Goal: Transaction & Acquisition: Purchase product/service

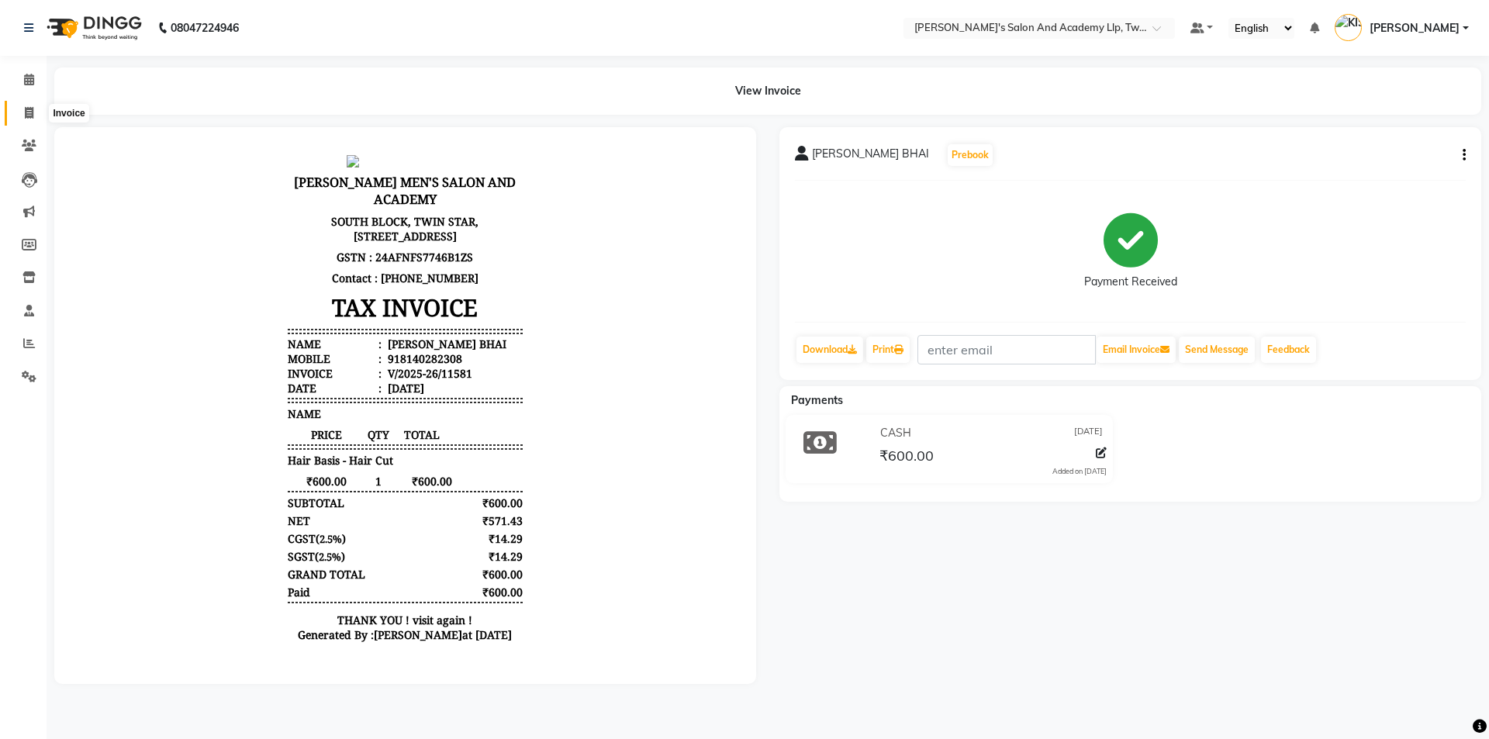
click at [33, 105] on span at bounding box center [29, 114] width 27 height 18
select select "6985"
select select "service"
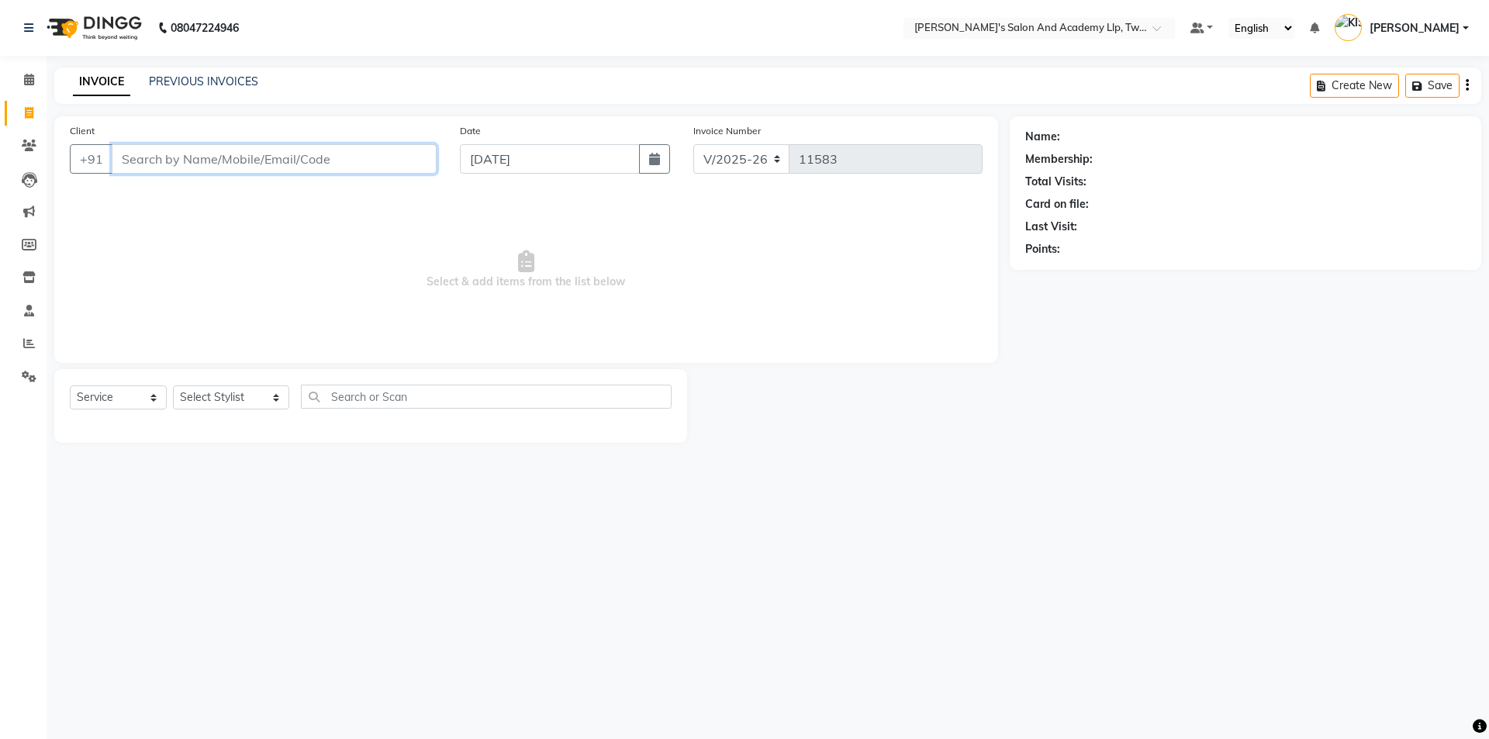
click at [267, 150] on input "Client" at bounding box center [274, 158] width 325 height 29
type input "9099082083"
click at [406, 156] on span "Add Client" at bounding box center [396, 159] width 61 height 16
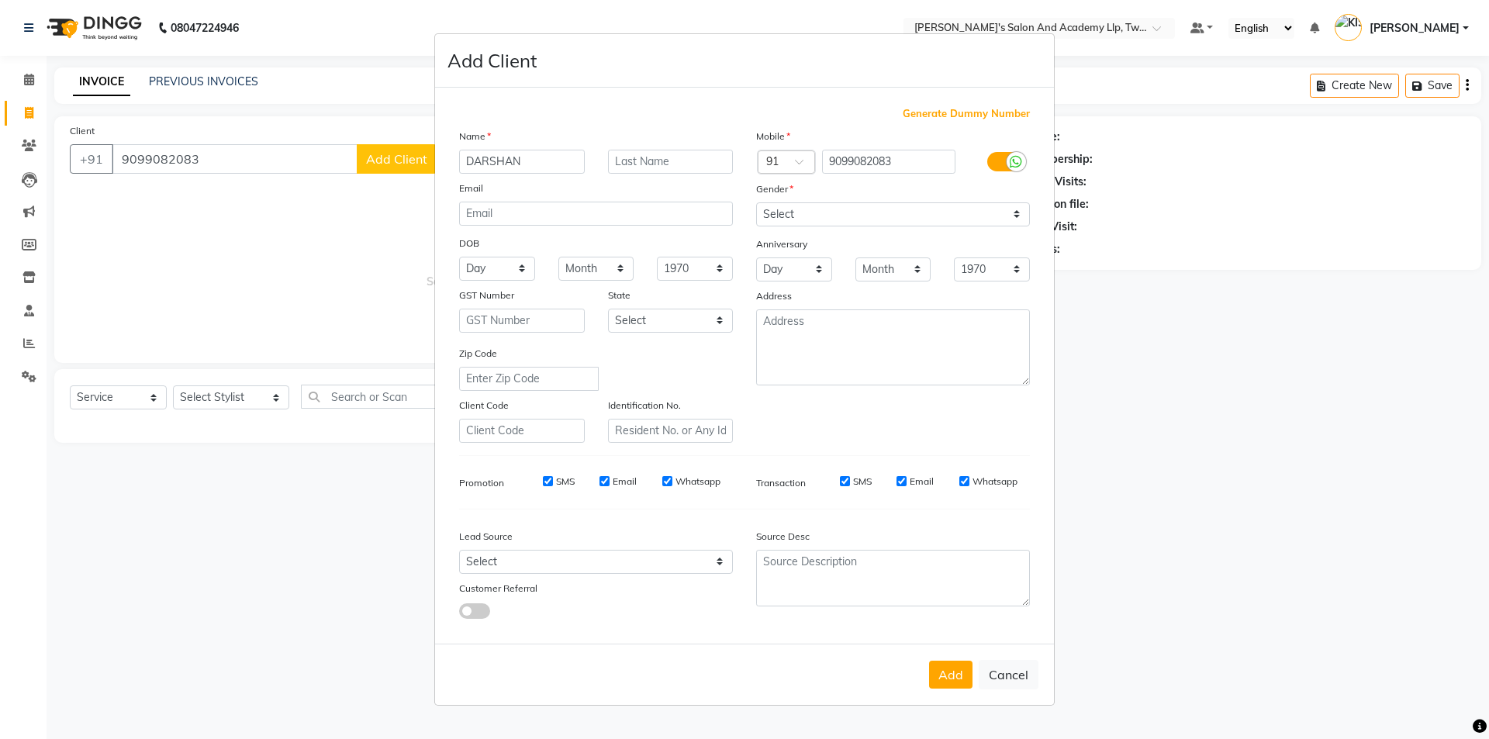
type input "DARSHAN"
drag, startPoint x: 793, startPoint y: 207, endPoint x: 792, endPoint y: 225, distance: 17.9
click at [793, 207] on select "Select Male Female Other Prefer Not To Say" at bounding box center [893, 214] width 274 height 24
select select "male"
click at [756, 202] on select "Select Male Female Other Prefer Not To Say" at bounding box center [893, 214] width 274 height 24
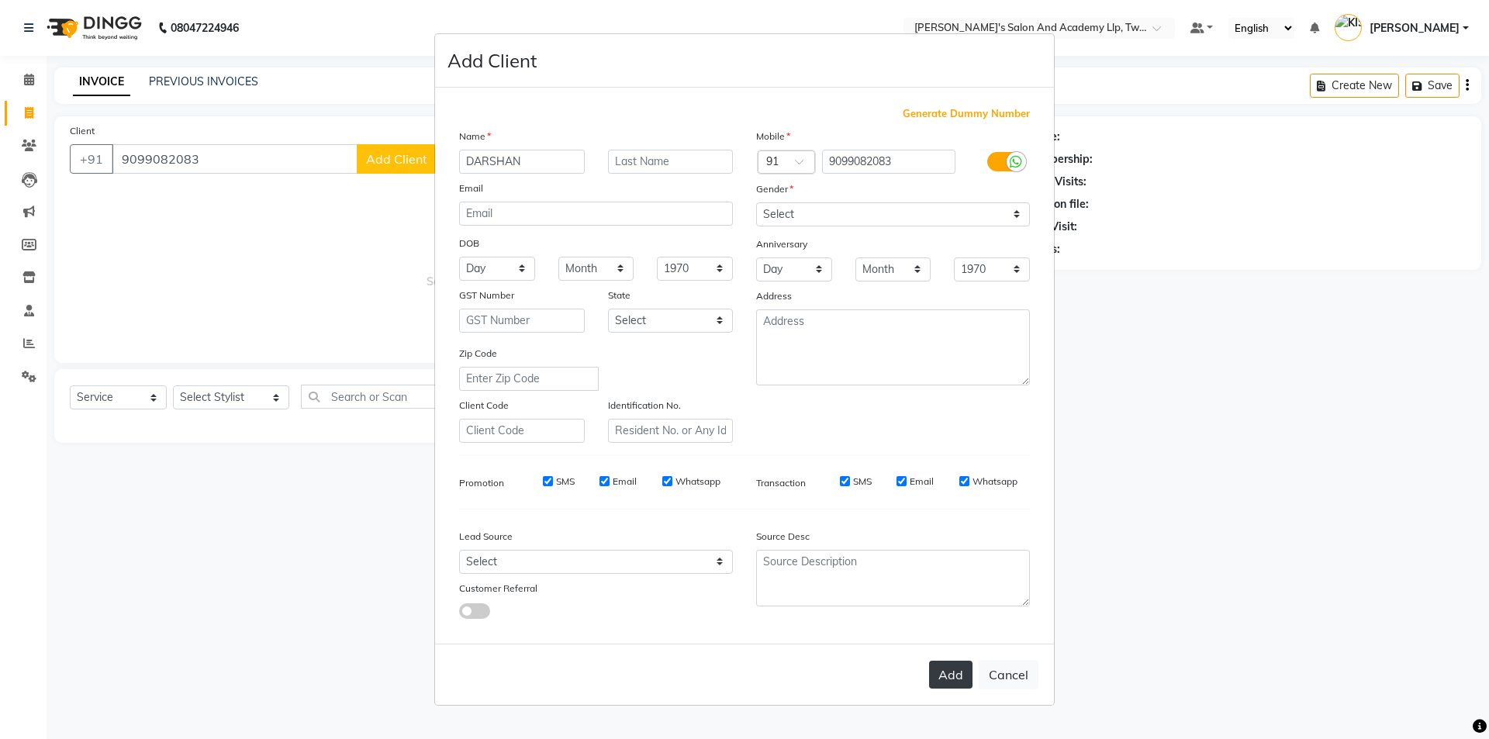
click at [961, 670] on button "Add" at bounding box center [950, 675] width 43 height 28
select select
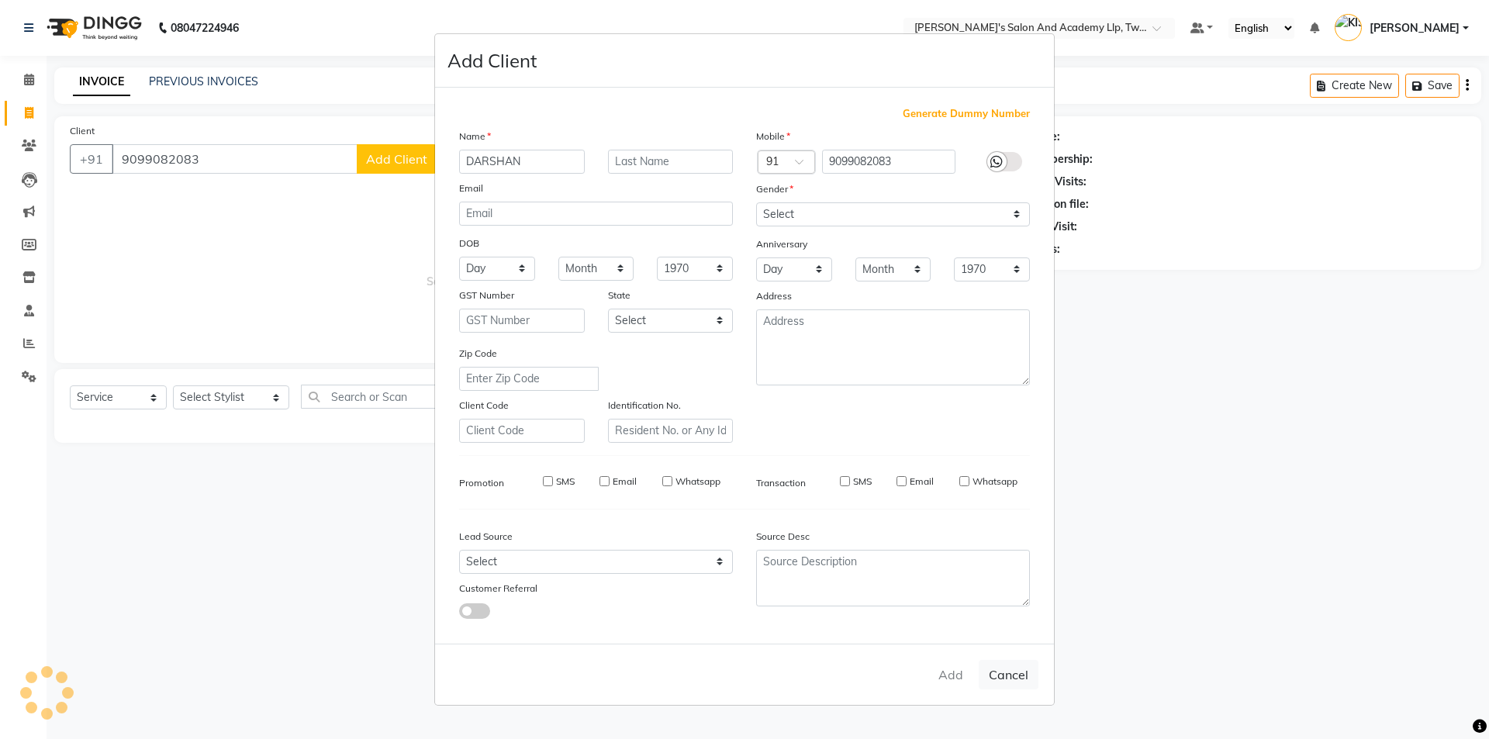
select select
checkbox input "false"
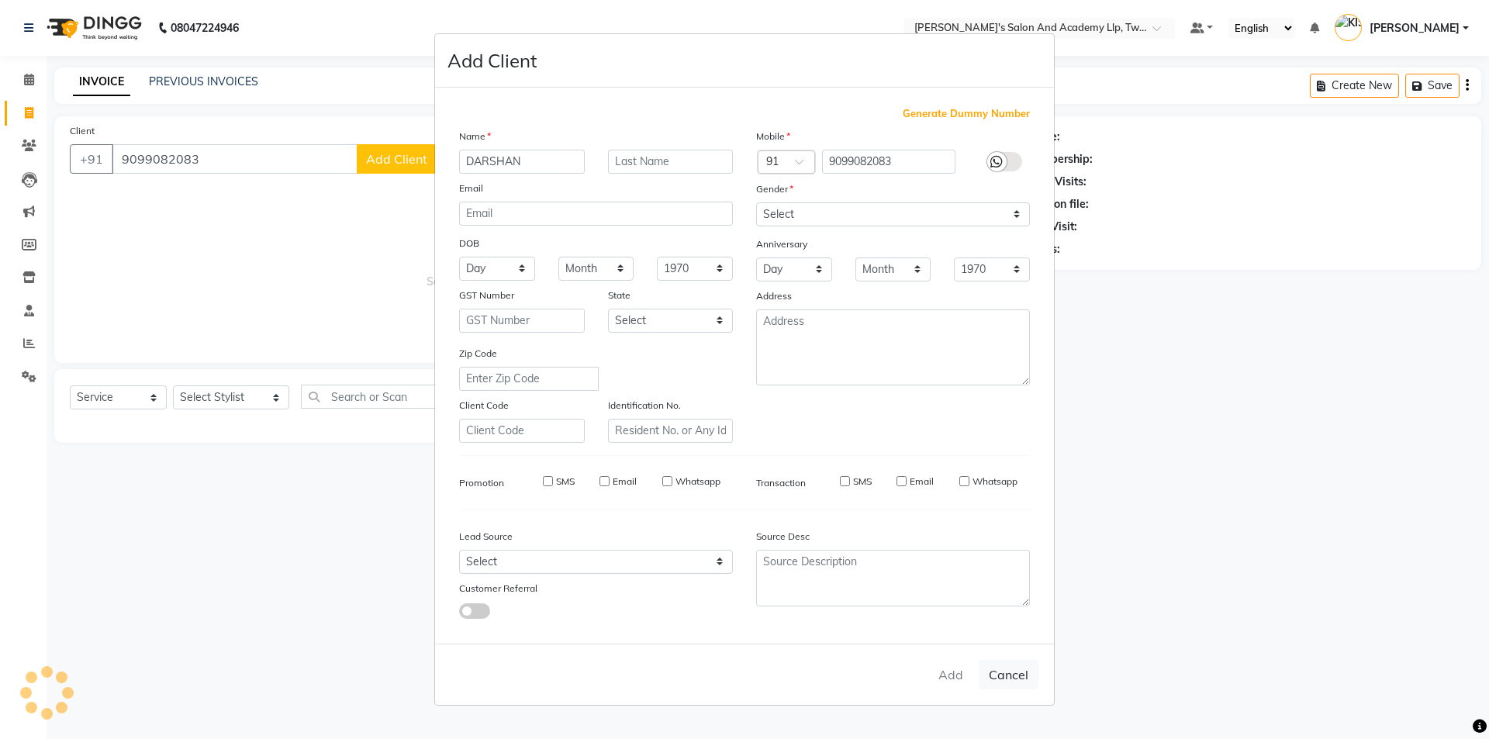
checkbox input "false"
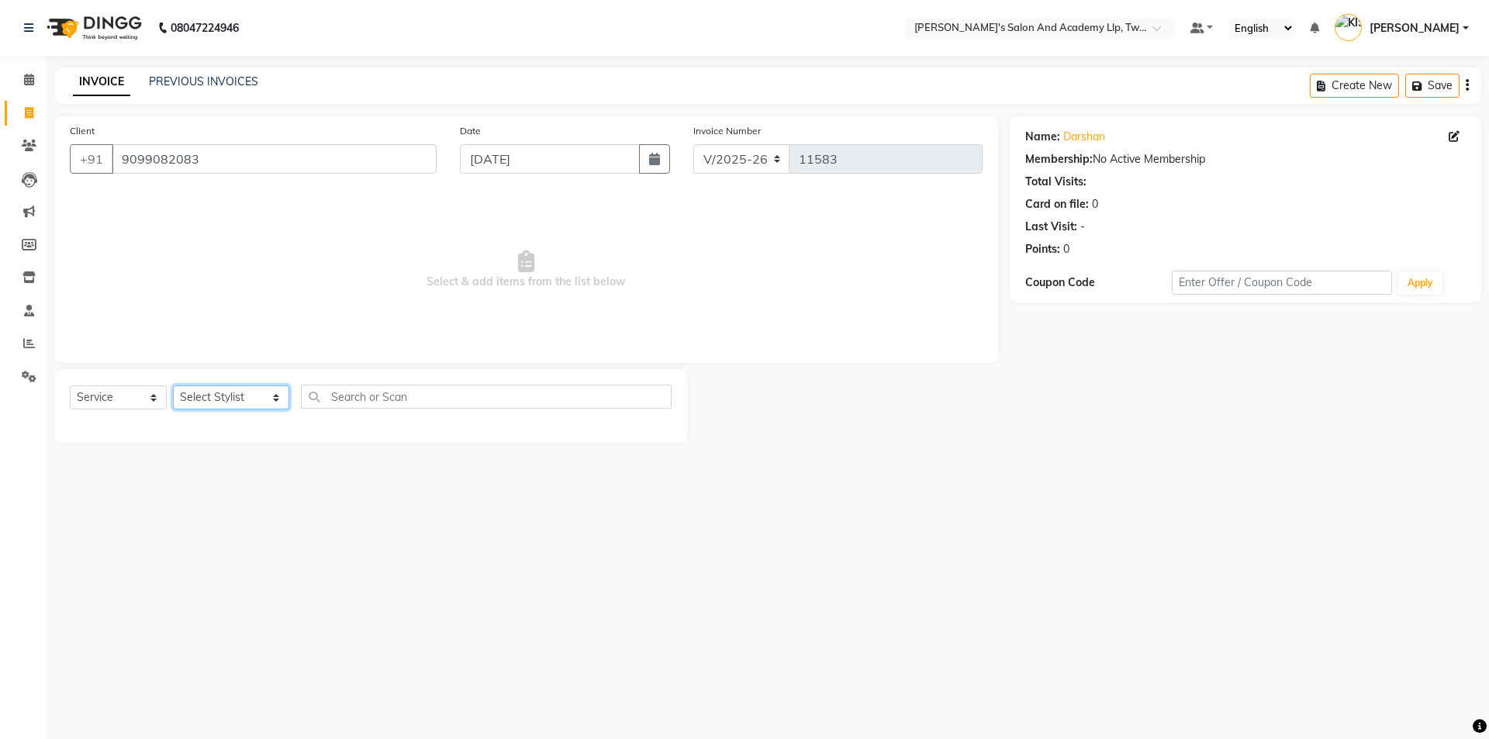
click at [201, 406] on select "Select Stylist [PERSON_NAME] [PERSON_NAME] [PERSON_NAME] [PERSON_NAME] [PERSON_…" at bounding box center [231, 397] width 116 height 24
click at [173, 385] on select "Select Stylist [PERSON_NAME] [PERSON_NAME] [PERSON_NAME] [PERSON_NAME] [PERSON_…" at bounding box center [231, 397] width 116 height 24
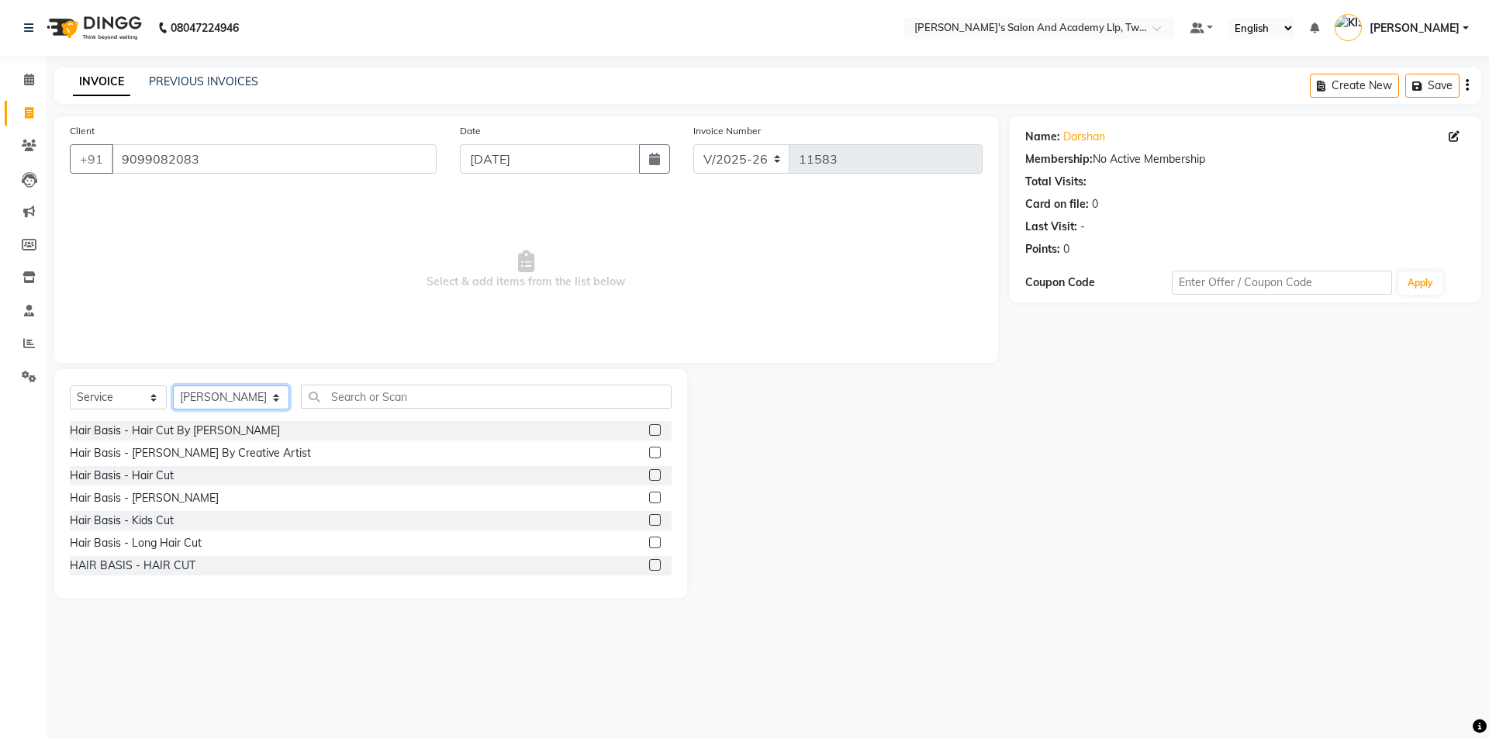
select select "52734"
click at [649, 473] on label at bounding box center [655, 475] width 12 height 12
click at [649, 473] on input "checkbox" at bounding box center [654, 476] width 10 height 10
checkbox input "true"
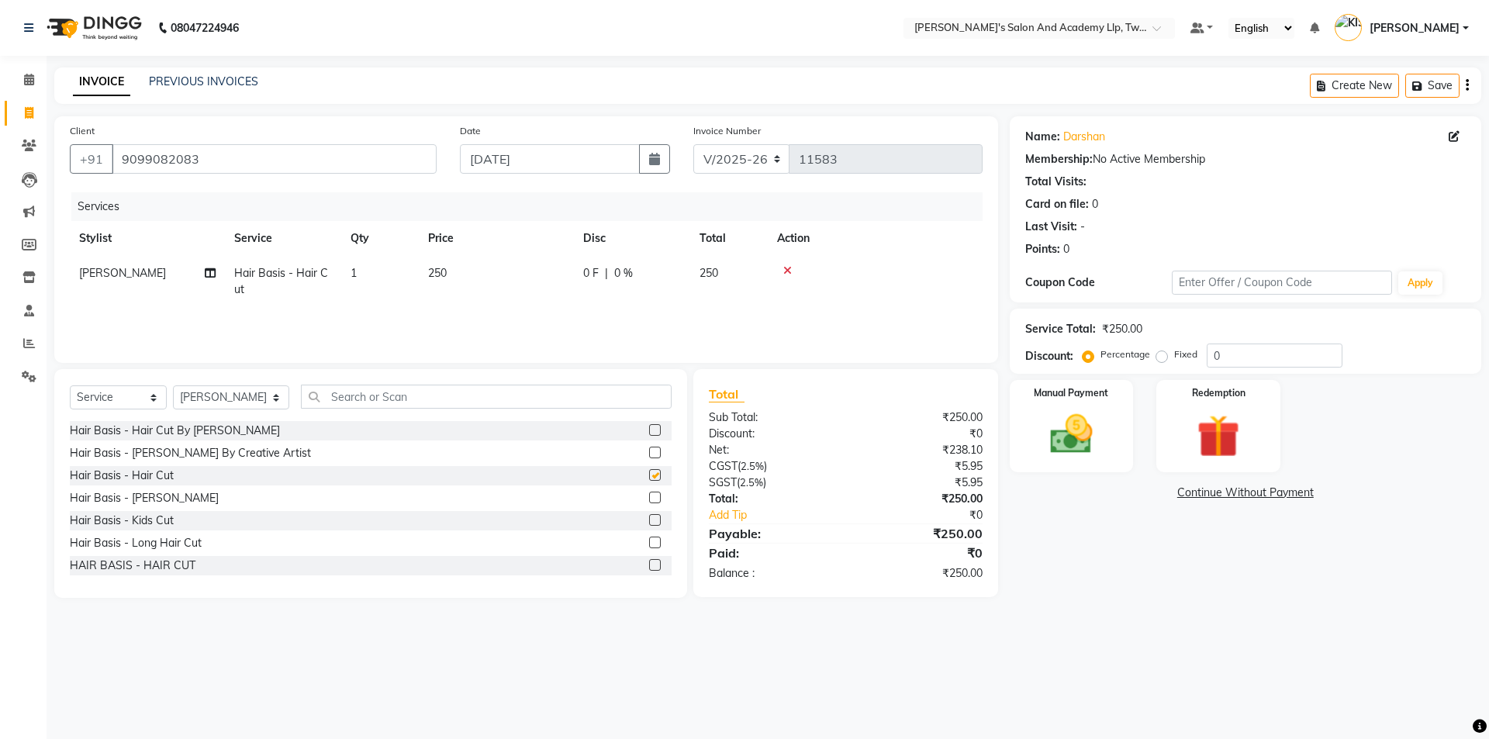
click at [649, 495] on label at bounding box center [655, 498] width 12 height 12
click at [649, 495] on input "checkbox" at bounding box center [654, 498] width 10 height 10
checkbox input "true"
checkbox input "false"
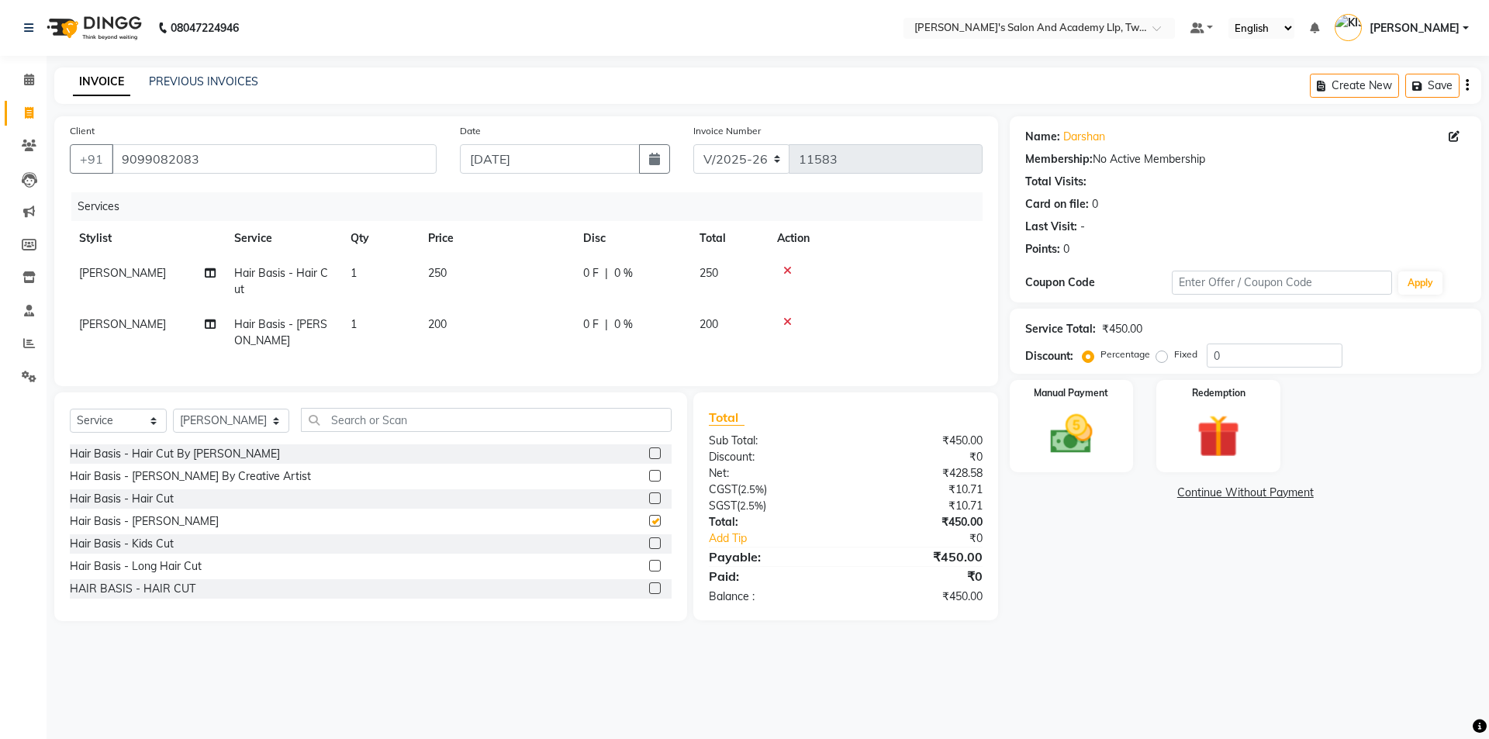
click at [536, 247] on th "Price" at bounding box center [496, 238] width 155 height 35
checkbox input "false"
click at [544, 266] on td "250" at bounding box center [496, 281] width 155 height 51
select select "52734"
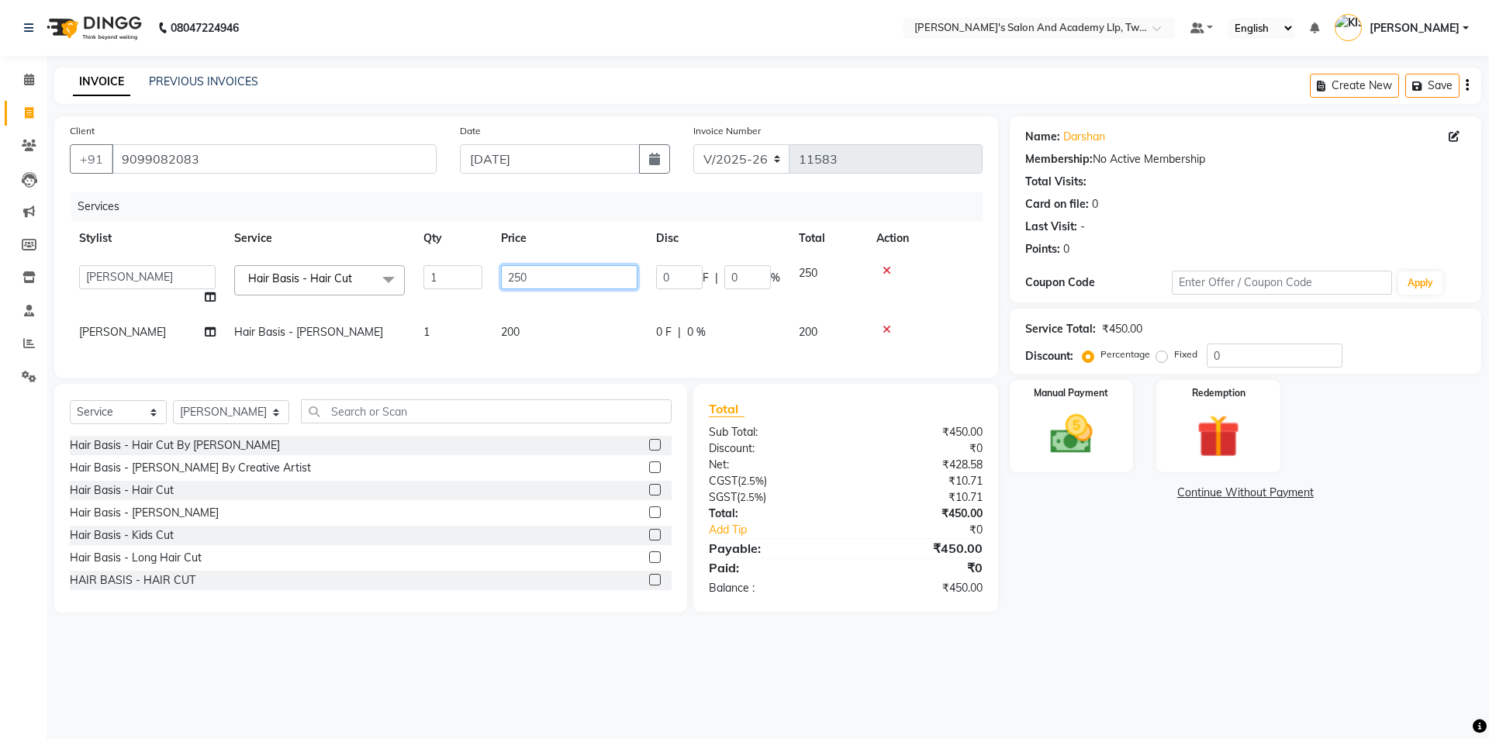
click at [546, 272] on input "250" at bounding box center [569, 277] width 136 height 24
type input "2"
type input "700"
click at [542, 329] on td "200" at bounding box center [569, 332] width 155 height 35
select select "52734"
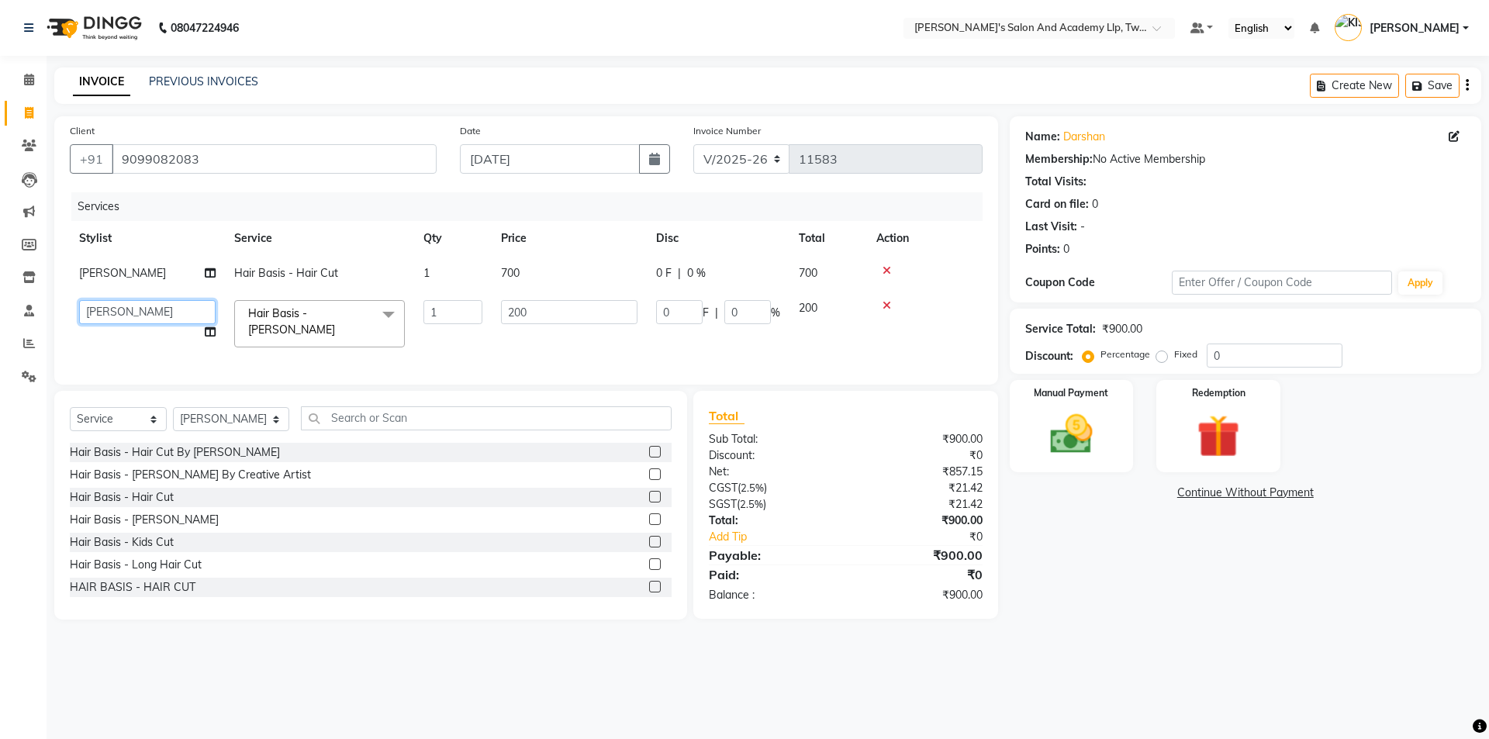
click at [139, 301] on select "AADARSH AAKASH SOLANKI ABHISHEK CHAUHAN AMIT BAGTHARIYA ANKUSH SEN BHUSHAN PADH…" at bounding box center [147, 312] width 136 height 24
click at [139, 310] on select "AADARSH AAKASH SOLANKI ABHISHEK CHAUHAN AMIT BAGTHARIYA ANKUSH SEN BHUSHAN PADH…" at bounding box center [147, 312] width 136 height 24
select select "91325"
click at [1141, 416] on div "Manual Payment Redemption" at bounding box center [1245, 426] width 495 height 92
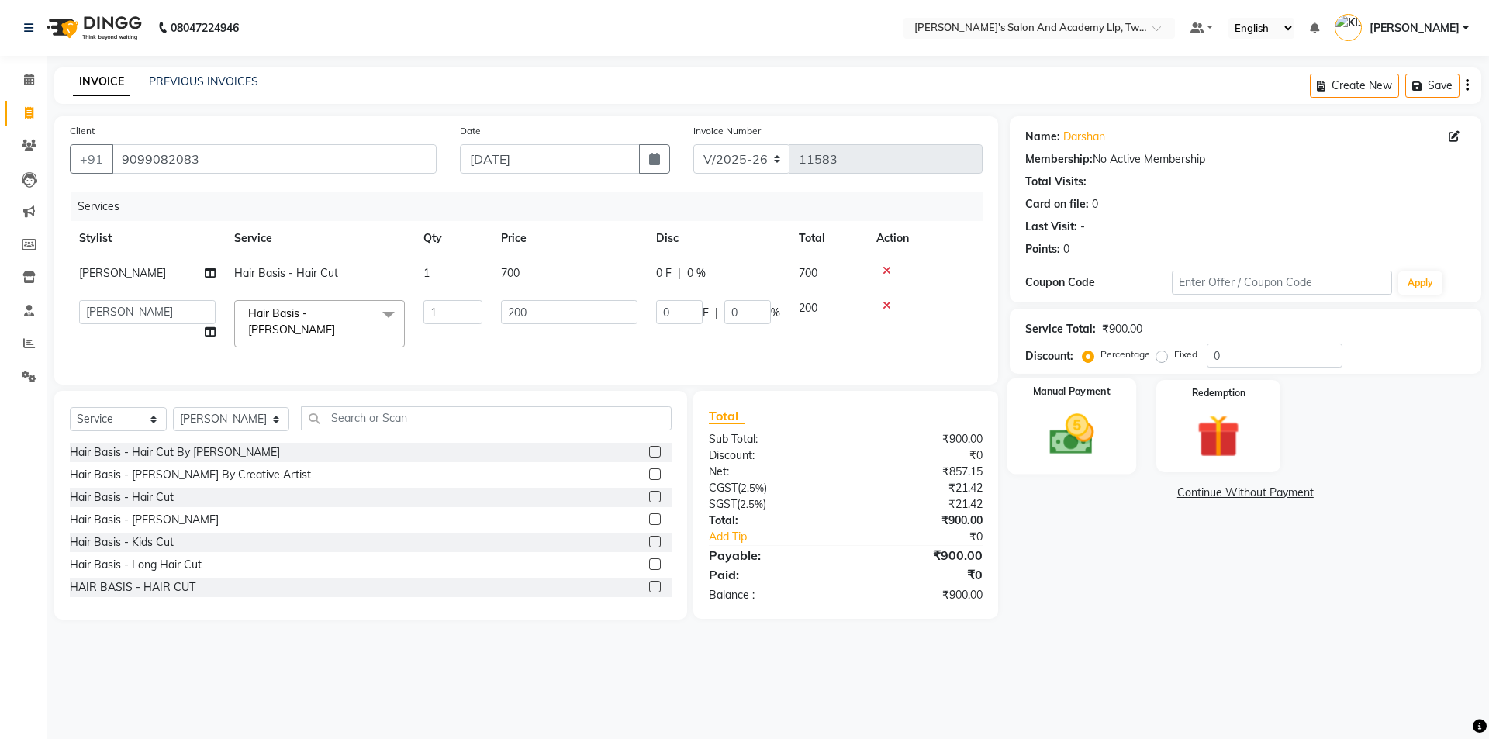
click at [1075, 432] on img at bounding box center [1071, 434] width 72 height 51
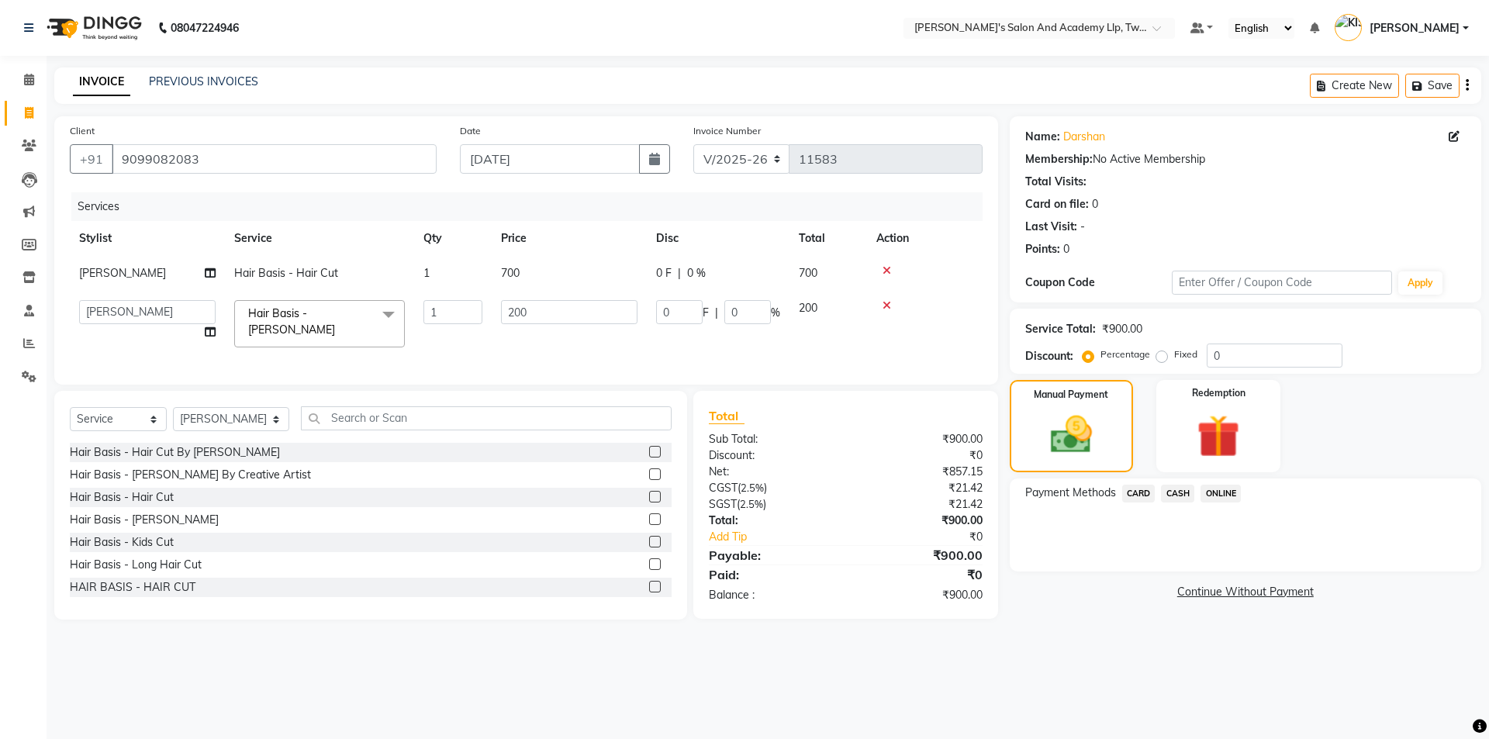
click at [1182, 492] on span "CASH" at bounding box center [1177, 494] width 33 height 18
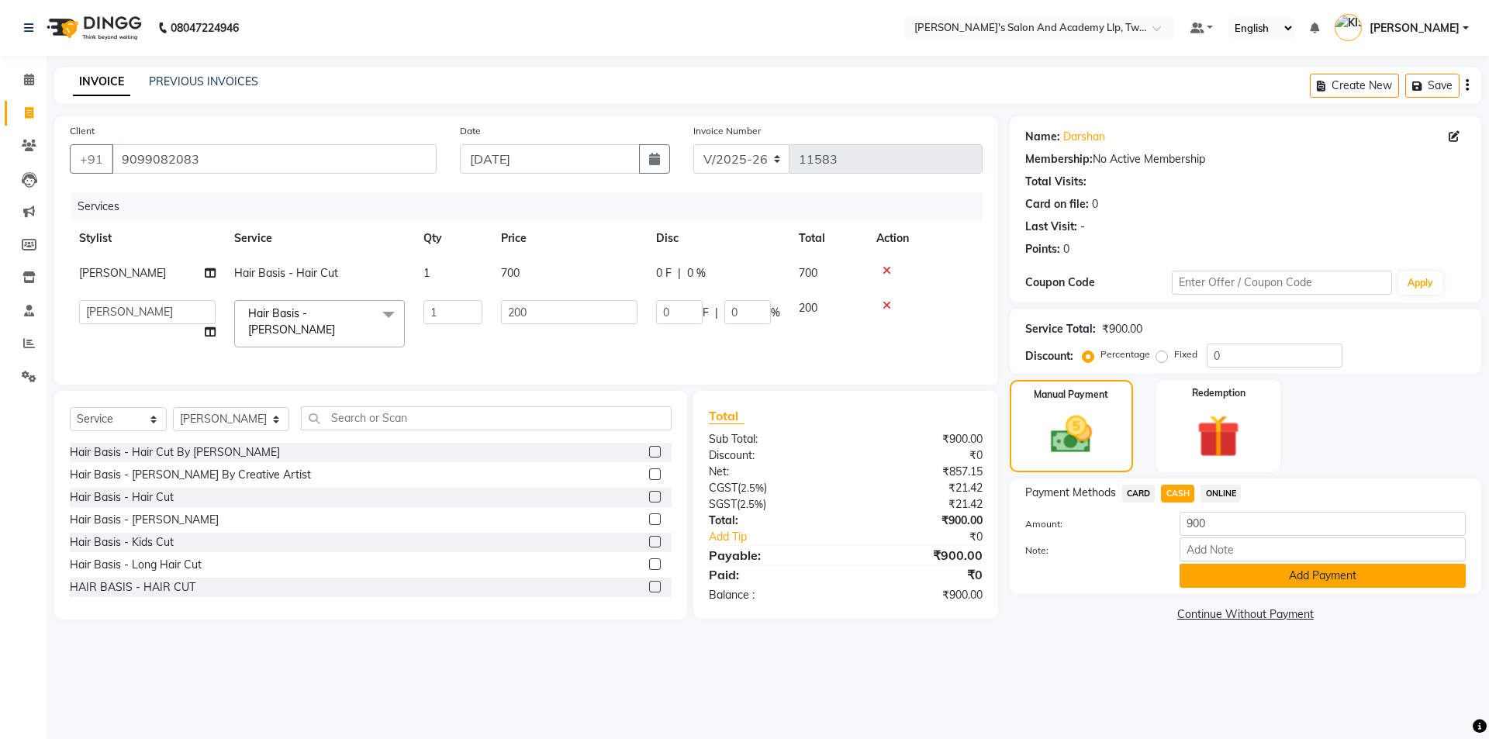
click at [1213, 582] on button "Add Payment" at bounding box center [1322, 576] width 286 height 24
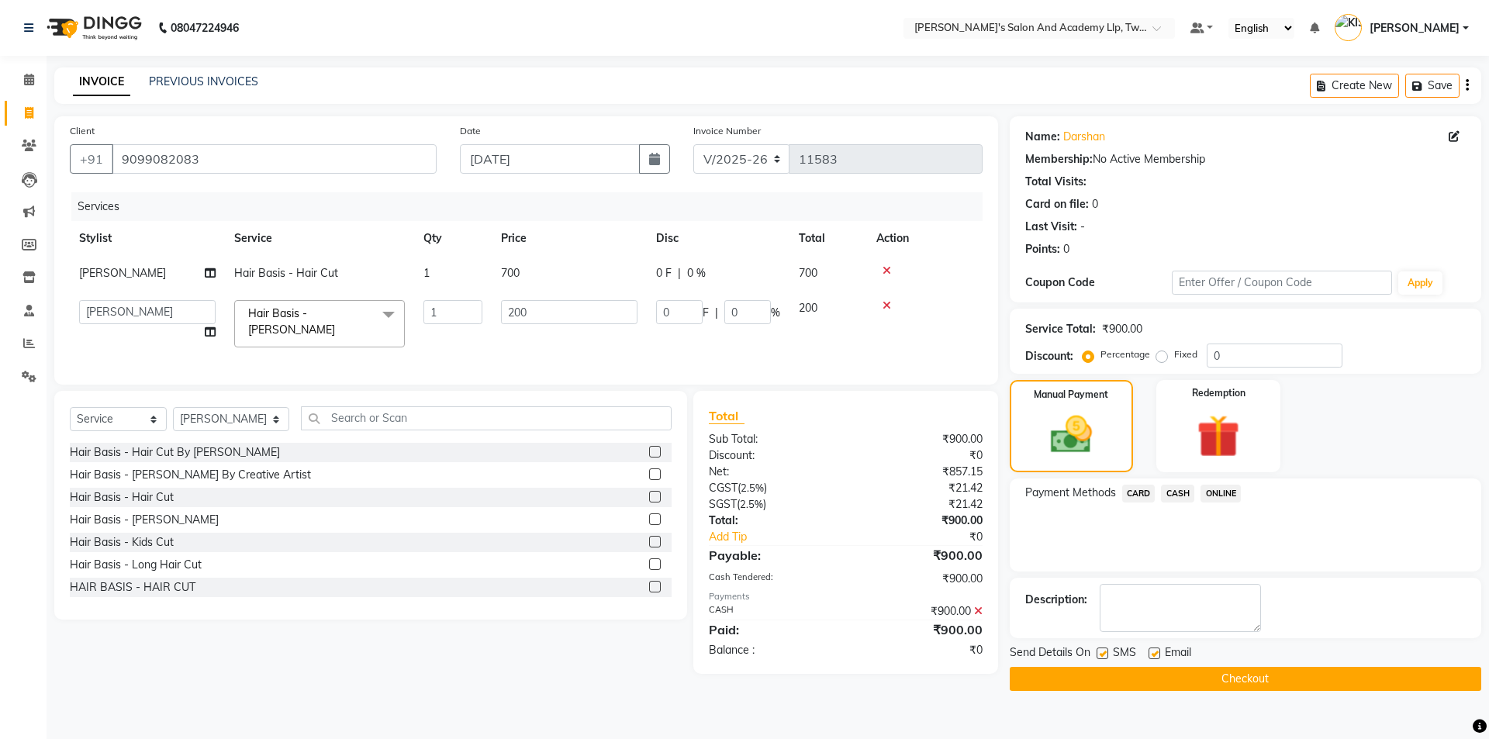
click at [1153, 656] on label at bounding box center [1154, 653] width 12 height 12
click at [1153, 656] on input "checkbox" at bounding box center [1153, 654] width 10 height 10
checkbox input "false"
click at [1106, 654] on label at bounding box center [1102, 653] width 12 height 12
click at [1106, 654] on input "checkbox" at bounding box center [1101, 654] width 10 height 10
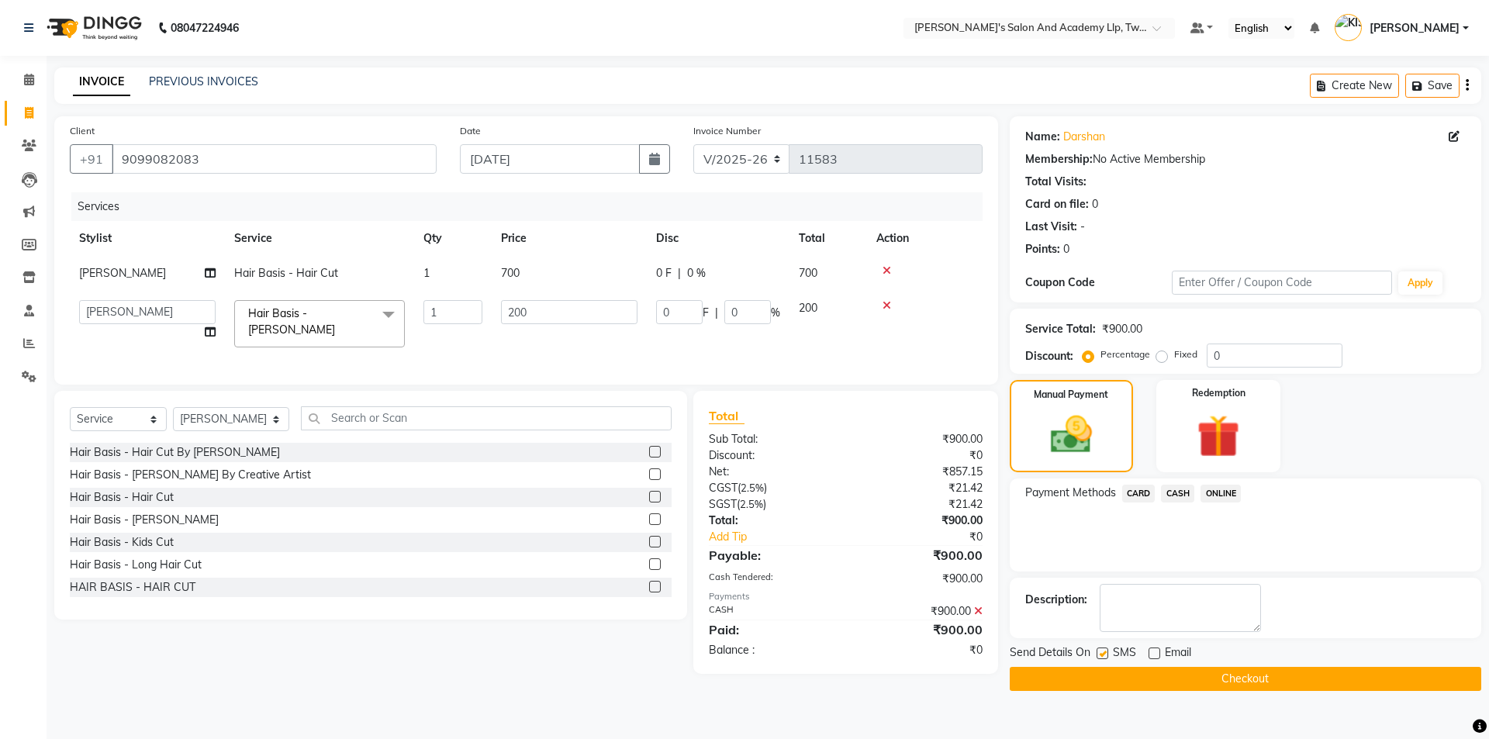
checkbox input "false"
click at [1123, 676] on button "Checkout" at bounding box center [1245, 679] width 471 height 24
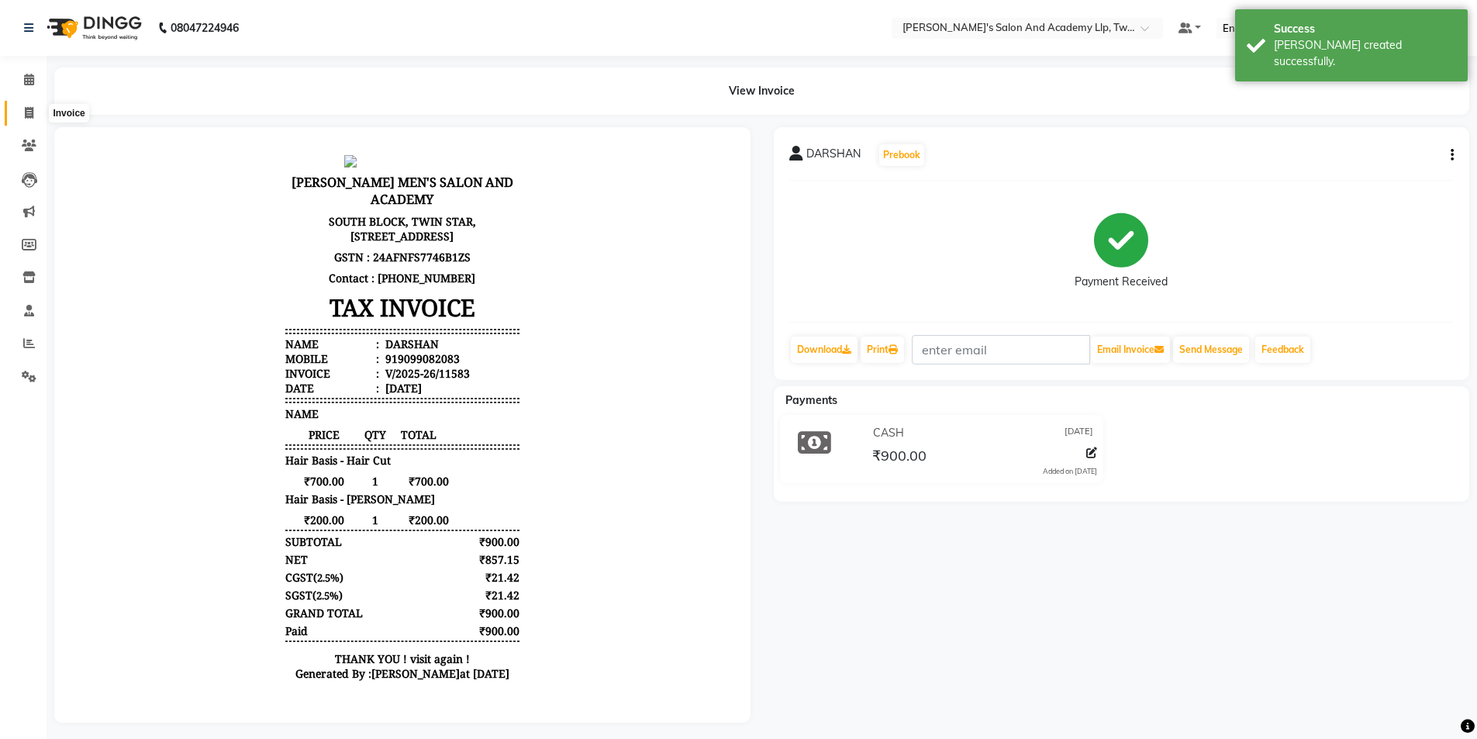
click at [29, 116] on icon at bounding box center [29, 113] width 9 height 12
select select "service"
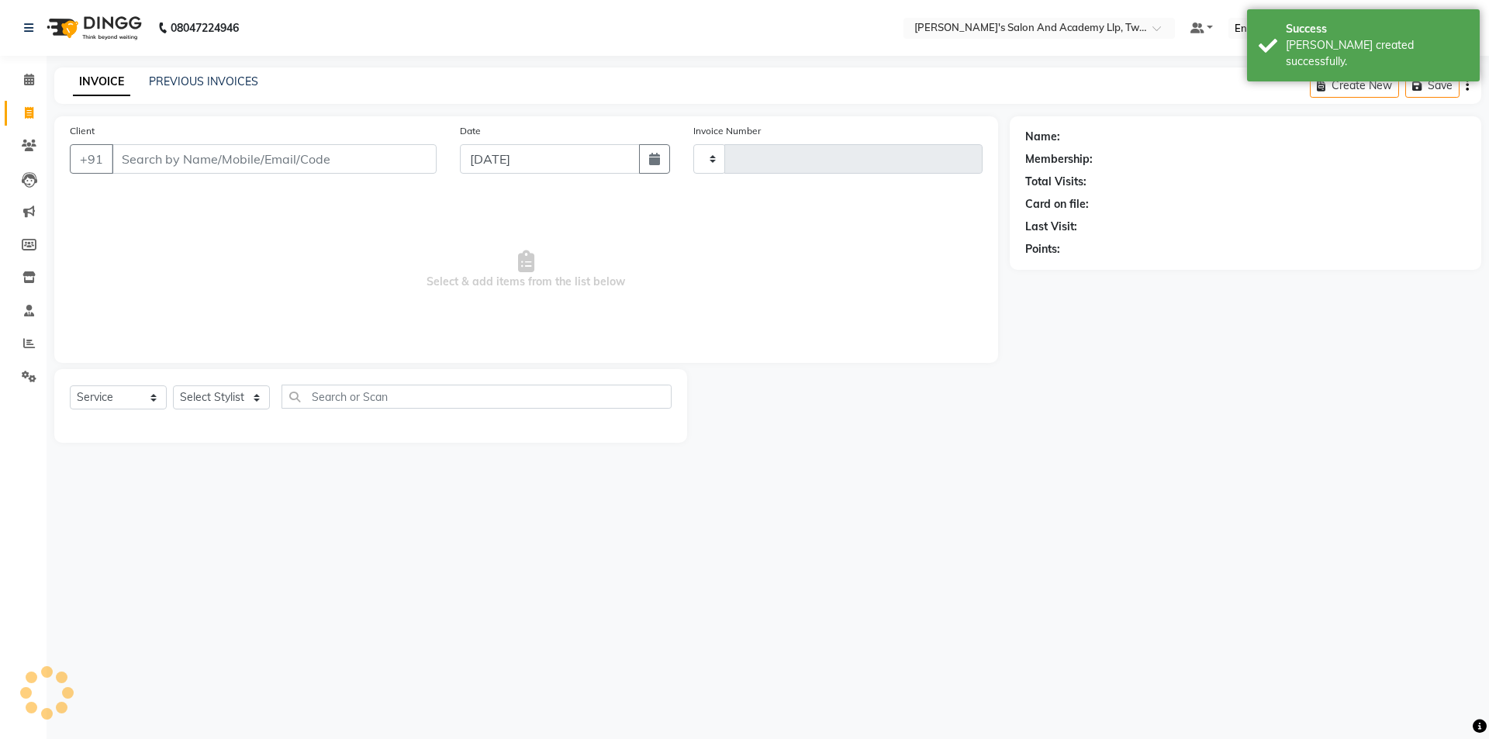
type input "11584"
select select "6985"
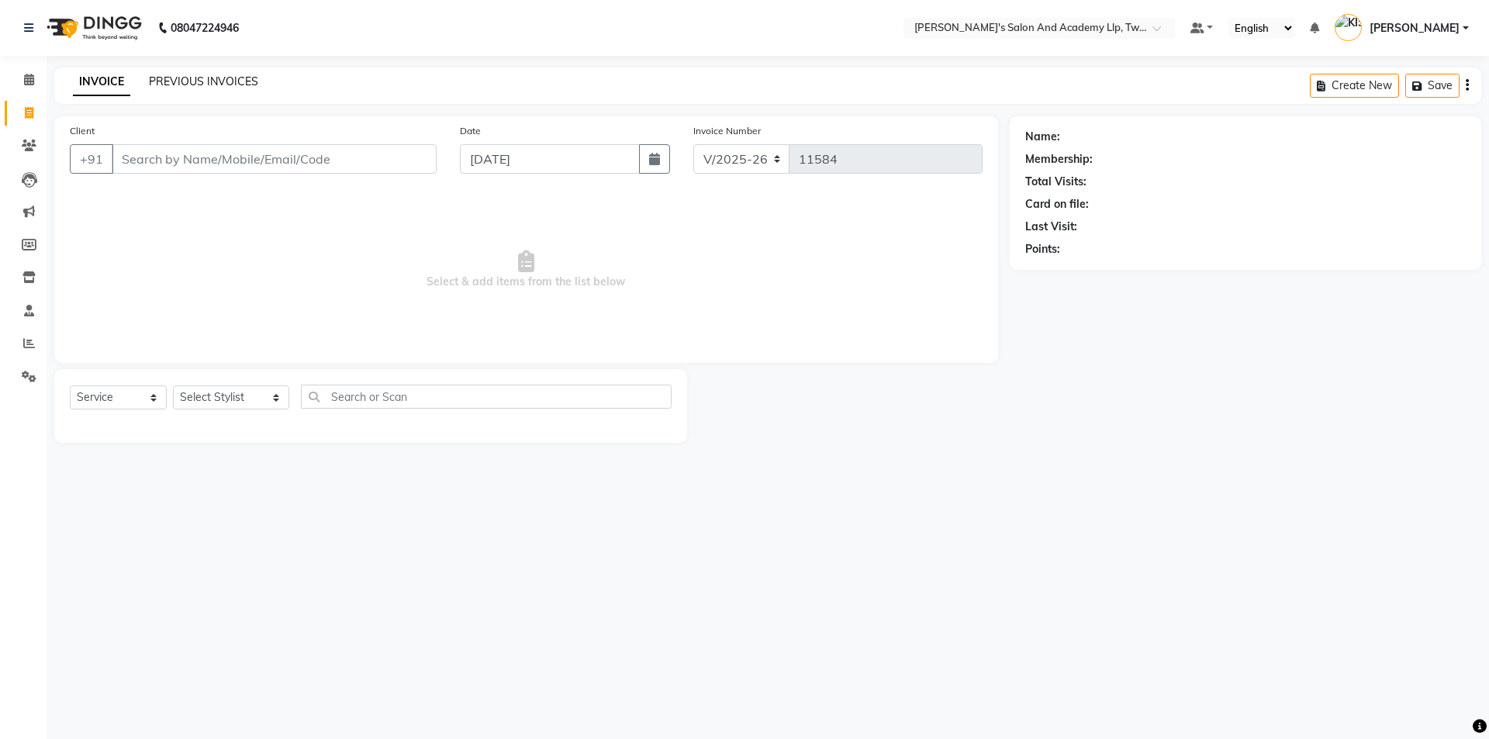
click at [212, 83] on link "PREVIOUS INVOICES" at bounding box center [203, 81] width 109 height 14
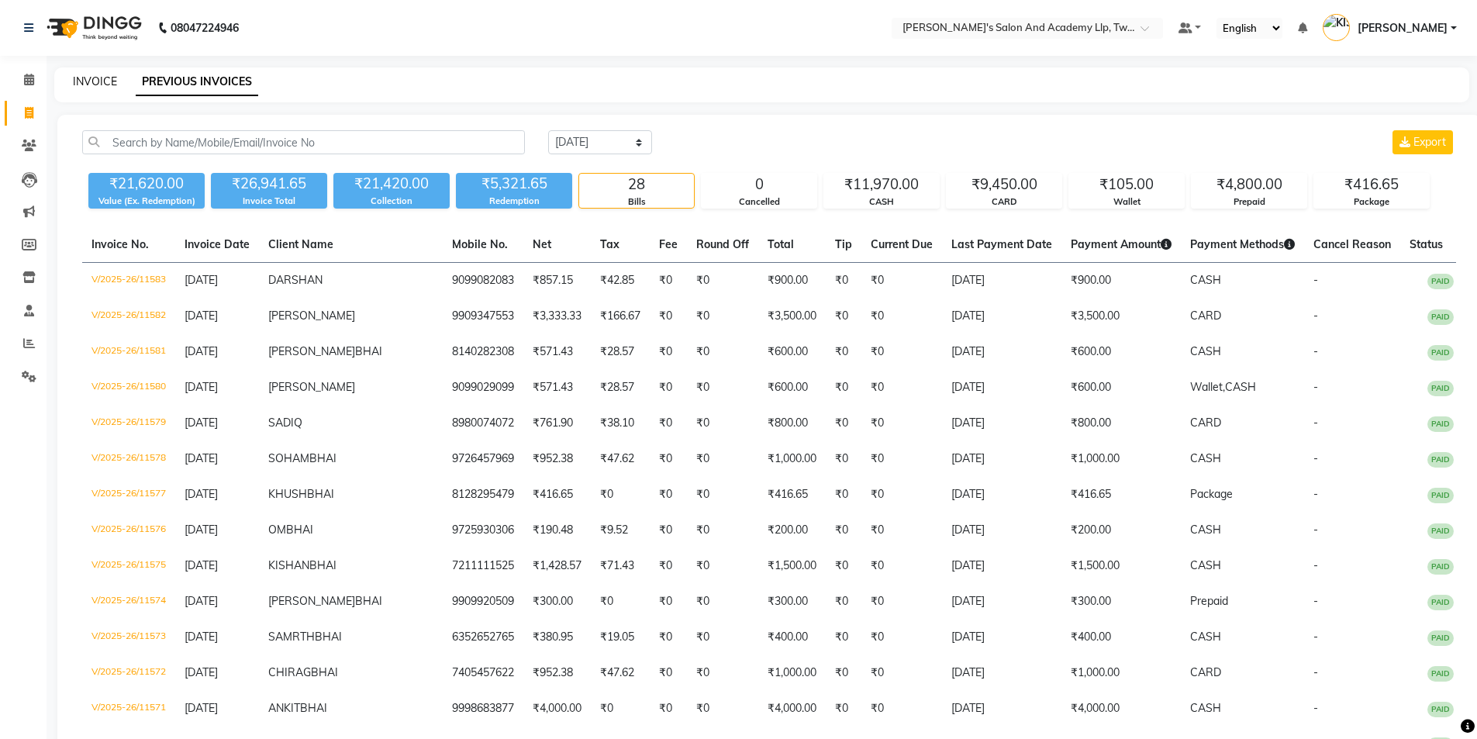
click at [85, 77] on link "INVOICE" at bounding box center [95, 81] width 44 height 14
select select "service"
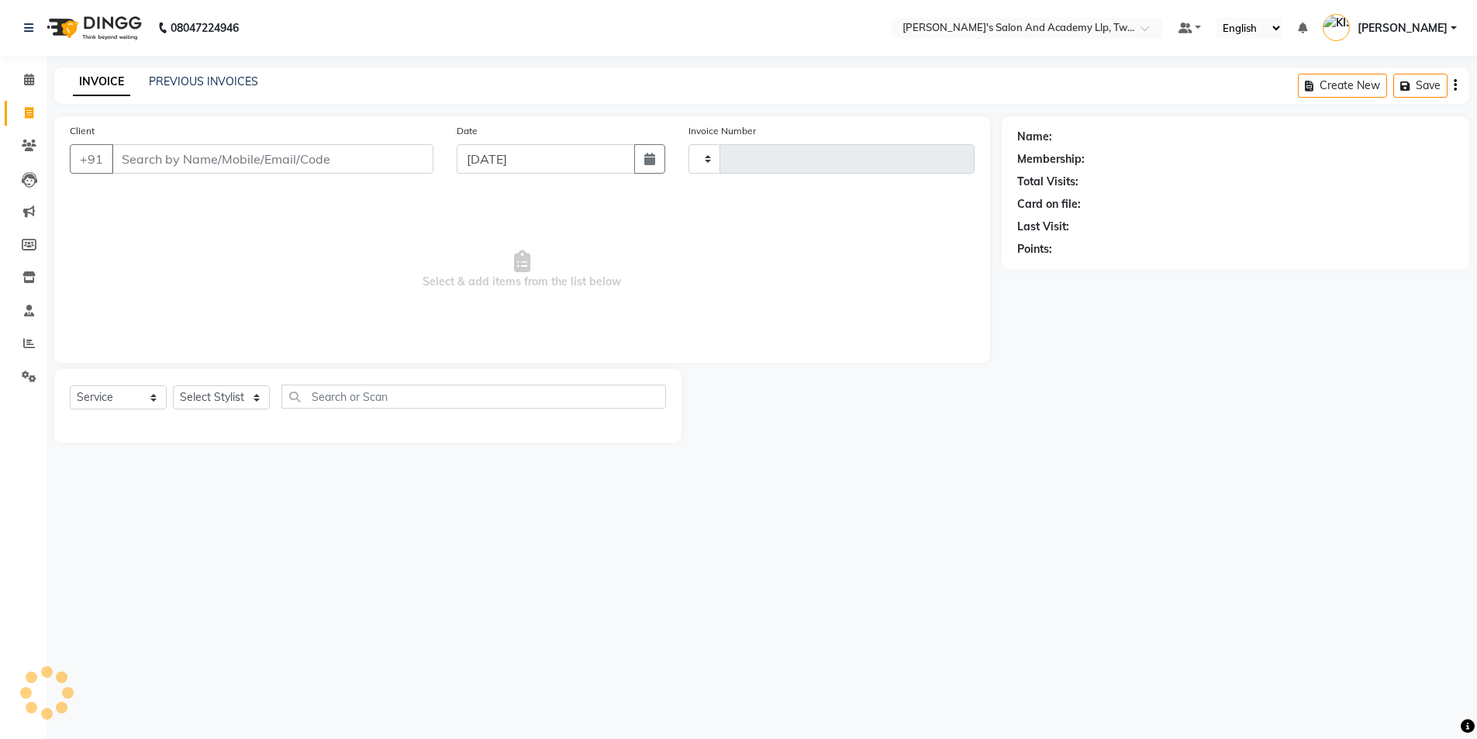
type input "11584"
select select "6985"
click at [164, 74] on link "PREVIOUS INVOICES" at bounding box center [203, 81] width 109 height 14
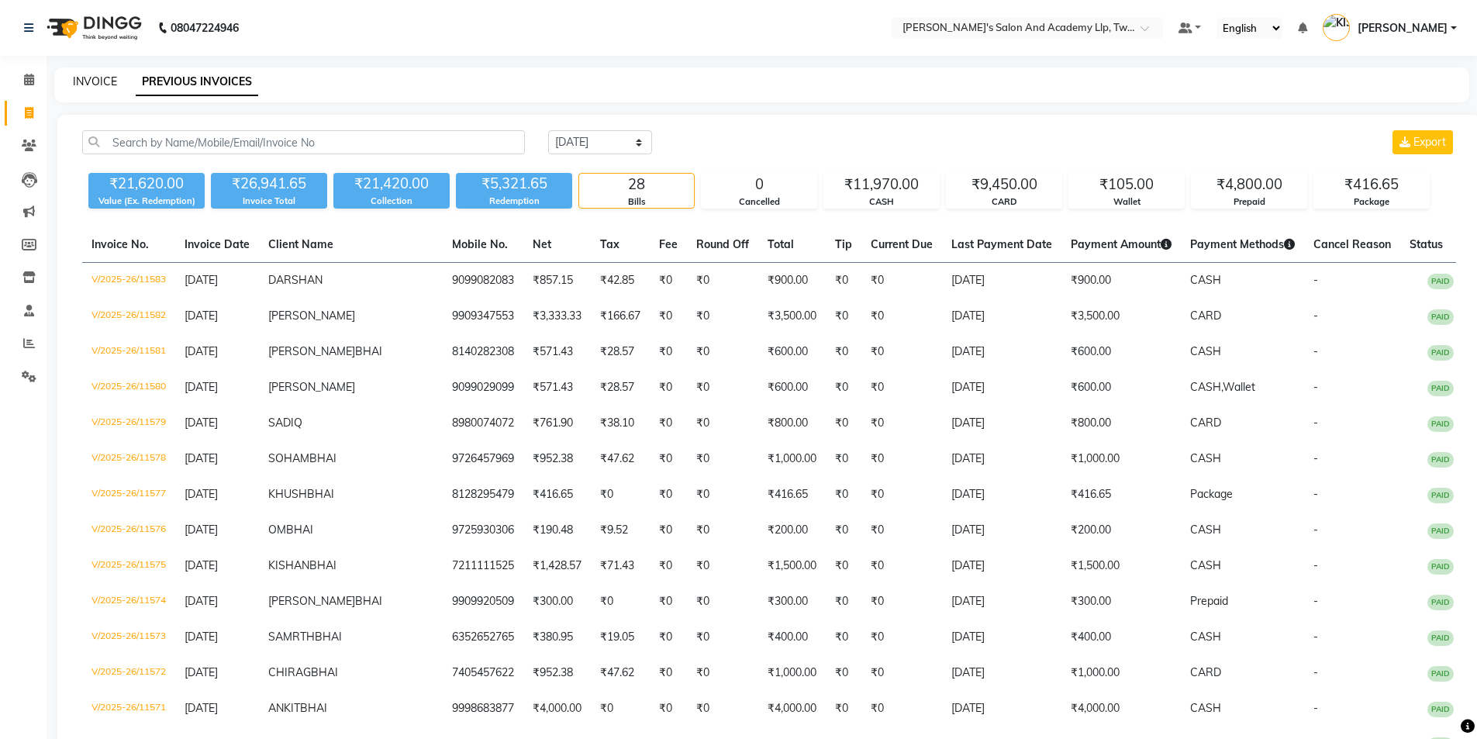
click at [110, 84] on link "INVOICE" at bounding box center [95, 81] width 44 height 14
select select "6985"
select select "service"
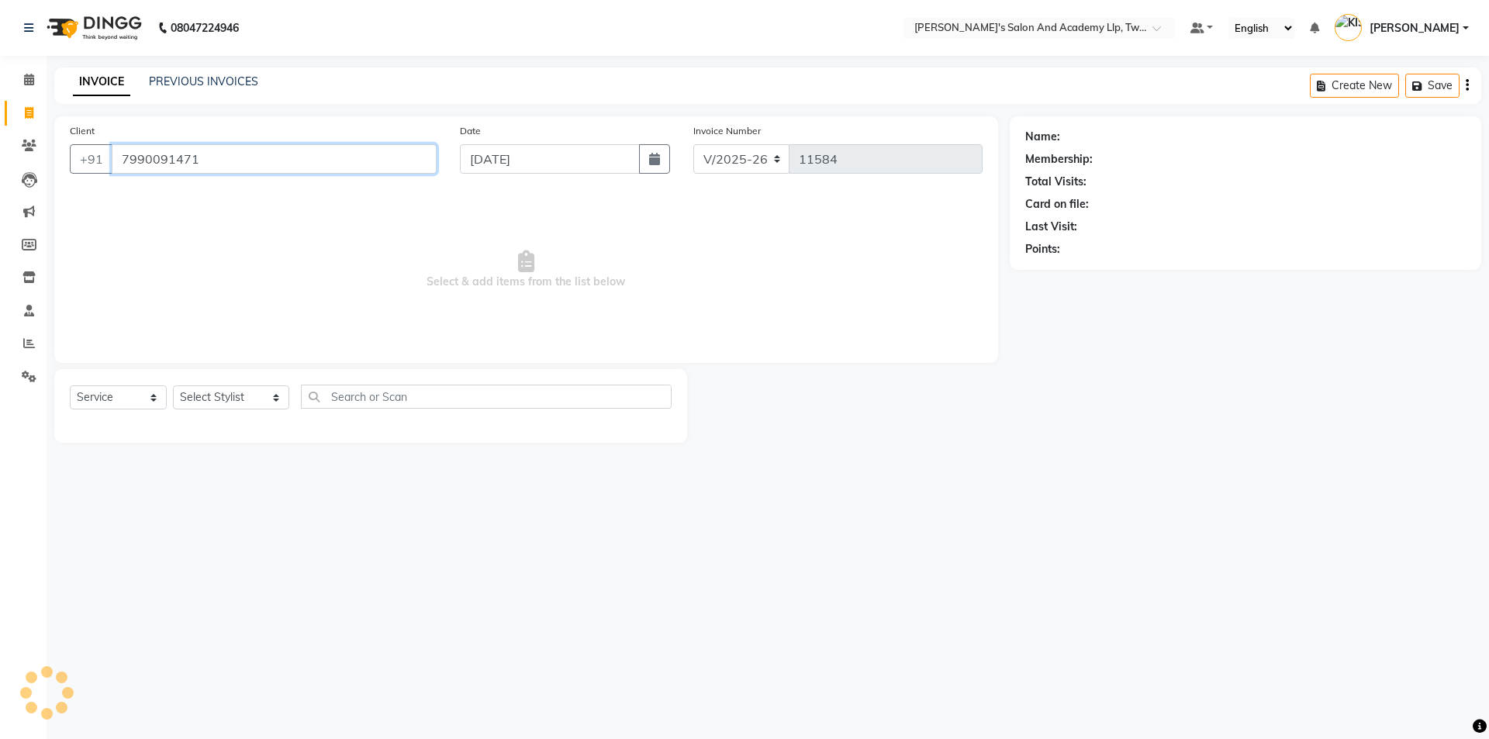
type input "7990091471"
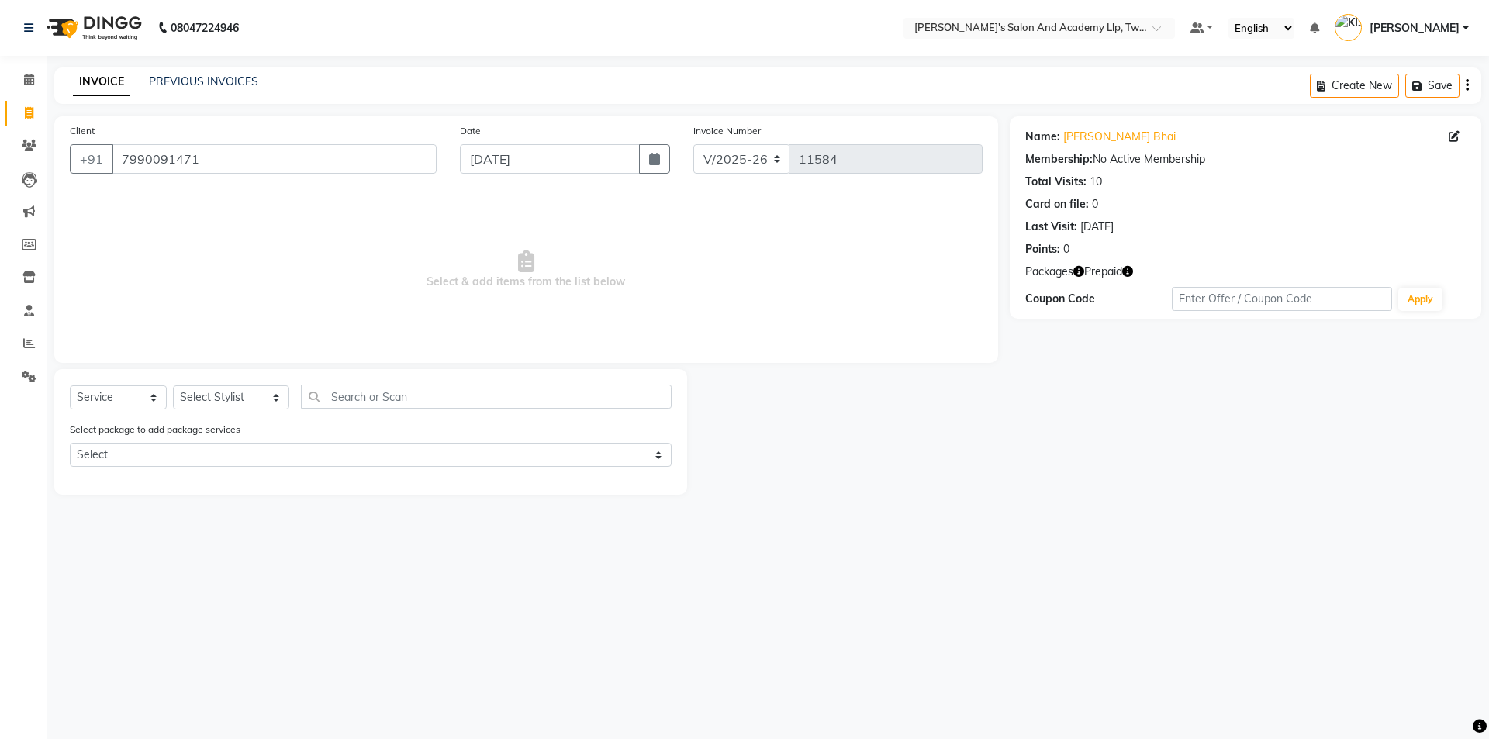
click at [1126, 274] on icon "button" at bounding box center [1127, 271] width 11 height 11
click at [239, 390] on select "Select Stylist [PERSON_NAME] [PERSON_NAME] [PERSON_NAME] [PERSON_NAME] [PERSON_…" at bounding box center [231, 397] width 116 height 24
select select "52741"
click at [173, 385] on select "Select Stylist [PERSON_NAME] [PERSON_NAME] [PERSON_NAME] [PERSON_NAME] [PERSON_…" at bounding box center [231, 397] width 116 height 24
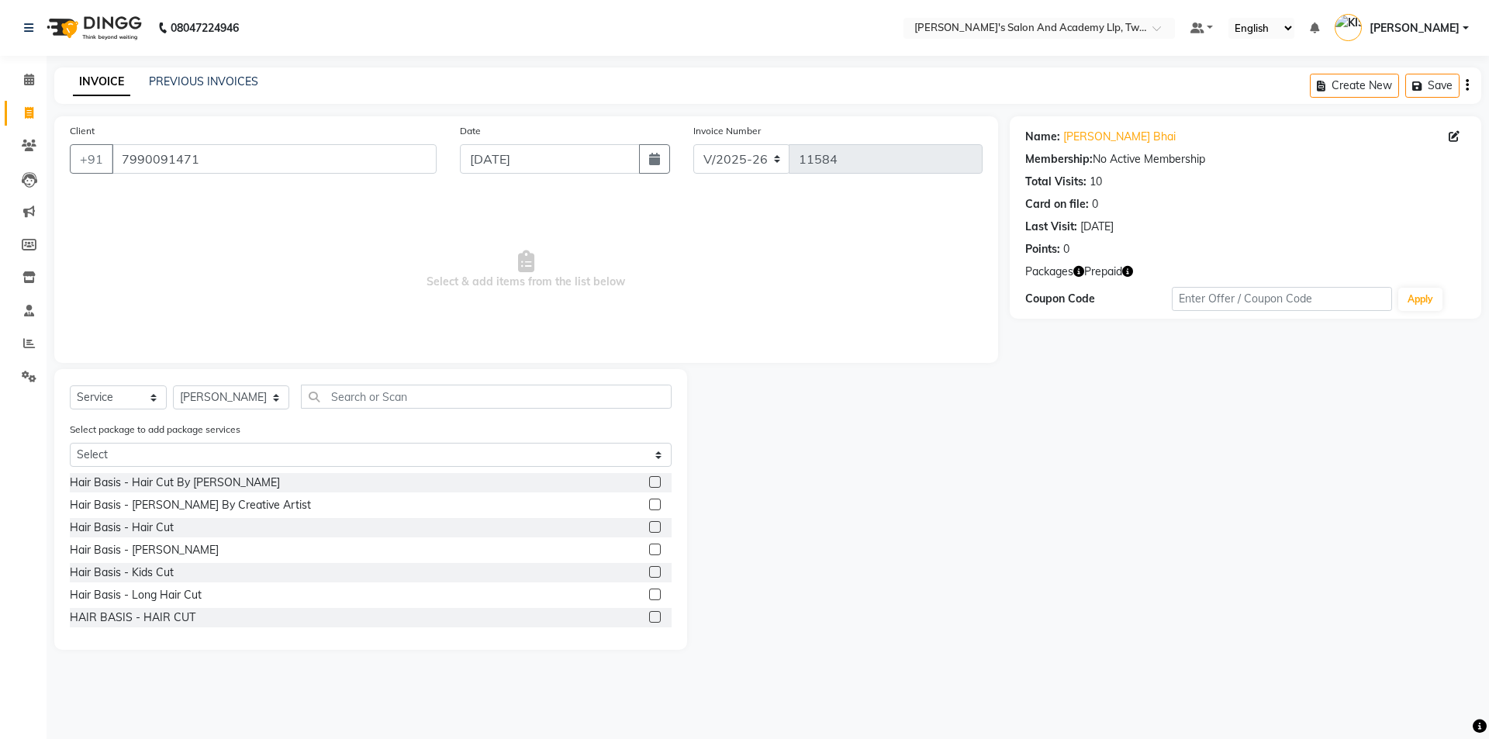
click at [649, 549] on label at bounding box center [655, 550] width 12 height 12
click at [649, 549] on input "checkbox" at bounding box center [654, 550] width 10 height 10
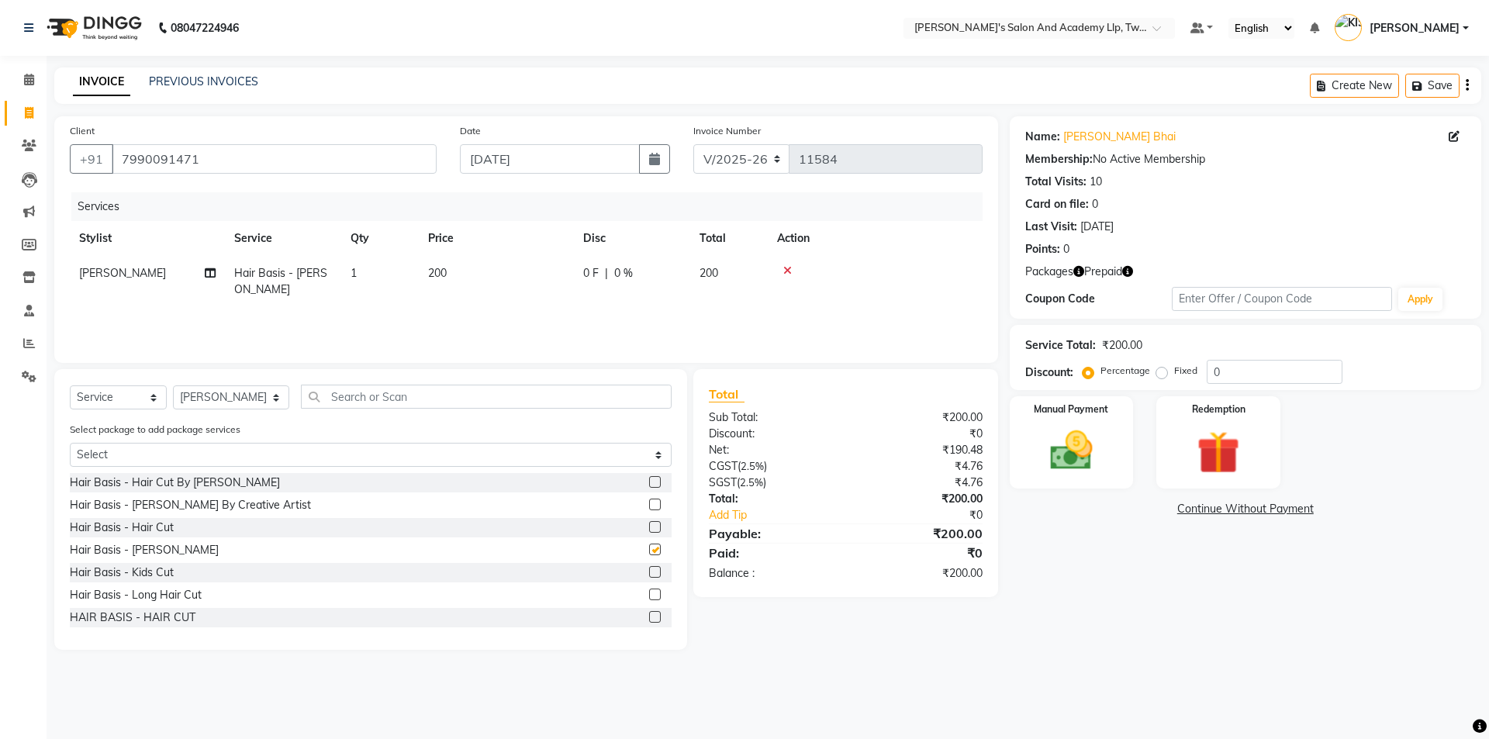
checkbox input "false"
click at [1241, 464] on img at bounding box center [1218, 452] width 72 height 55
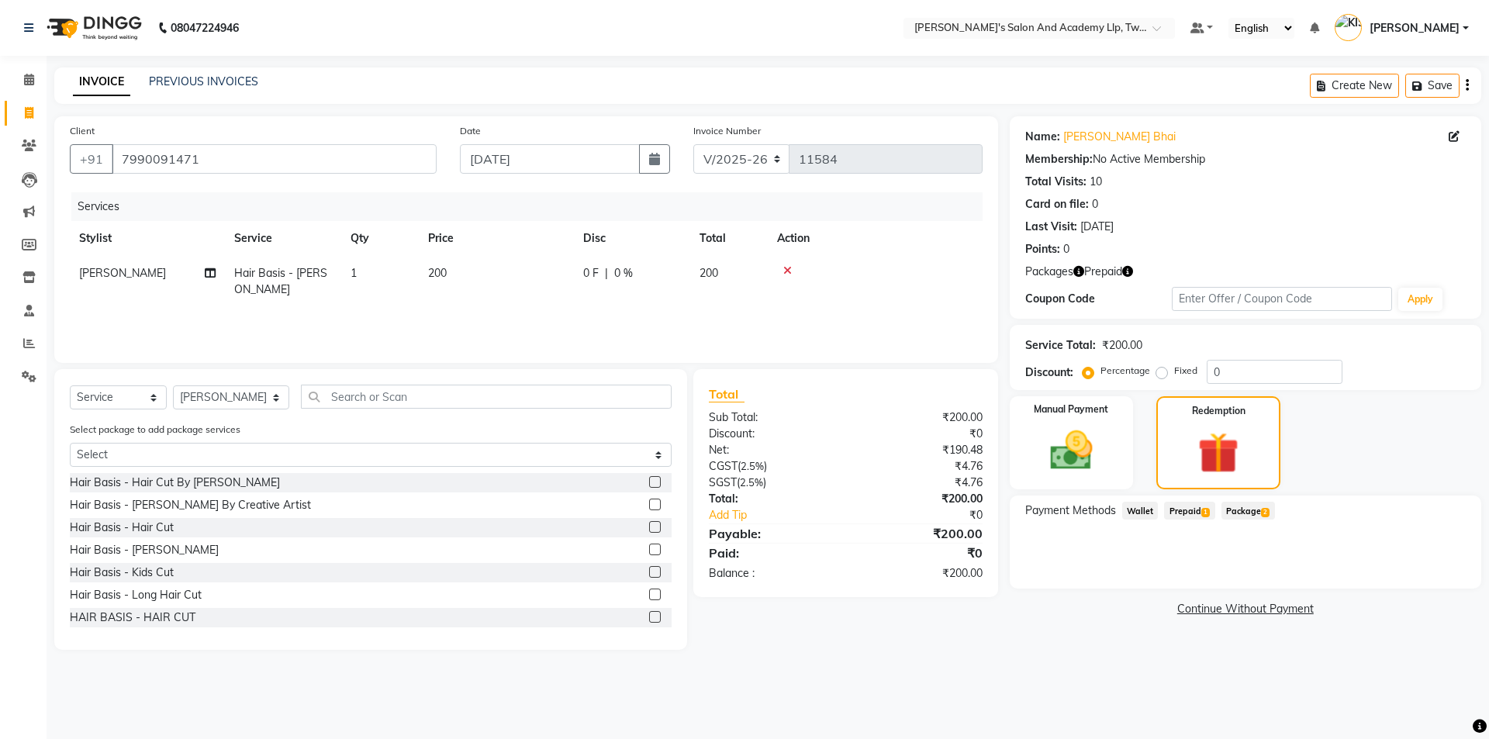
click at [1193, 509] on span "Prepaid 1" at bounding box center [1189, 511] width 50 height 18
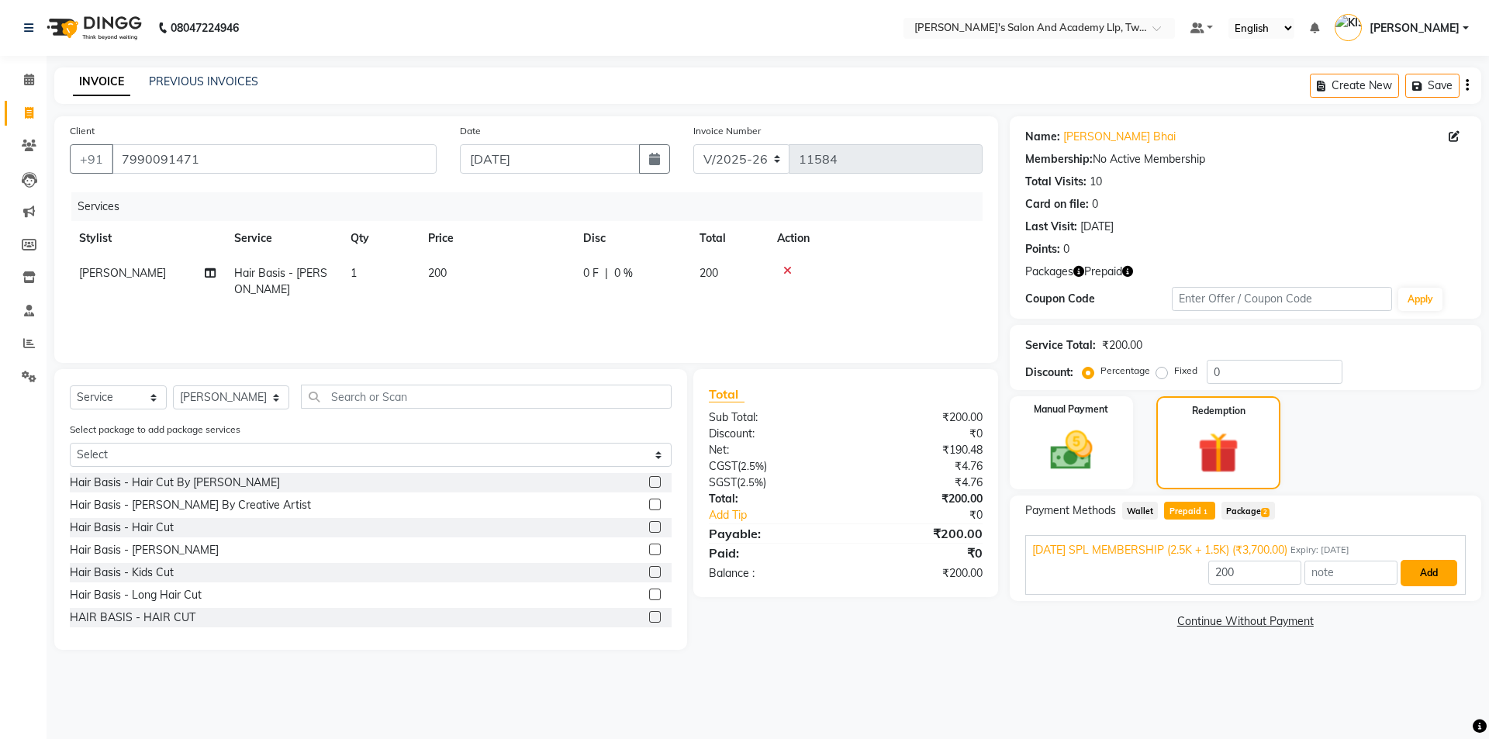
click at [1400, 569] on button "Add" at bounding box center [1428, 573] width 57 height 26
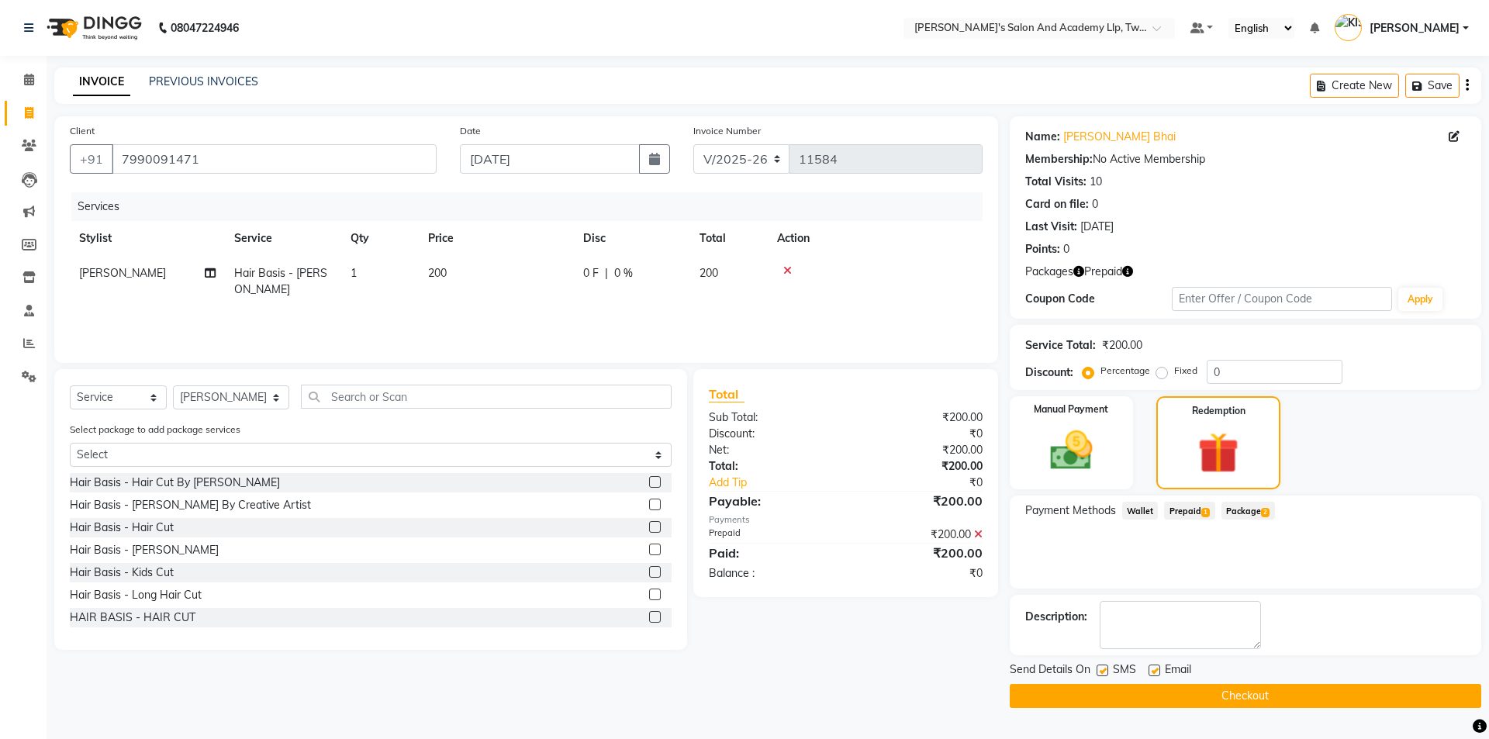
click at [1149, 670] on label at bounding box center [1154, 670] width 12 height 12
click at [1149, 670] on input "checkbox" at bounding box center [1153, 671] width 10 height 10
checkbox input "false"
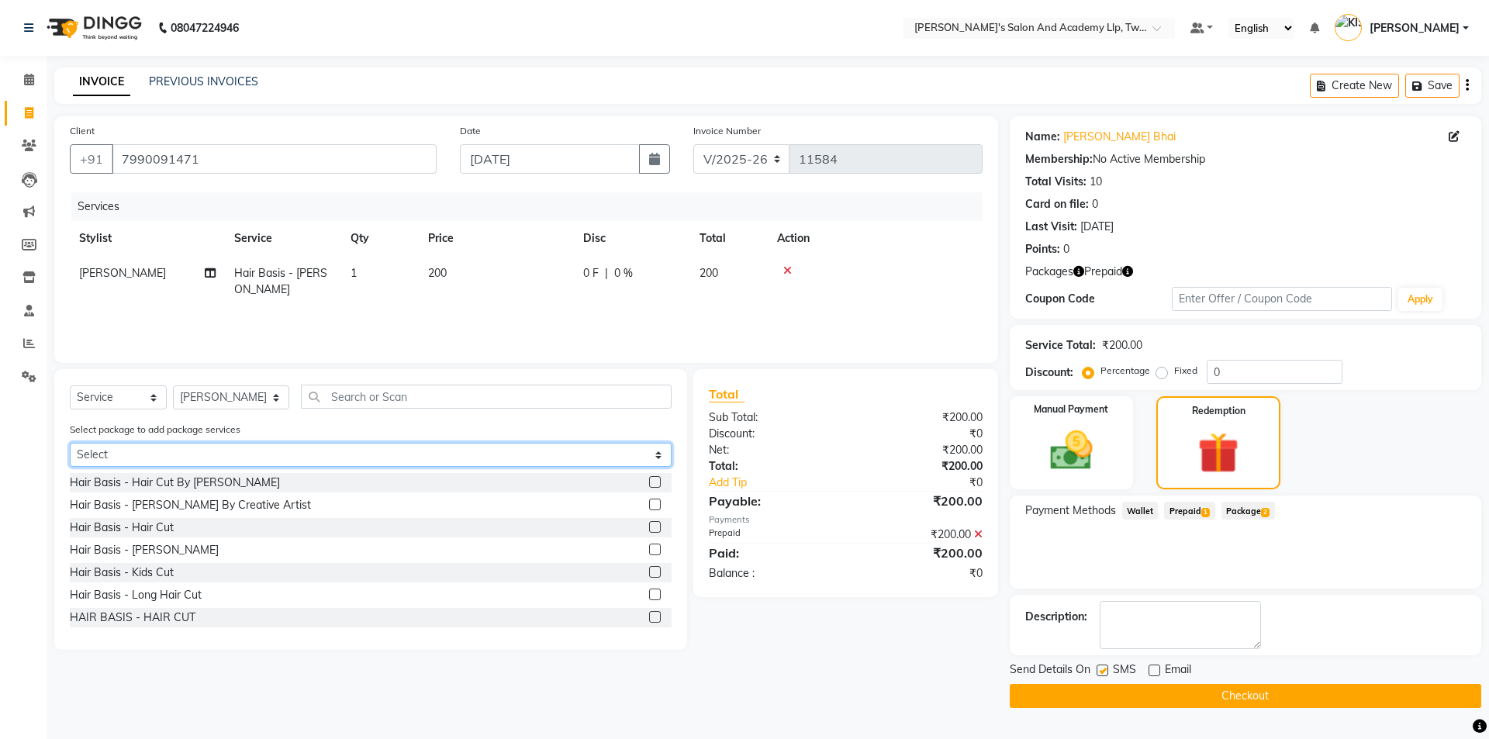
click at [322, 444] on select "Select SPEED WELL BEARD PAY 5 AND & 1 FREE TWINSTAR HAIR CUT PAY 5 AND GET 1 FR…" at bounding box center [371, 455] width 602 height 24
select select "2: Object"
click at [70, 443] on select "Select SPEED WELL BEARD PAY 5 AND & 1 FREE TWINSTAR HAIR CUT PAY 5 AND GET 1 FR…" at bounding box center [371, 455] width 602 height 24
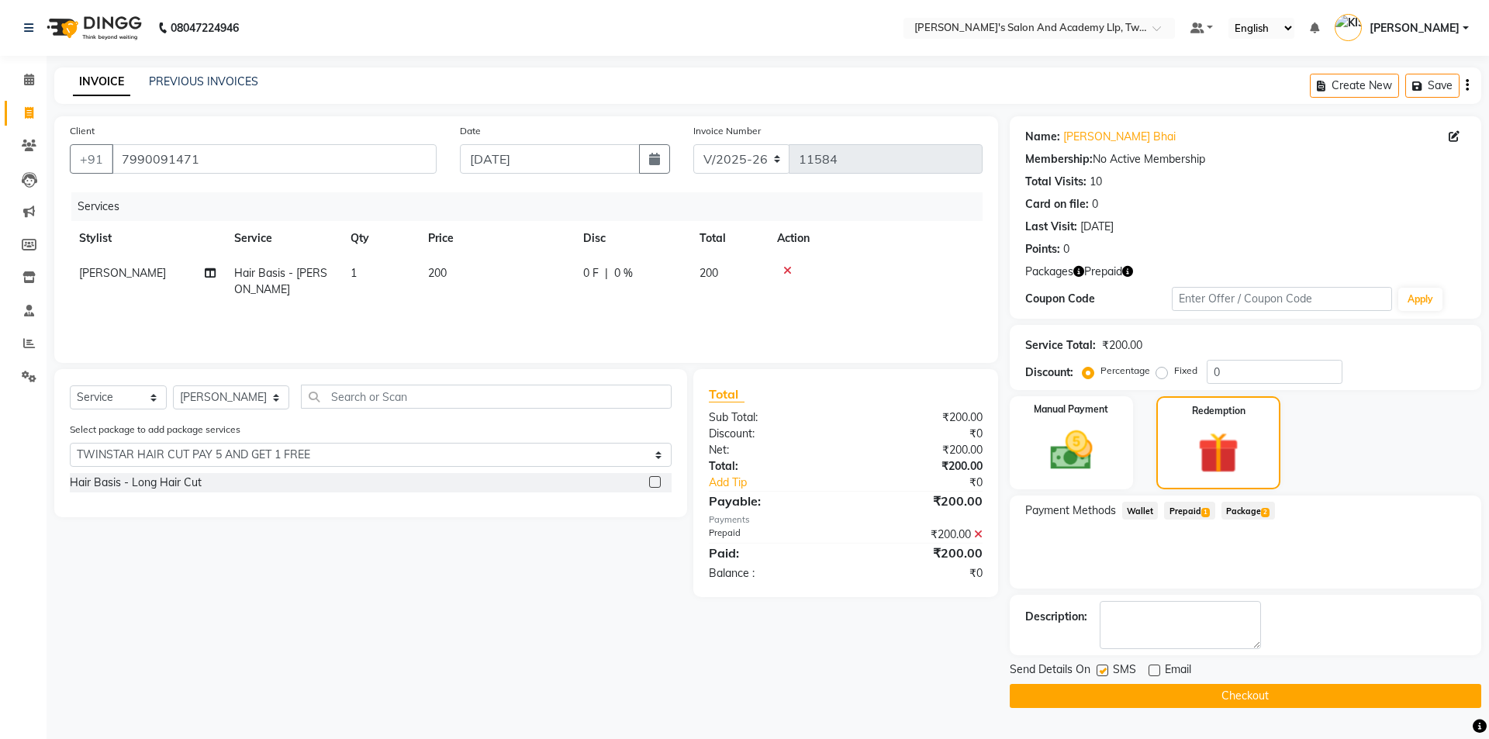
click at [659, 478] on label at bounding box center [655, 482] width 12 height 12
click at [659, 478] on input "checkbox" at bounding box center [654, 483] width 10 height 10
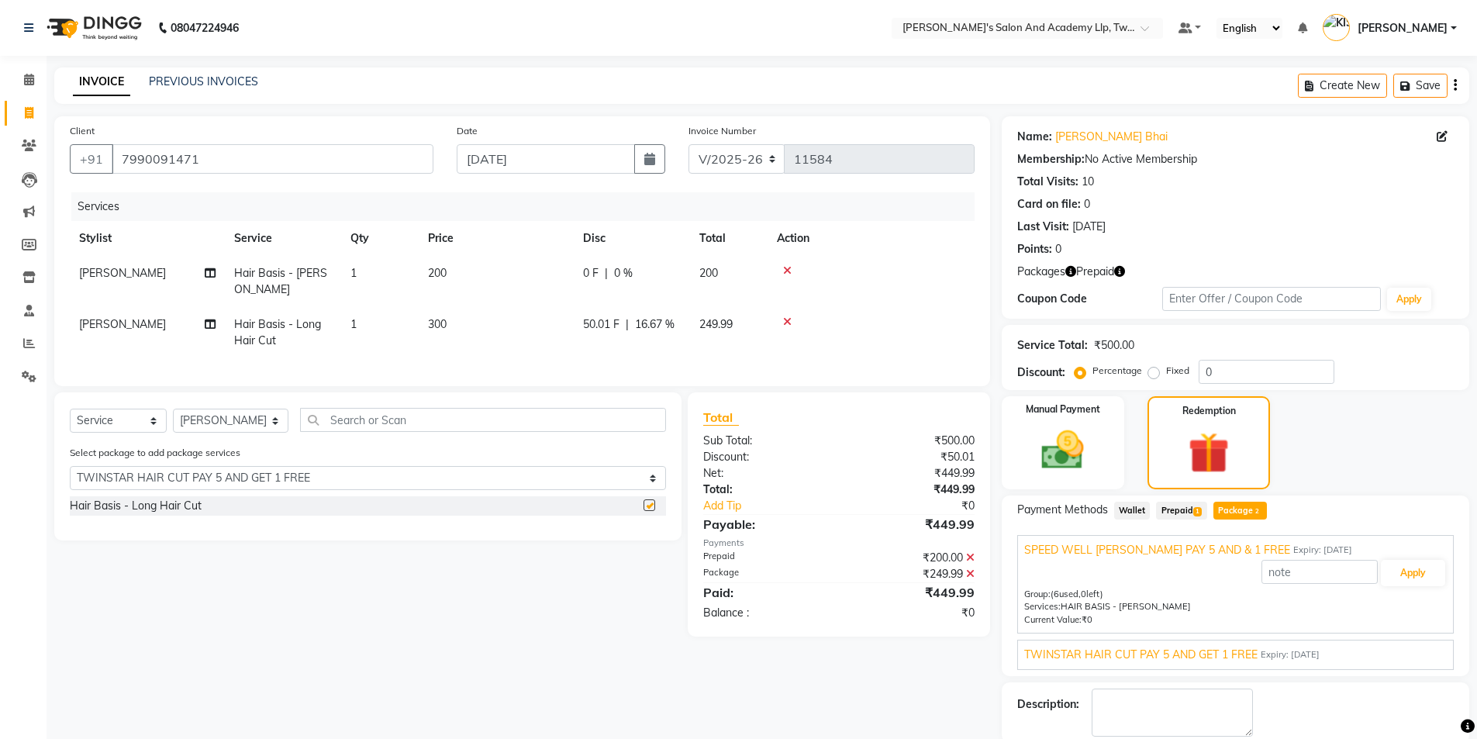
checkbox input "false"
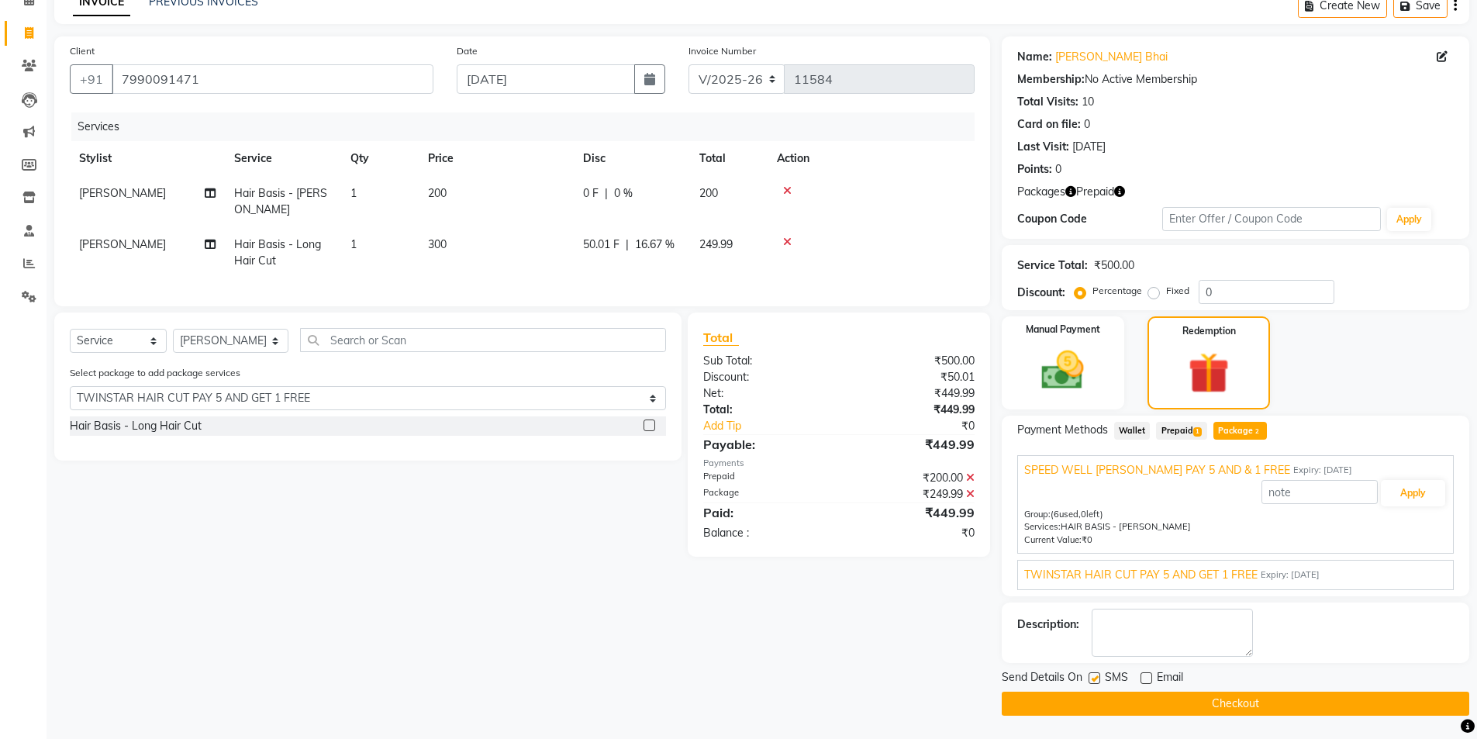
click at [1111, 570] on span "TWINSTAR HAIR CUT PAY 5 AND GET 1 FREE" at bounding box center [1140, 575] width 233 height 16
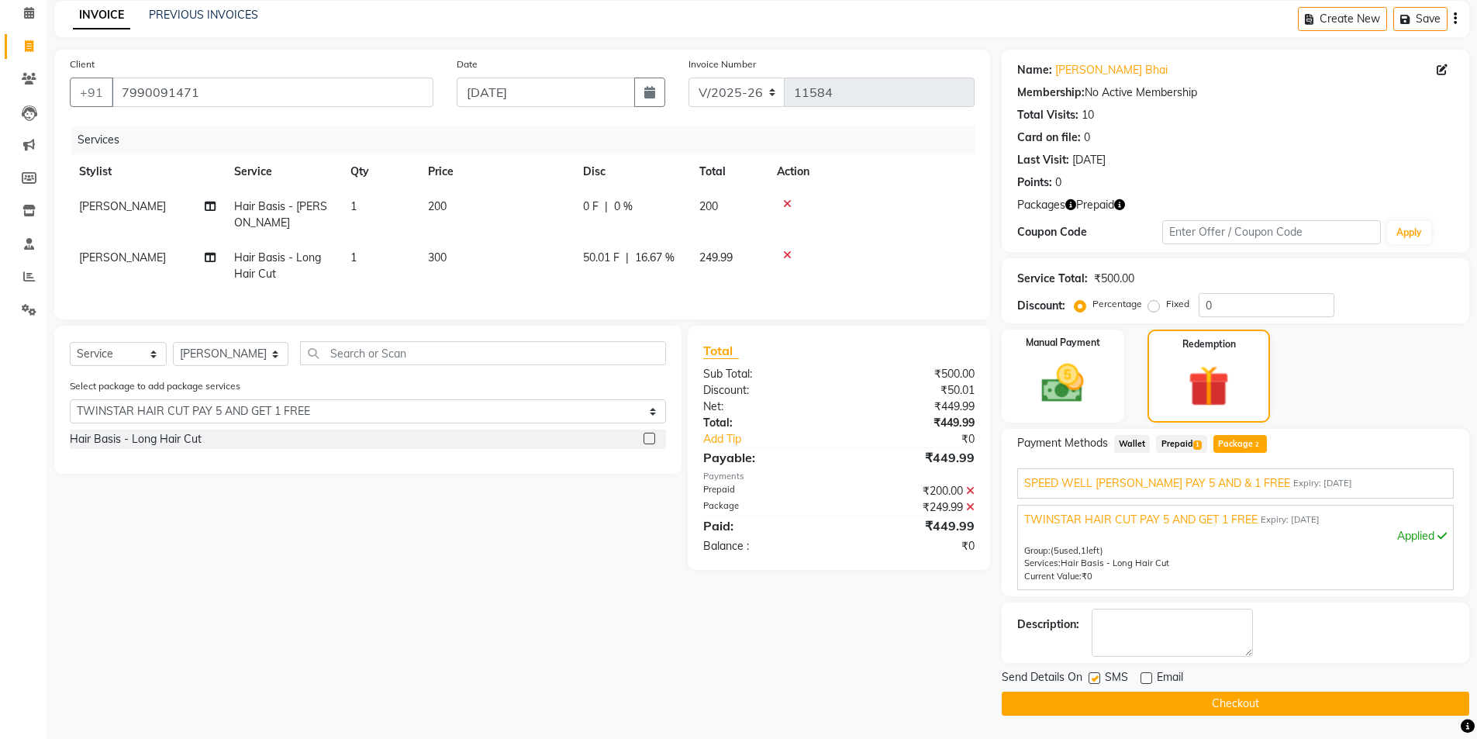
scroll to position [67, 0]
click at [785, 250] on icon at bounding box center [787, 255] width 9 height 11
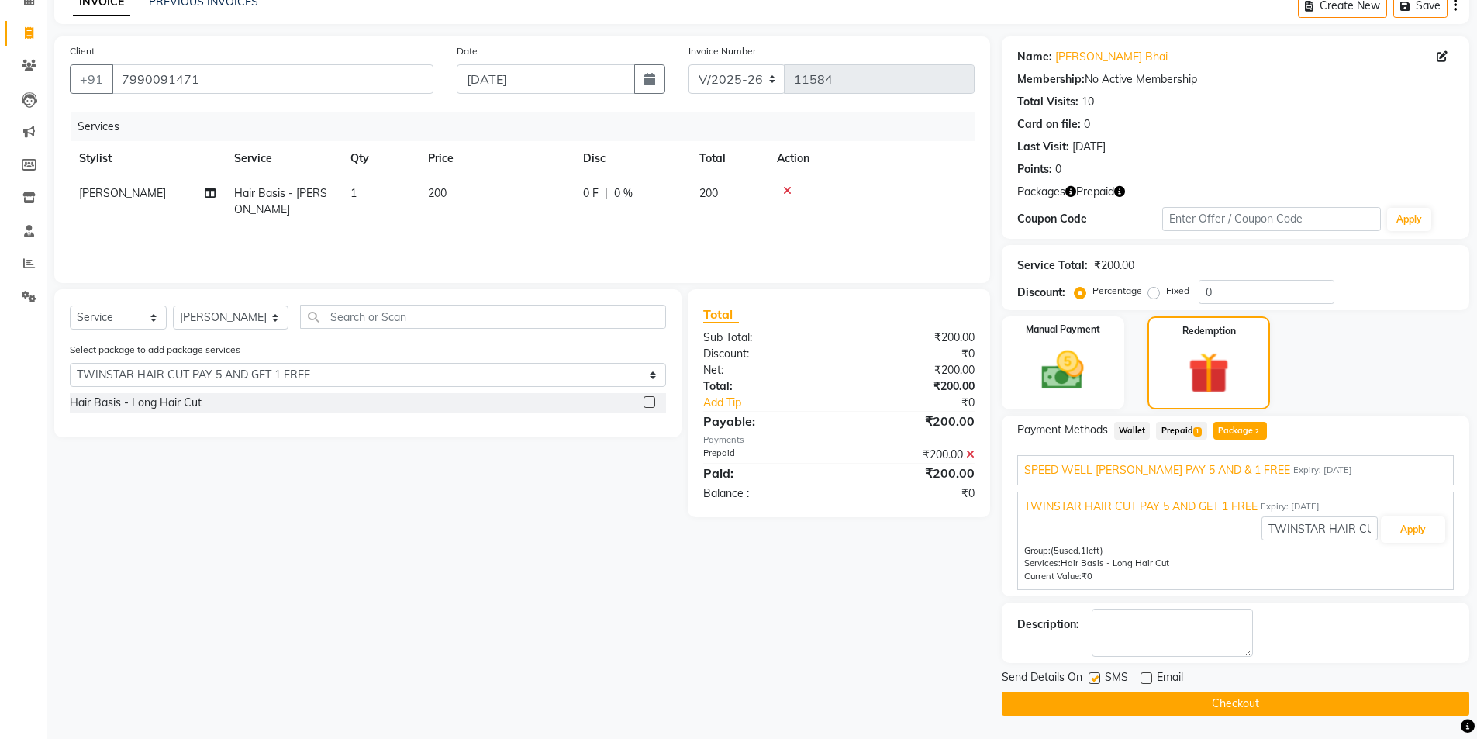
click at [1137, 706] on button "Checkout" at bounding box center [1236, 704] width 468 height 24
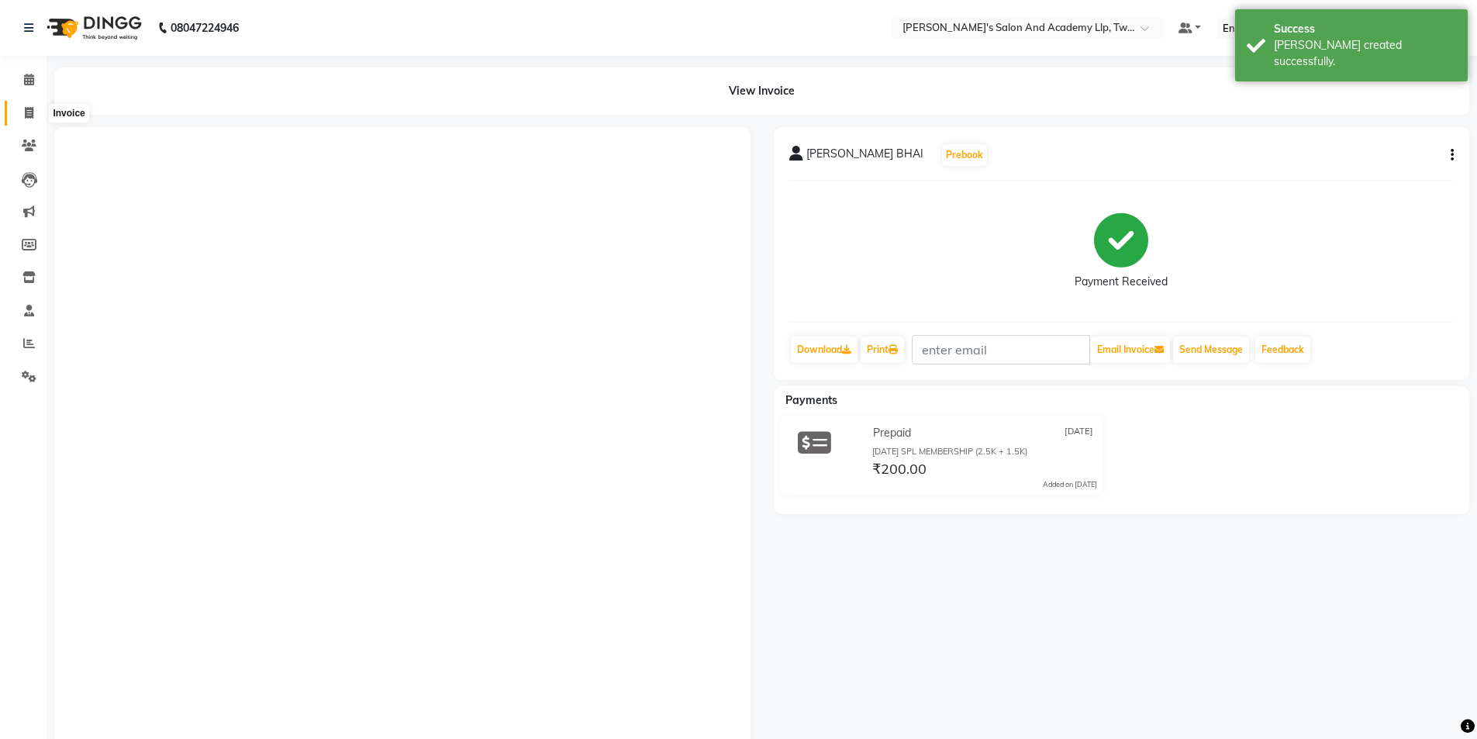
click at [16, 110] on span at bounding box center [29, 114] width 27 height 18
select select "6985"
select select "service"
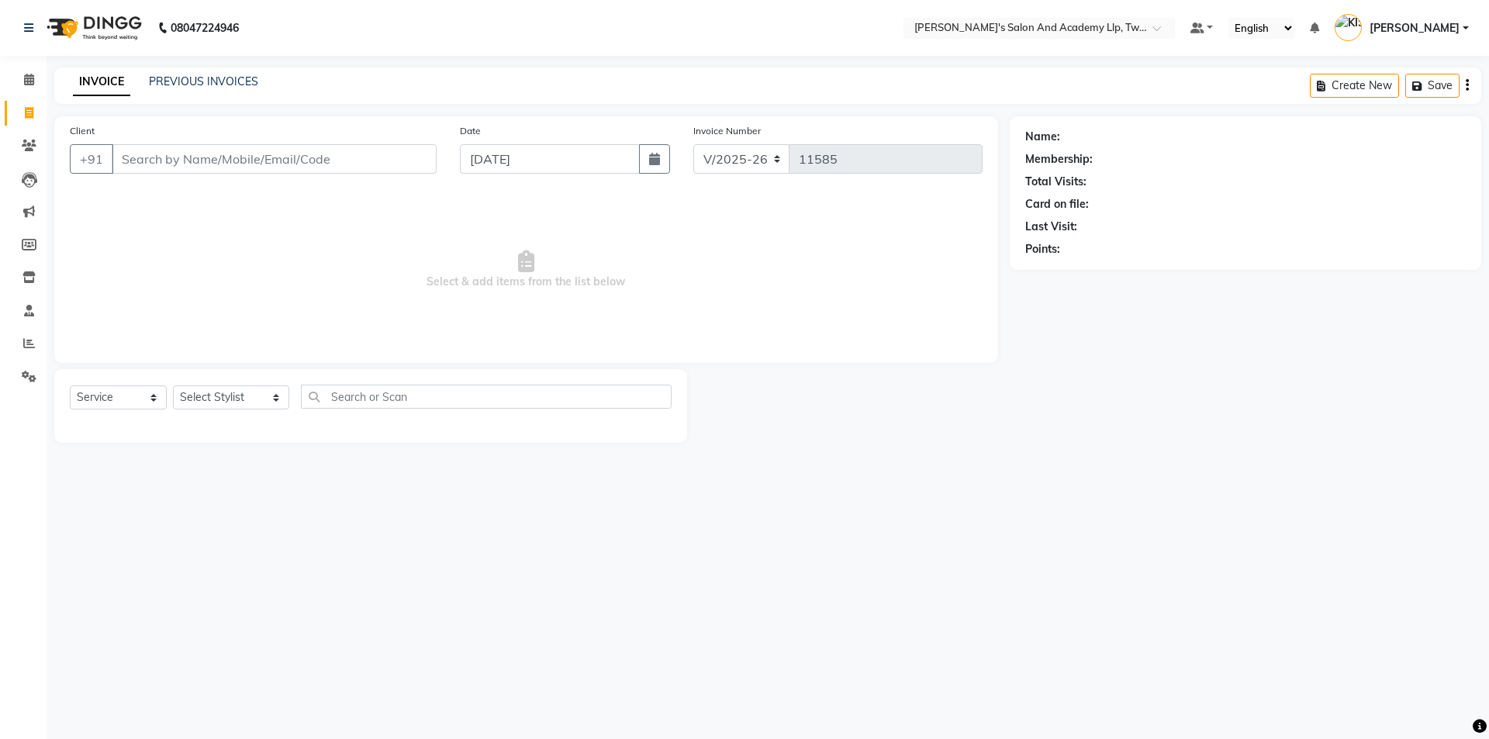
click at [261, 150] on input "Client" at bounding box center [274, 158] width 325 height 29
type input "6359240509"
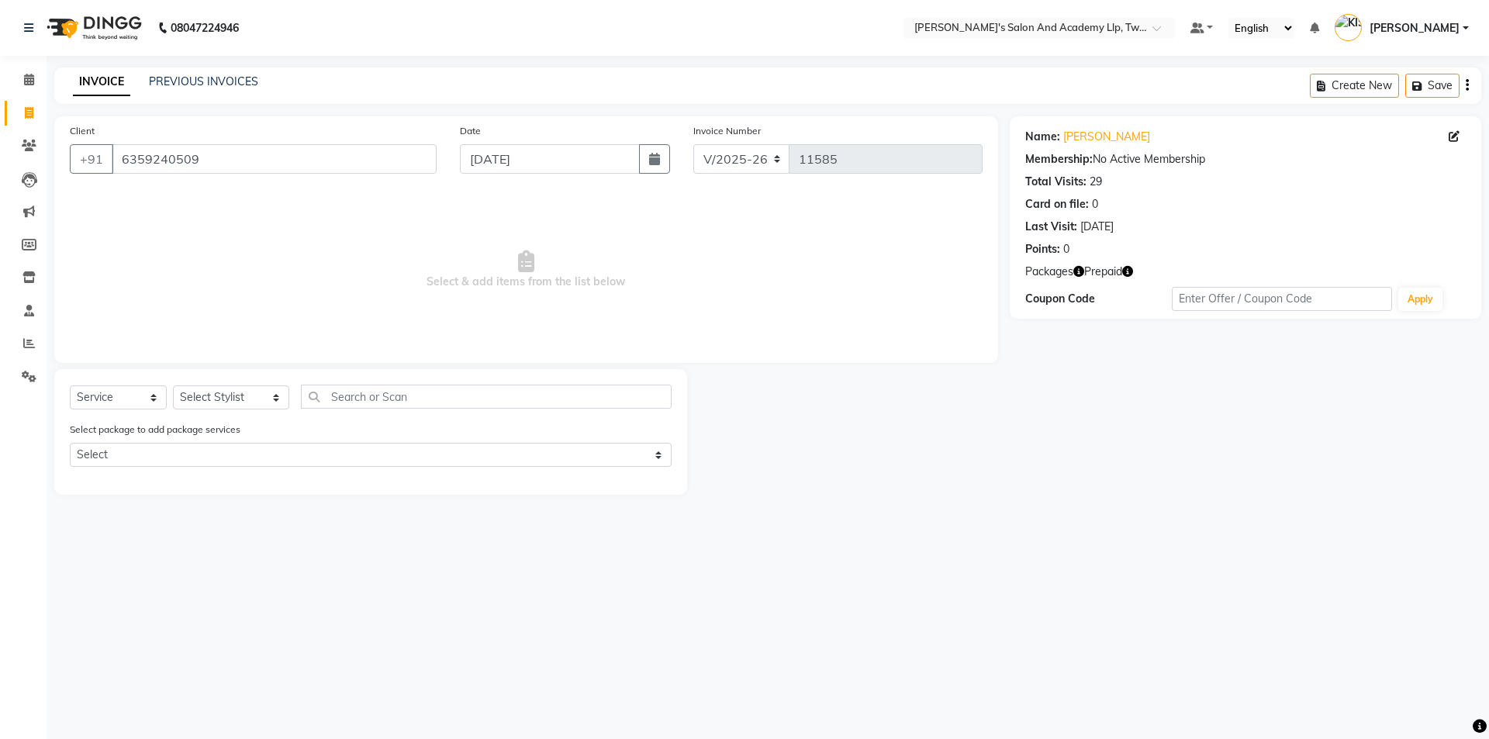
click at [1127, 269] on icon "button" at bounding box center [1127, 271] width 11 height 11
click at [196, 385] on select "Select Stylist [PERSON_NAME] [PERSON_NAME] [PERSON_NAME] [PERSON_NAME] [PERSON_…" at bounding box center [231, 397] width 116 height 24
select select "52741"
click at [173, 385] on select "Select Stylist [PERSON_NAME] [PERSON_NAME] [PERSON_NAME] [PERSON_NAME] [PERSON_…" at bounding box center [231, 397] width 116 height 24
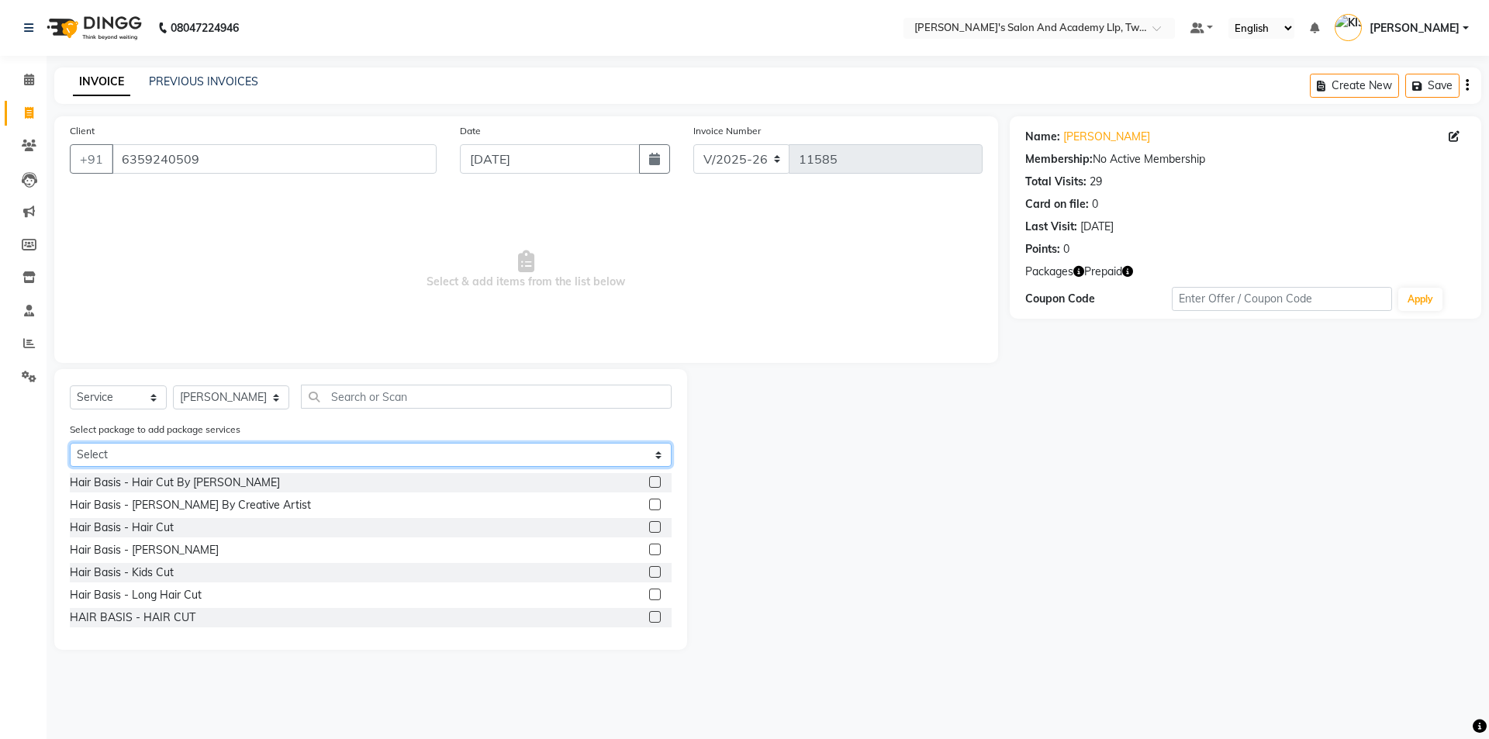
click at [229, 457] on select "Select GROOM PACKAGE 2025 (3000)" at bounding box center [371, 455] width 602 height 24
click at [70, 443] on select "Select GROOM PACKAGE 2025 (3000)" at bounding box center [371, 455] width 602 height 24
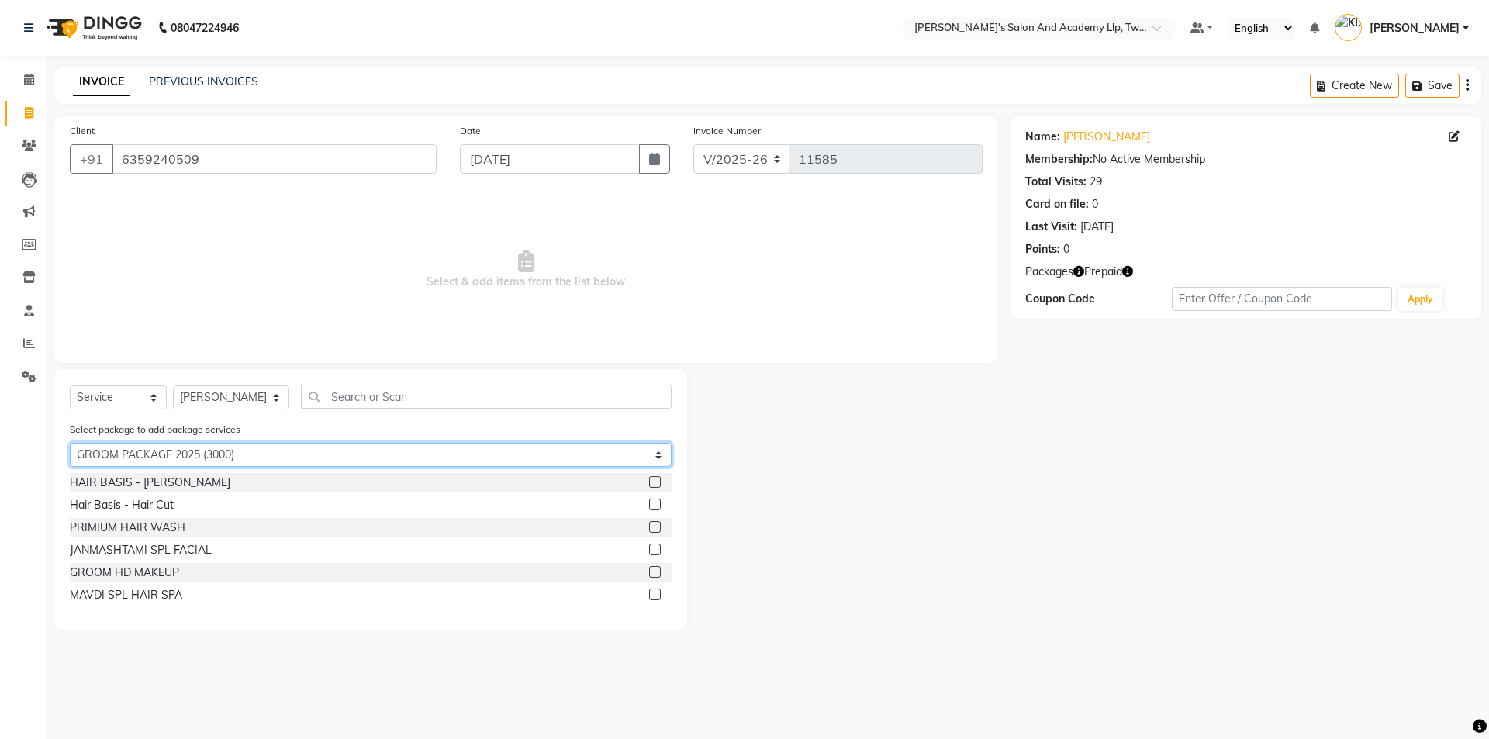
click at [233, 454] on select "Select GROOM PACKAGE 2025 (3000)" at bounding box center [371, 455] width 602 height 24
select select "0: undefined"
click at [70, 443] on select "Select GROOM PACKAGE 2025 (3000)" at bounding box center [371, 455] width 602 height 24
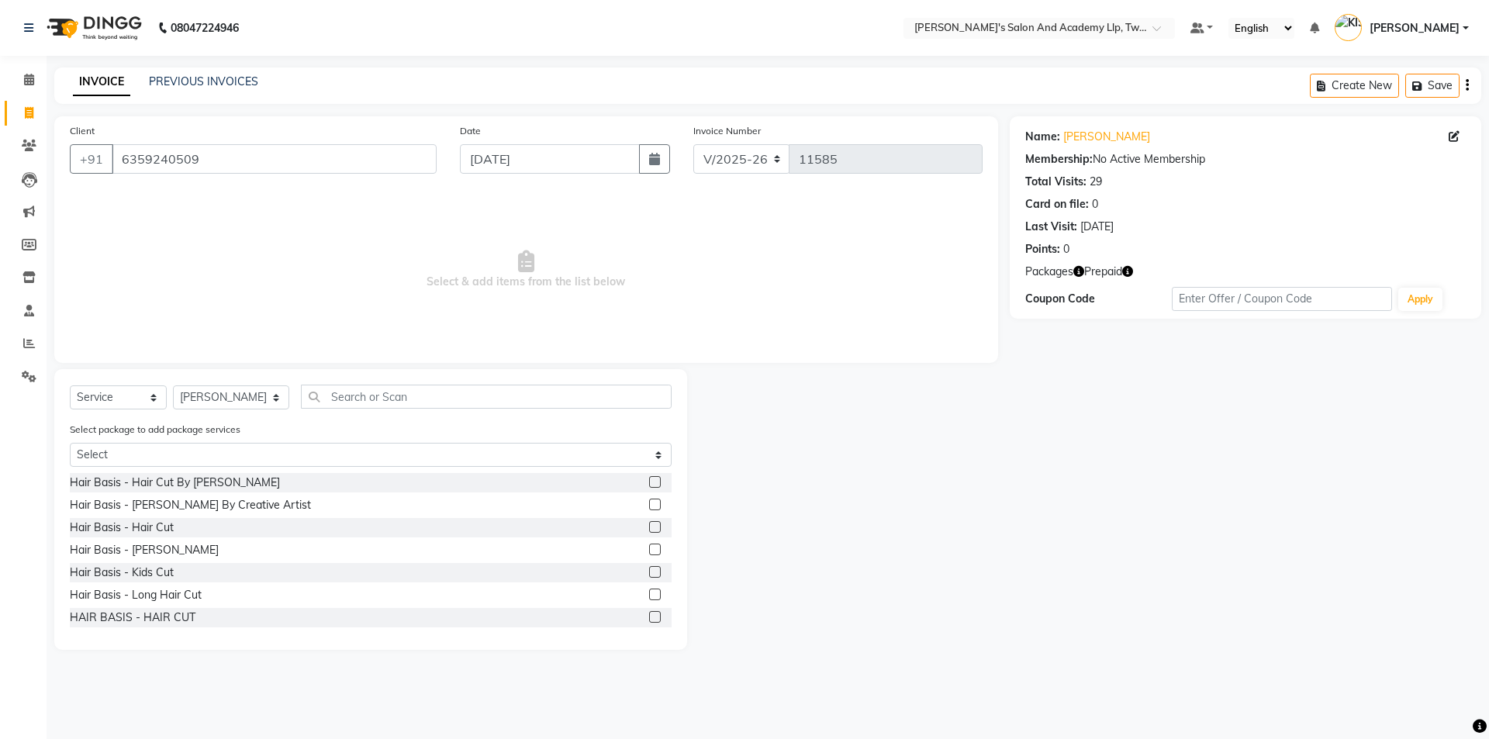
click at [649, 522] on label at bounding box center [655, 527] width 12 height 12
click at [649, 523] on input "checkbox" at bounding box center [654, 528] width 10 height 10
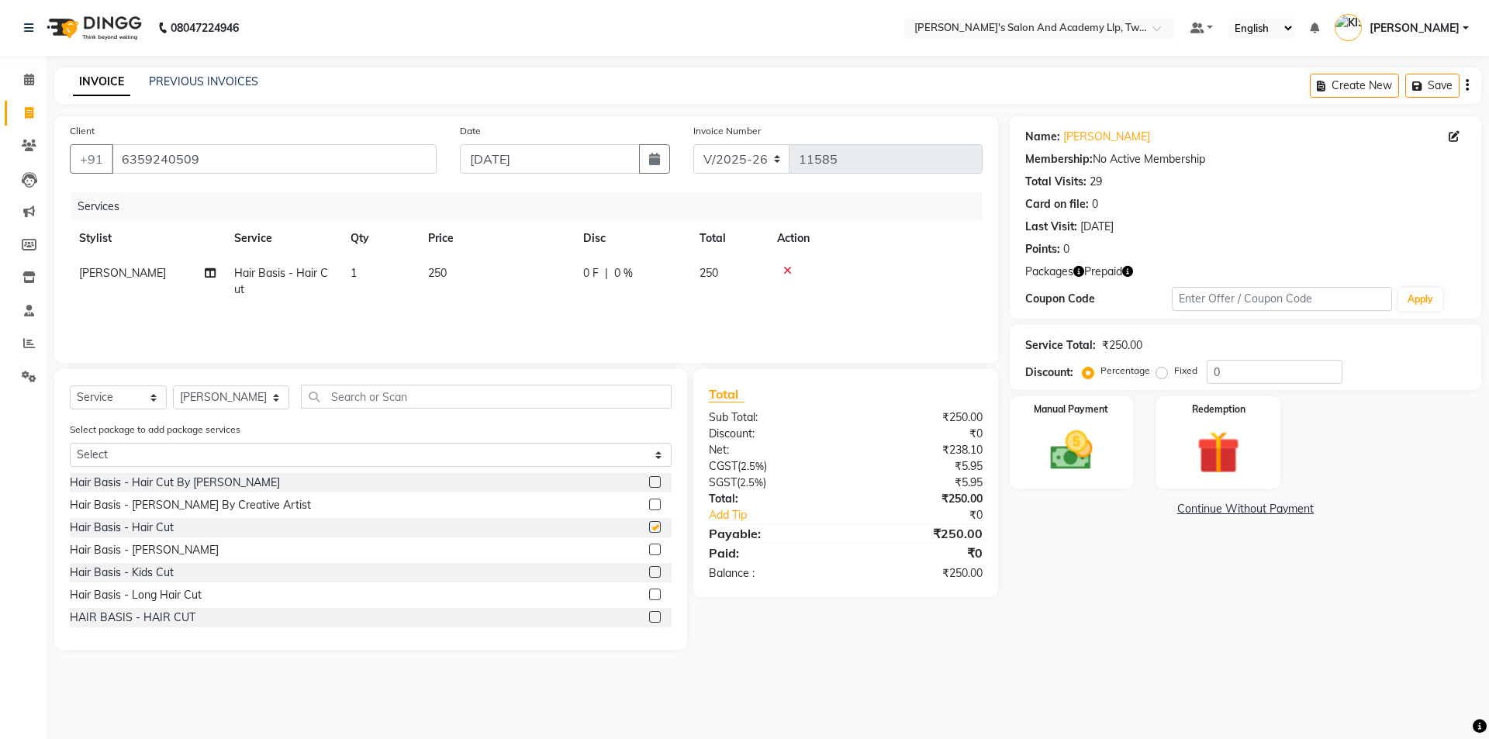
checkbox input "false"
click at [472, 399] on input "text" at bounding box center [486, 397] width 371 height 24
type input "COLO"
click at [788, 269] on icon at bounding box center [787, 270] width 9 height 11
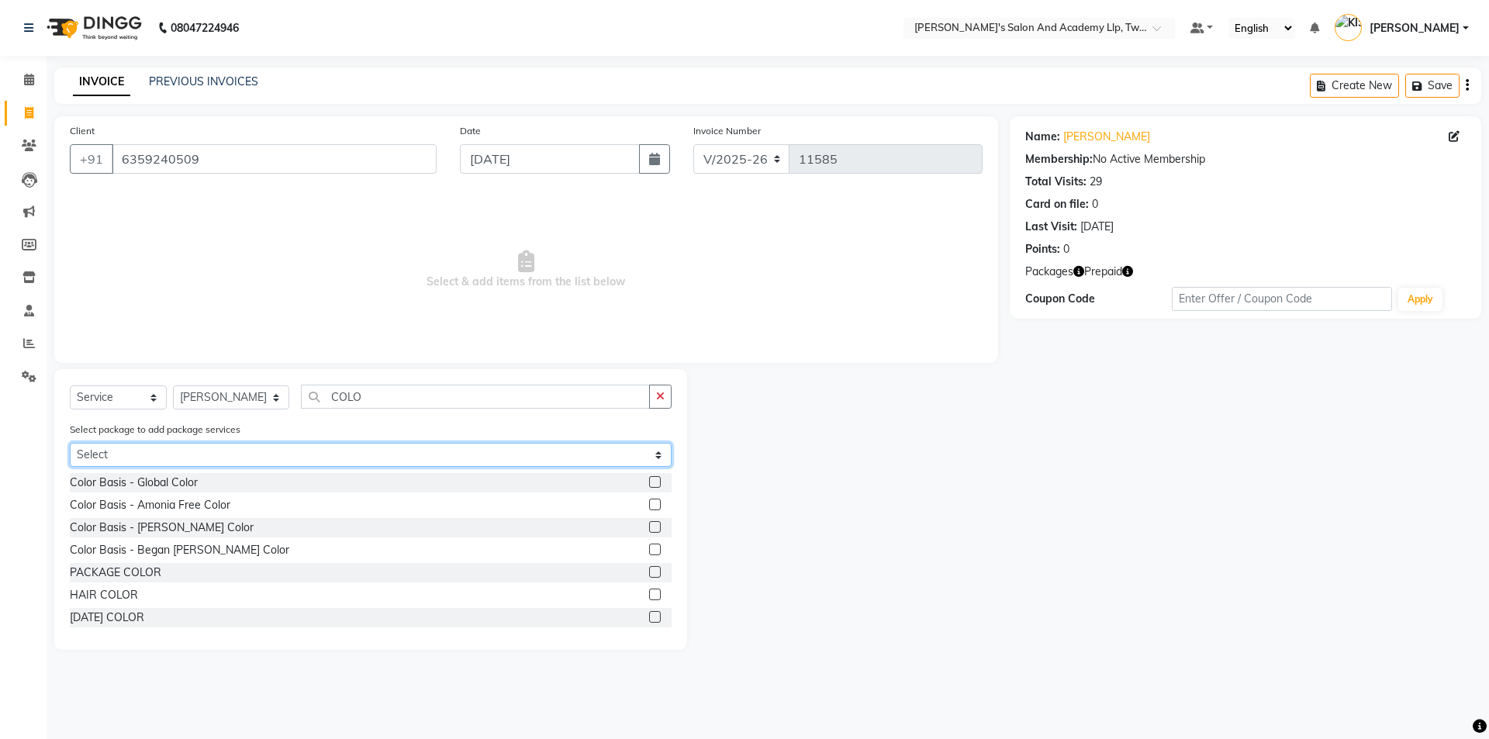
click at [309, 462] on select "Select GROOM PACKAGE 2025 (3000)" at bounding box center [371, 455] width 602 height 24
select select "1: Object"
click at [70, 443] on select "Select GROOM PACKAGE 2025 (3000)" at bounding box center [371, 455] width 602 height 24
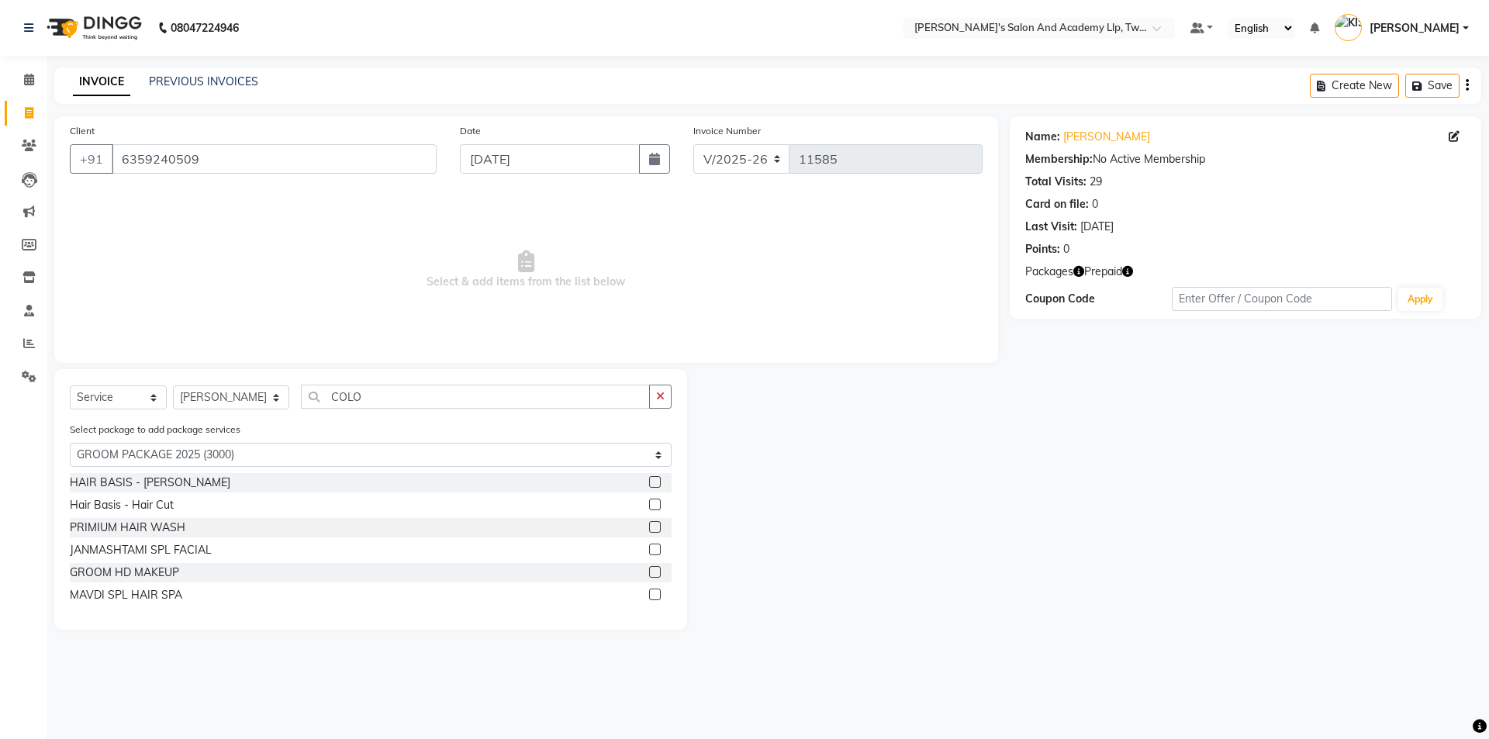
click at [652, 499] on label at bounding box center [655, 505] width 12 height 12
click at [652, 500] on input "checkbox" at bounding box center [654, 505] width 10 height 10
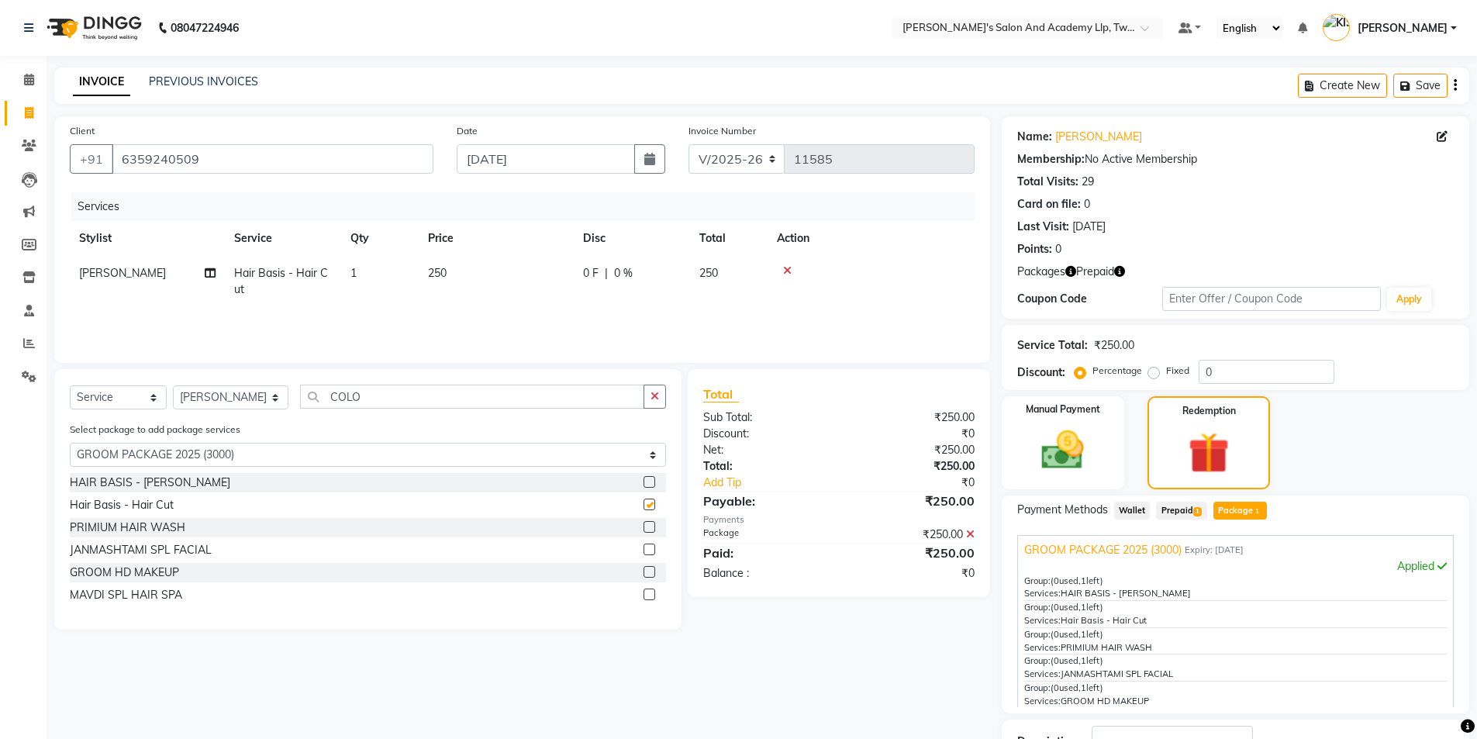
checkbox input "false"
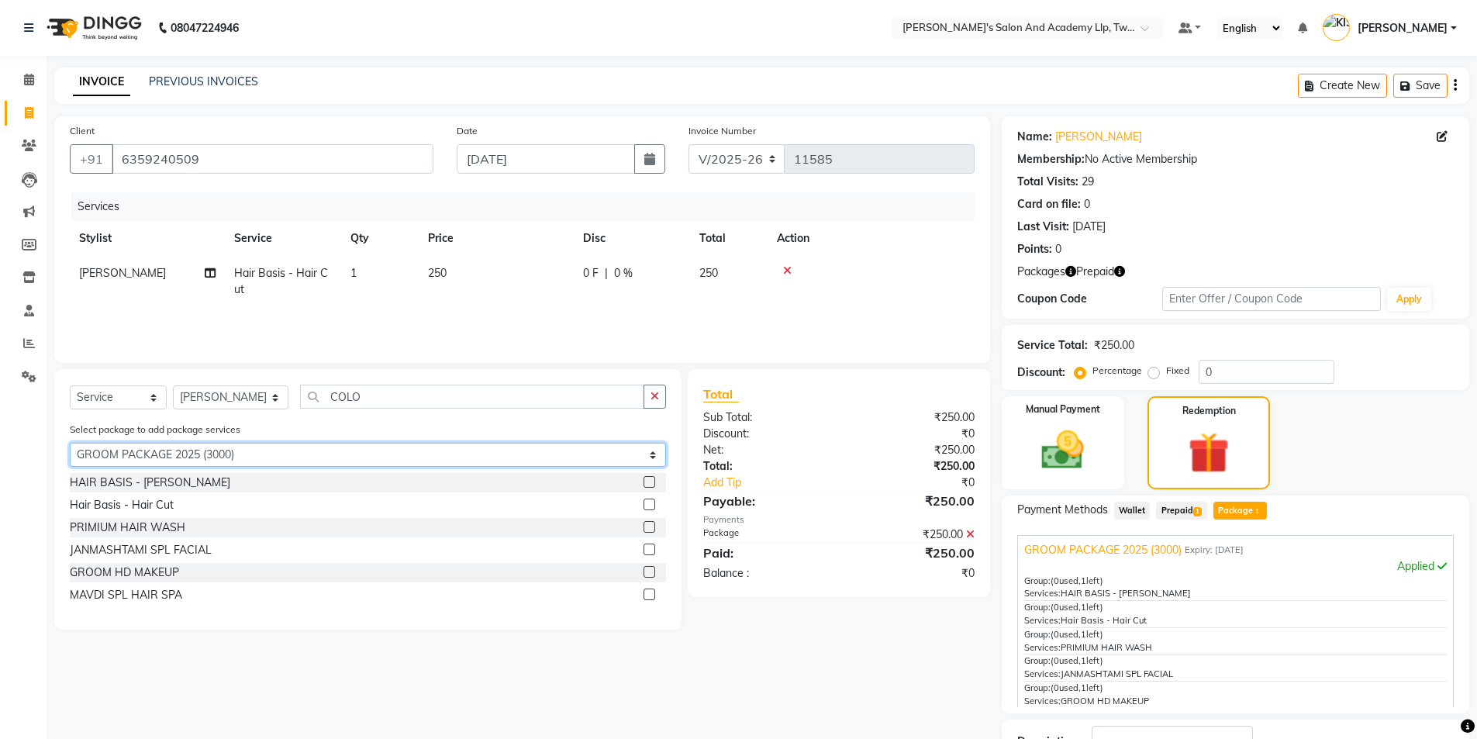
drag, startPoint x: 324, startPoint y: 447, endPoint x: 327, endPoint y: 461, distance: 14.3
click at [324, 447] on select "Select GROOM PACKAGE 2025 (3000)" at bounding box center [368, 455] width 596 height 24
select select "0: undefined"
click at [70, 443] on select "Select GROOM PACKAGE 2025 (3000)" at bounding box center [368, 455] width 596 height 24
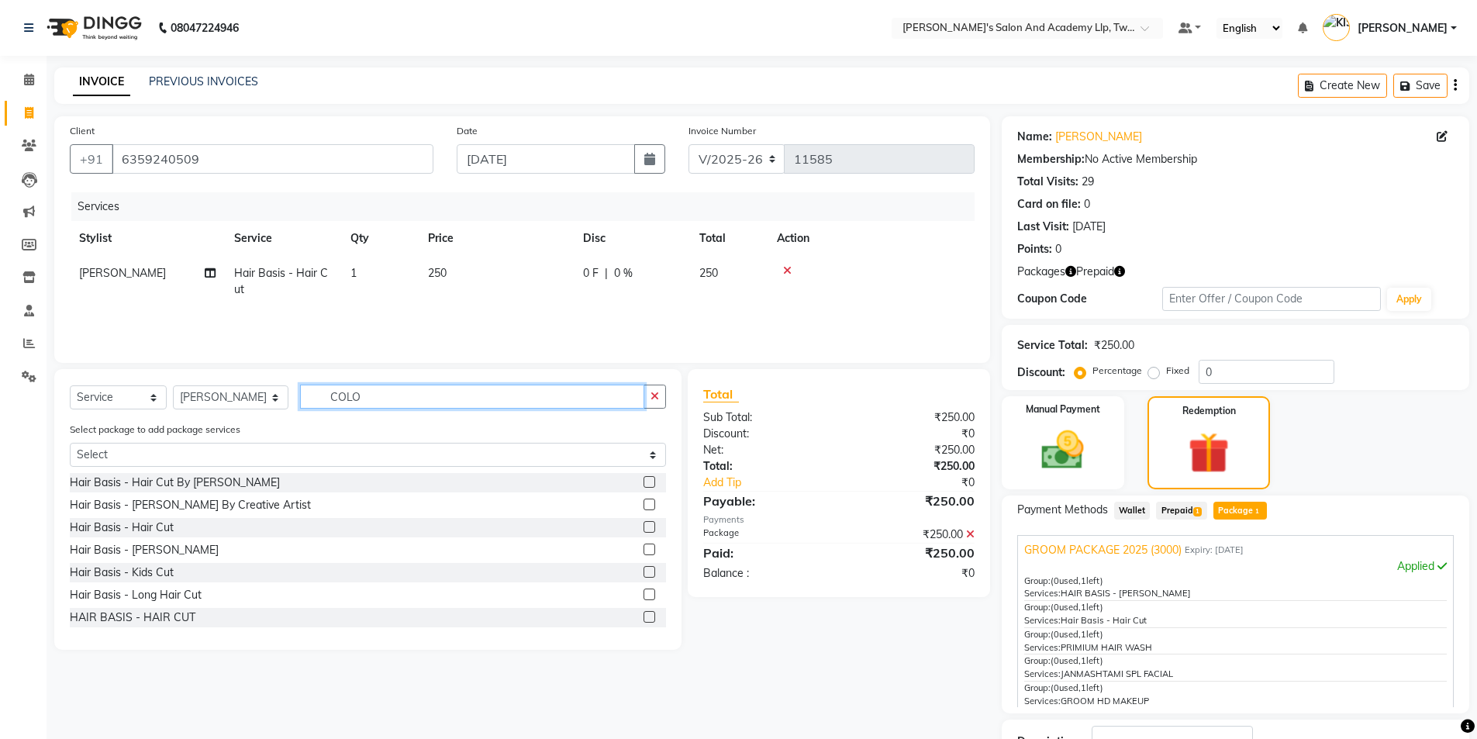
click at [514, 397] on input "COLO" at bounding box center [472, 397] width 345 height 24
type input "COL"
click at [631, 499] on div "Color Basis - Amonia Free Color" at bounding box center [368, 504] width 596 height 19
click at [644, 500] on label at bounding box center [650, 505] width 12 height 12
click at [644, 500] on input "checkbox" at bounding box center [649, 505] width 10 height 10
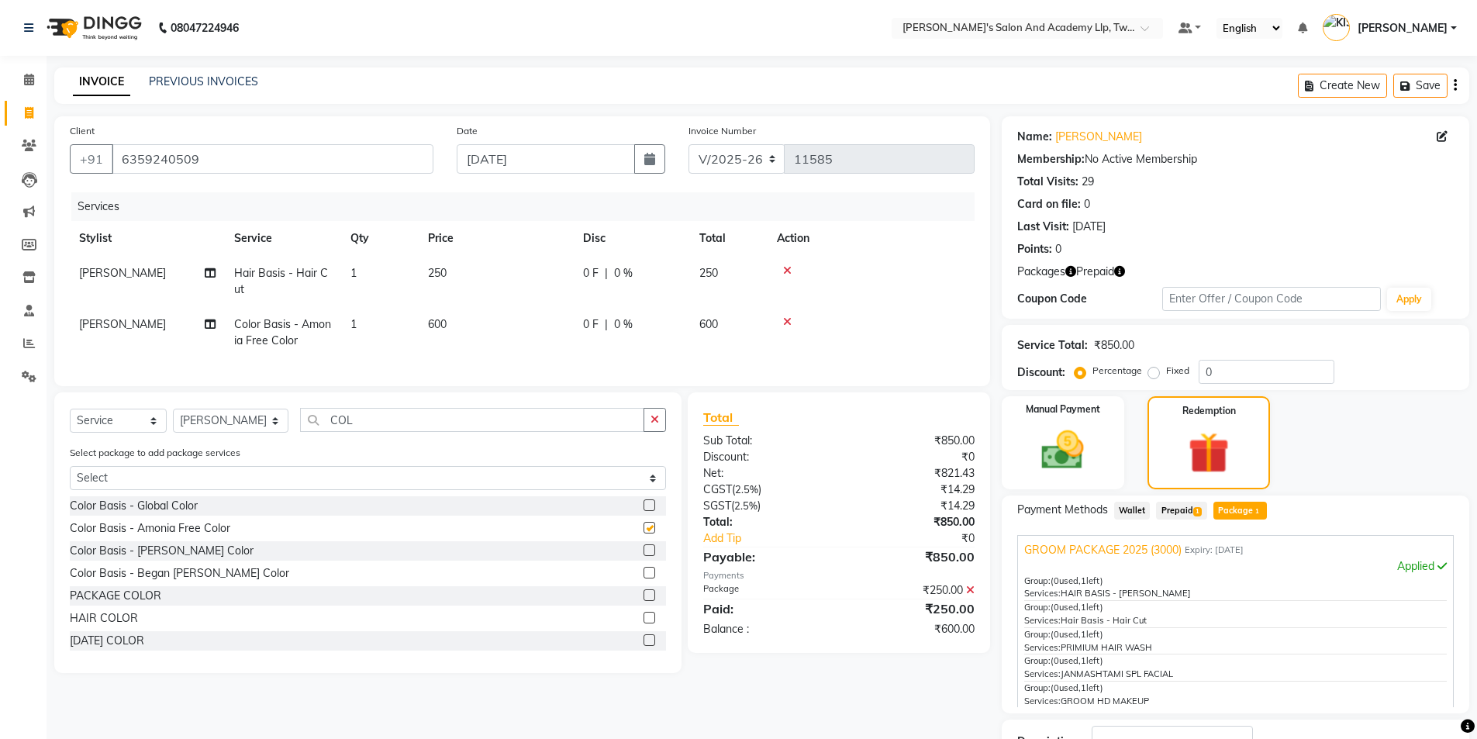
checkbox input "false"
click at [506, 317] on td "600" at bounding box center [496, 332] width 155 height 51
select select "52741"
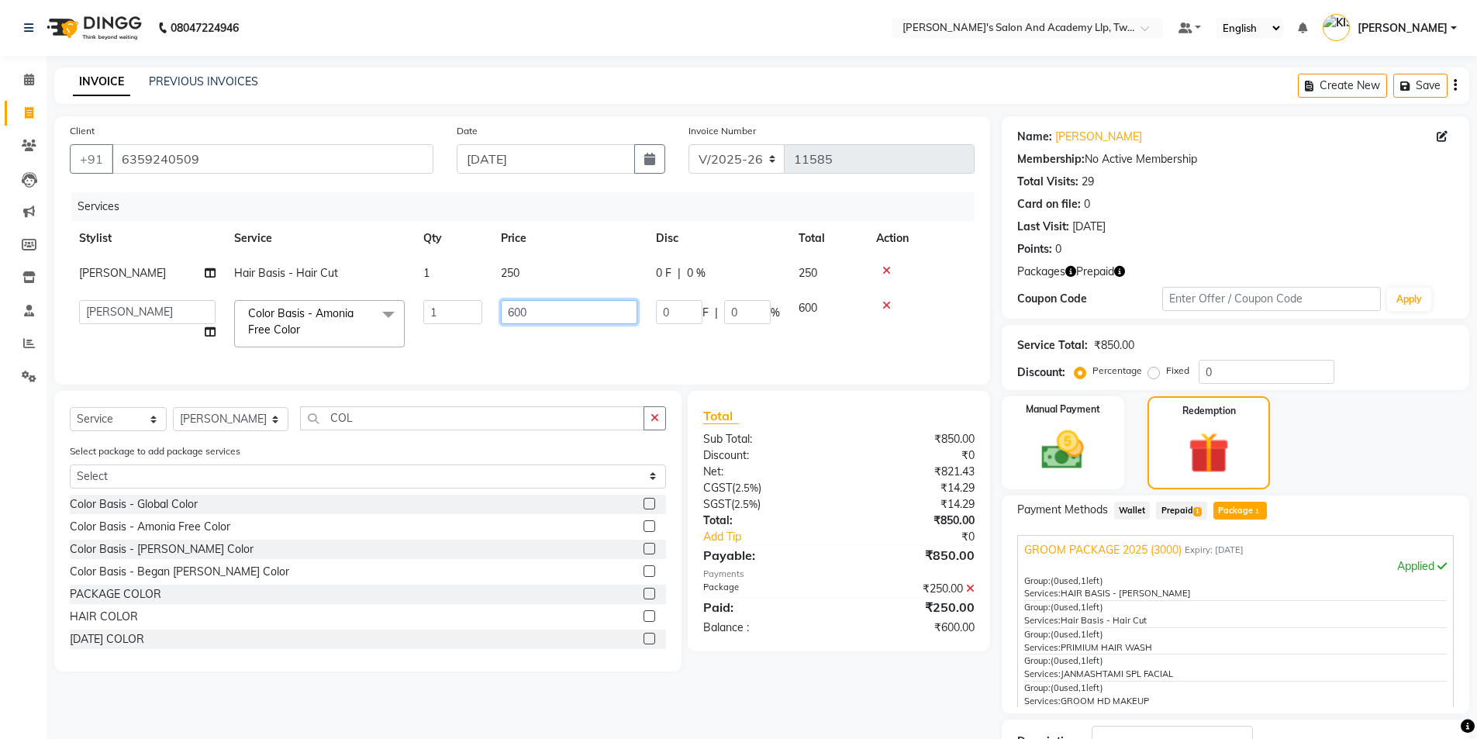
click at [537, 310] on input "600" at bounding box center [569, 312] width 136 height 24
type input "6"
type input "800"
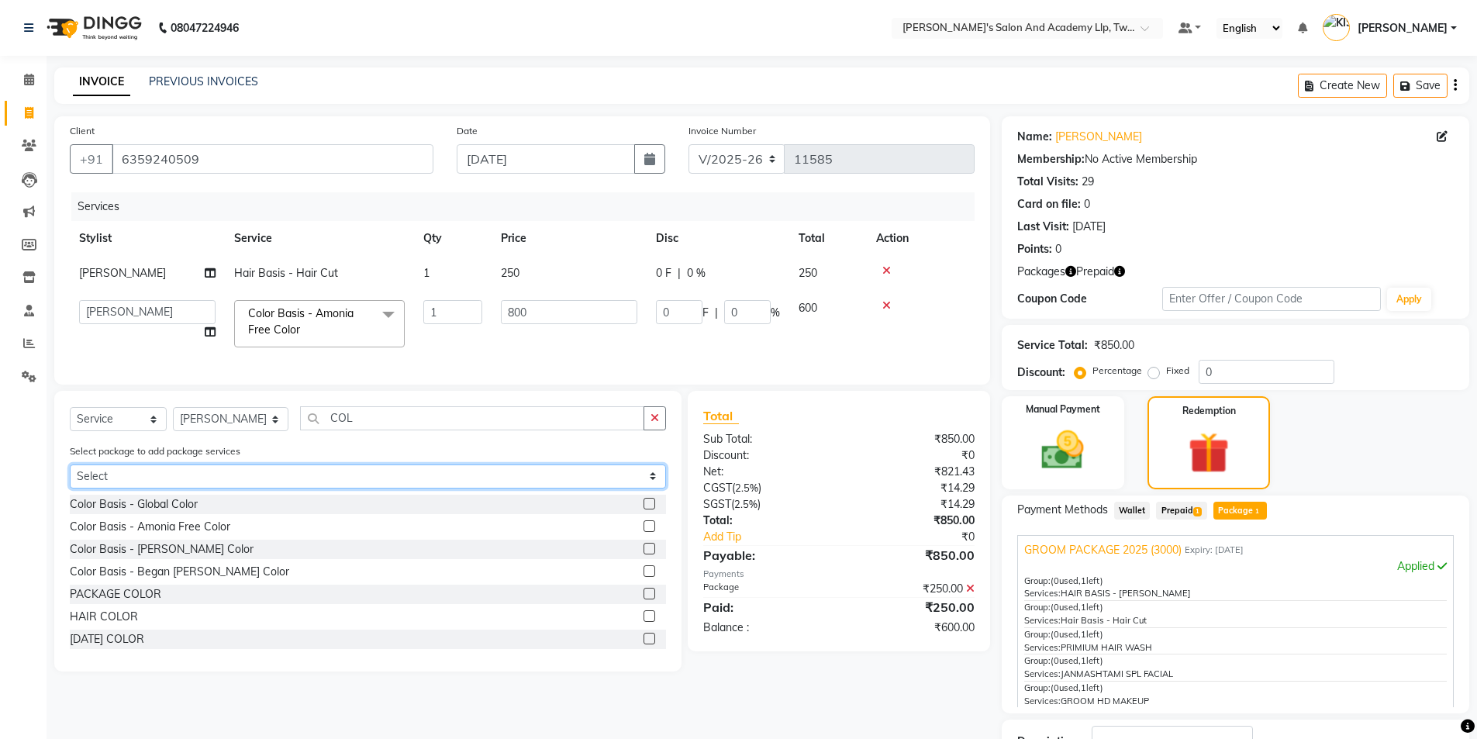
drag, startPoint x: 206, startPoint y: 478, endPoint x: 208, endPoint y: 499, distance: 21.0
click at [206, 478] on select "Select GROOM PACKAGE 2025 (3000)" at bounding box center [368, 476] width 596 height 24
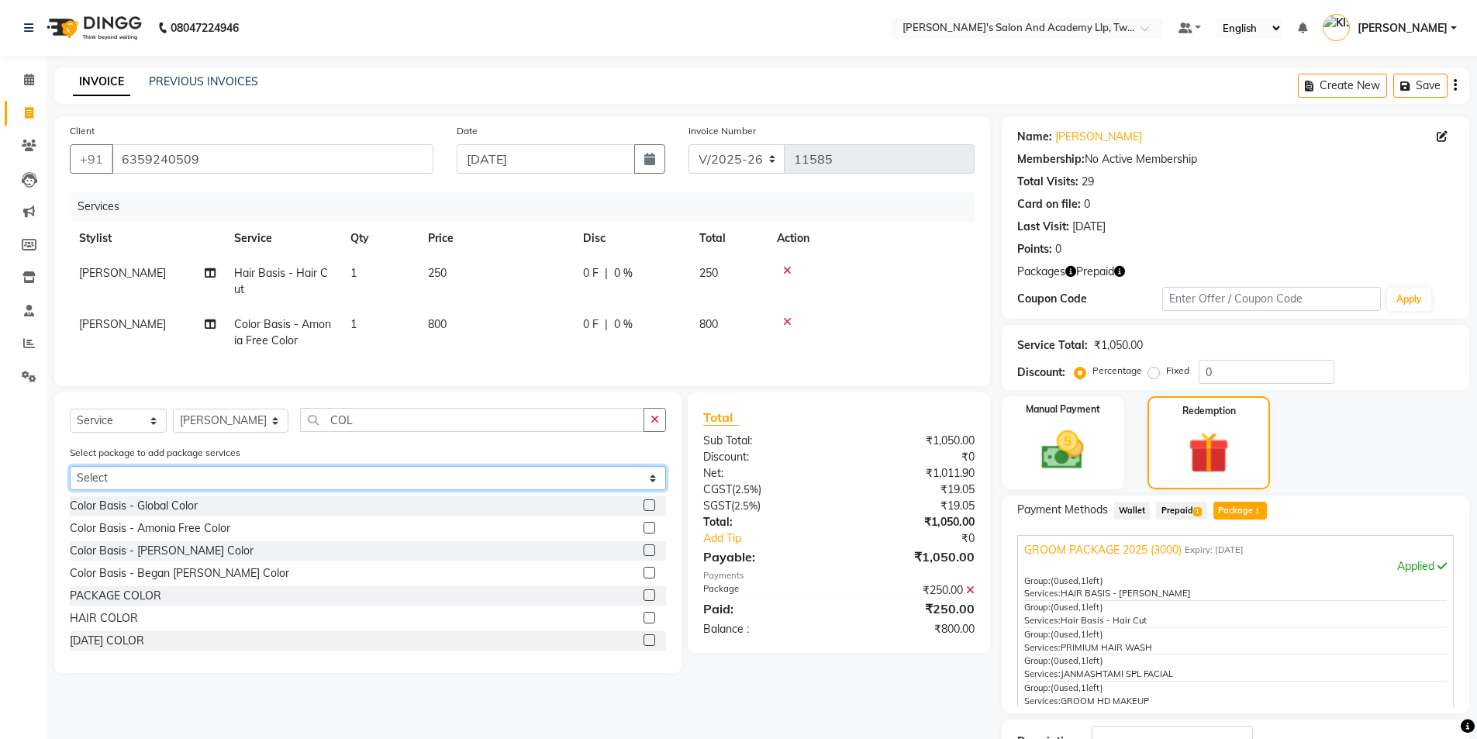
select select "1: Object"
click at [70, 478] on select "Select GROOM PACKAGE 2025 (3000)" at bounding box center [368, 478] width 596 height 24
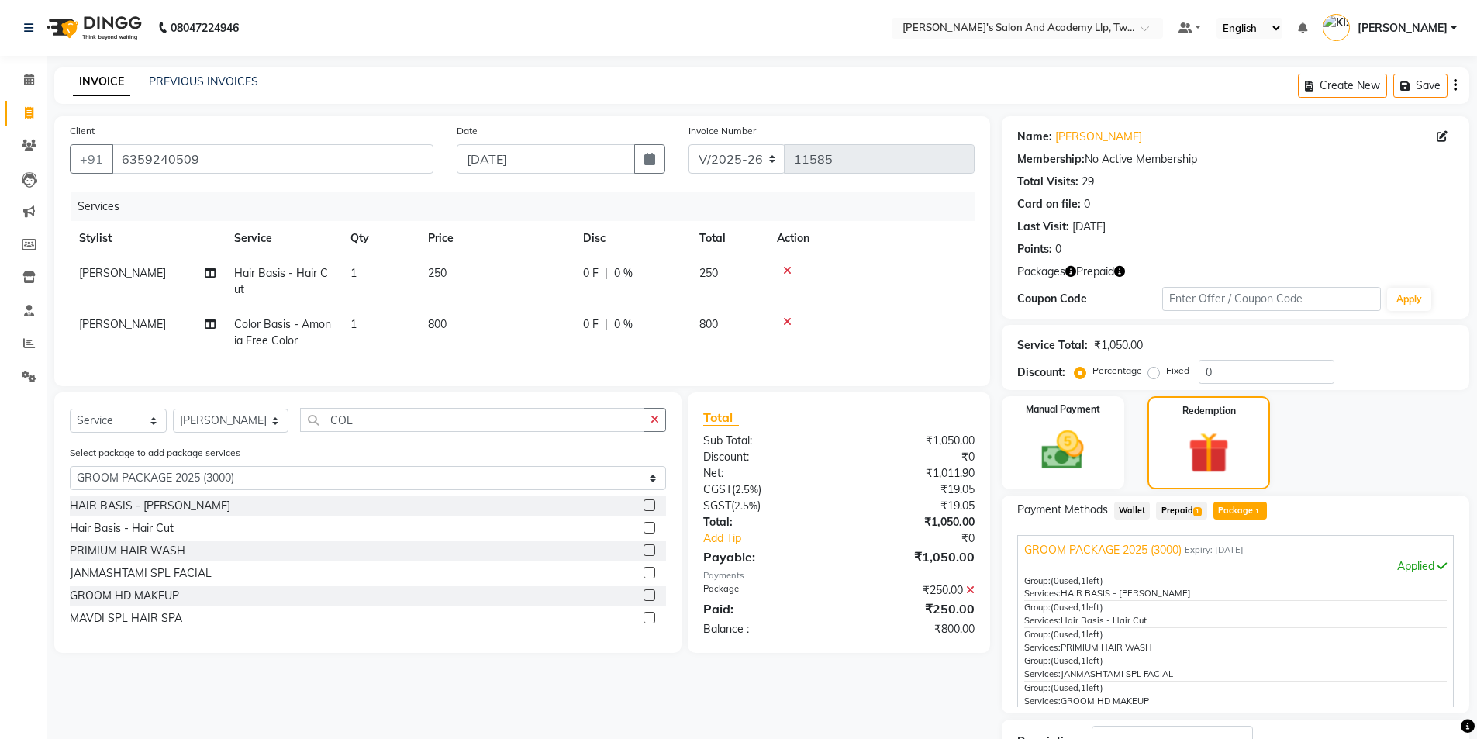
click at [123, 325] on span "[PERSON_NAME]" at bounding box center [122, 324] width 87 height 14
select select "52741"
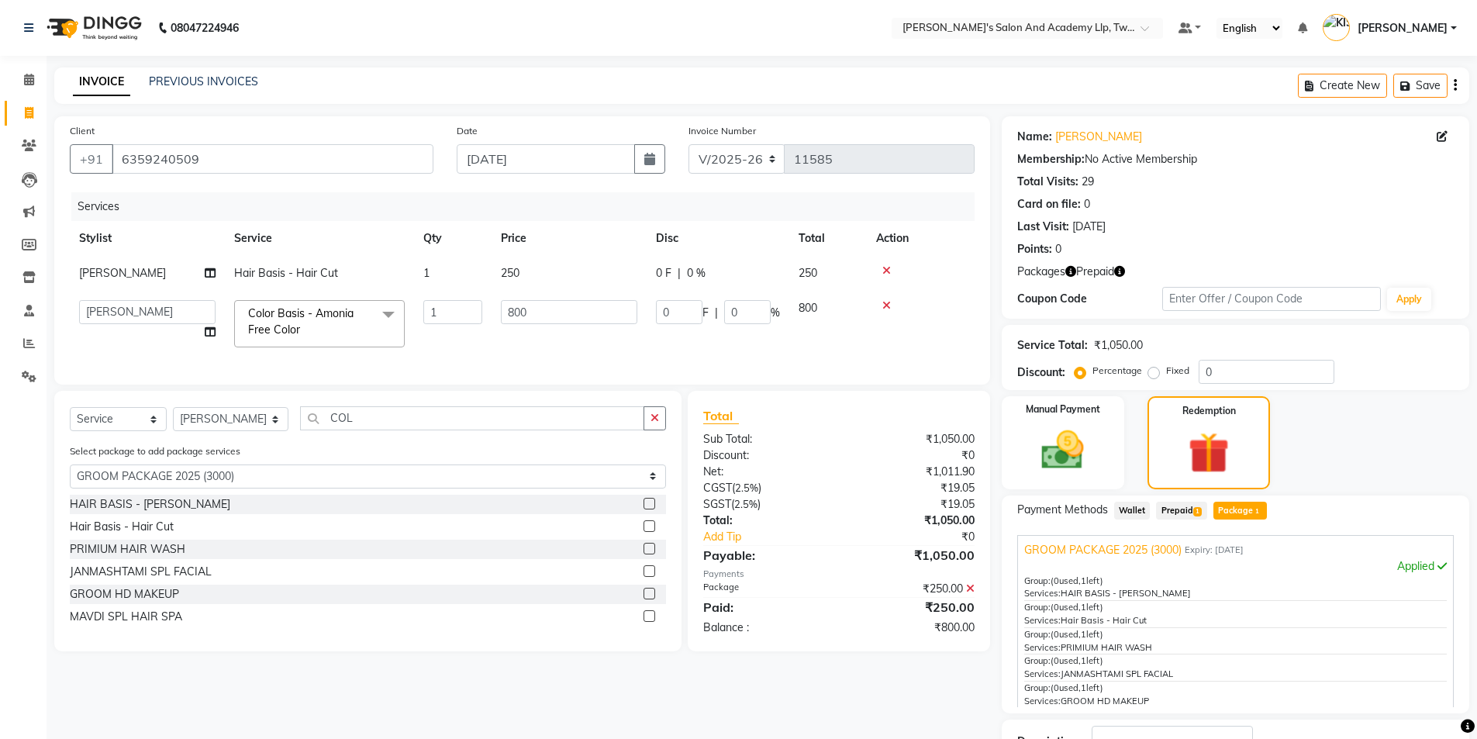
click at [123, 325] on td "AADARSH AAKASH SOLANKI ABHISHEK CHAUHAN AMIT BAGTHARIYA ANKUSH SEN BHUSHAN PADH…" at bounding box center [147, 324] width 155 height 66
click at [141, 302] on select "AADARSH AAKASH SOLANKI ABHISHEK CHAUHAN AMIT BAGTHARIYA ANKUSH SEN BHUSHAN PADH…" at bounding box center [147, 312] width 136 height 24
select select "52996"
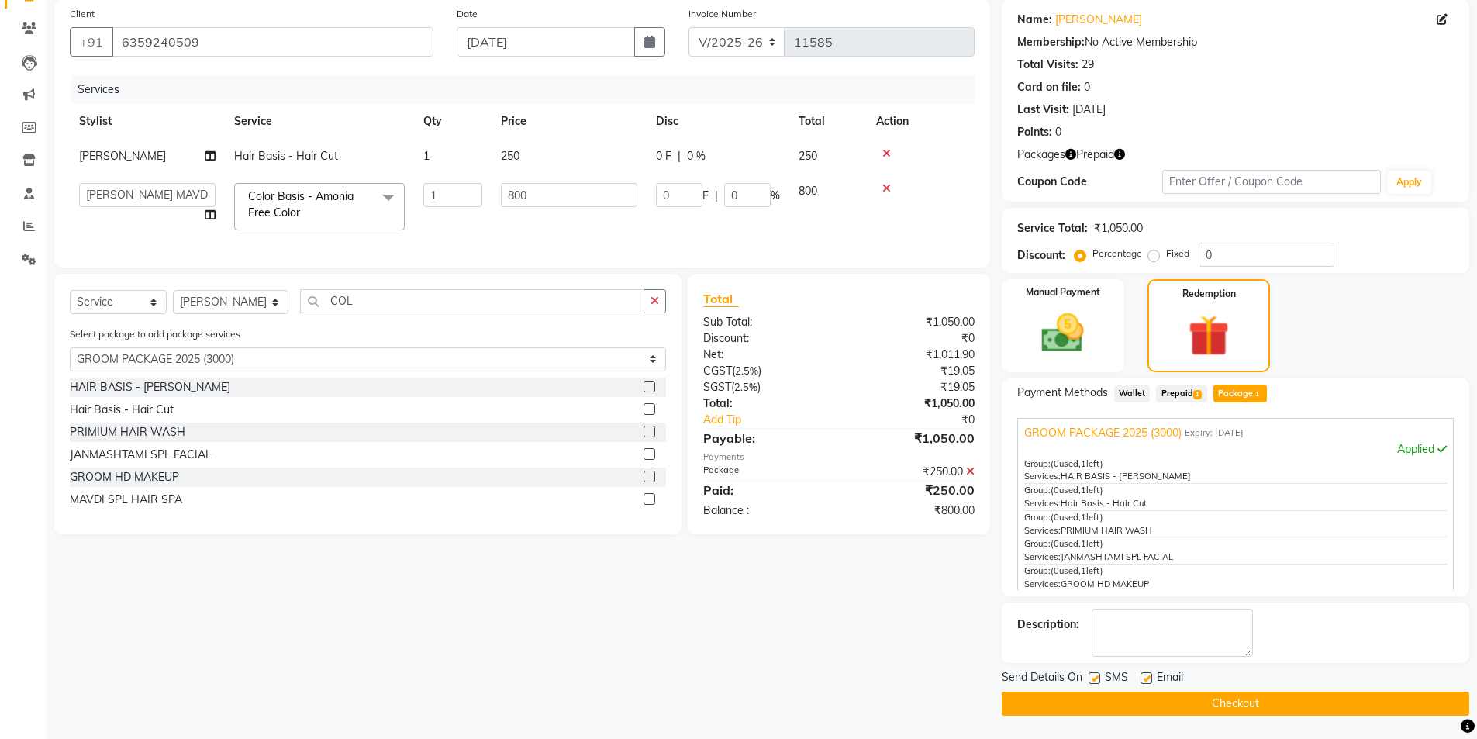
click at [1190, 388] on span "Prepaid 1" at bounding box center [1181, 394] width 50 height 18
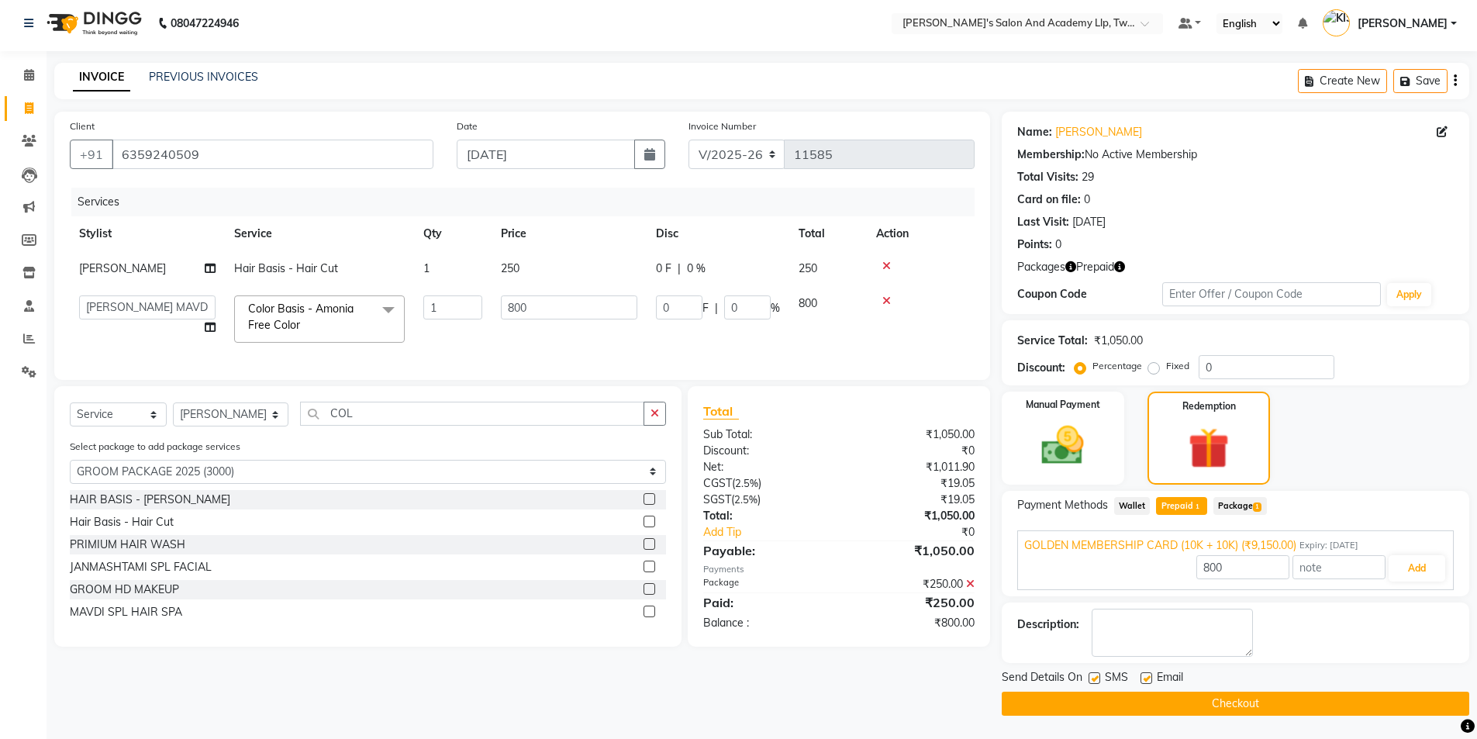
scroll to position [5, 0]
click at [1410, 563] on button "Add" at bounding box center [1417, 568] width 57 height 26
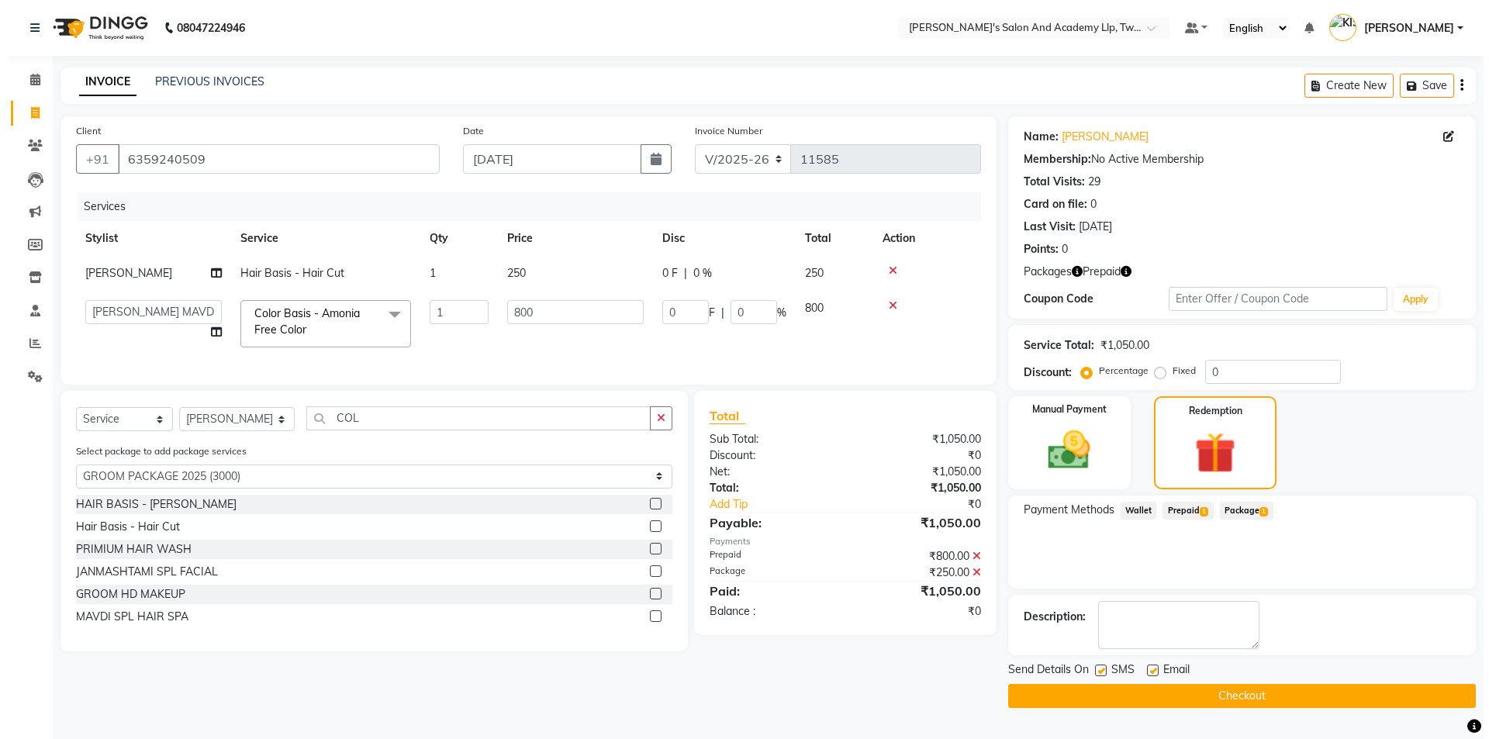
scroll to position [0, 0]
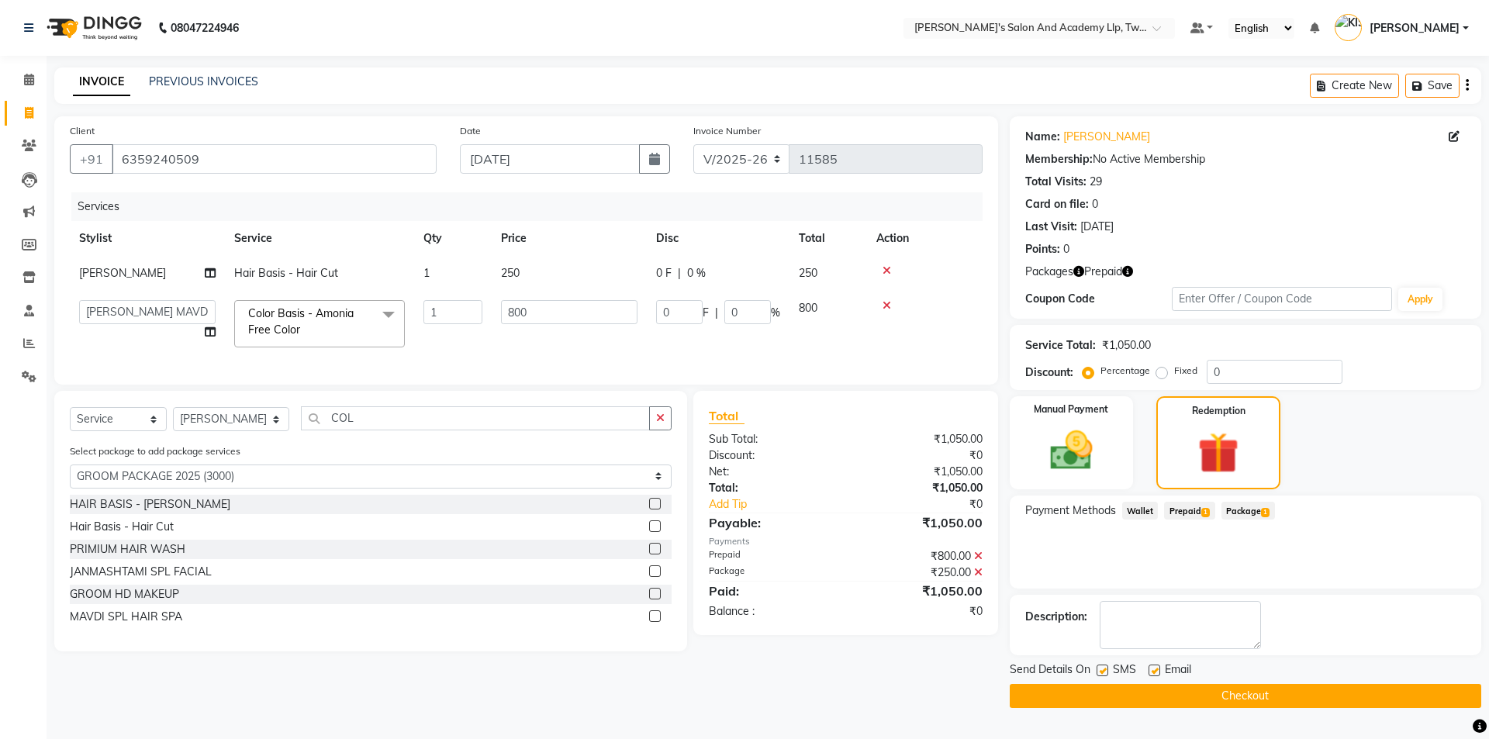
click at [1155, 673] on label at bounding box center [1154, 670] width 12 height 12
click at [1155, 673] on input "checkbox" at bounding box center [1153, 671] width 10 height 10
checkbox input "false"
click at [1103, 672] on label at bounding box center [1102, 670] width 12 height 12
click at [1103, 672] on input "checkbox" at bounding box center [1101, 671] width 10 height 10
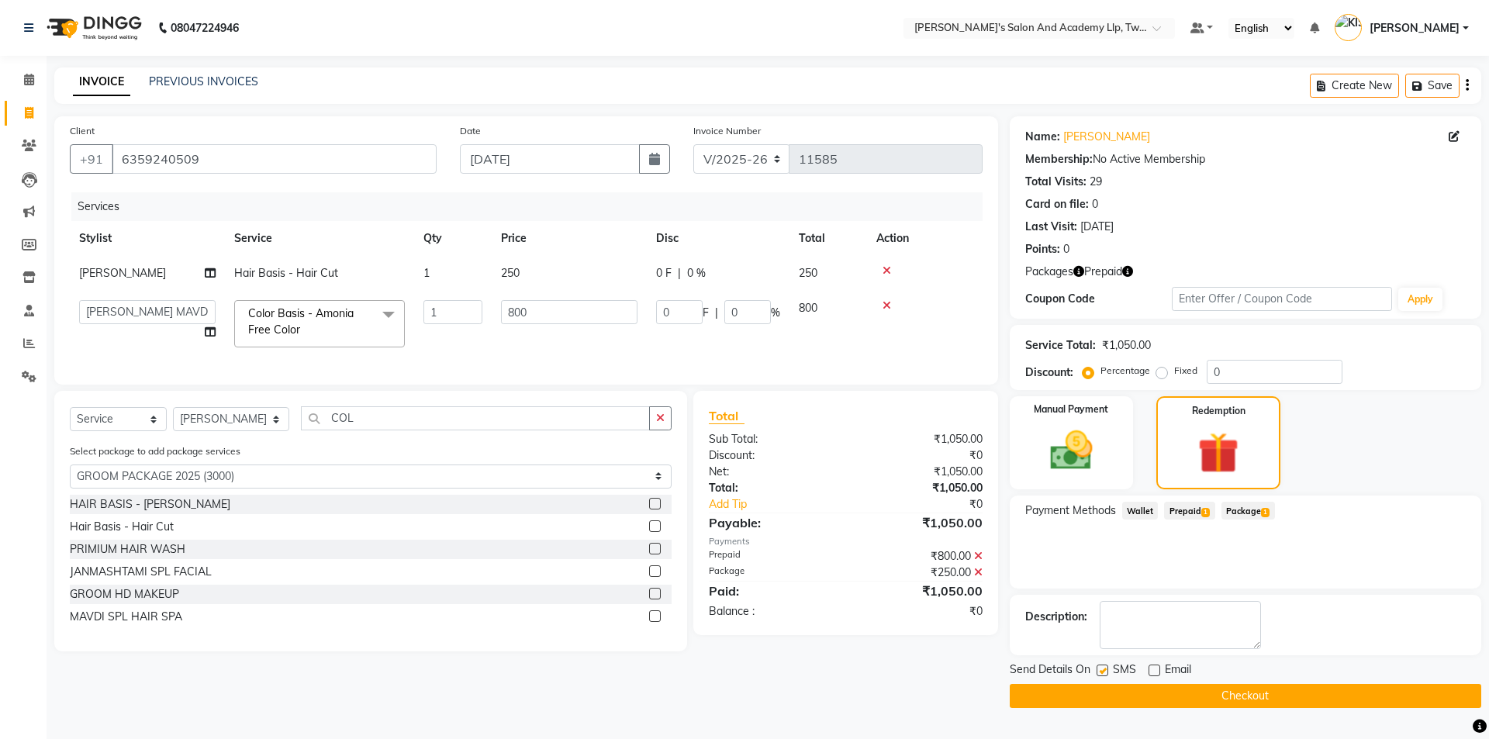
checkbox input "false"
drag, startPoint x: 1121, startPoint y: 695, endPoint x: 1128, endPoint y: 689, distance: 9.3
click at [1123, 695] on button "Checkout" at bounding box center [1245, 696] width 471 height 24
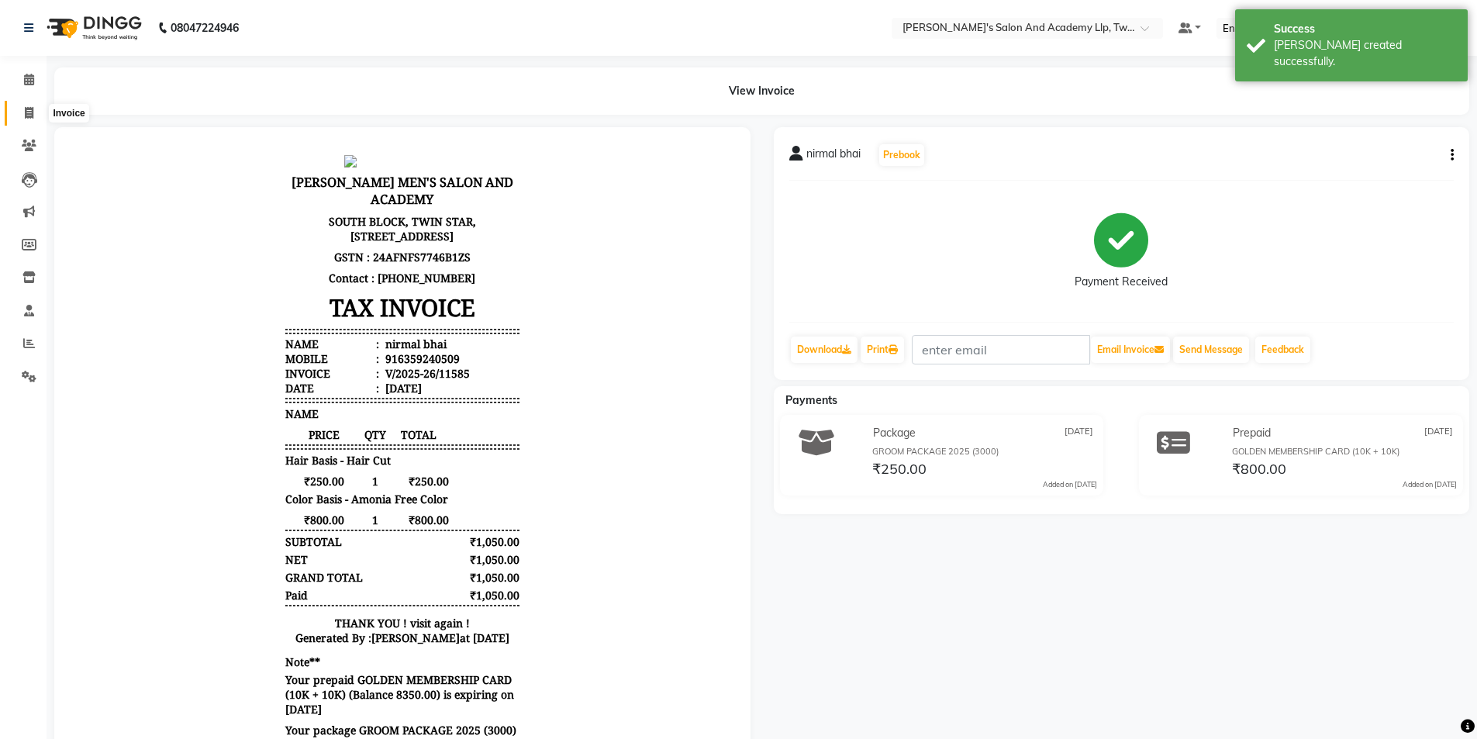
click at [26, 109] on icon at bounding box center [29, 113] width 9 height 12
select select "service"
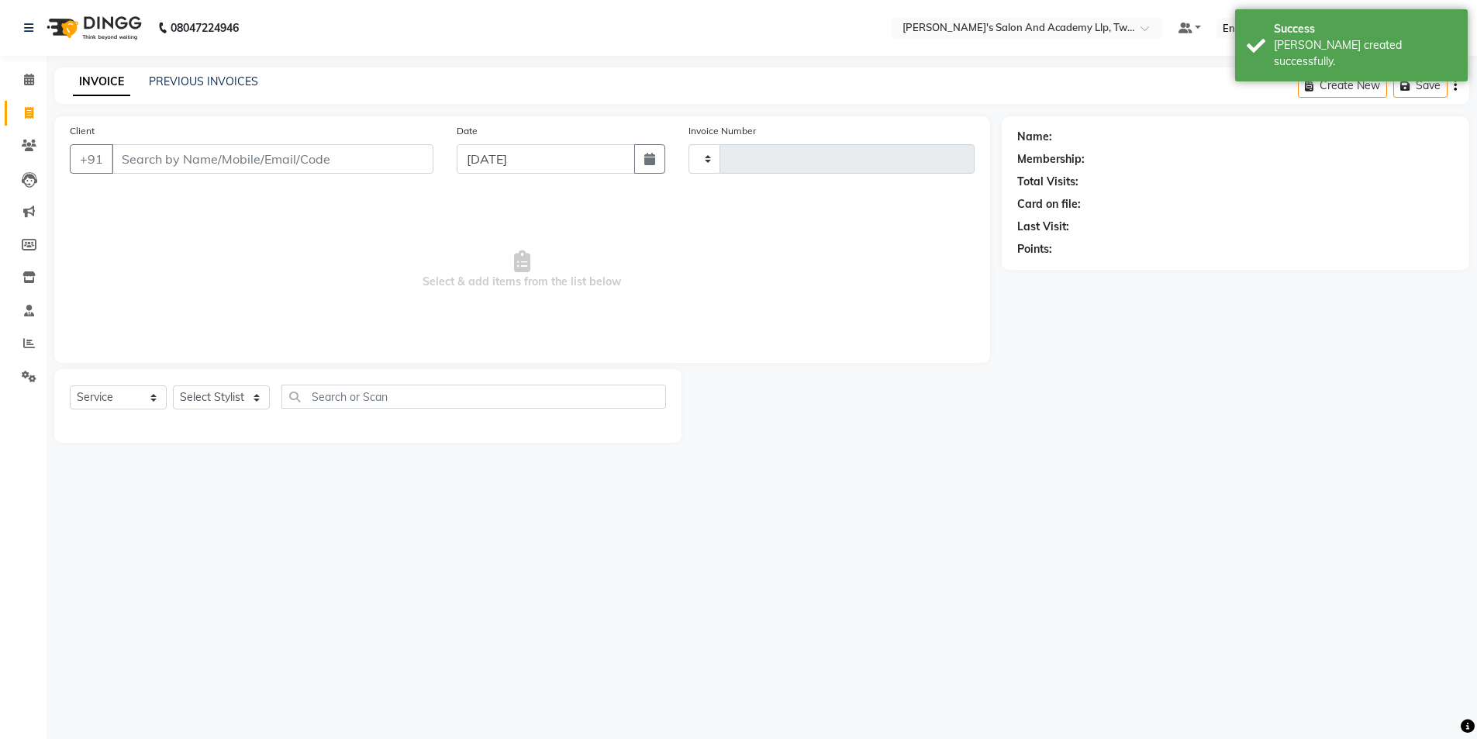
type input "11586"
select select "6985"
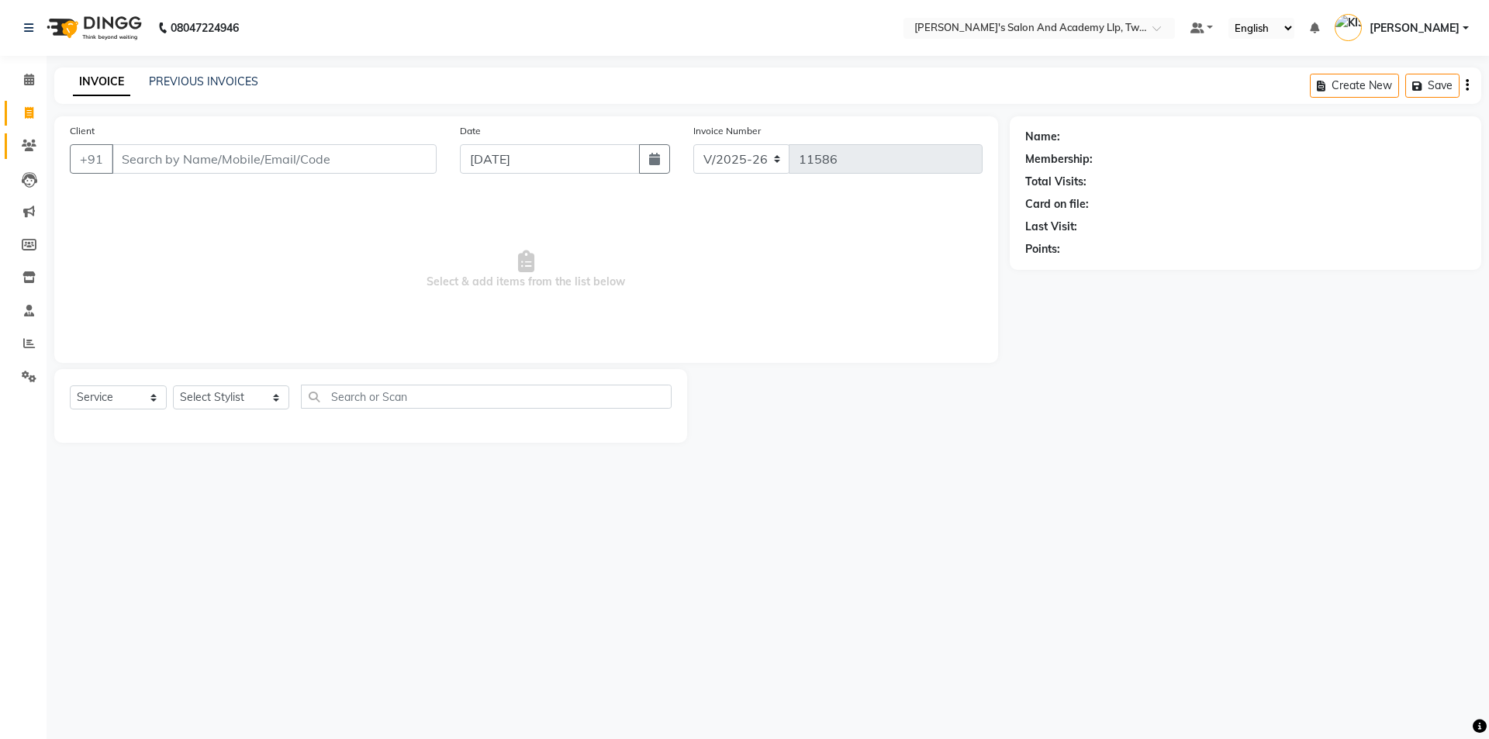
click at [30, 141] on icon at bounding box center [29, 146] width 15 height 12
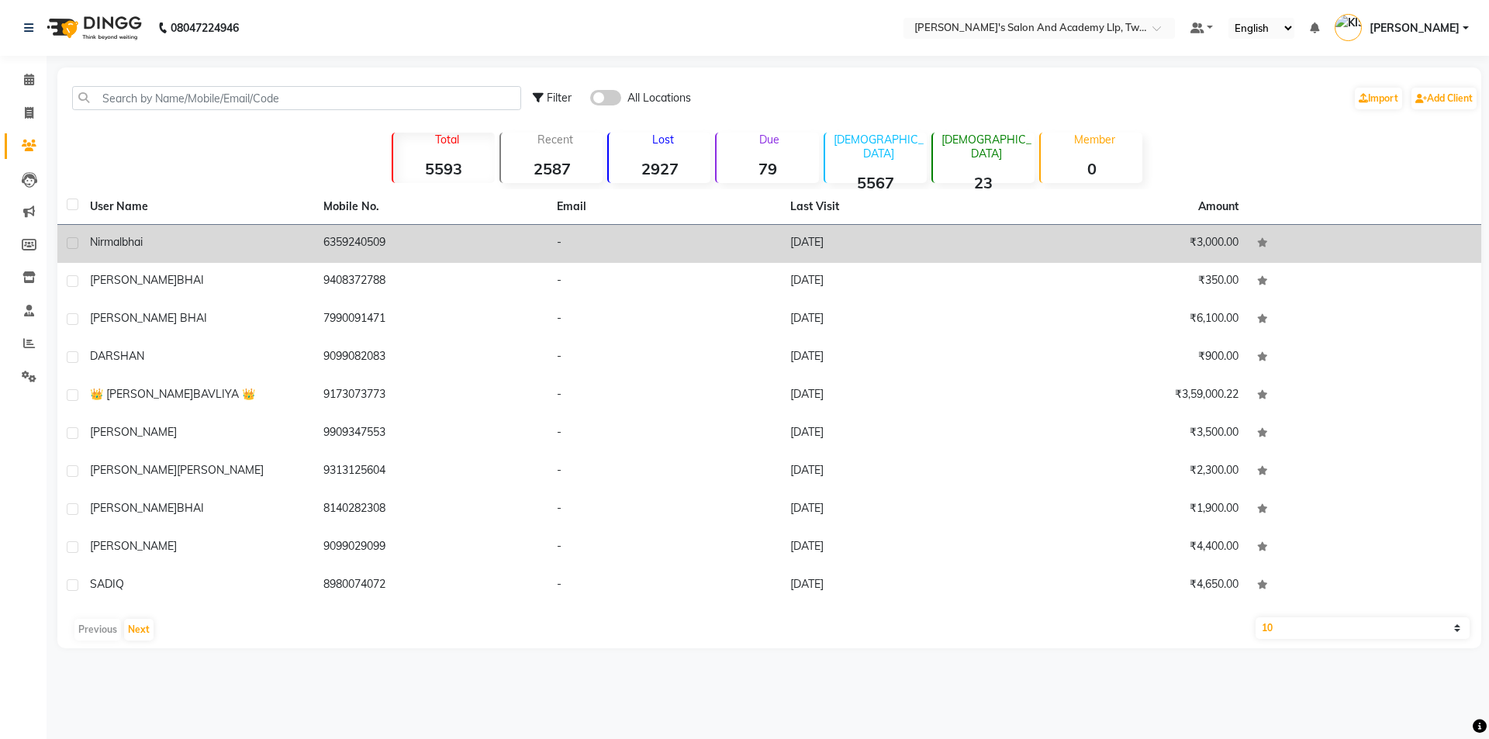
click at [200, 247] on div "nirmal bhai" at bounding box center [197, 242] width 215 height 16
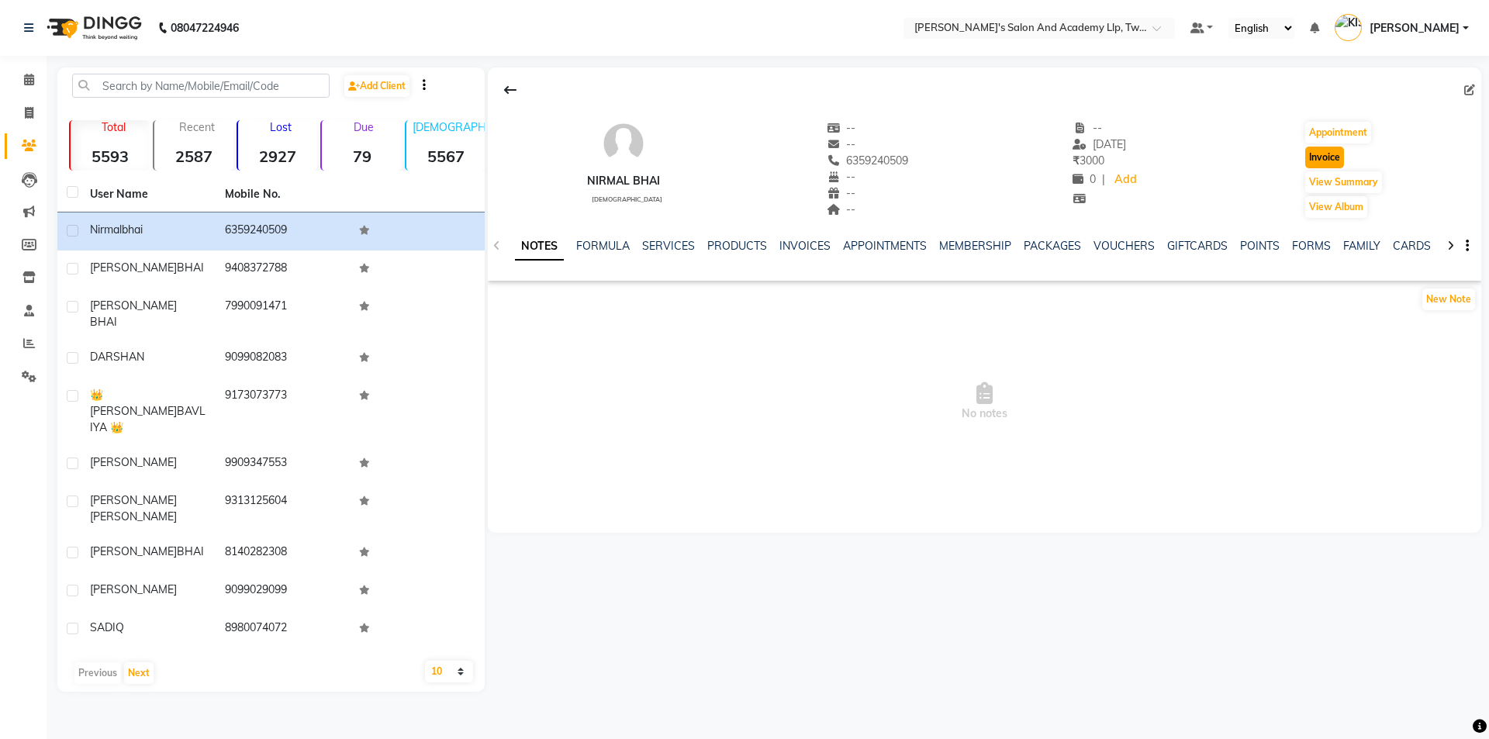
click at [1342, 155] on button "Invoice" at bounding box center [1324, 158] width 39 height 22
select select "service"
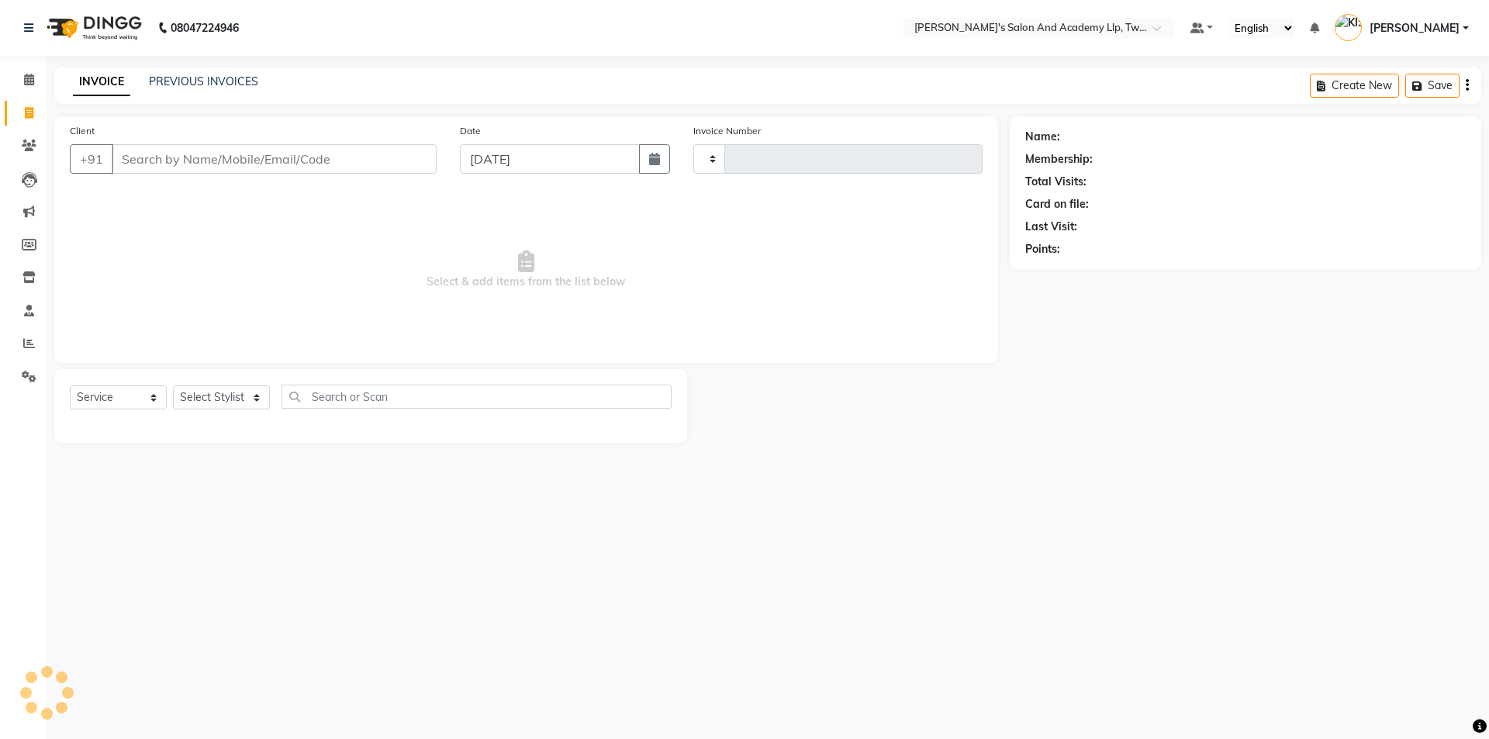
type input "11586"
select select "6985"
type input "6359240509"
click at [224, 400] on select "Select Stylist [PERSON_NAME] [PERSON_NAME] [PERSON_NAME] [PERSON_NAME] [PERSON_…" at bounding box center [231, 397] width 116 height 24
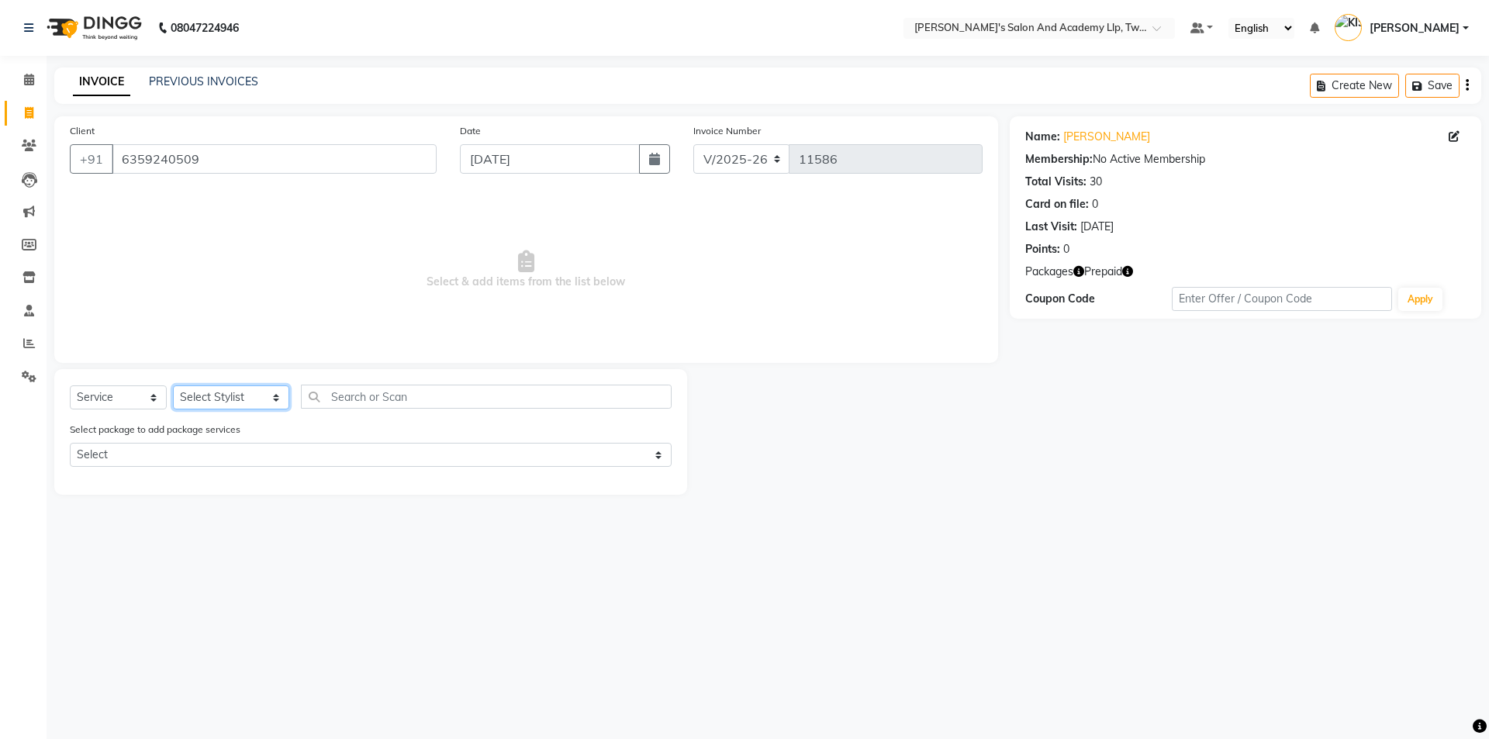
select select "91882"
click at [173, 385] on select "Select Stylist [PERSON_NAME] [PERSON_NAME] [PERSON_NAME] [PERSON_NAME] [PERSON_…" at bounding box center [231, 397] width 116 height 24
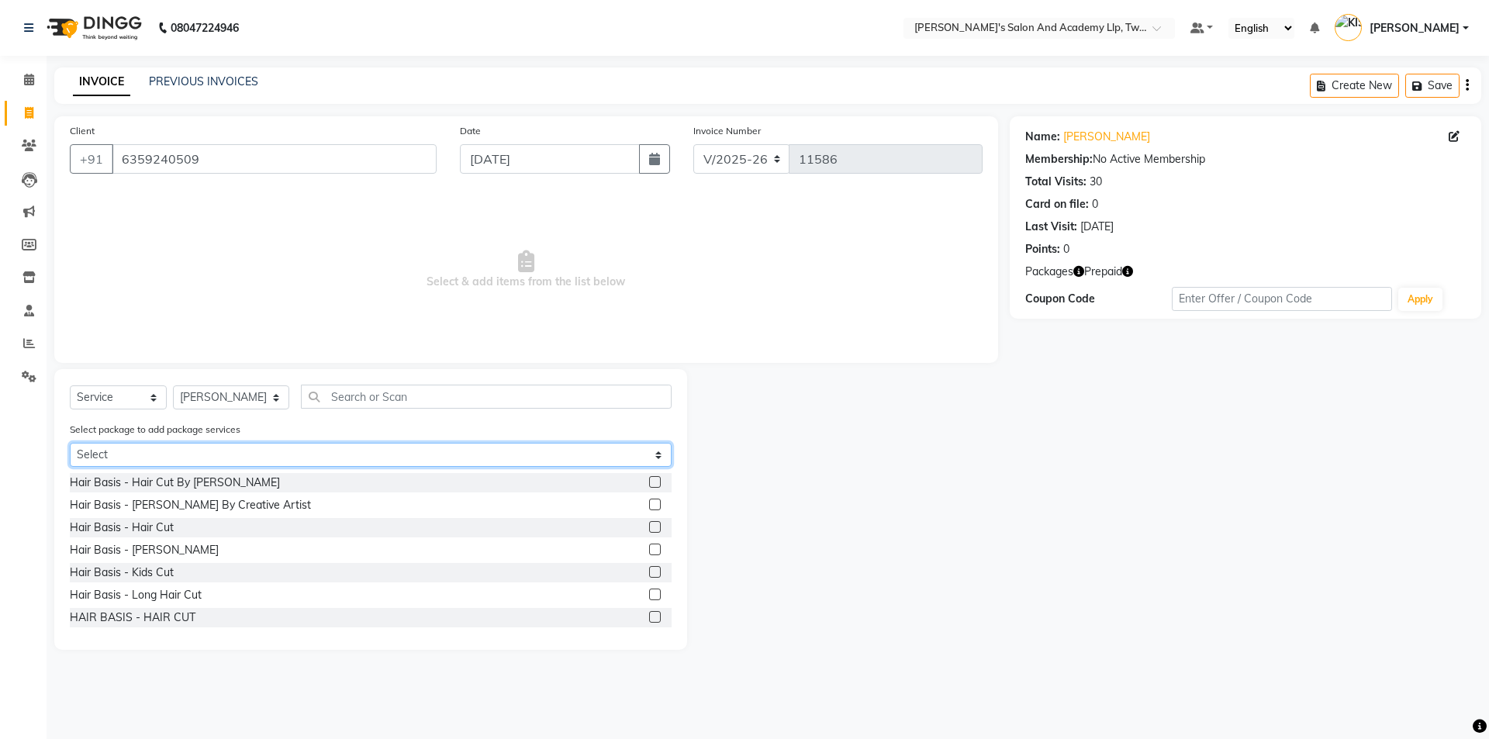
click at [267, 454] on select "Select GROOM PACKAGE 2025 (3000)" at bounding box center [371, 455] width 602 height 24
select select "1: Object"
click at [70, 443] on select "Select GROOM PACKAGE 2025 (3000)" at bounding box center [371, 455] width 602 height 24
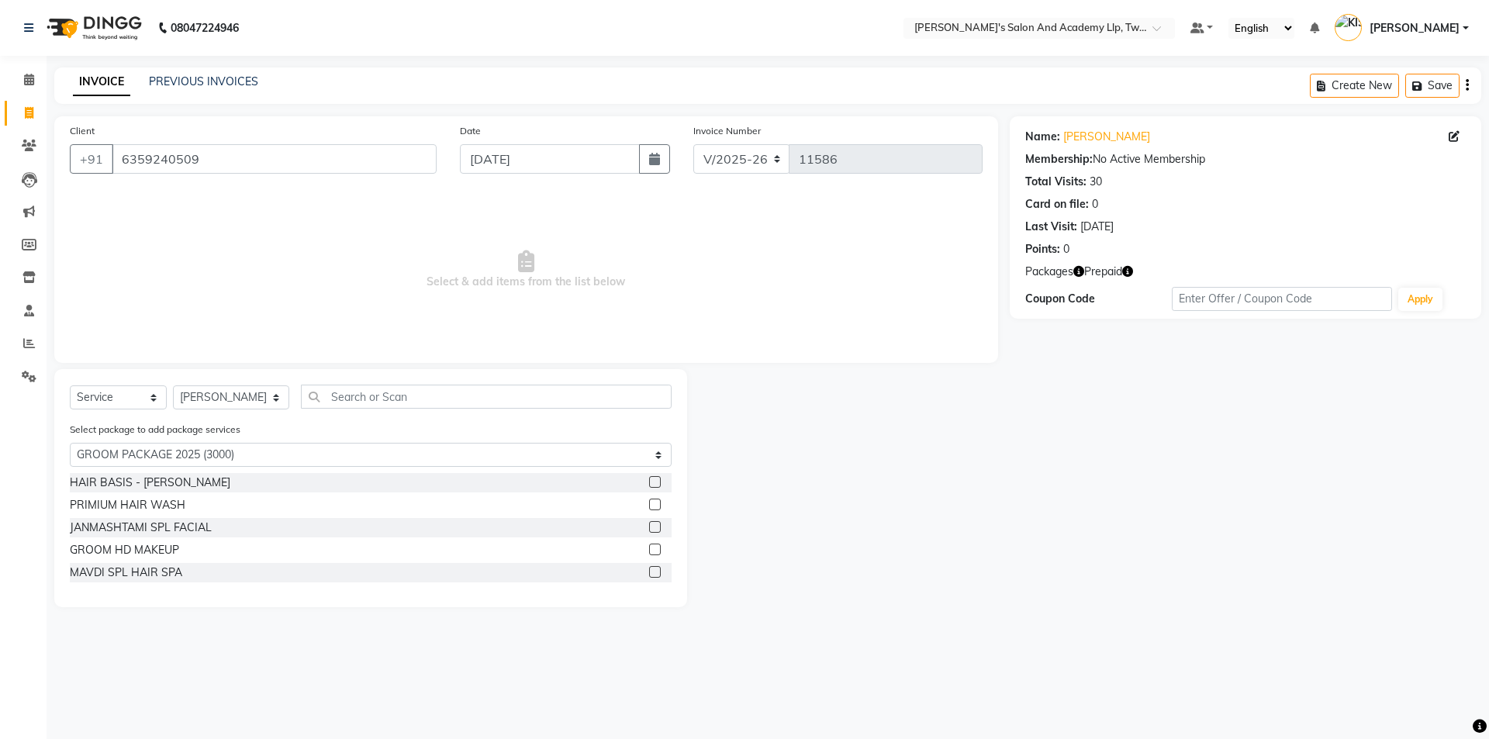
click at [659, 523] on label at bounding box center [655, 527] width 12 height 12
click at [659, 523] on input "checkbox" at bounding box center [654, 528] width 10 height 10
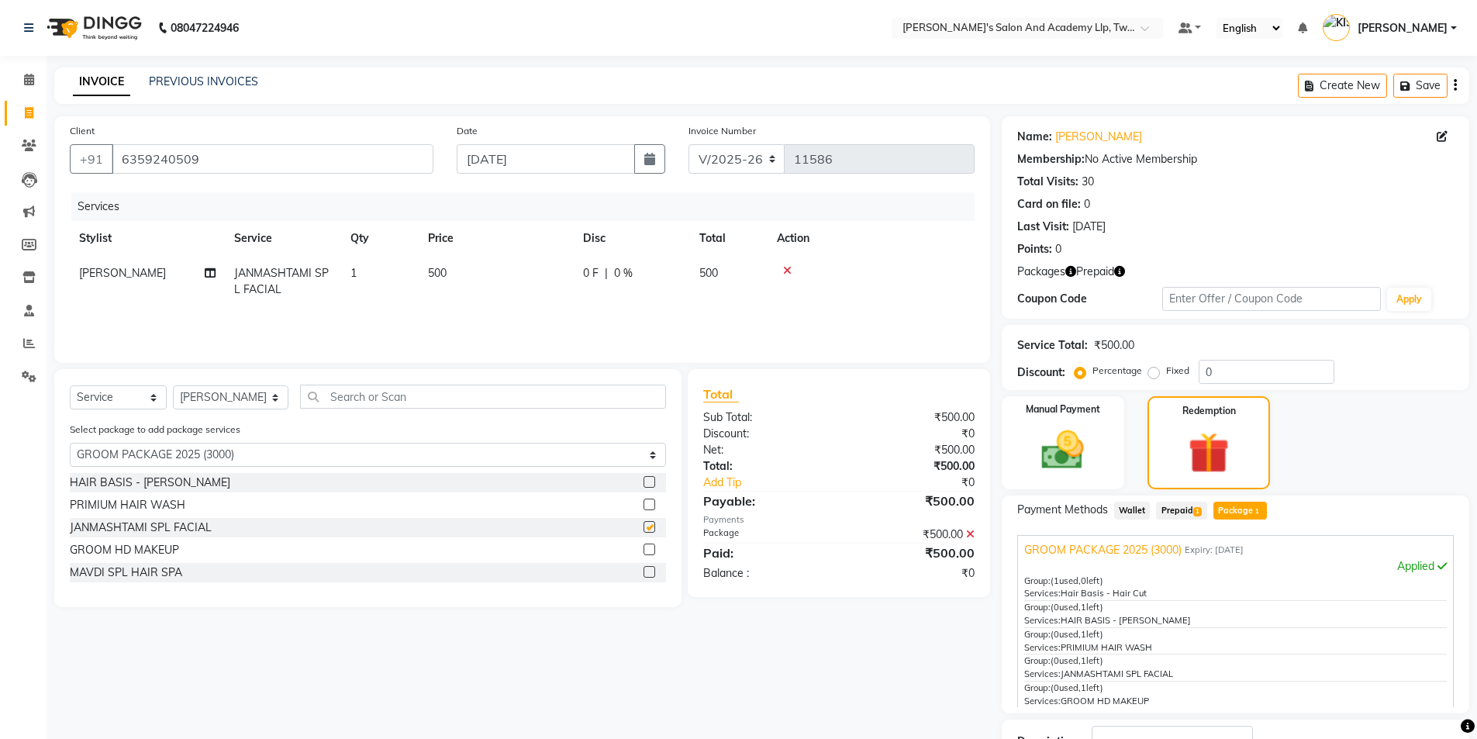
checkbox input "false"
click at [650, 571] on label at bounding box center [650, 572] width 12 height 12
click at [650, 571] on input "checkbox" at bounding box center [649, 573] width 10 height 10
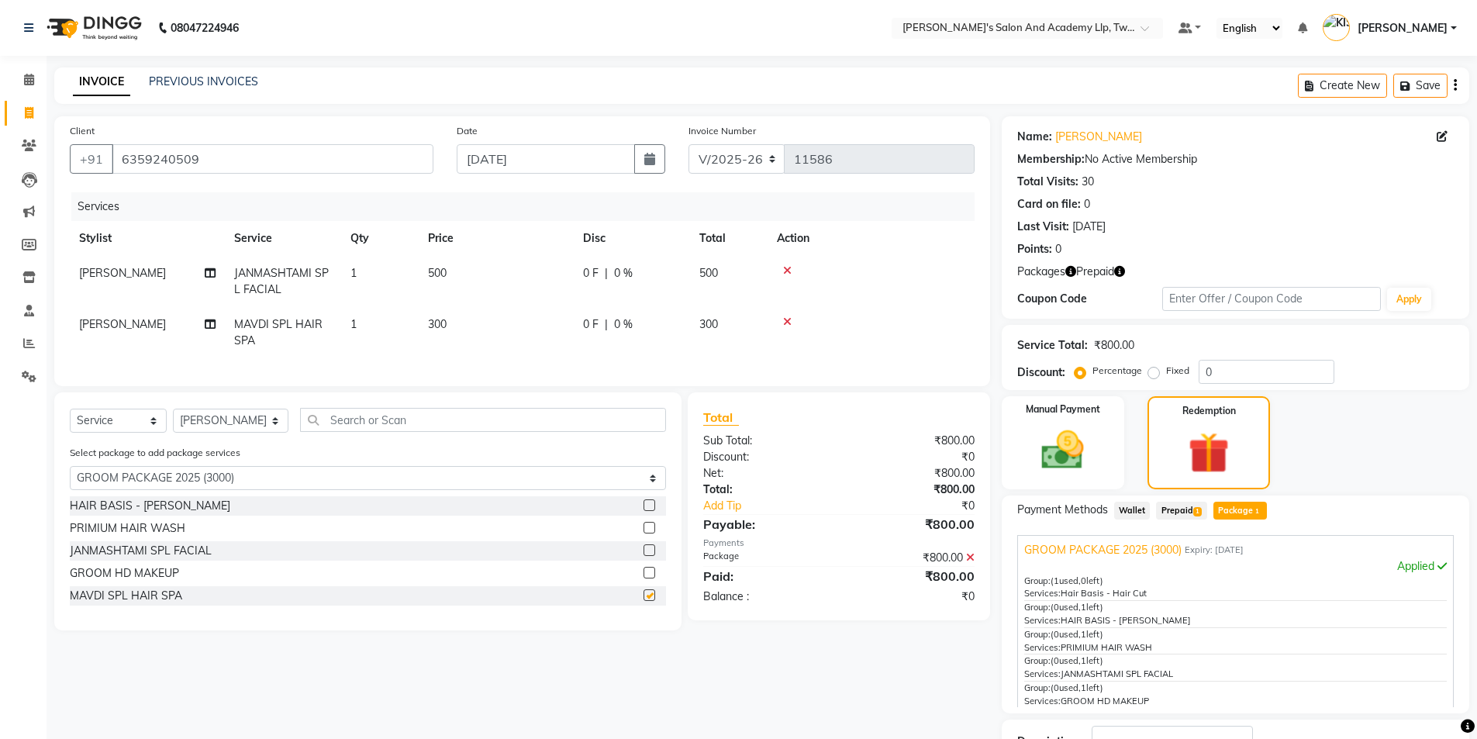
checkbox input "false"
click at [34, 116] on span at bounding box center [29, 114] width 27 height 18
select select "service"
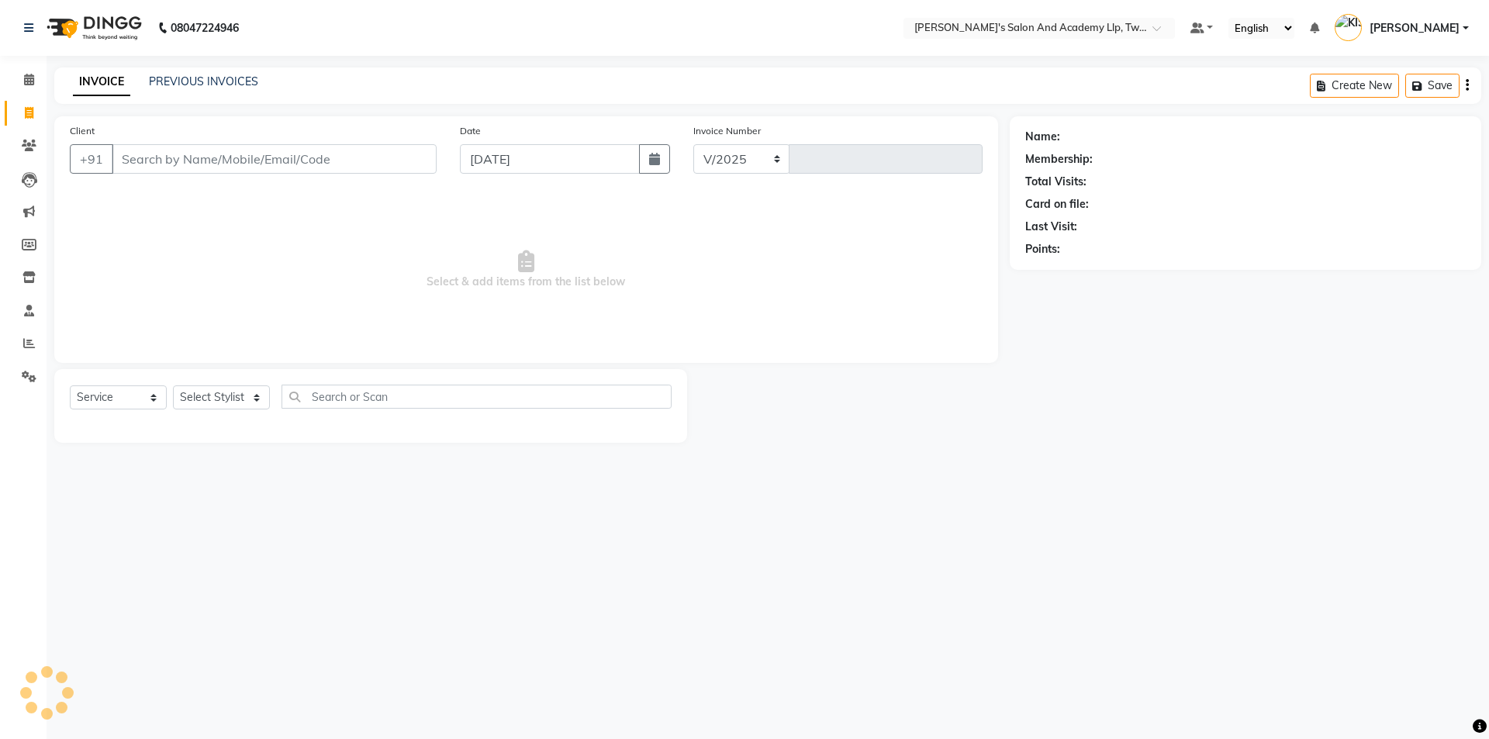
select select "6985"
type input "11586"
type input "8141431632"
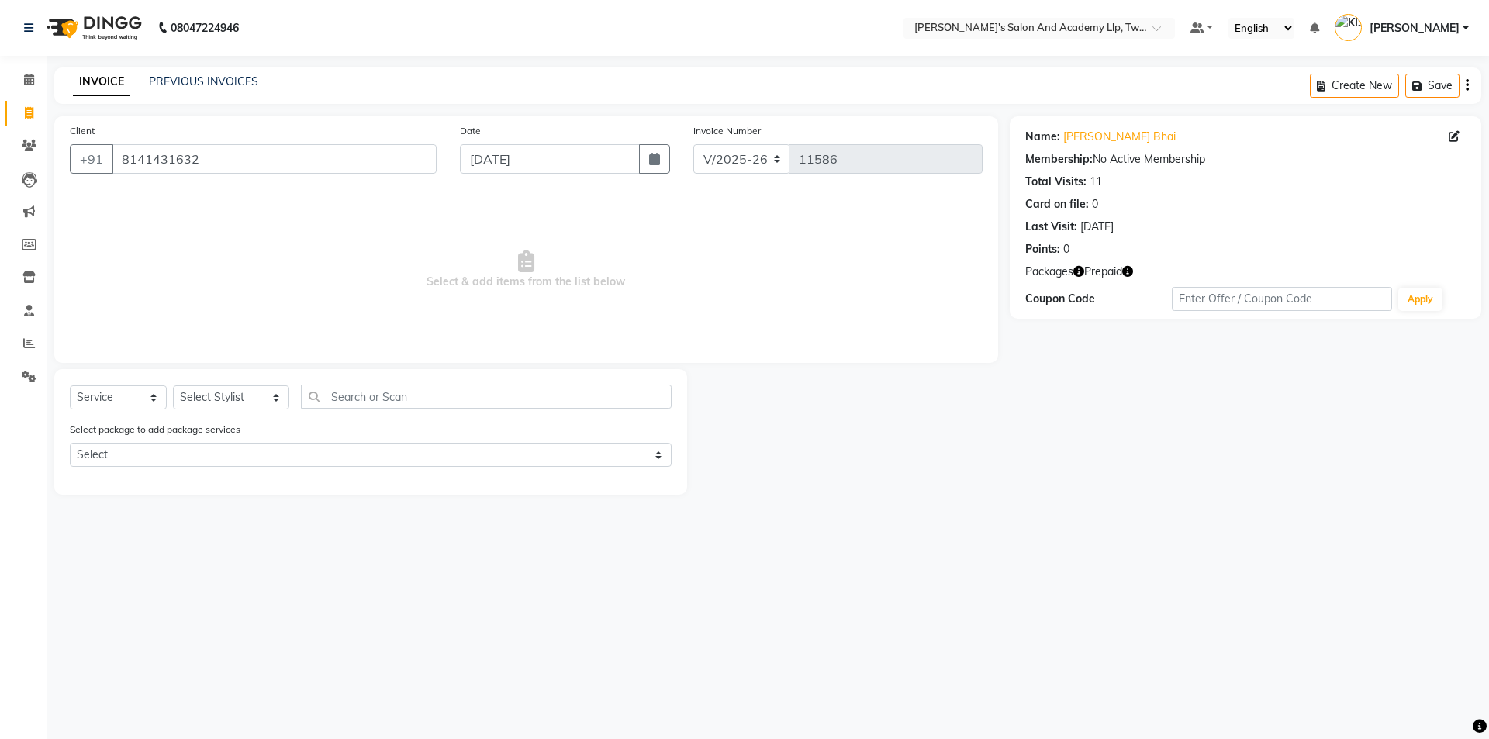
click at [1129, 271] on icon "button" at bounding box center [1127, 271] width 11 height 11
click at [214, 398] on select "Select Stylist [PERSON_NAME] [PERSON_NAME] [PERSON_NAME] [PERSON_NAME] [PERSON_…" at bounding box center [231, 397] width 116 height 24
click at [173, 385] on select "Select Stylist [PERSON_NAME] [PERSON_NAME] [PERSON_NAME] [PERSON_NAME] [PERSON_…" at bounding box center [231, 397] width 116 height 24
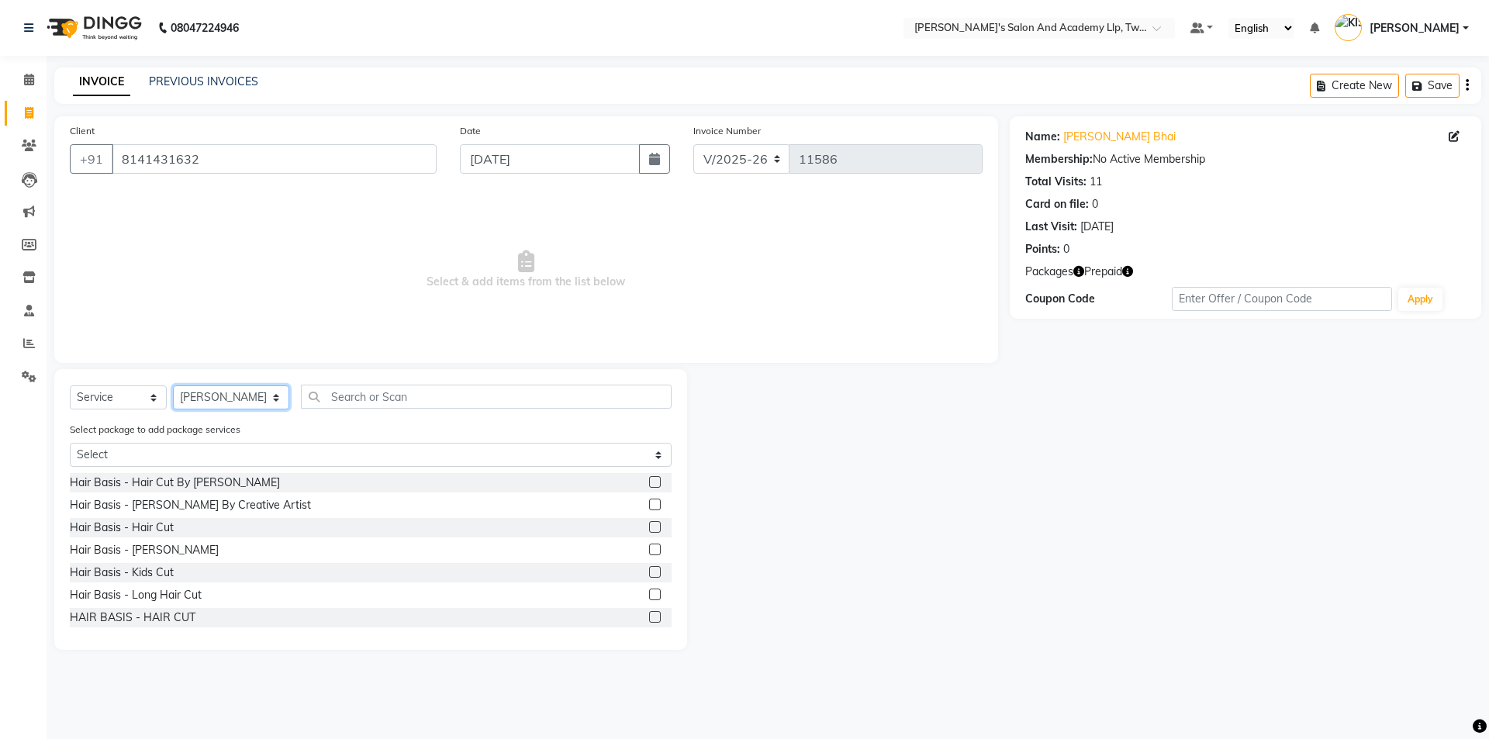
select select "52734"
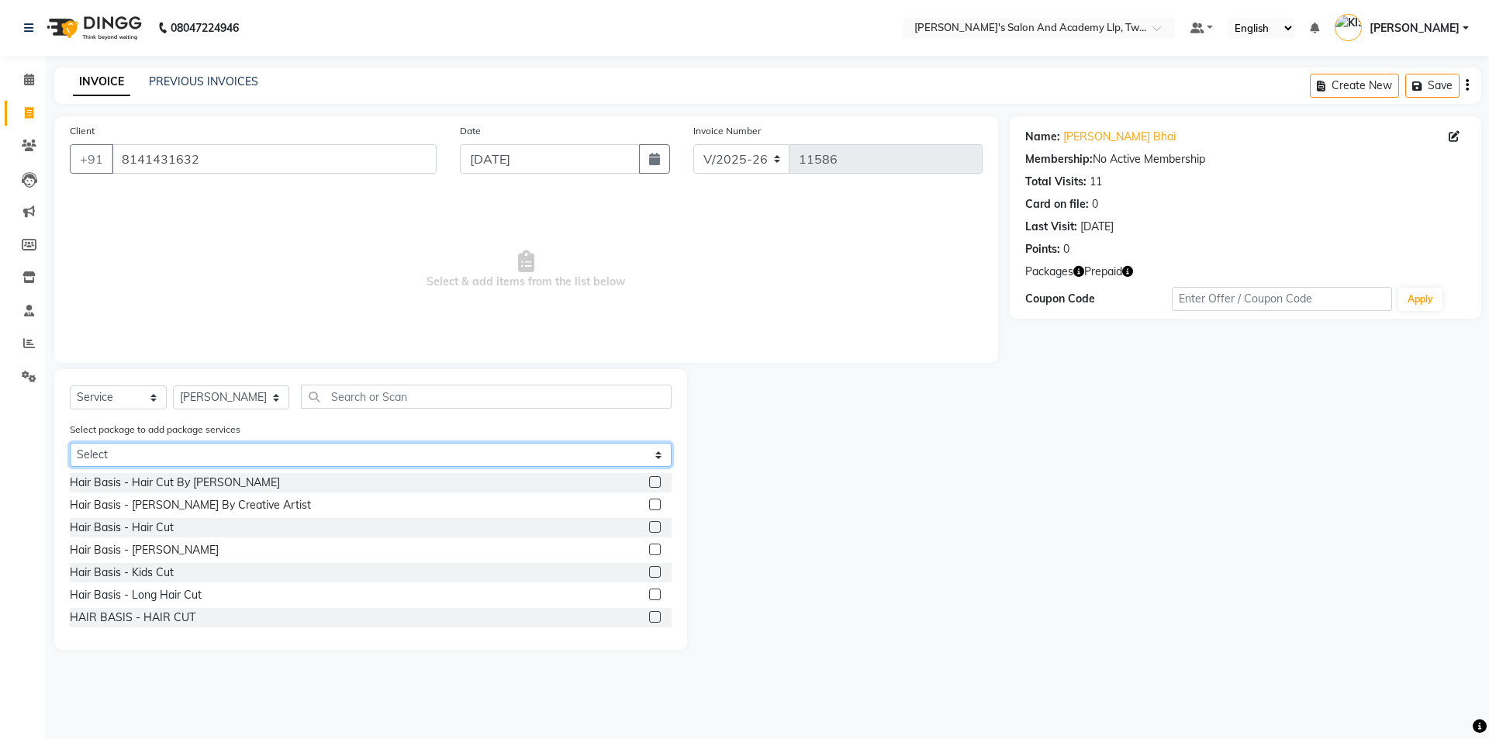
click at [489, 456] on select "Select SINIER MAGIC PACKAGE" at bounding box center [371, 455] width 602 height 24
click at [70, 443] on select "Select SINIER MAGIC PACKAGE" at bounding box center [371, 455] width 602 height 24
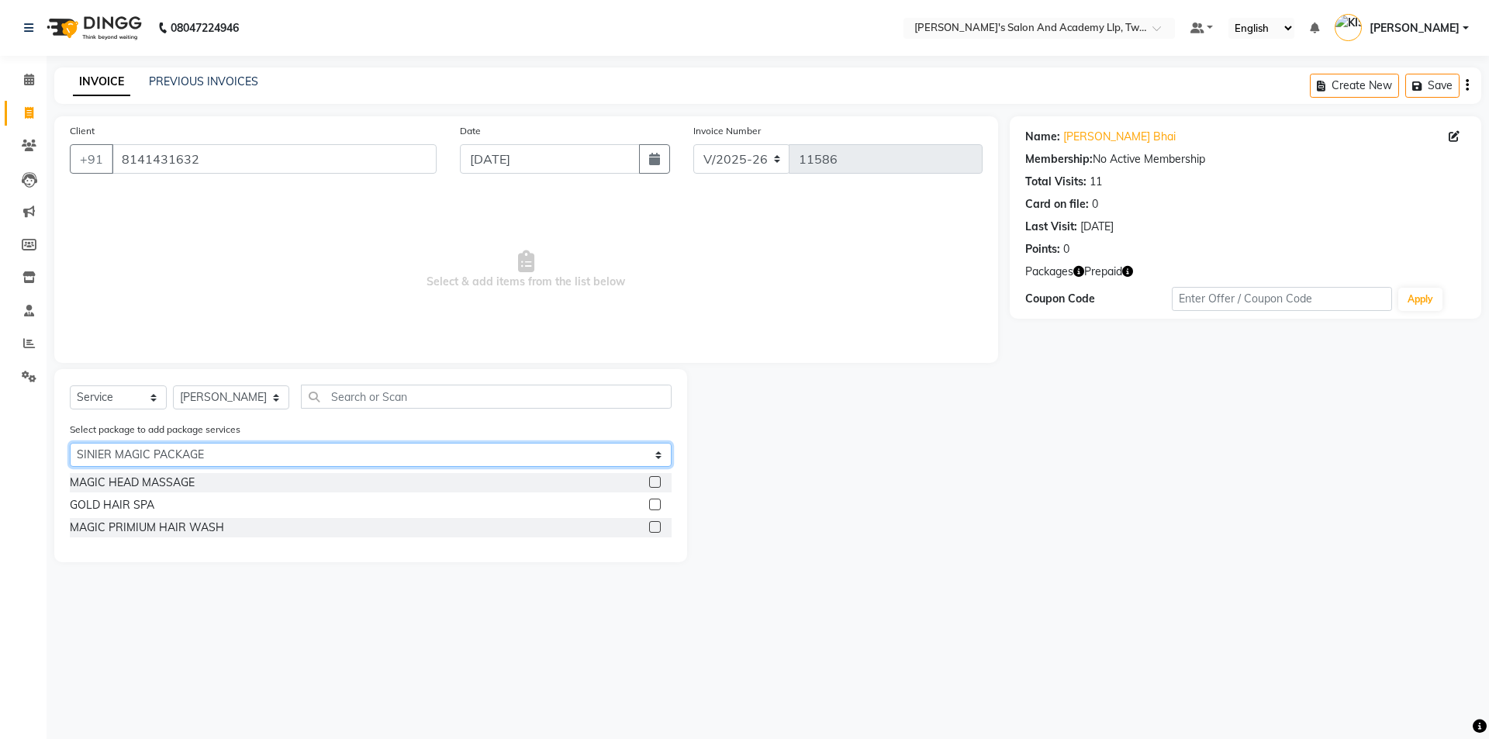
drag, startPoint x: 447, startPoint y: 450, endPoint x: 447, endPoint y: 464, distance: 14.0
click at [447, 450] on select "Select SINIER MAGIC PACKAGE" at bounding box center [371, 455] width 602 height 24
select select "0: undefined"
click at [70, 443] on select "Select SINIER MAGIC PACKAGE" at bounding box center [371, 455] width 602 height 24
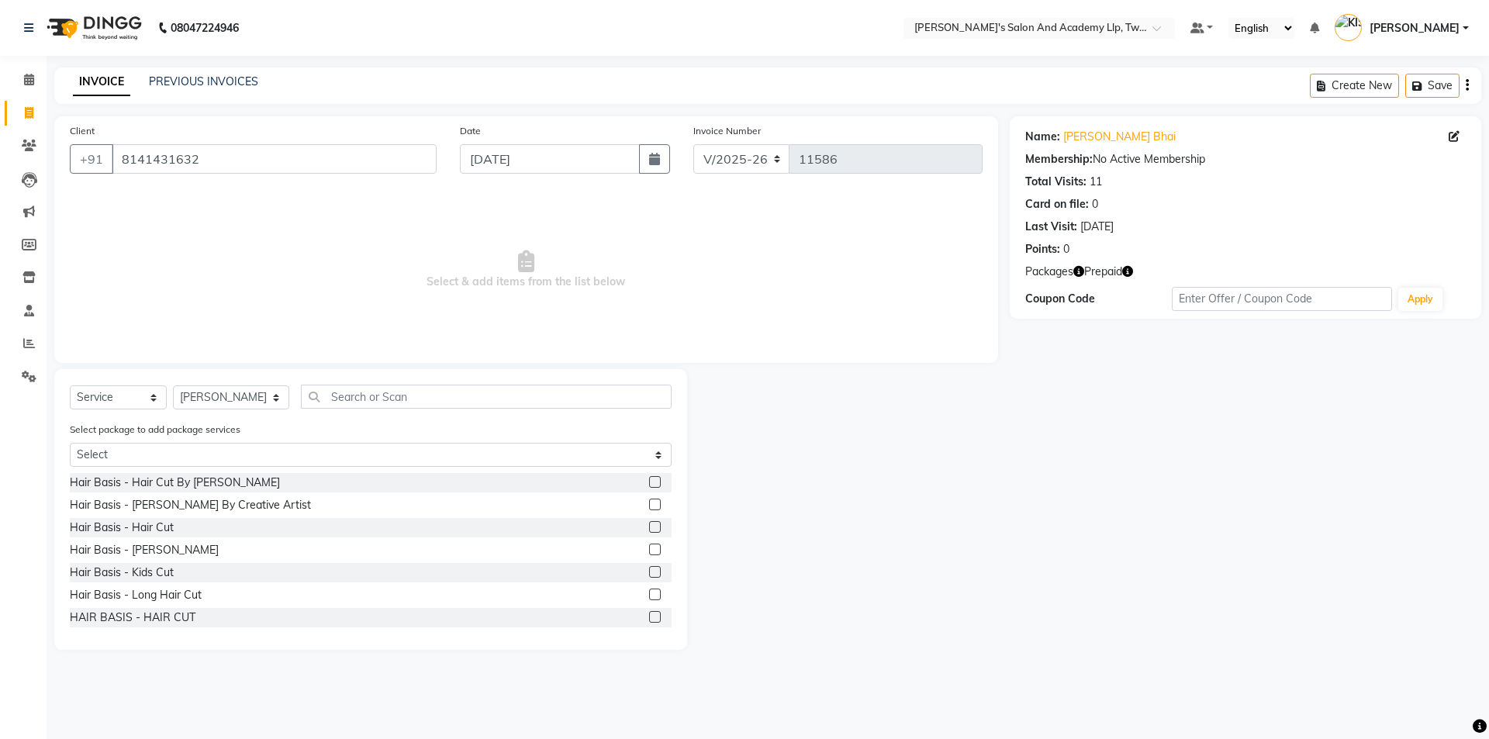
click at [649, 526] on label at bounding box center [655, 527] width 12 height 12
click at [649, 526] on input "checkbox" at bounding box center [654, 528] width 10 height 10
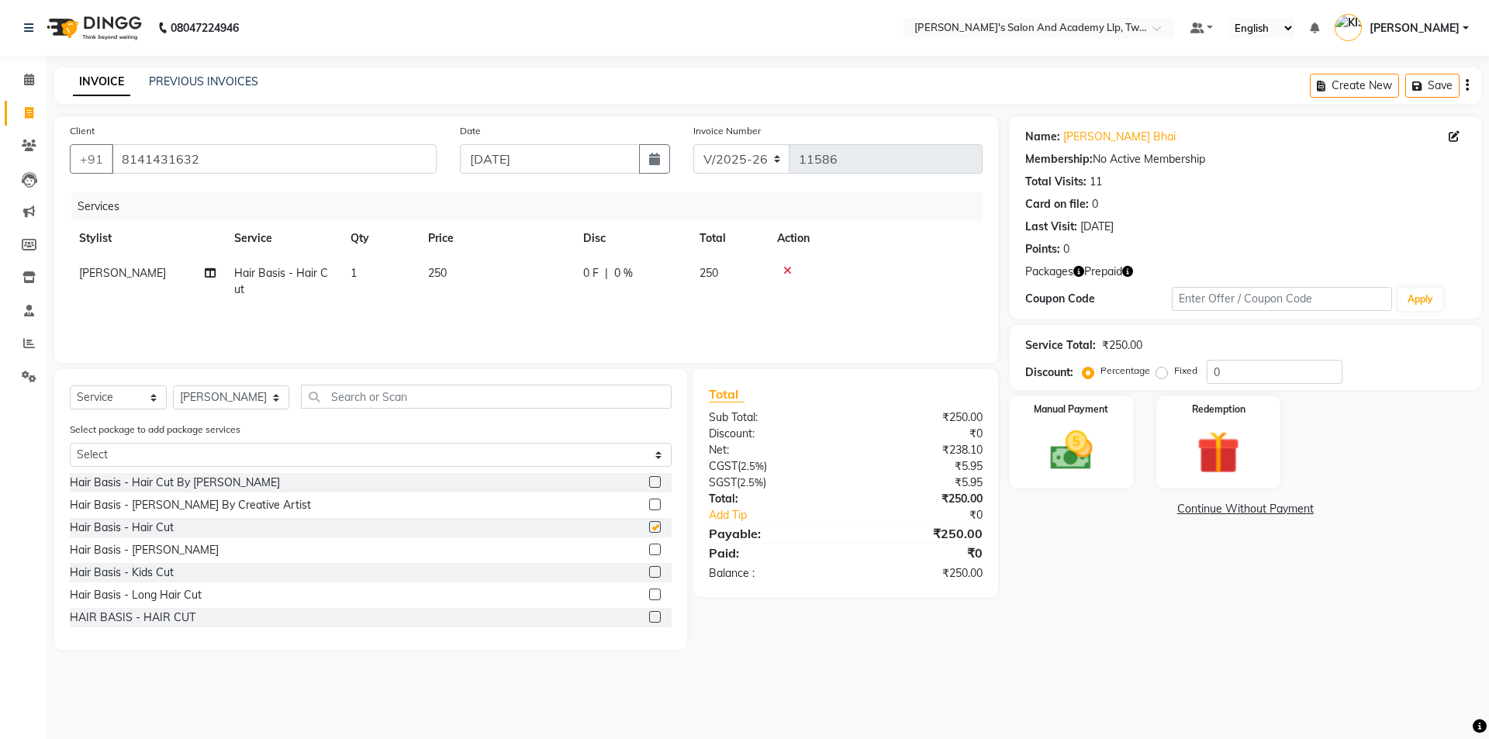
checkbox input "false"
click at [649, 547] on label at bounding box center [655, 550] width 12 height 12
click at [649, 547] on input "checkbox" at bounding box center [654, 550] width 10 height 10
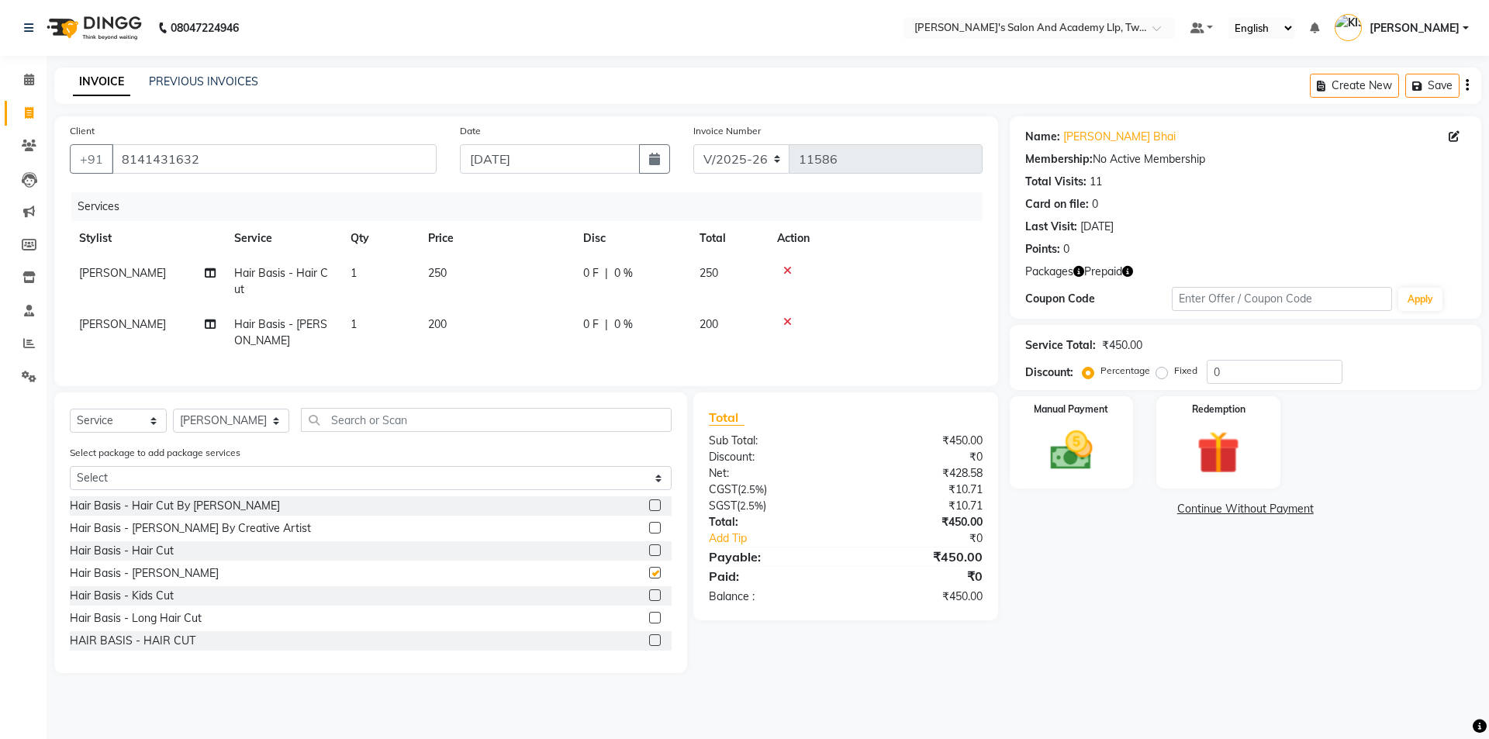
checkbox input "false"
click at [523, 271] on td "250" at bounding box center [496, 281] width 155 height 51
select select "52734"
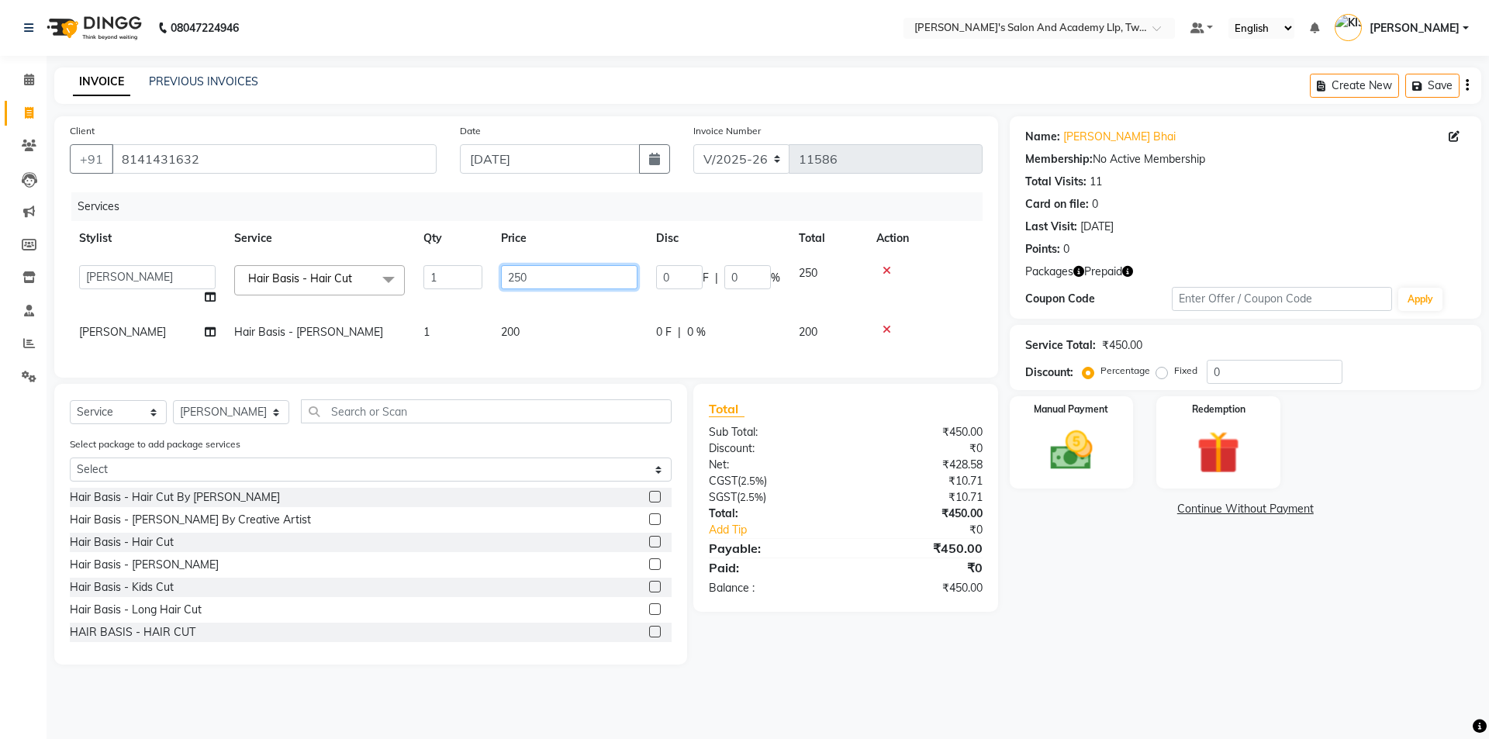
click at [526, 271] on input "250" at bounding box center [569, 277] width 136 height 24
type input "2"
type input "7"
type input "700"
click at [119, 333] on td "[PERSON_NAME]" at bounding box center [147, 332] width 155 height 35
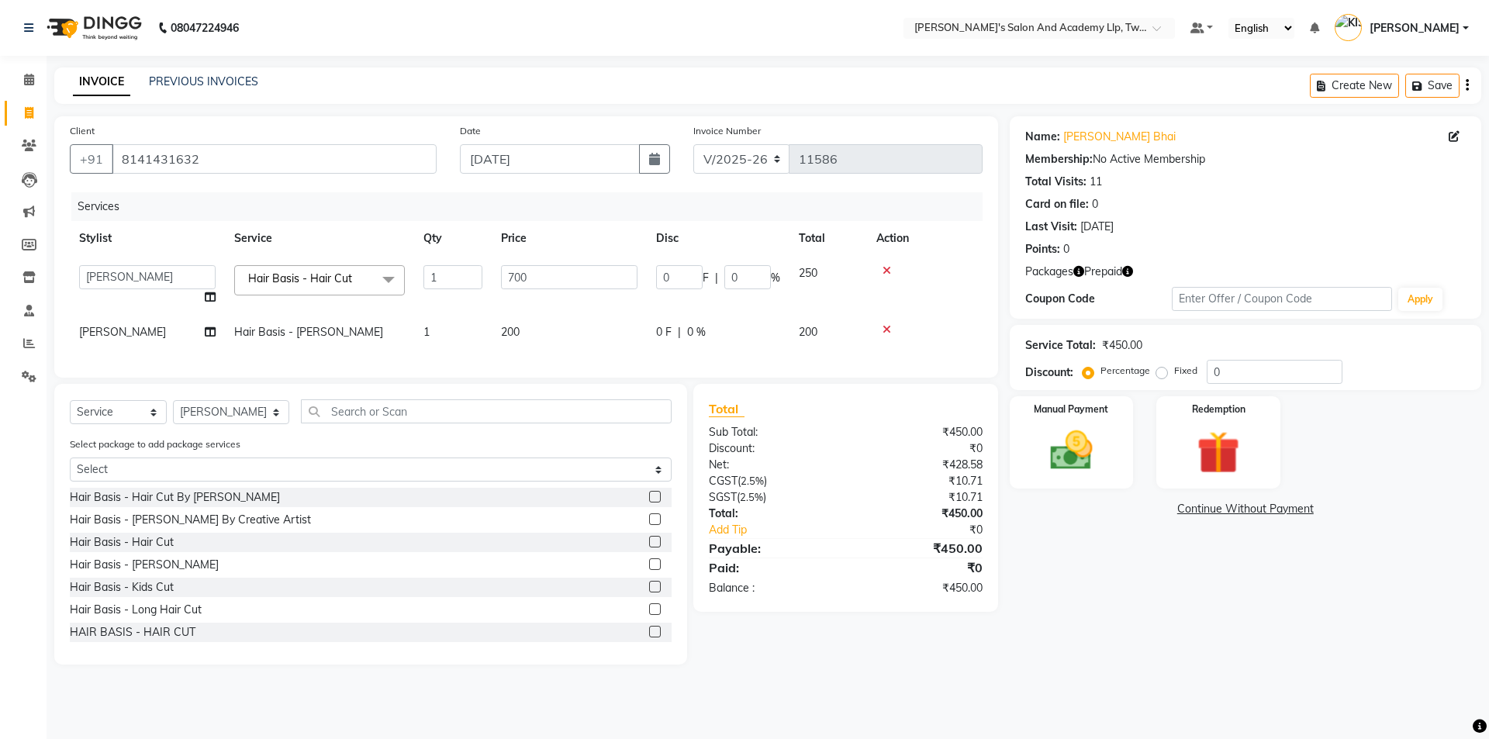
select select "52734"
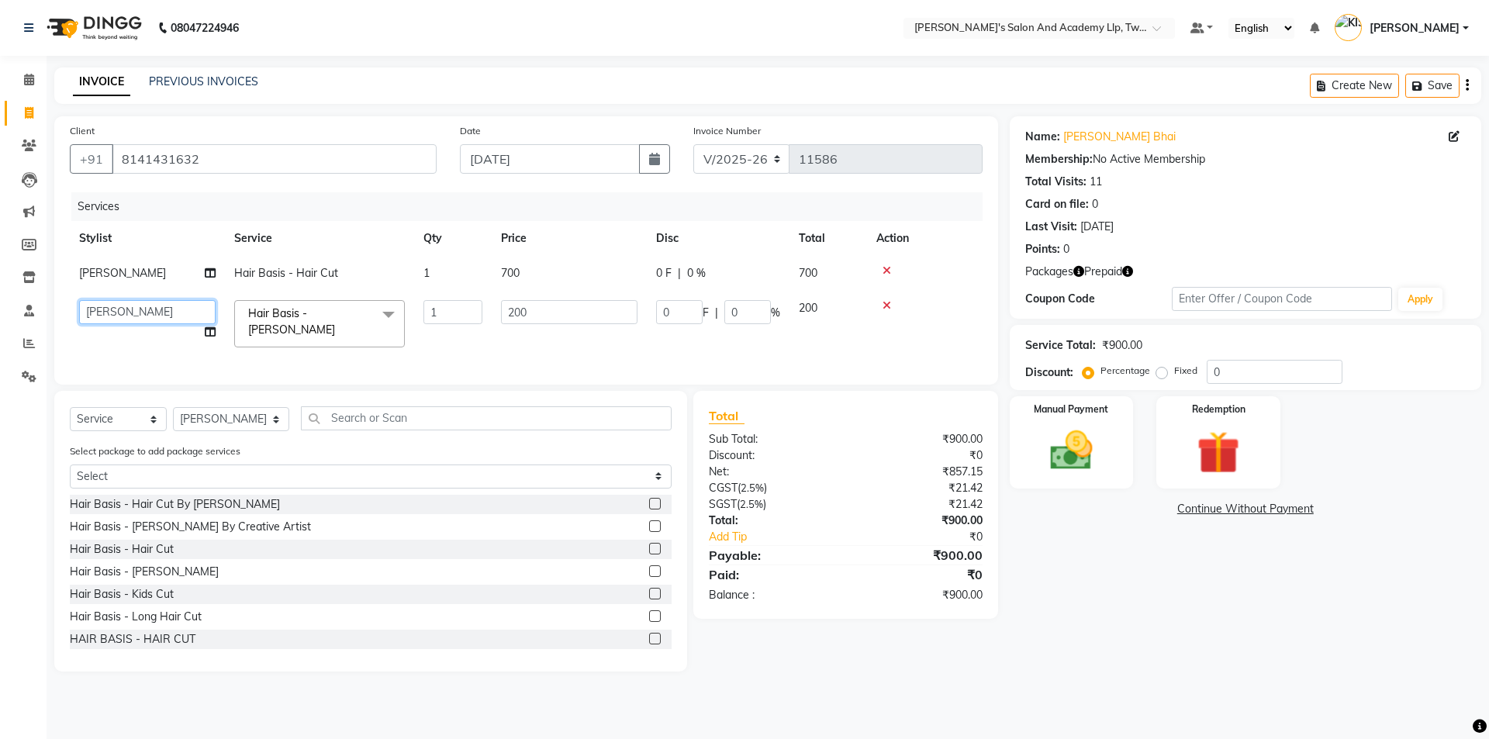
click at [126, 315] on select "AADARSH AAKASH SOLANKI ABHISHEK CHAUHAN AMIT BAGTHARIYA ANKUSH SEN BHUSHAN PADH…" at bounding box center [147, 312] width 136 height 24
select select "91325"
click at [1199, 450] on img at bounding box center [1218, 452] width 72 height 55
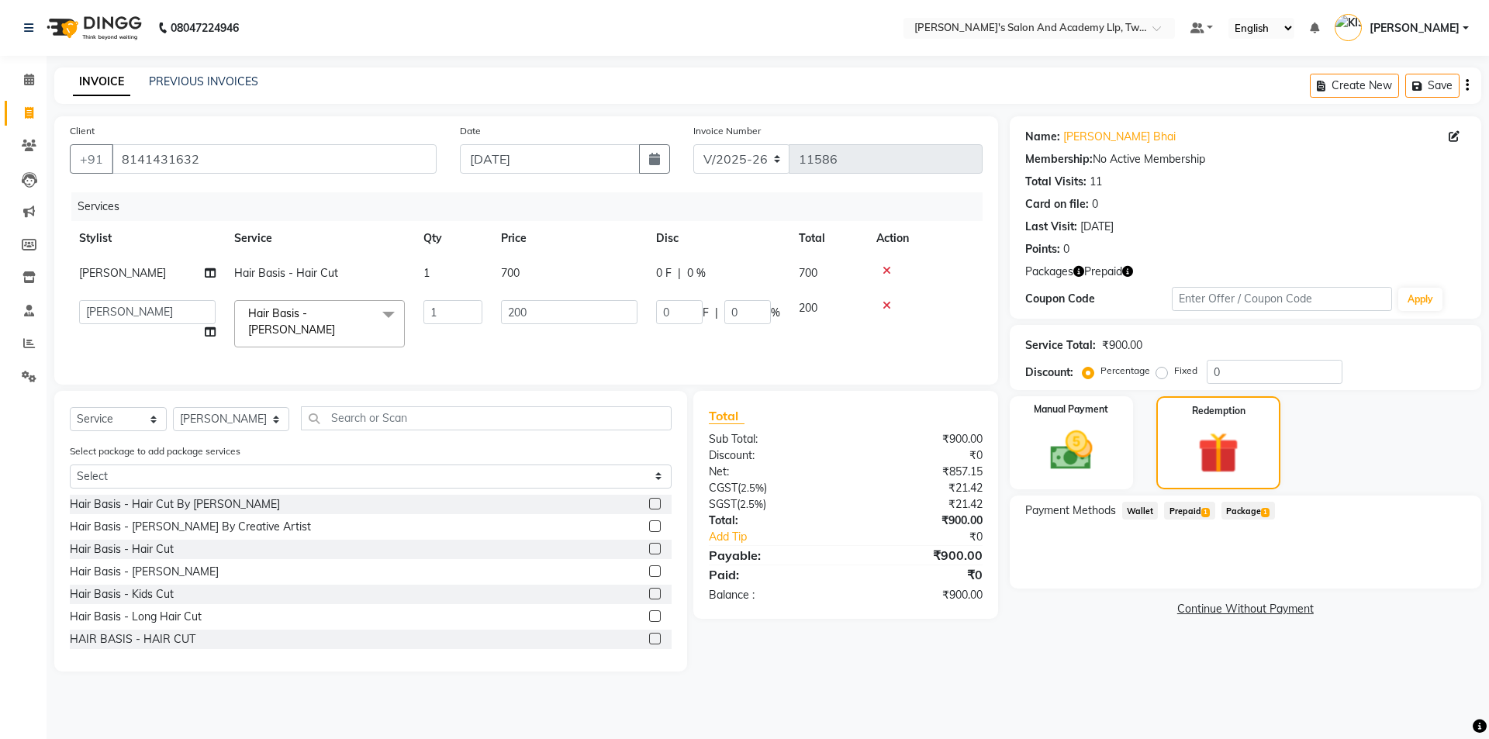
click at [1191, 515] on span "Prepaid 1" at bounding box center [1189, 511] width 50 height 18
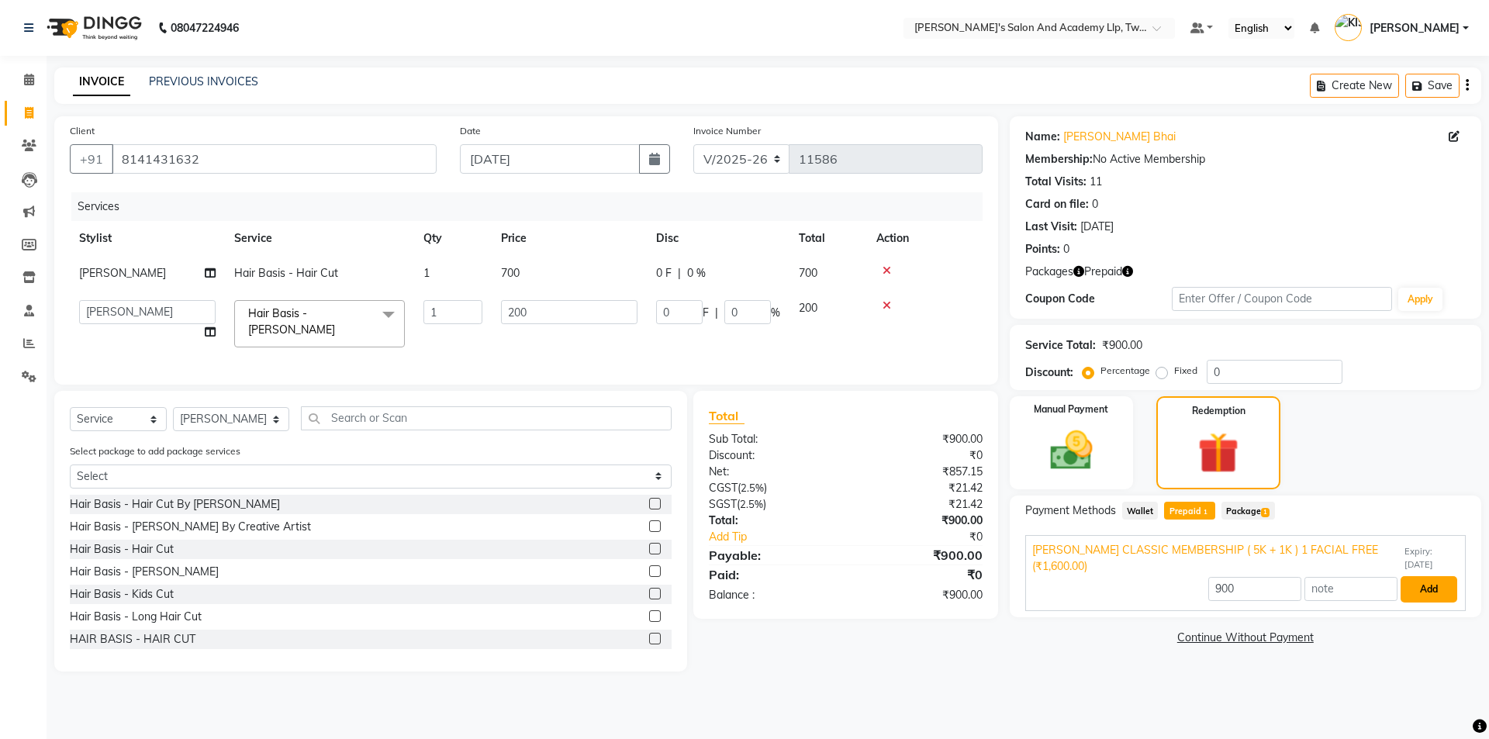
click at [1437, 592] on button "Add" at bounding box center [1428, 589] width 57 height 26
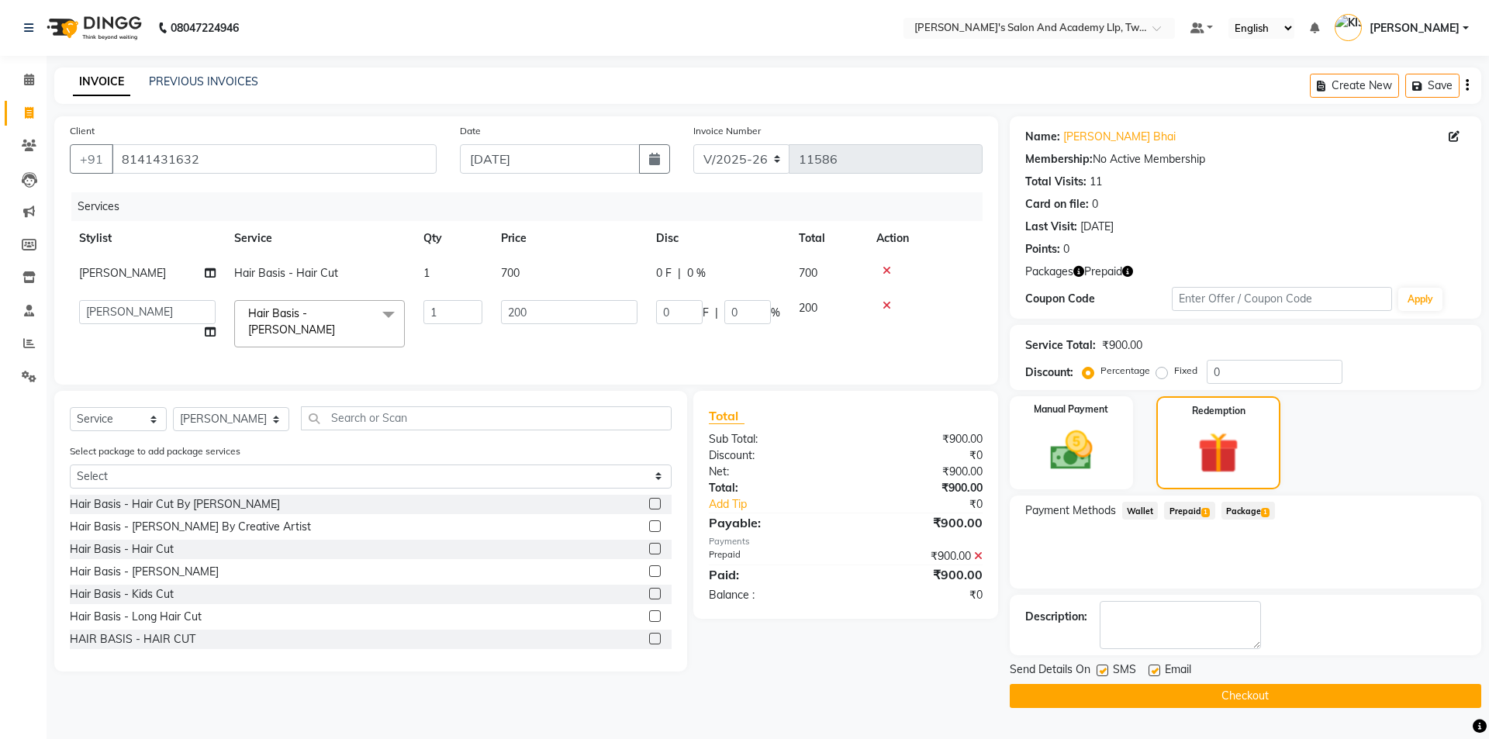
click at [1155, 670] on label at bounding box center [1154, 670] width 12 height 12
click at [1155, 670] on input "checkbox" at bounding box center [1153, 671] width 10 height 10
checkbox input "false"
click at [1099, 673] on label at bounding box center [1102, 670] width 12 height 12
click at [1099, 673] on input "checkbox" at bounding box center [1101, 671] width 10 height 10
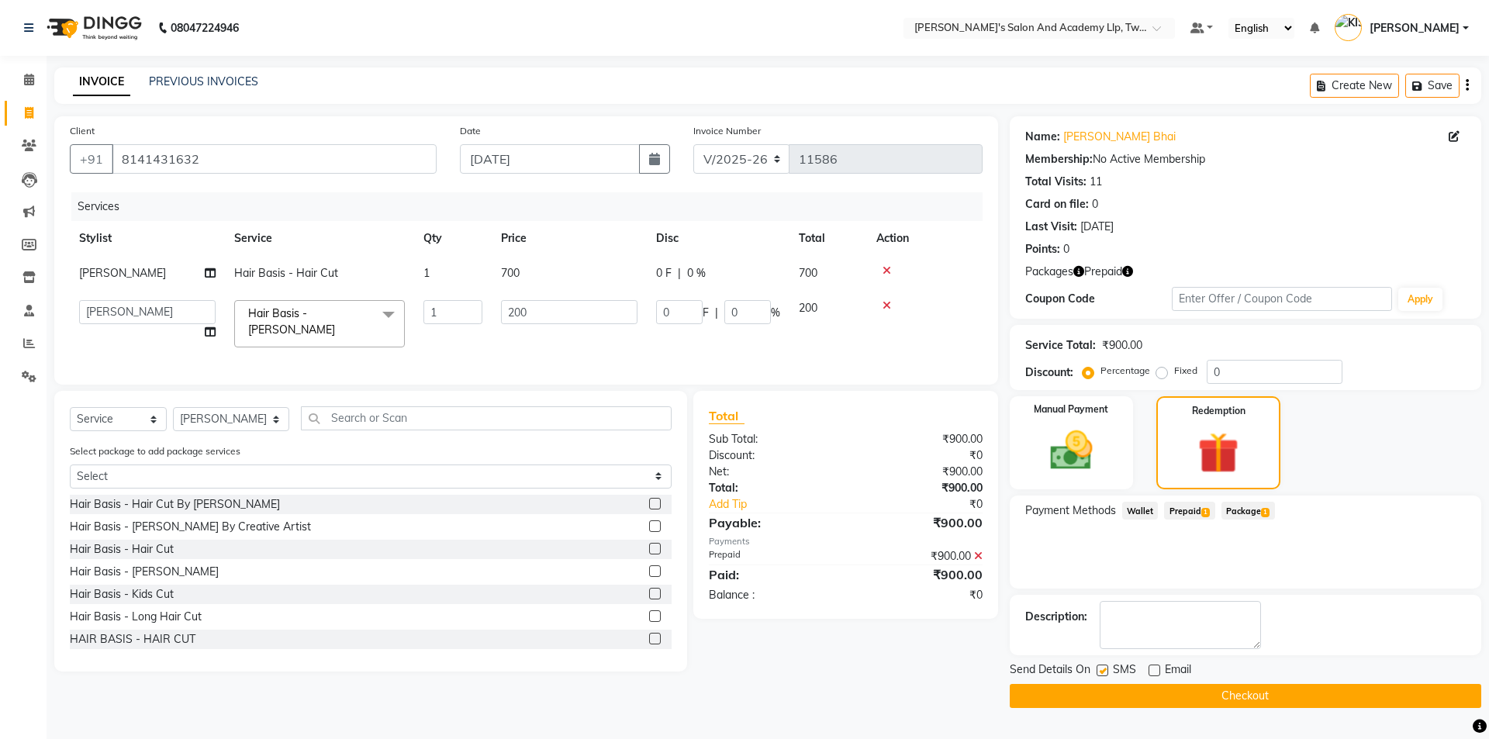
checkbox input "false"
click at [1106, 703] on button "Checkout" at bounding box center [1245, 696] width 471 height 24
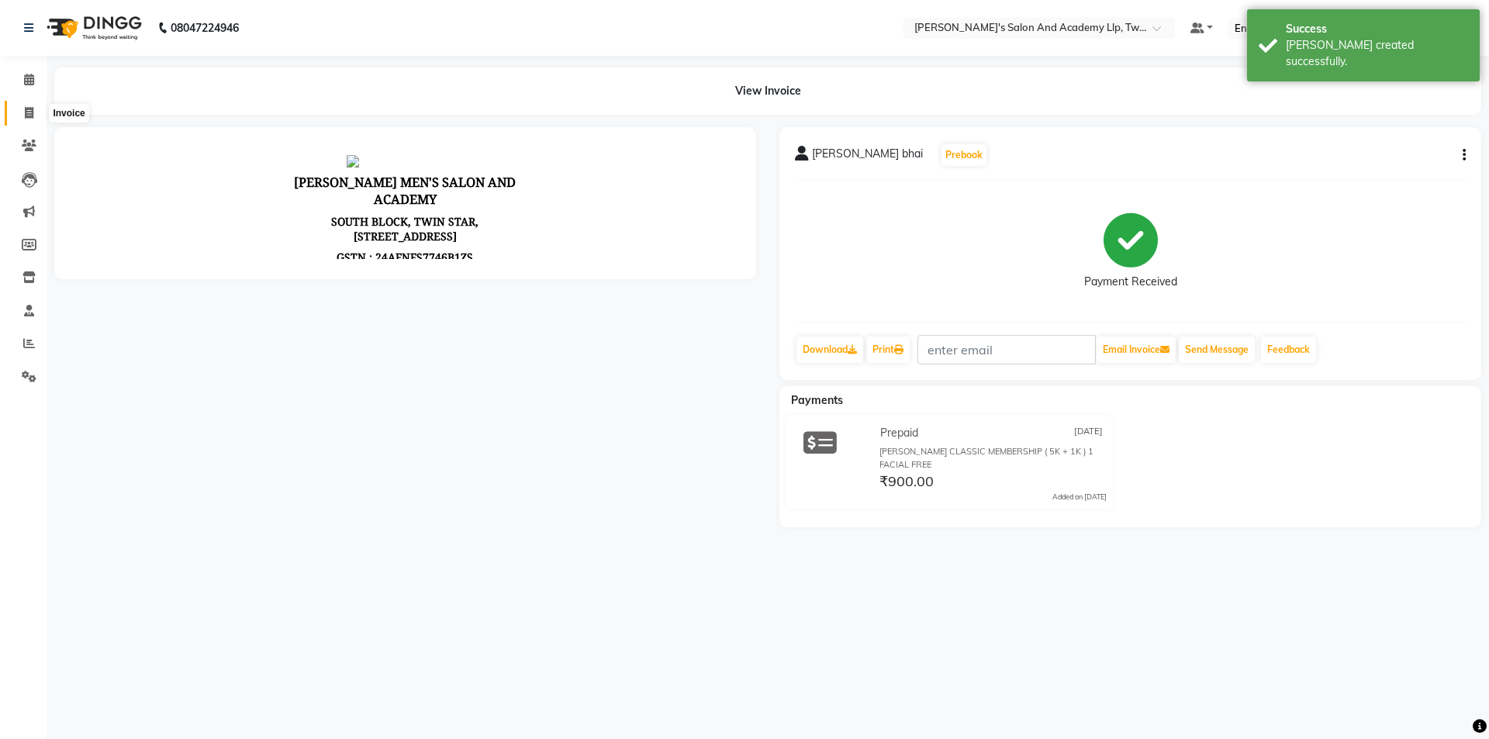
click at [28, 117] on icon at bounding box center [29, 113] width 9 height 12
select select "service"
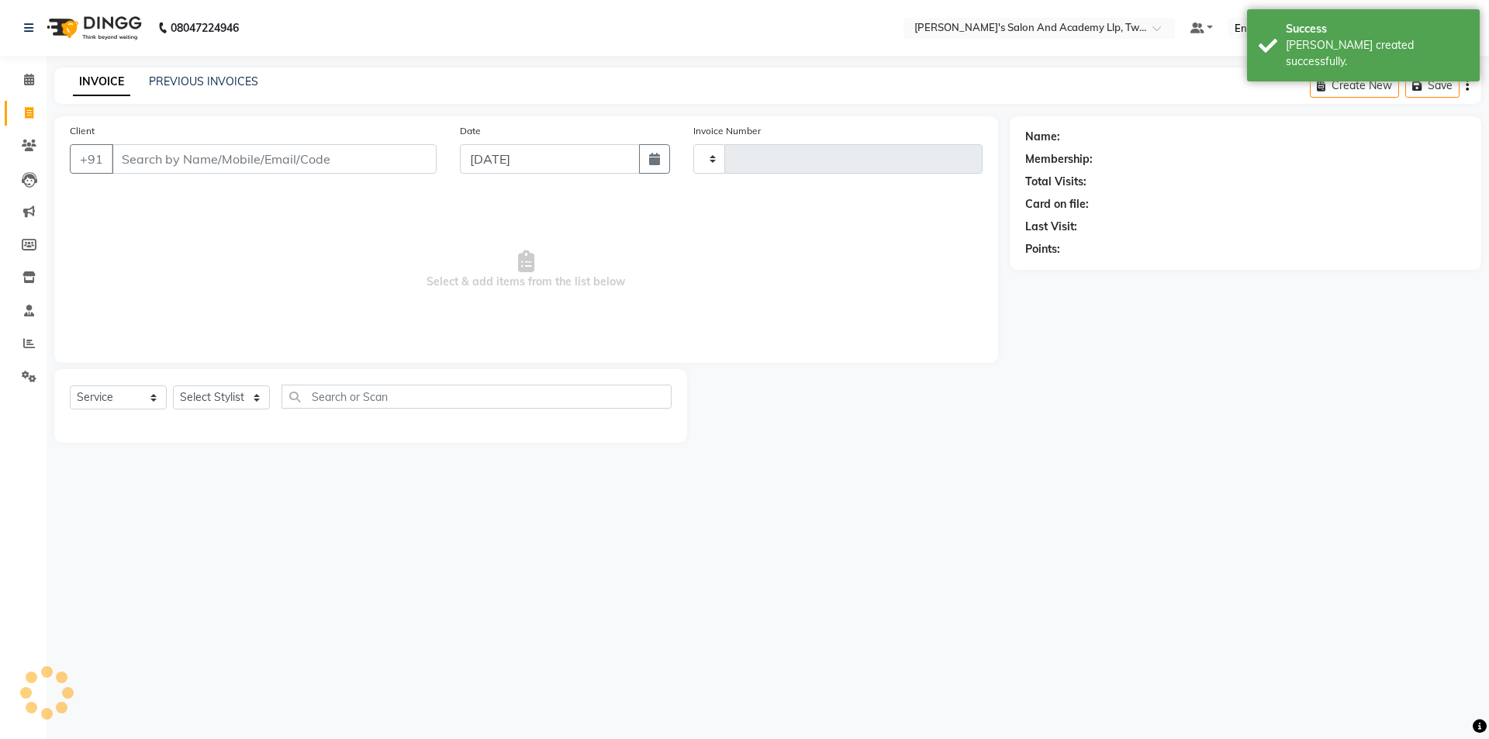
type input "11587"
select select "6985"
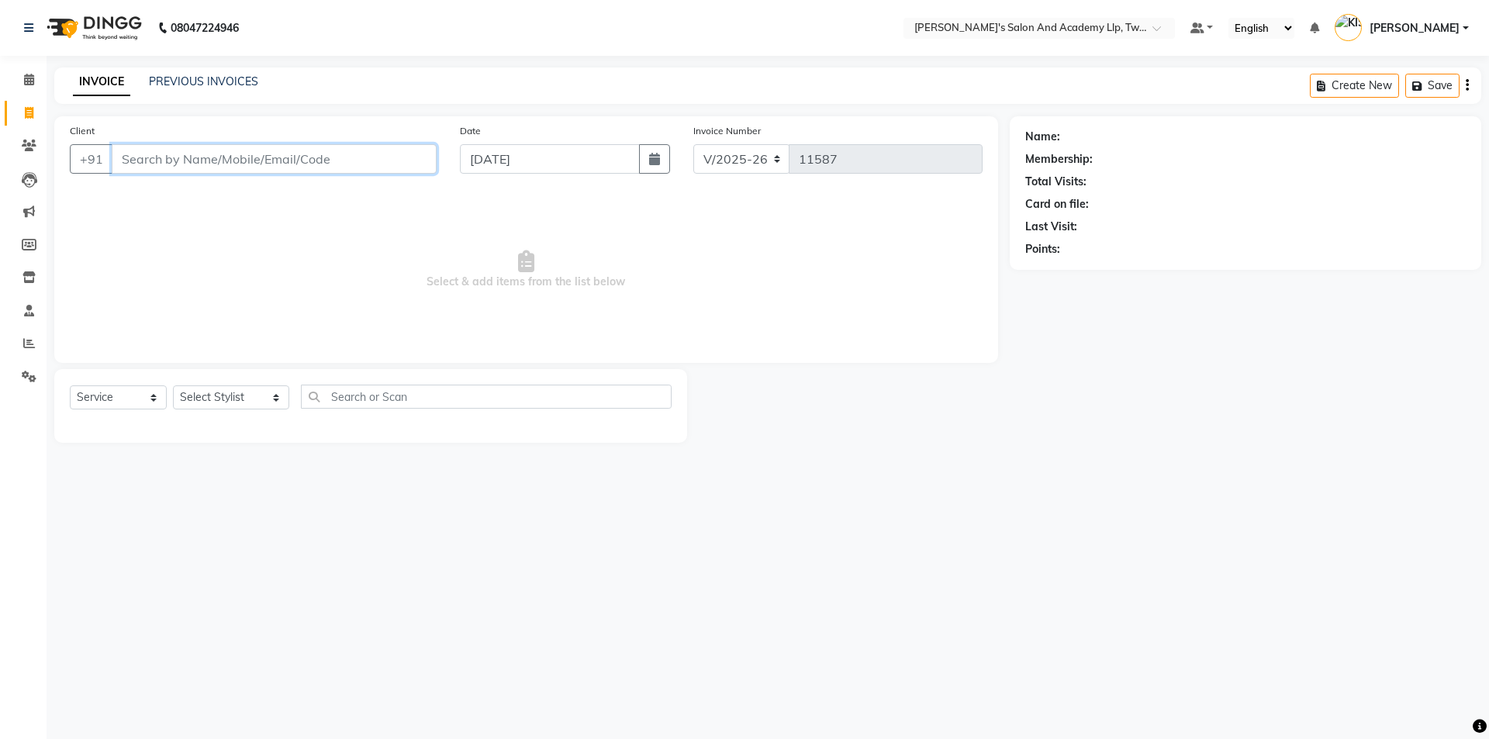
click at [220, 157] on input "Client" at bounding box center [274, 158] width 325 height 29
click at [229, 163] on input "Client" at bounding box center [274, 158] width 325 height 29
type input "8320482290"
click at [206, 399] on select "Select Stylist [PERSON_NAME] [PERSON_NAME] [PERSON_NAME] [PERSON_NAME] [PERSON_…" at bounding box center [231, 397] width 116 height 24
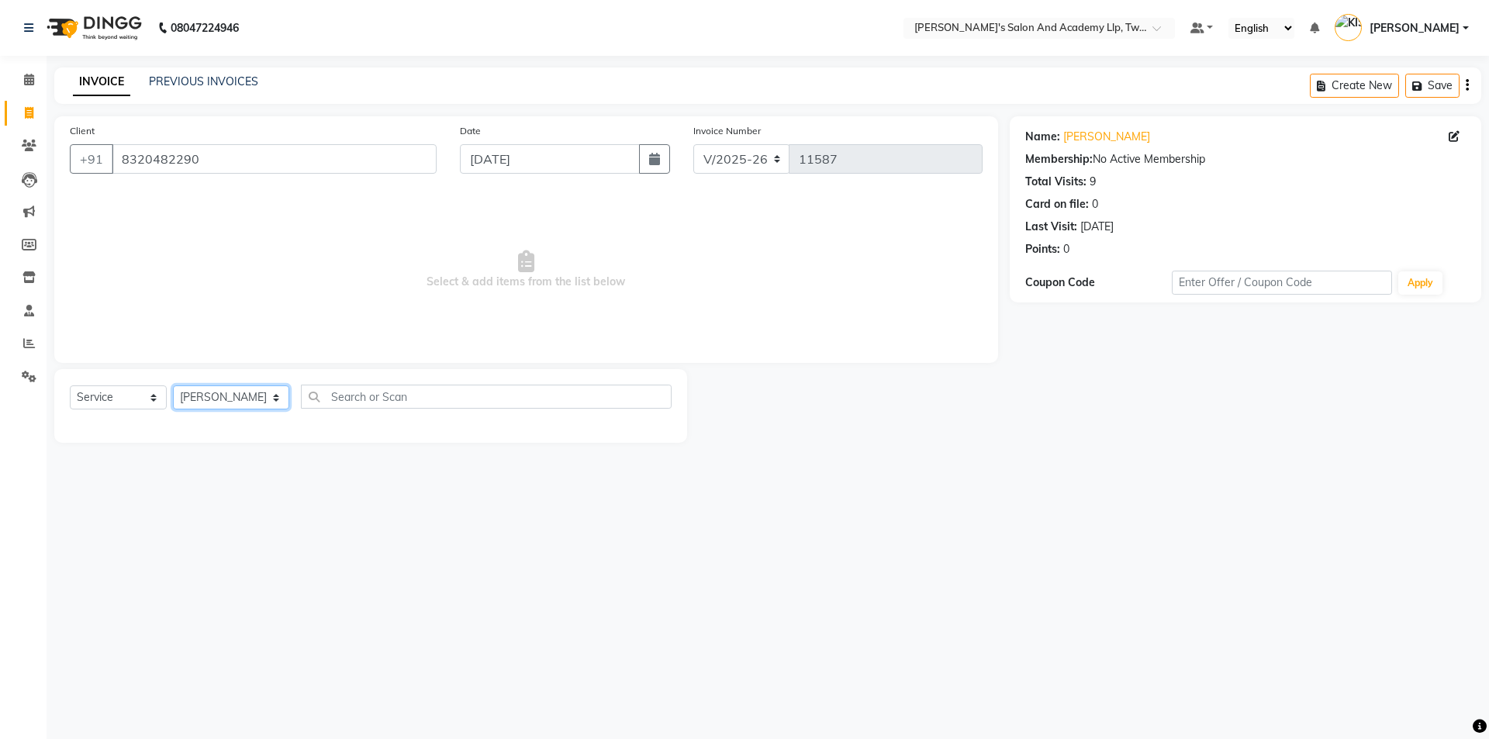
click at [173, 385] on select "Select Stylist [PERSON_NAME] [PERSON_NAME] [PERSON_NAME] [PERSON_NAME] [PERSON_…" at bounding box center [231, 397] width 116 height 24
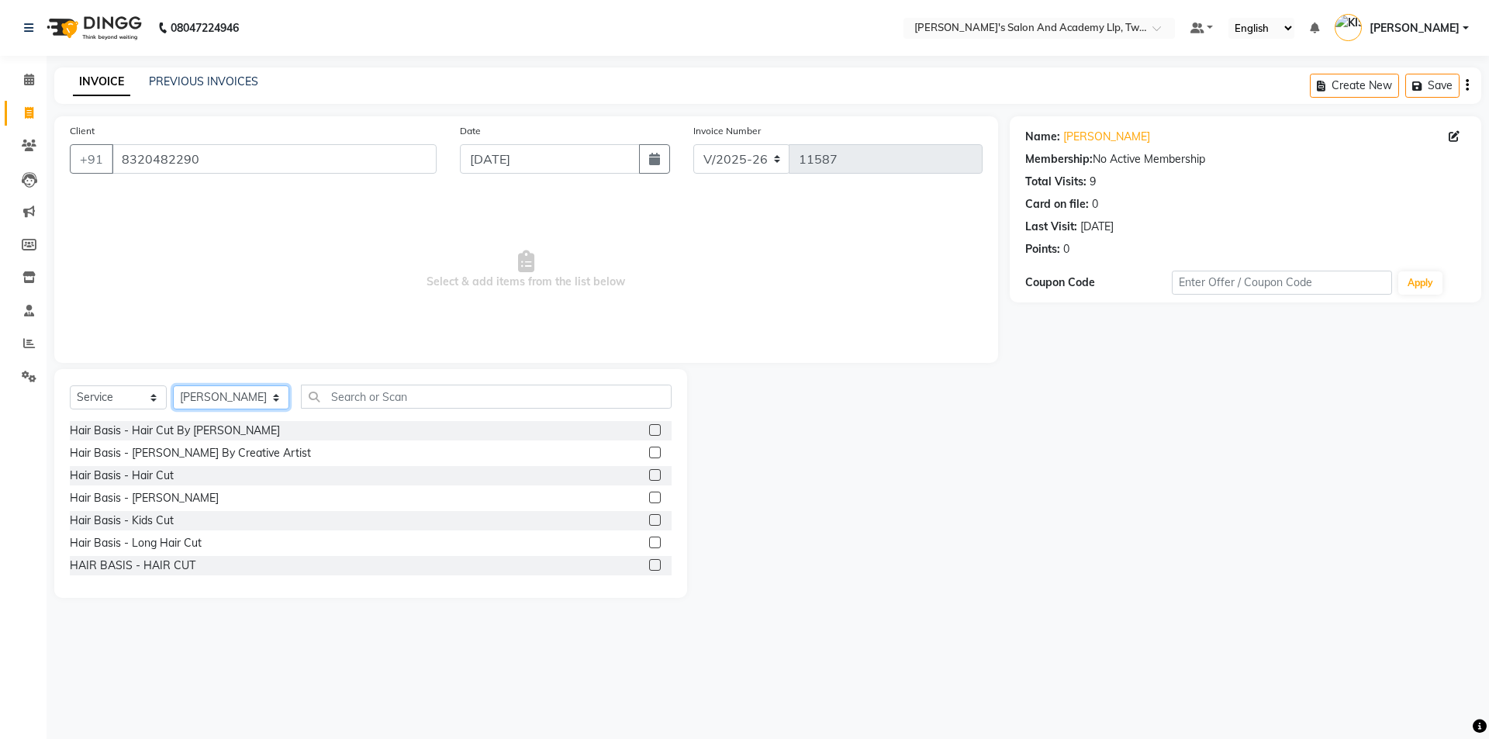
click at [232, 392] on select "Select Stylist [PERSON_NAME] [PERSON_NAME] [PERSON_NAME] [PERSON_NAME] [PERSON_…" at bounding box center [231, 397] width 116 height 24
select select "52734"
click at [173, 385] on select "Select Stylist [PERSON_NAME] [PERSON_NAME] [PERSON_NAME] [PERSON_NAME] [PERSON_…" at bounding box center [231, 397] width 116 height 24
click at [649, 499] on label at bounding box center [655, 498] width 12 height 12
click at [649, 499] on input "checkbox" at bounding box center [654, 498] width 10 height 10
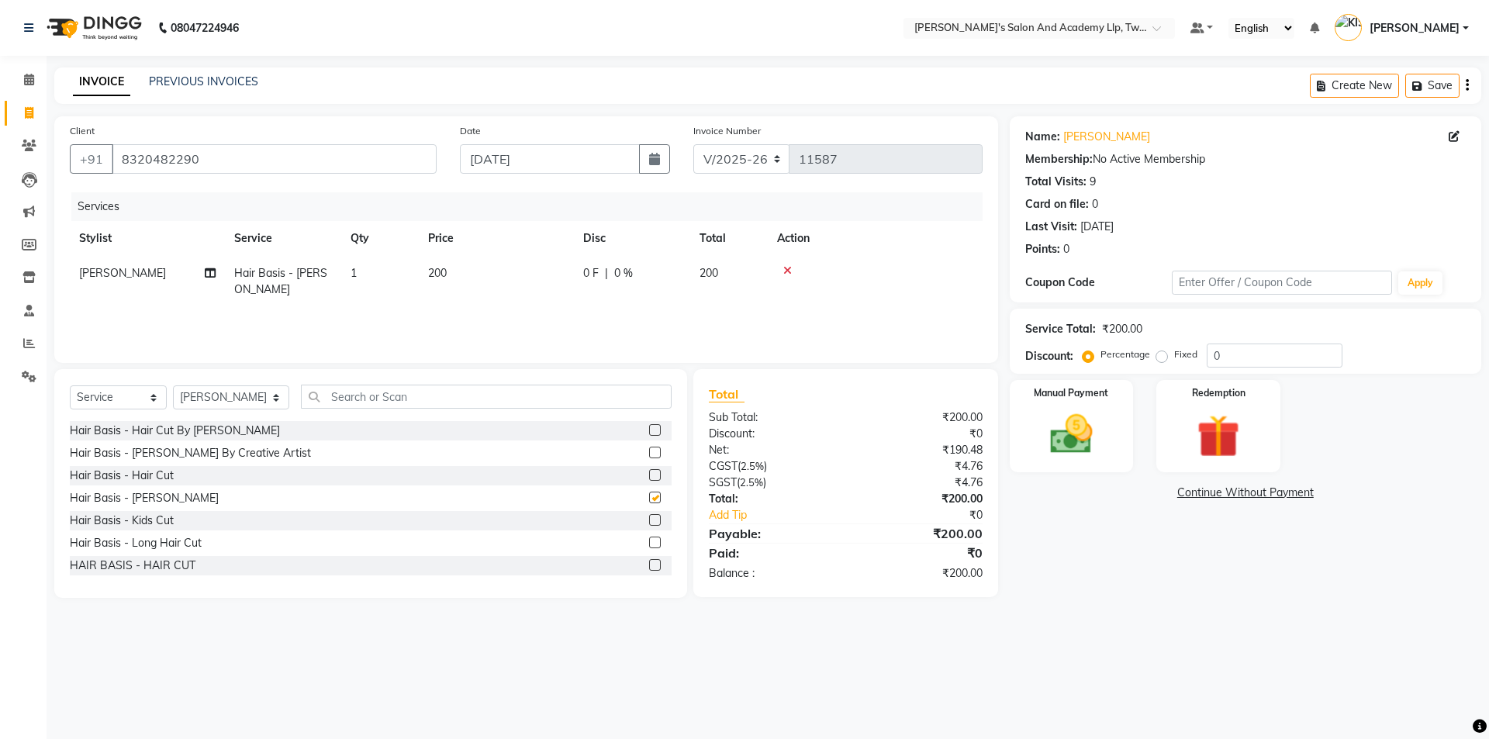
checkbox input "false"
click at [530, 271] on td "200" at bounding box center [496, 281] width 155 height 51
select select "52734"
click at [544, 281] on input "200" at bounding box center [569, 277] width 136 height 24
type input "2"
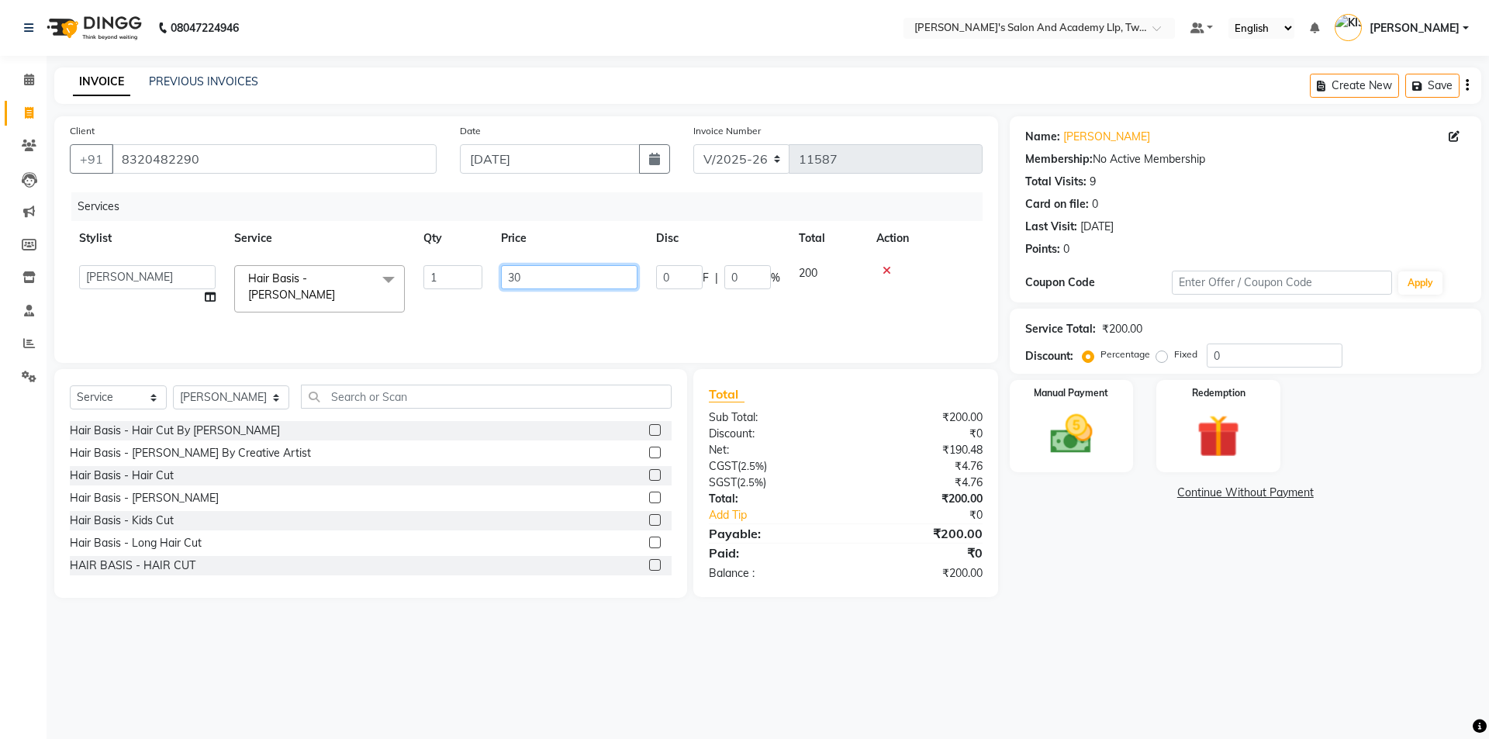
type input "300"
click at [1119, 444] on div "Manual Payment" at bounding box center [1070, 425] width 129 height 95
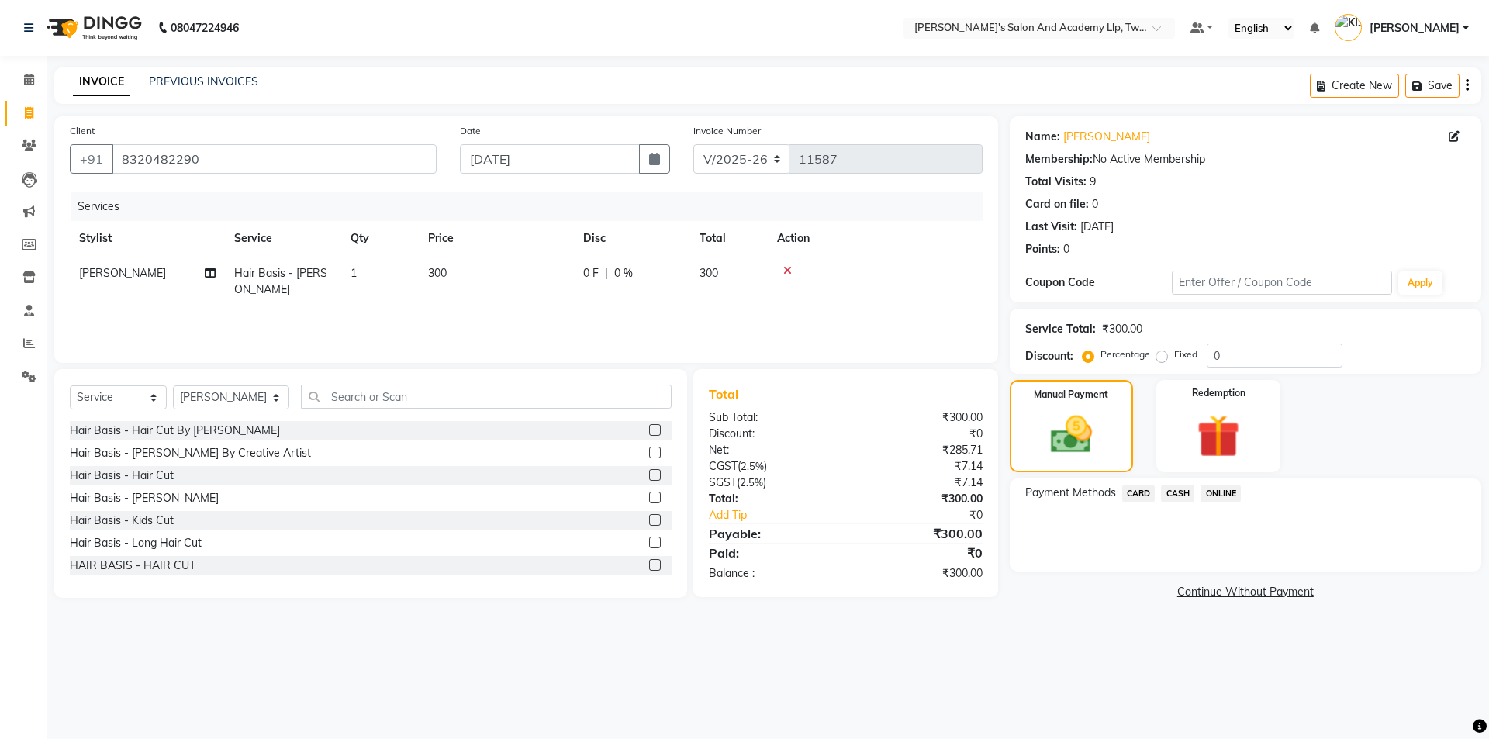
click at [1143, 496] on span "CARD" at bounding box center [1138, 494] width 33 height 18
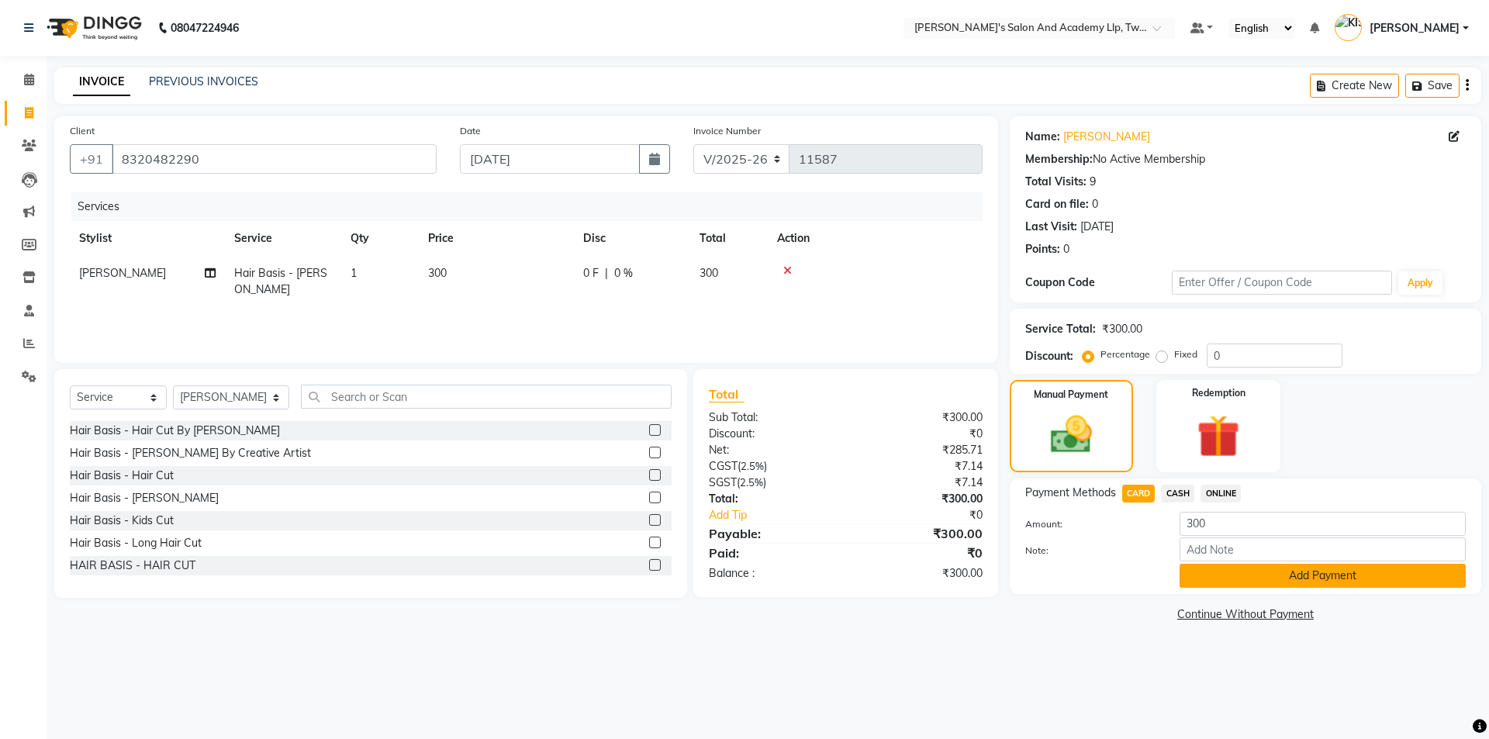
click at [1227, 571] on button "Add Payment" at bounding box center [1322, 576] width 286 height 24
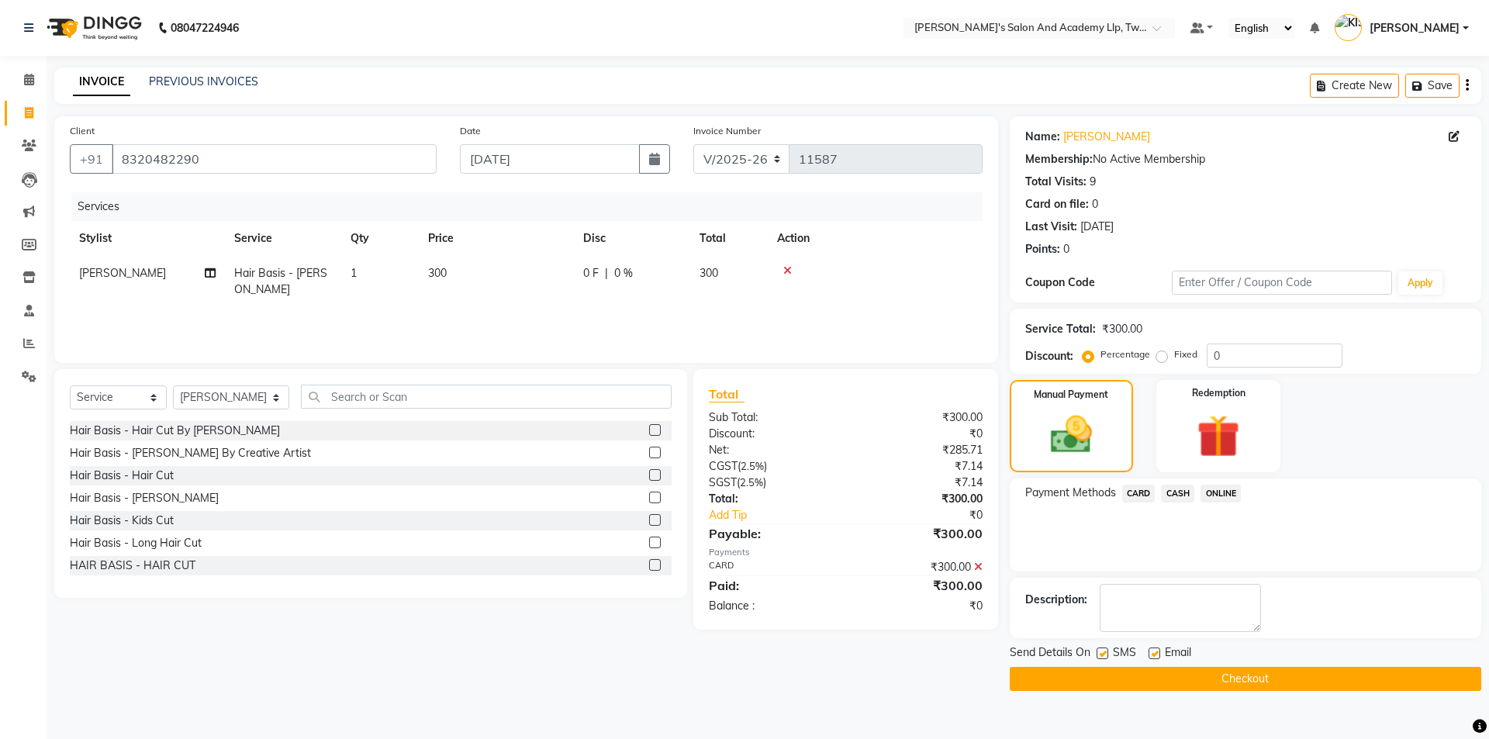
click at [1154, 654] on label at bounding box center [1154, 653] width 12 height 12
click at [1154, 654] on input "checkbox" at bounding box center [1153, 654] width 10 height 10
checkbox input "false"
click at [1103, 651] on label at bounding box center [1102, 653] width 12 height 12
click at [1103, 651] on input "checkbox" at bounding box center [1101, 654] width 10 height 10
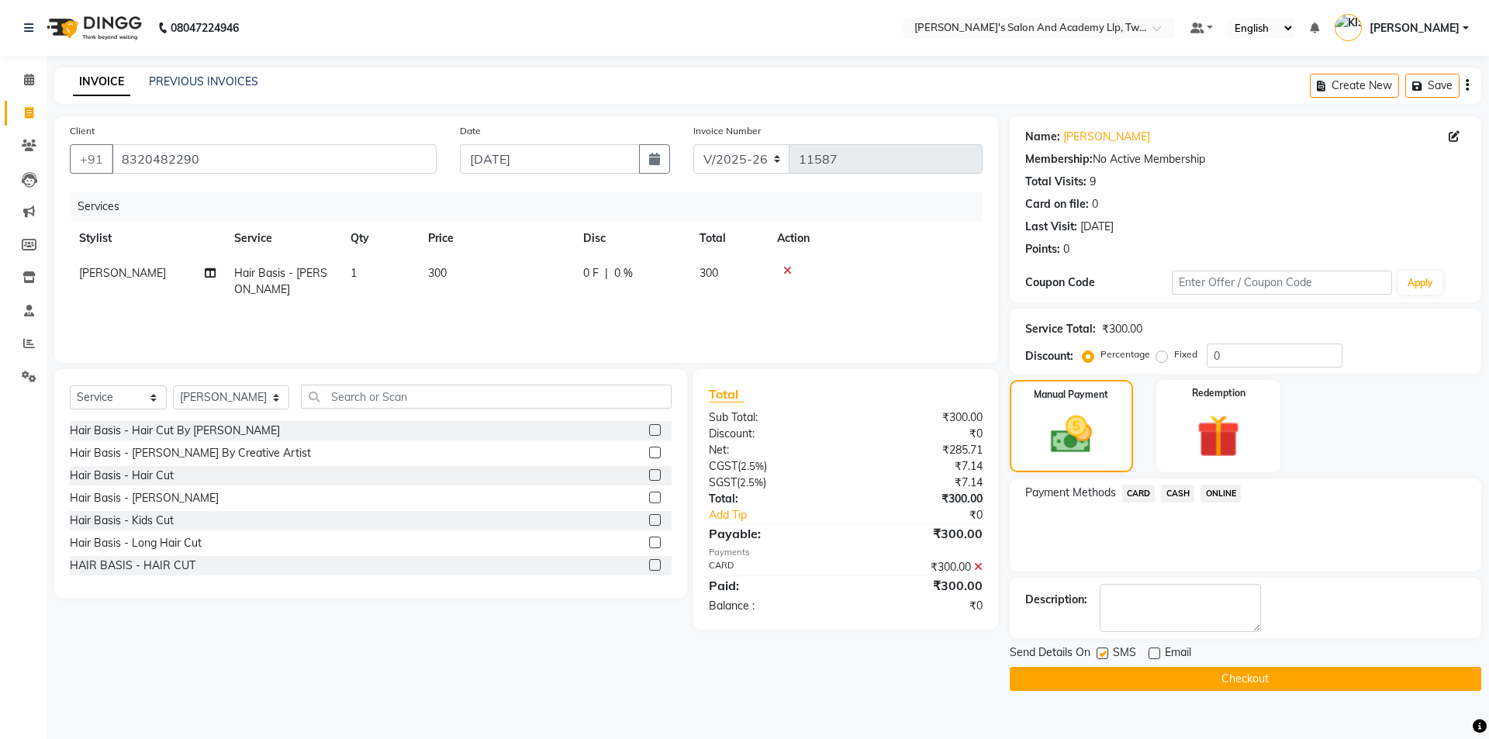
checkbox input "false"
click at [1111, 683] on button "Checkout" at bounding box center [1245, 679] width 471 height 24
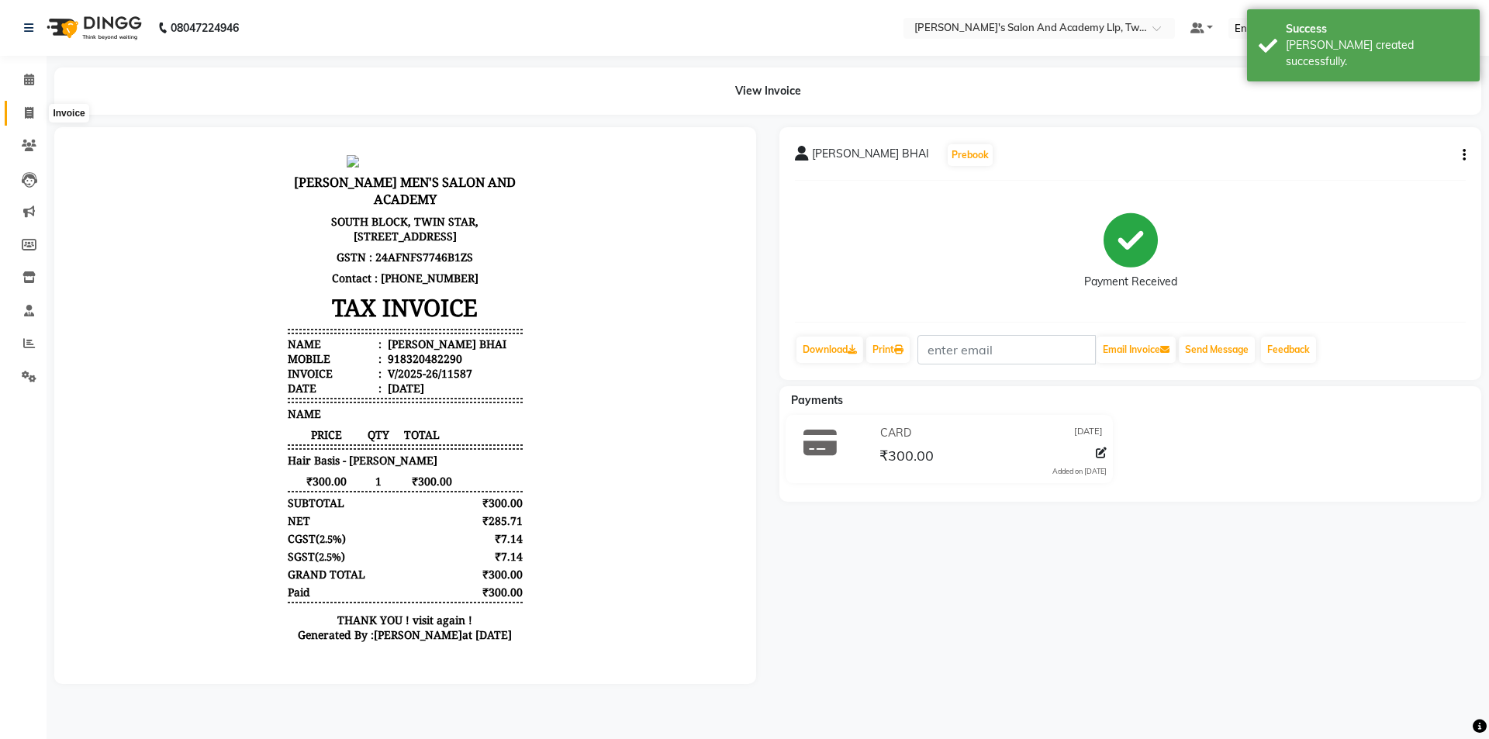
click at [33, 113] on icon at bounding box center [29, 113] width 9 height 12
select select "service"
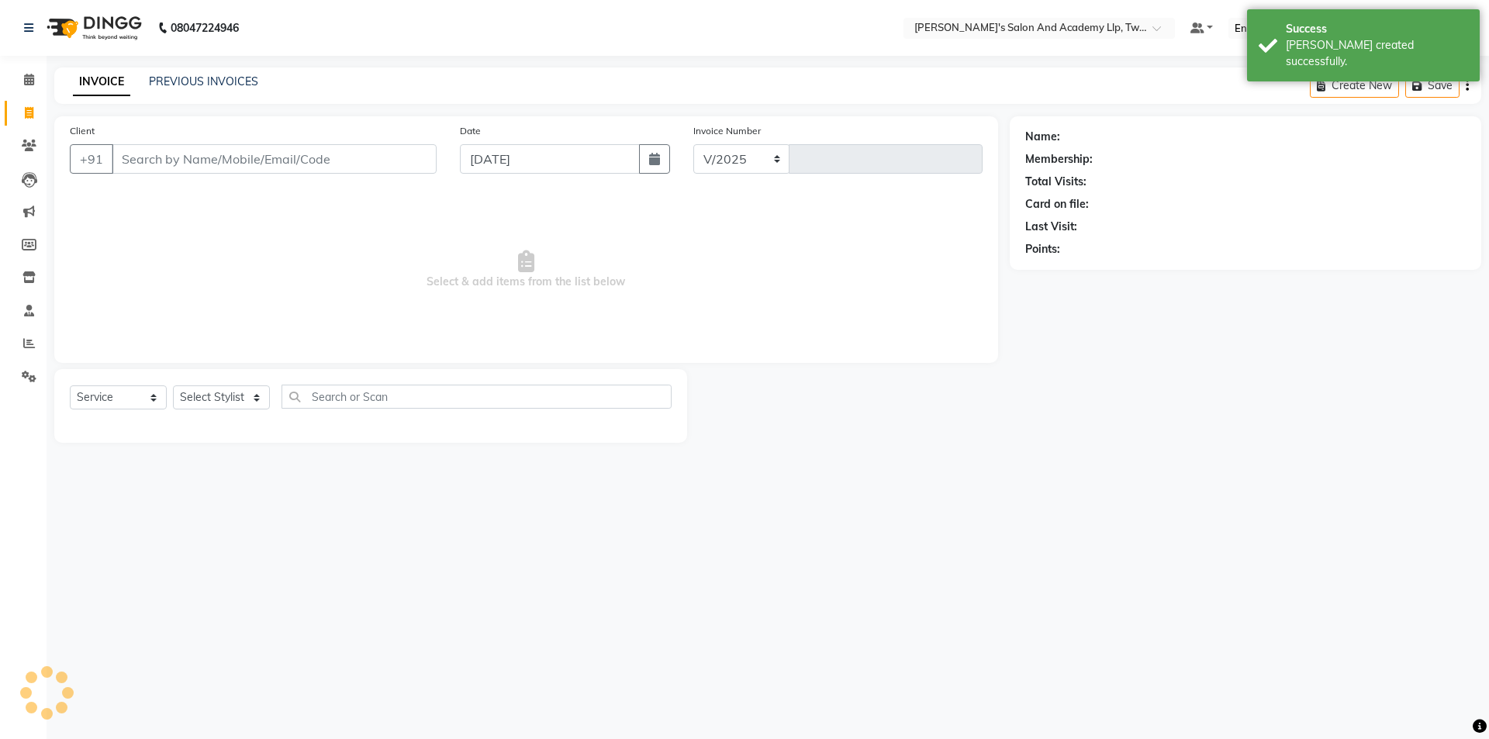
select select "6985"
type input "11588"
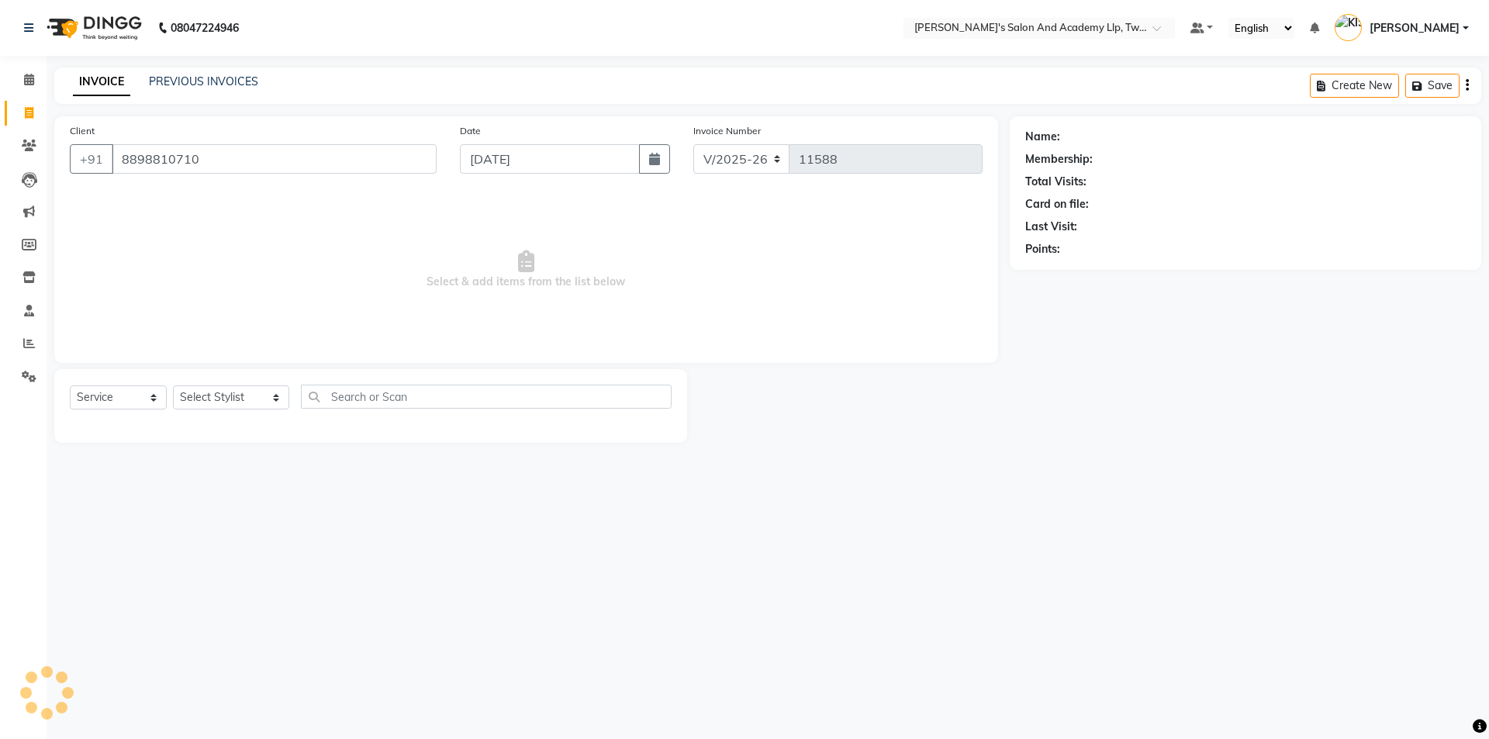
type input "8898810710"
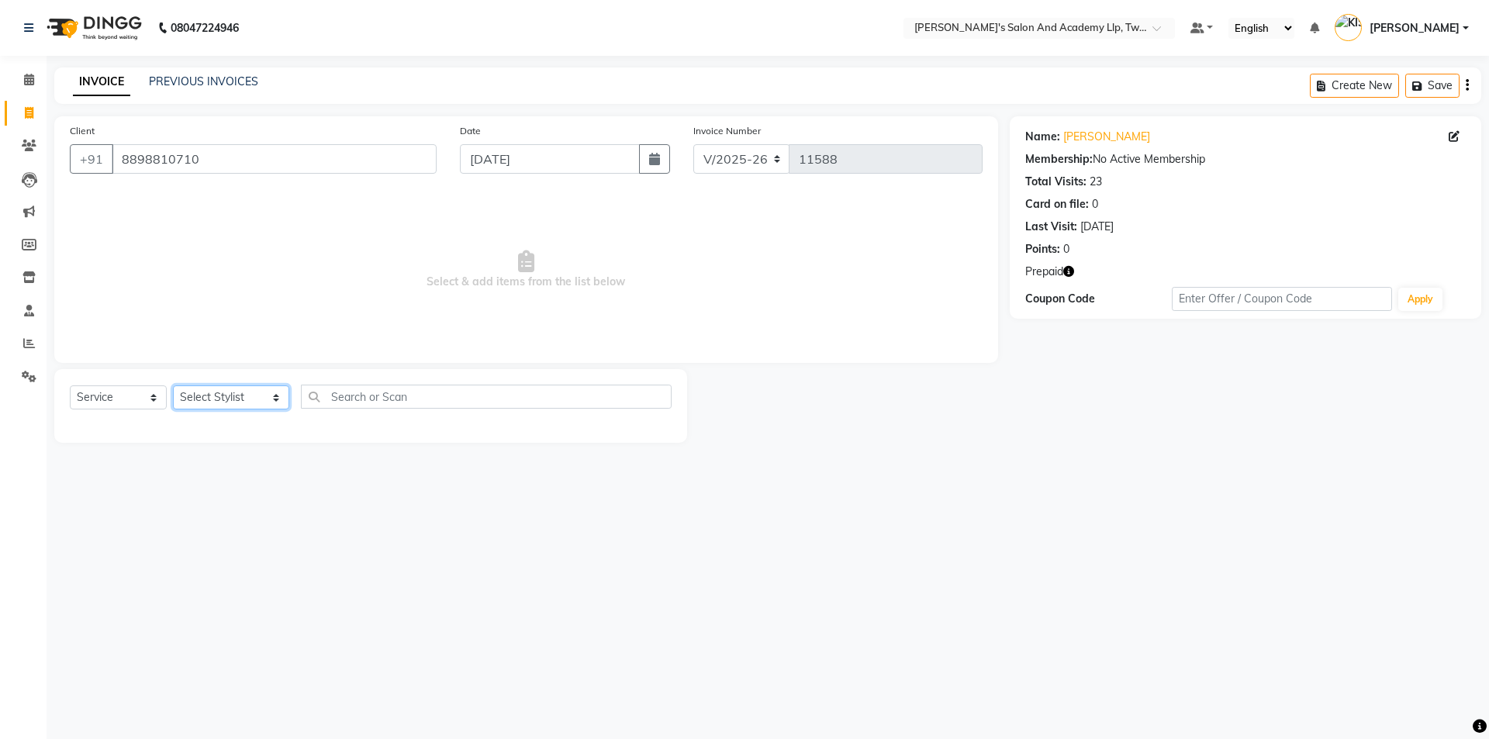
click at [229, 402] on select "Select Stylist [PERSON_NAME] [PERSON_NAME] [PERSON_NAME] [PERSON_NAME] [PERSON_…" at bounding box center [231, 397] width 116 height 24
click at [1070, 270] on icon "button" at bounding box center [1068, 271] width 11 height 11
click at [200, 403] on select "Select Stylist [PERSON_NAME] [PERSON_NAME] [PERSON_NAME] [PERSON_NAME] [PERSON_…" at bounding box center [231, 397] width 116 height 24
select select "52741"
click at [173, 385] on select "Select Stylist [PERSON_NAME] [PERSON_NAME] [PERSON_NAME] [PERSON_NAME] [PERSON_…" at bounding box center [231, 397] width 116 height 24
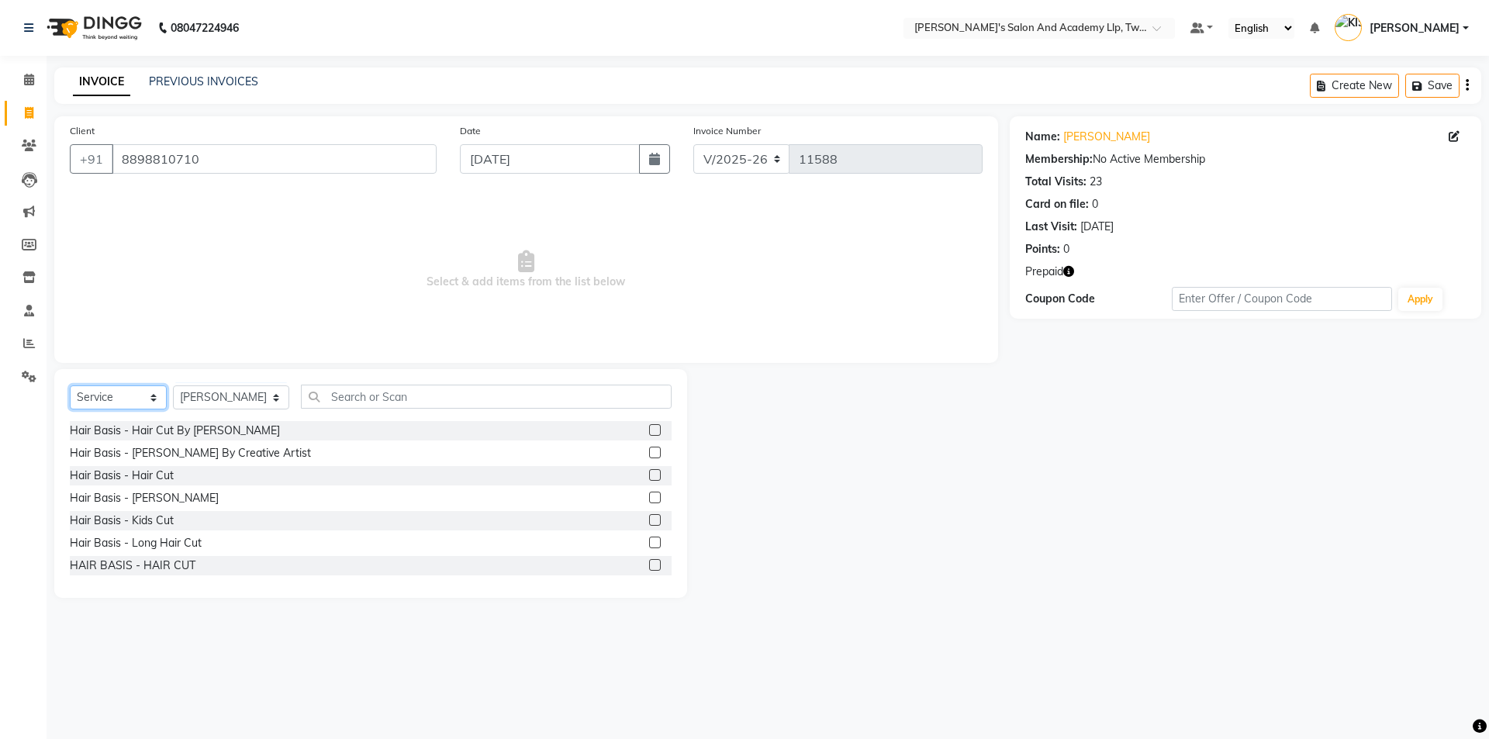
click at [111, 391] on select "Select Service Product Membership Package Voucher Prepaid Gift Card" at bounding box center [118, 397] width 97 height 24
select select "P"
click at [70, 385] on select "Select Service Product Membership Package Voucher Prepaid Gift Card" at bounding box center [118, 397] width 97 height 24
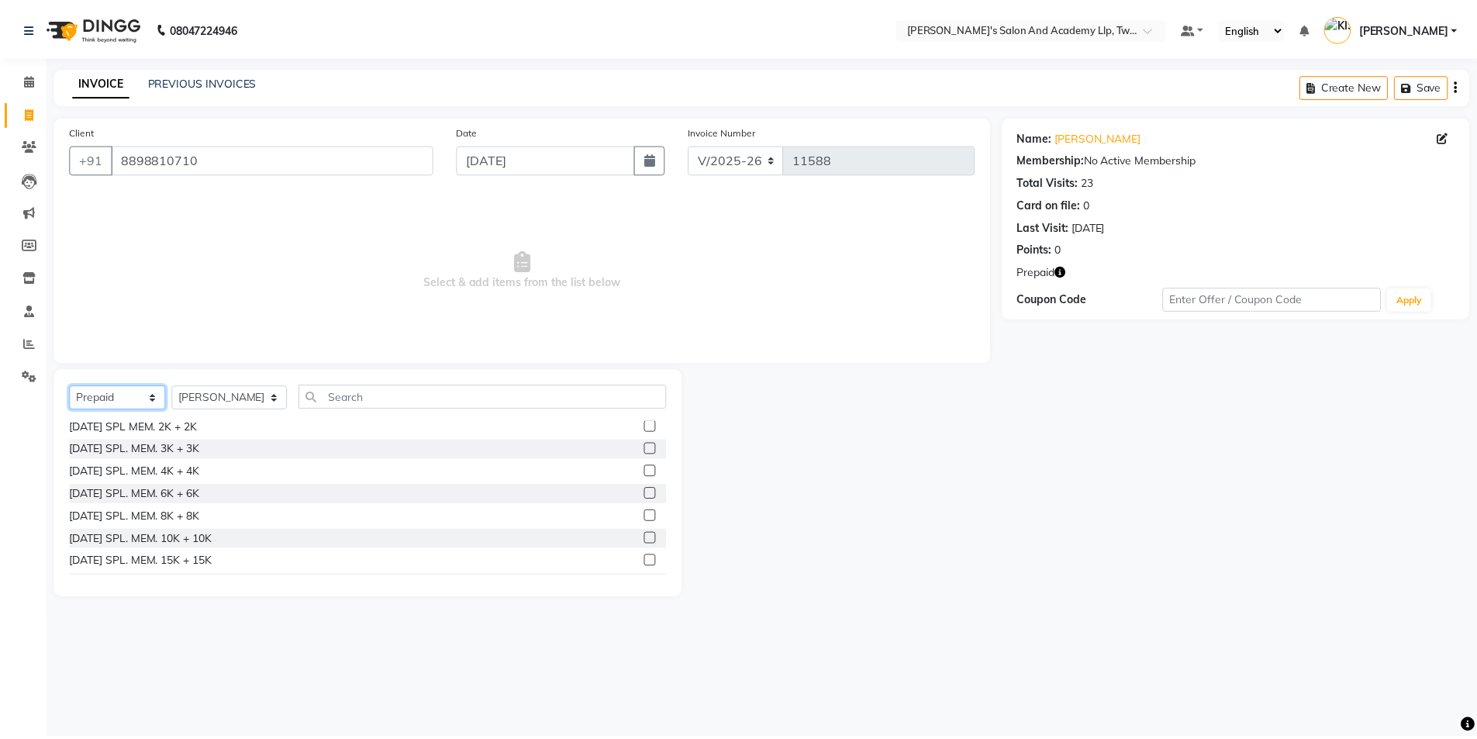
scroll to position [789, 0]
click at [1065, 267] on icon "button" at bounding box center [1068, 271] width 11 height 11
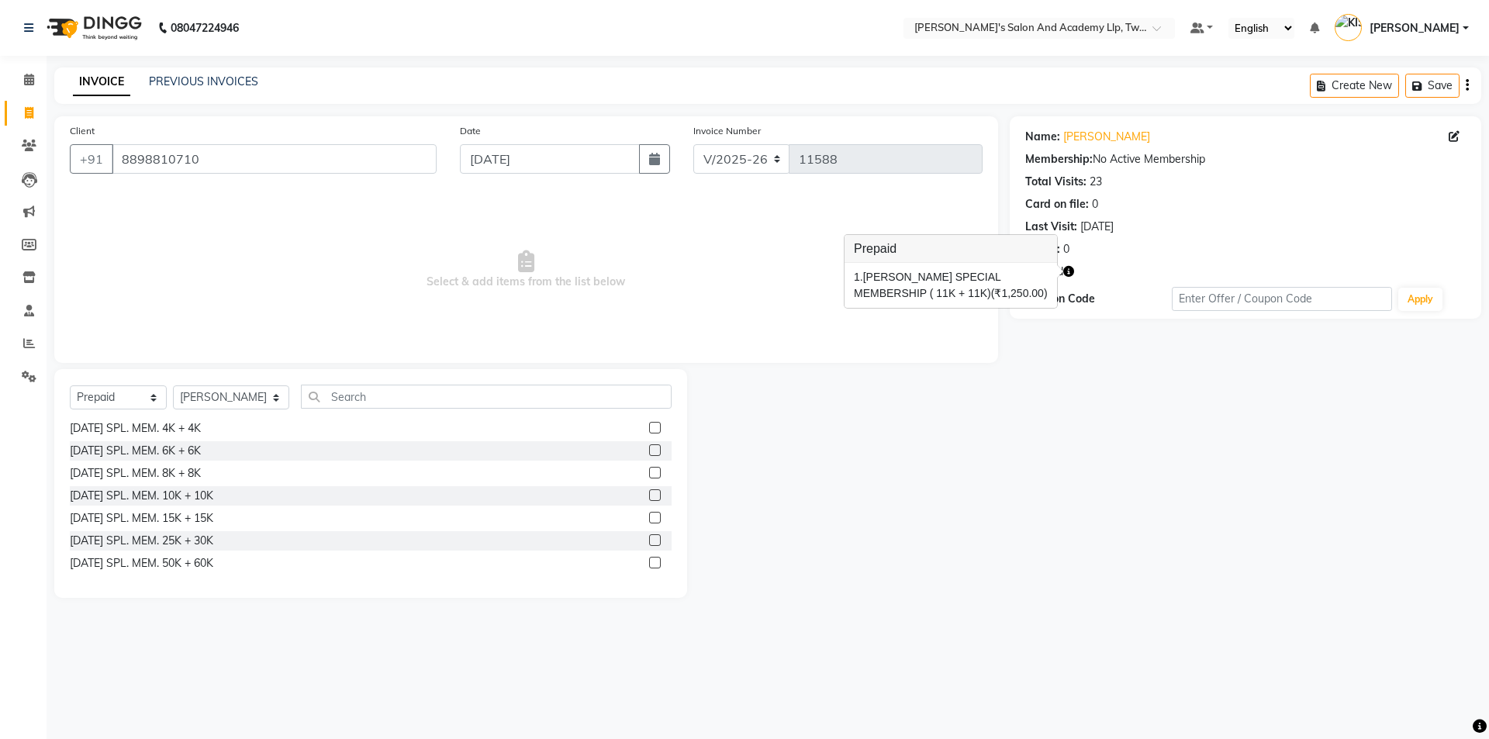
click at [649, 496] on label at bounding box center [655, 495] width 12 height 12
click at [649, 496] on input "checkbox" at bounding box center [654, 496] width 10 height 10
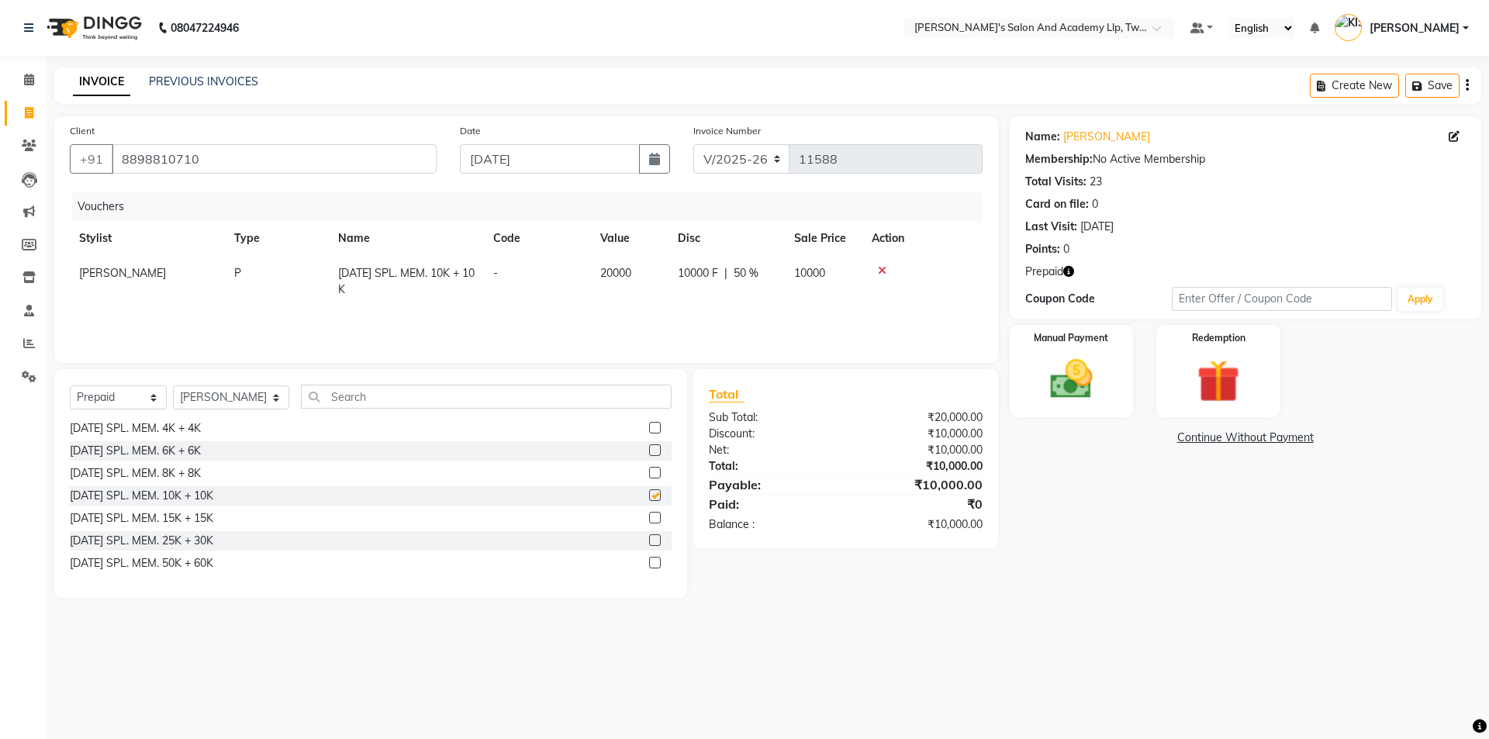
checkbox input "false"
click at [126, 385] on select "Select Service Product Membership Package Voucher Prepaid Gift Card" at bounding box center [118, 397] width 97 height 24
select select "service"
click at [70, 385] on select "Select Service Product Membership Package Voucher Prepaid Gift Card" at bounding box center [118, 397] width 97 height 24
click at [1066, 395] on img at bounding box center [1071, 379] width 72 height 51
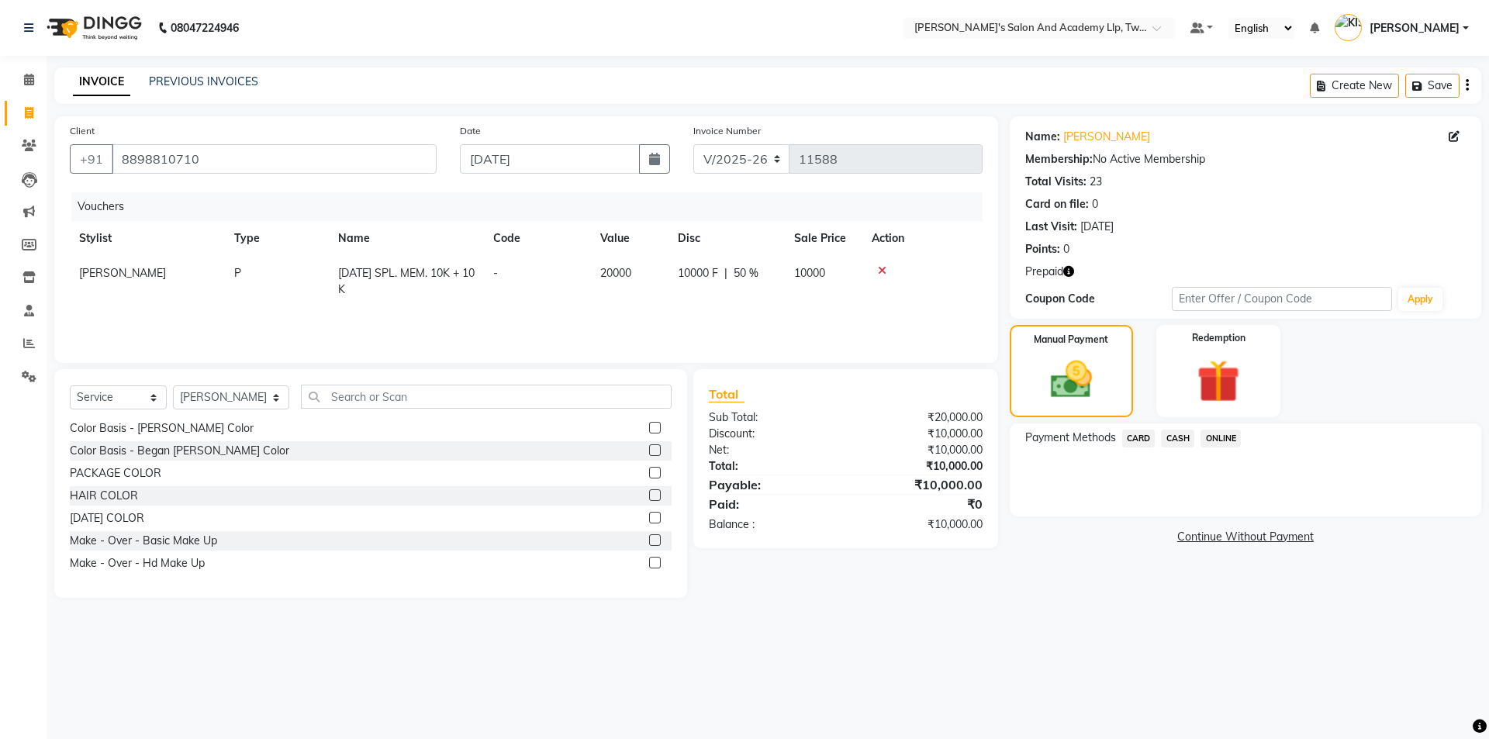
click at [1136, 436] on span "CARD" at bounding box center [1138, 439] width 33 height 18
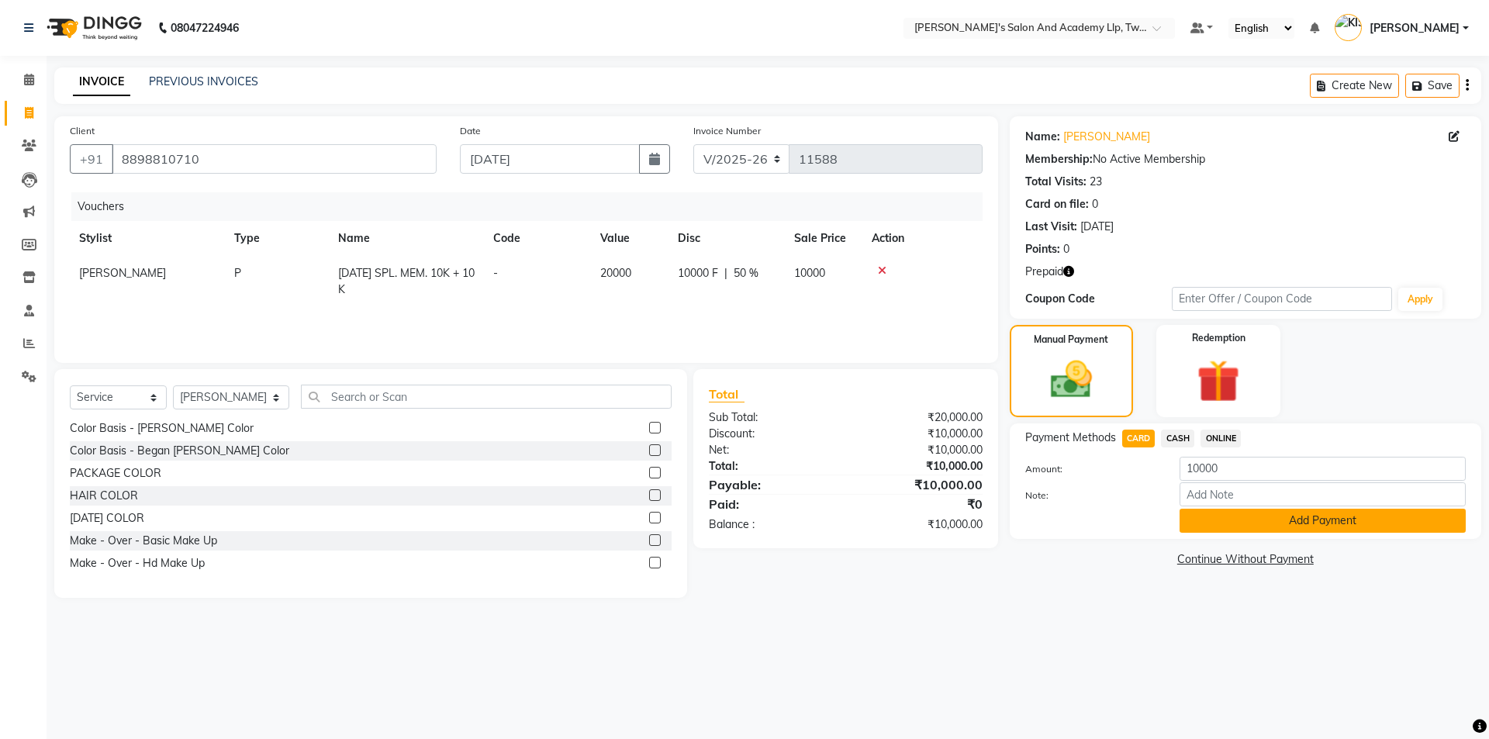
click at [1226, 527] on button "Add Payment" at bounding box center [1322, 521] width 286 height 24
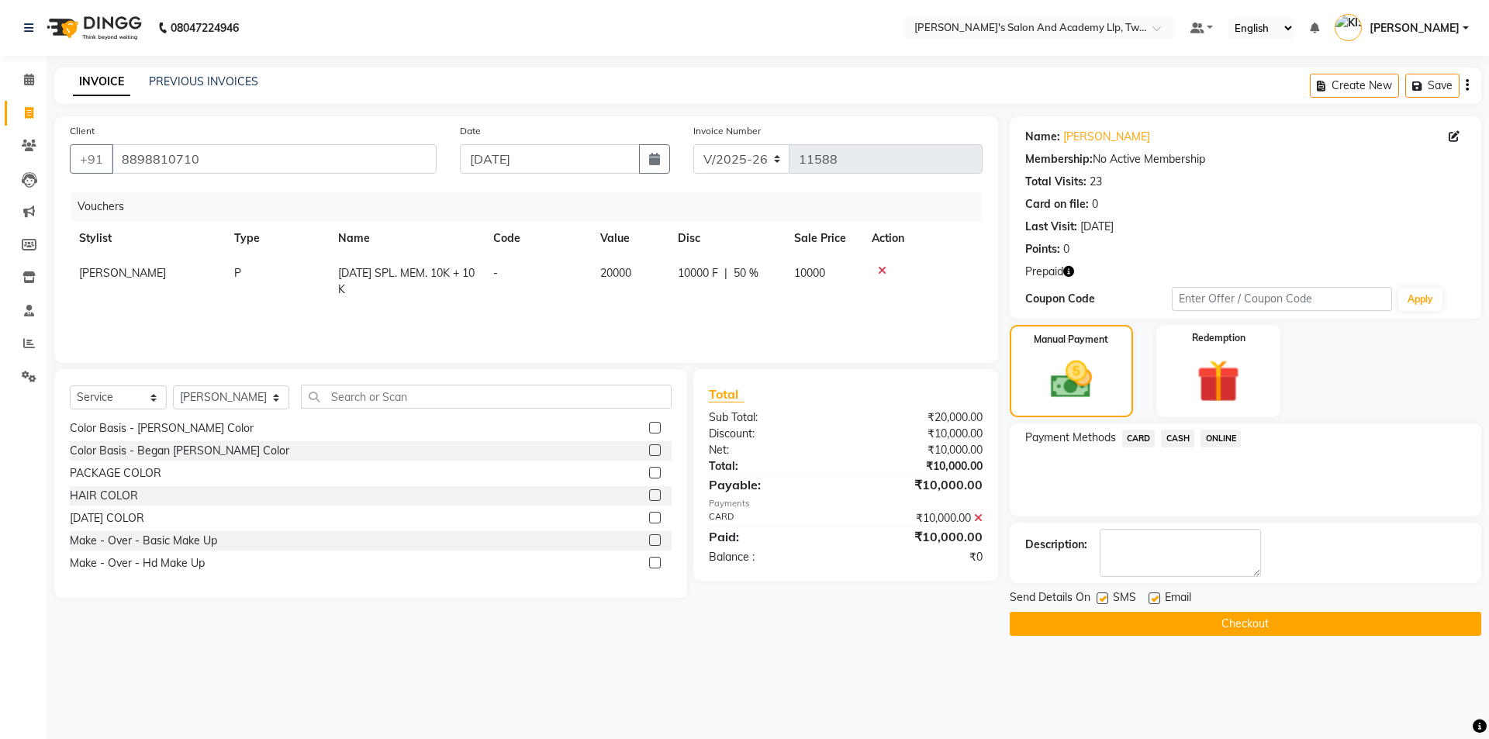
click at [1158, 595] on label at bounding box center [1154, 598] width 12 height 12
click at [1158, 595] on input "checkbox" at bounding box center [1153, 599] width 10 height 10
checkbox input "false"
click at [1150, 623] on button "Checkout" at bounding box center [1245, 624] width 471 height 24
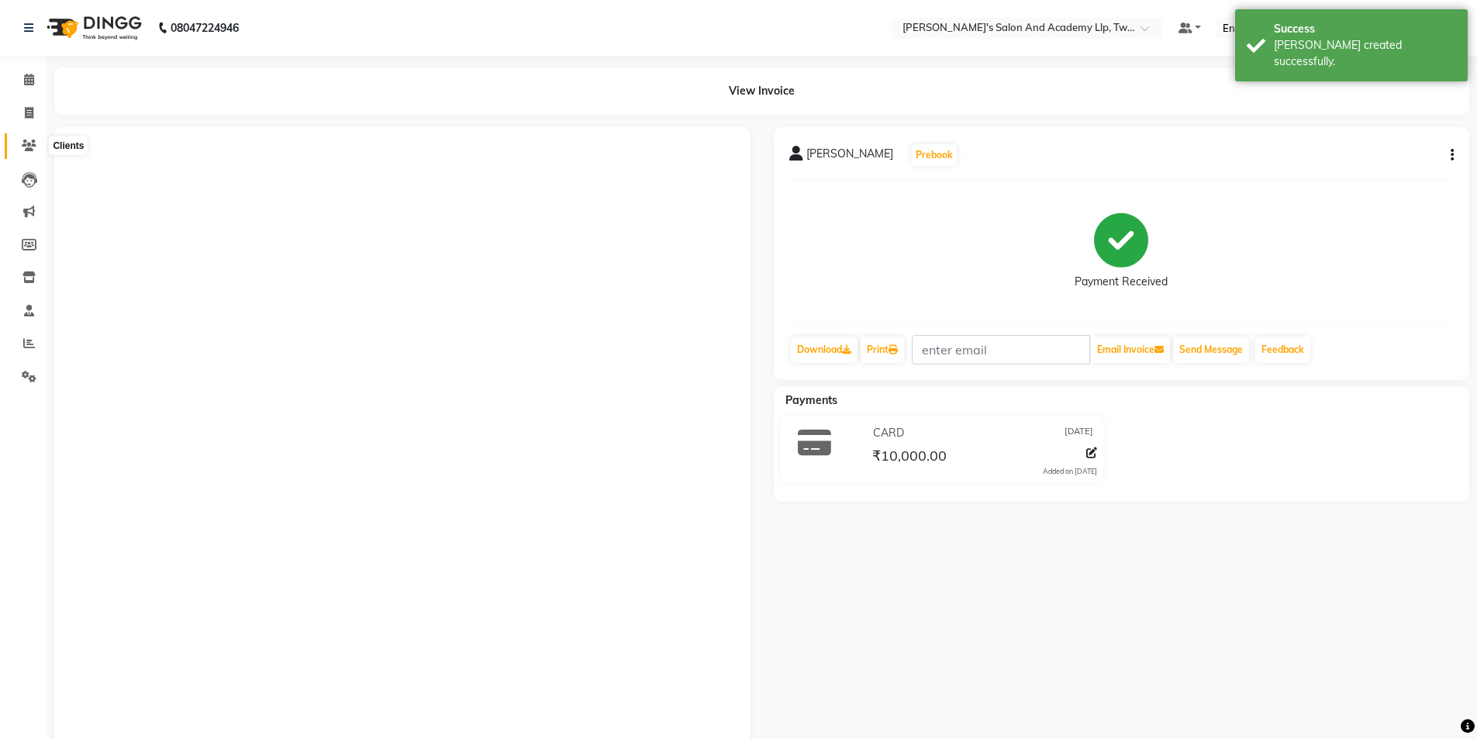
click at [28, 154] on span at bounding box center [29, 146] width 27 height 18
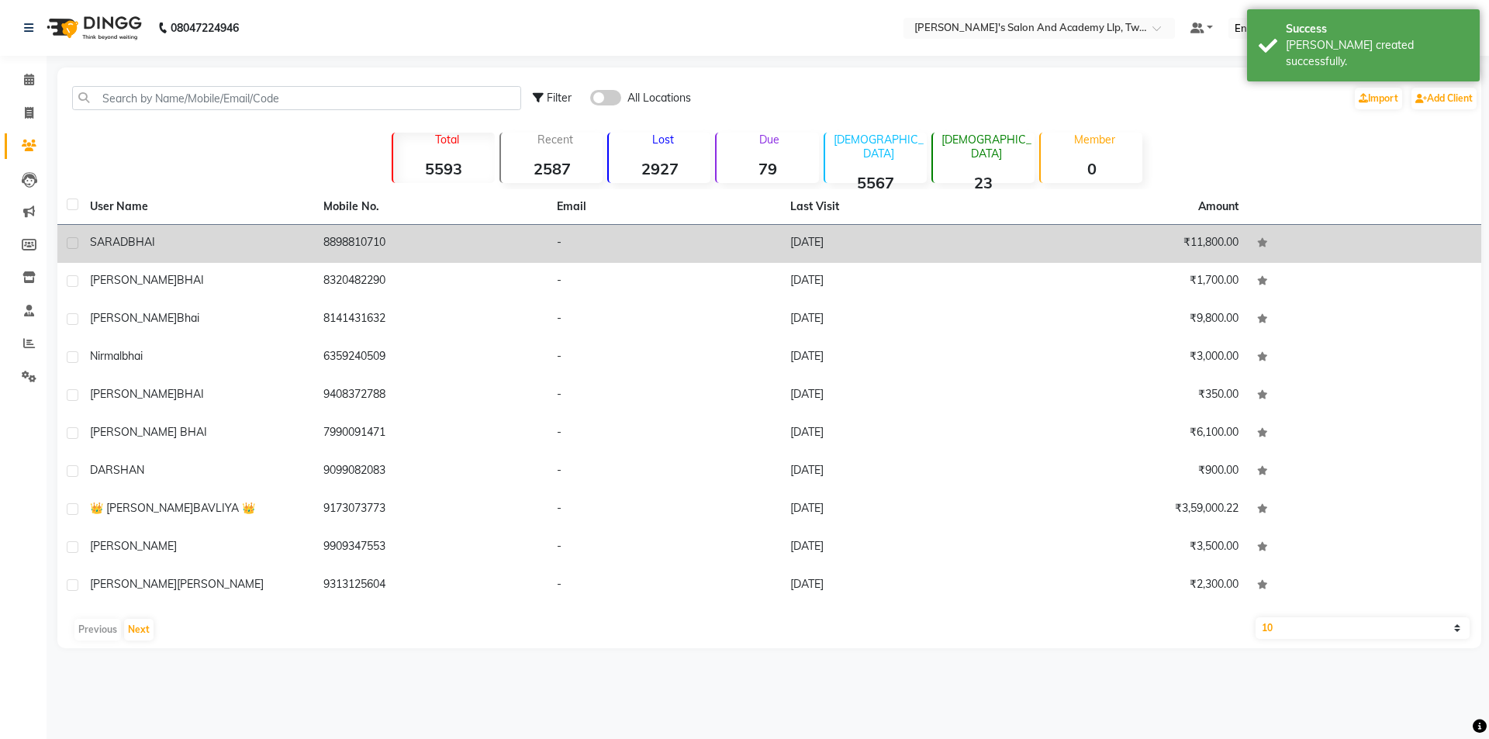
click at [213, 240] on div "SARAD BHAI" at bounding box center [197, 242] width 215 height 16
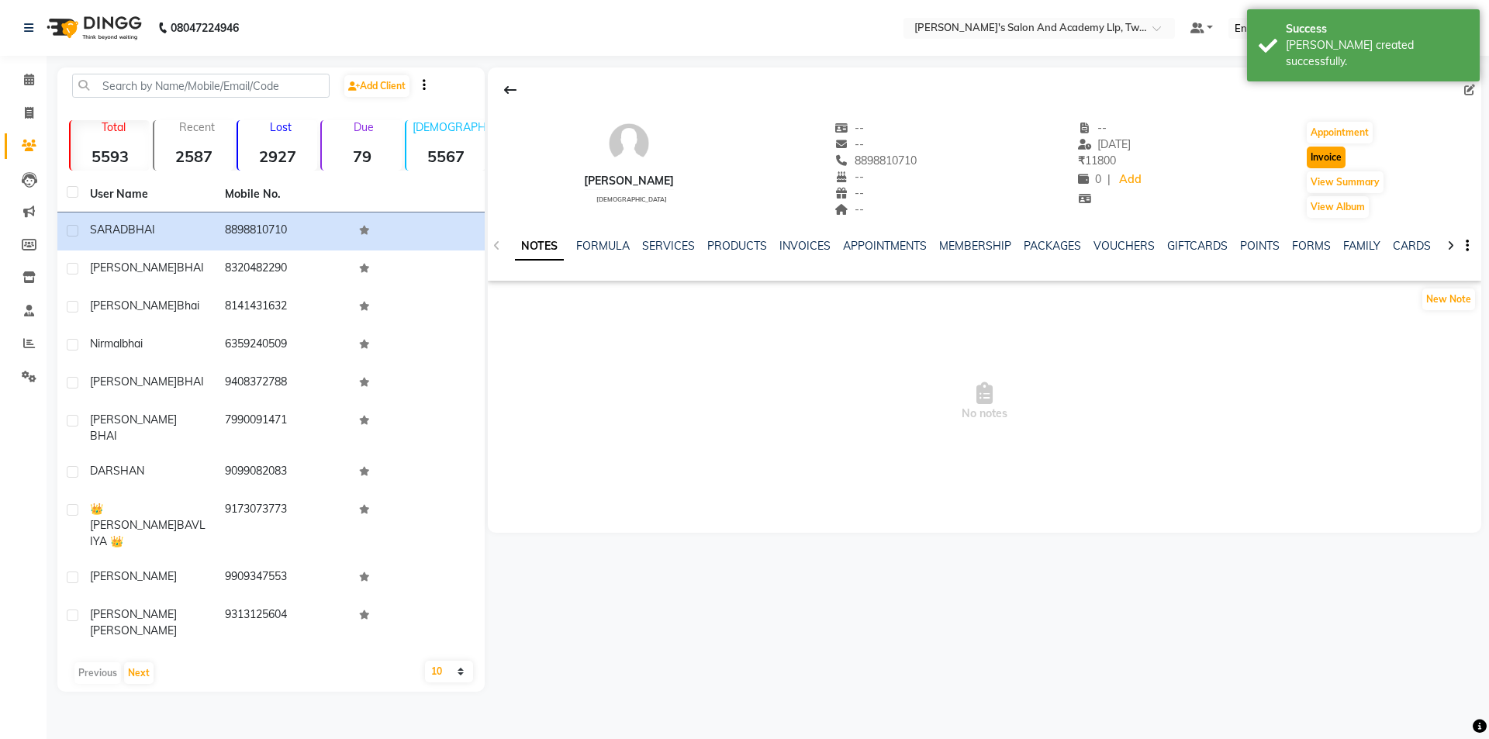
click at [1329, 153] on button "Invoice" at bounding box center [1325, 158] width 39 height 22
select select "service"
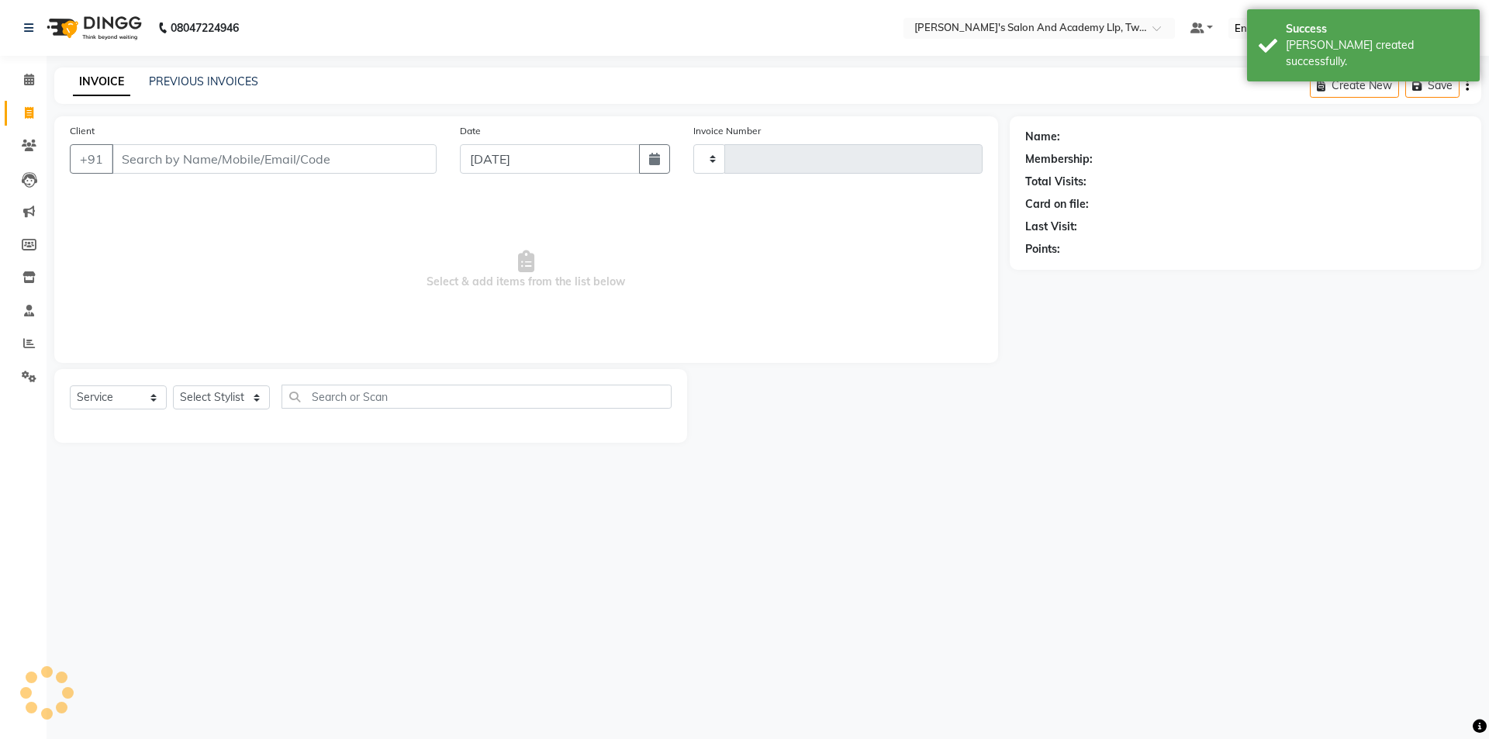
type input "11589"
select select "6985"
click at [204, 402] on select "Select Stylist" at bounding box center [221, 397] width 97 height 24
type input "8898810710"
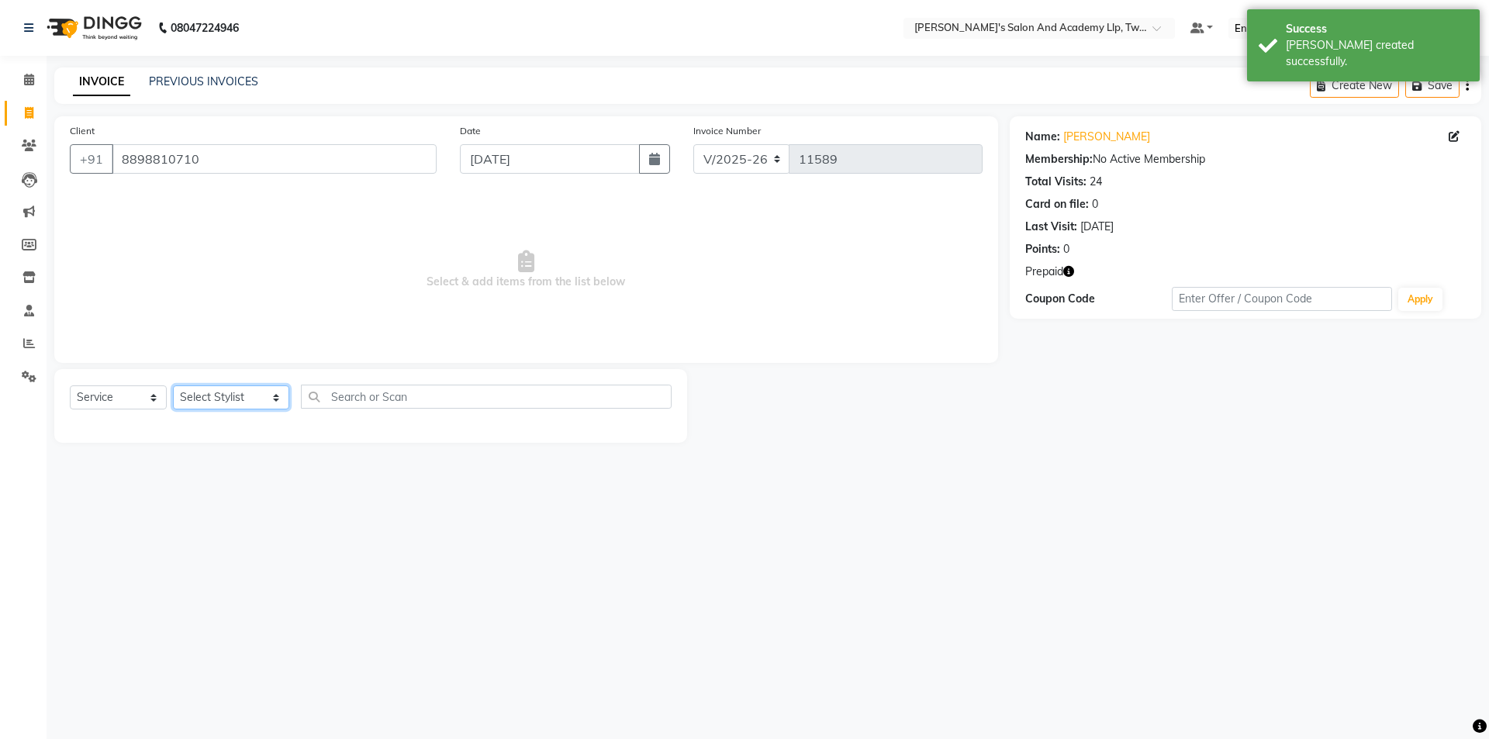
select select "52741"
click at [173, 385] on select "Select Stylist [PERSON_NAME] [PERSON_NAME] [PERSON_NAME] [PERSON_NAME] [PERSON_…" at bounding box center [231, 397] width 116 height 24
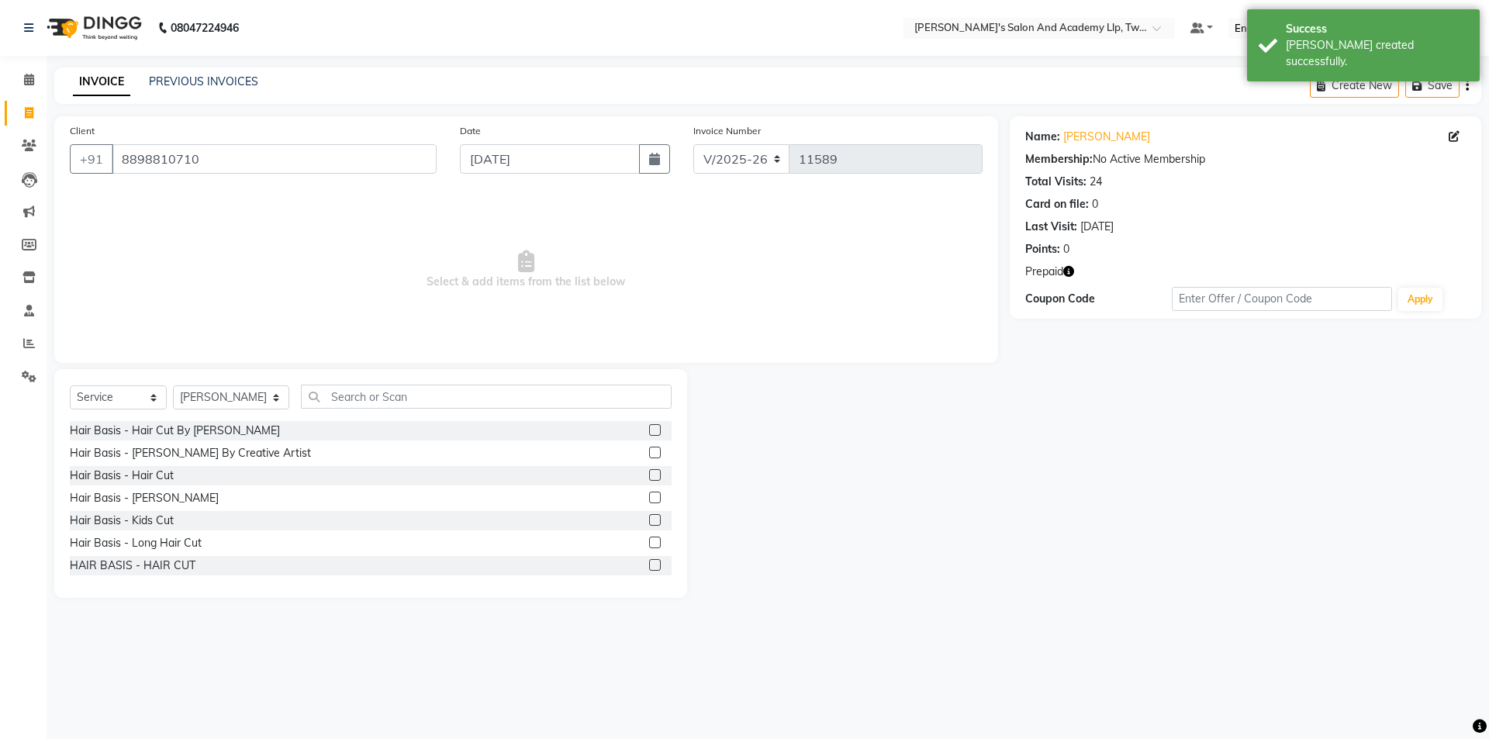
drag, startPoint x: 643, startPoint y: 499, endPoint x: 534, endPoint y: 426, distance: 130.7
click at [649, 499] on label at bounding box center [655, 498] width 12 height 12
click at [649, 499] on input "checkbox" at bounding box center [654, 498] width 10 height 10
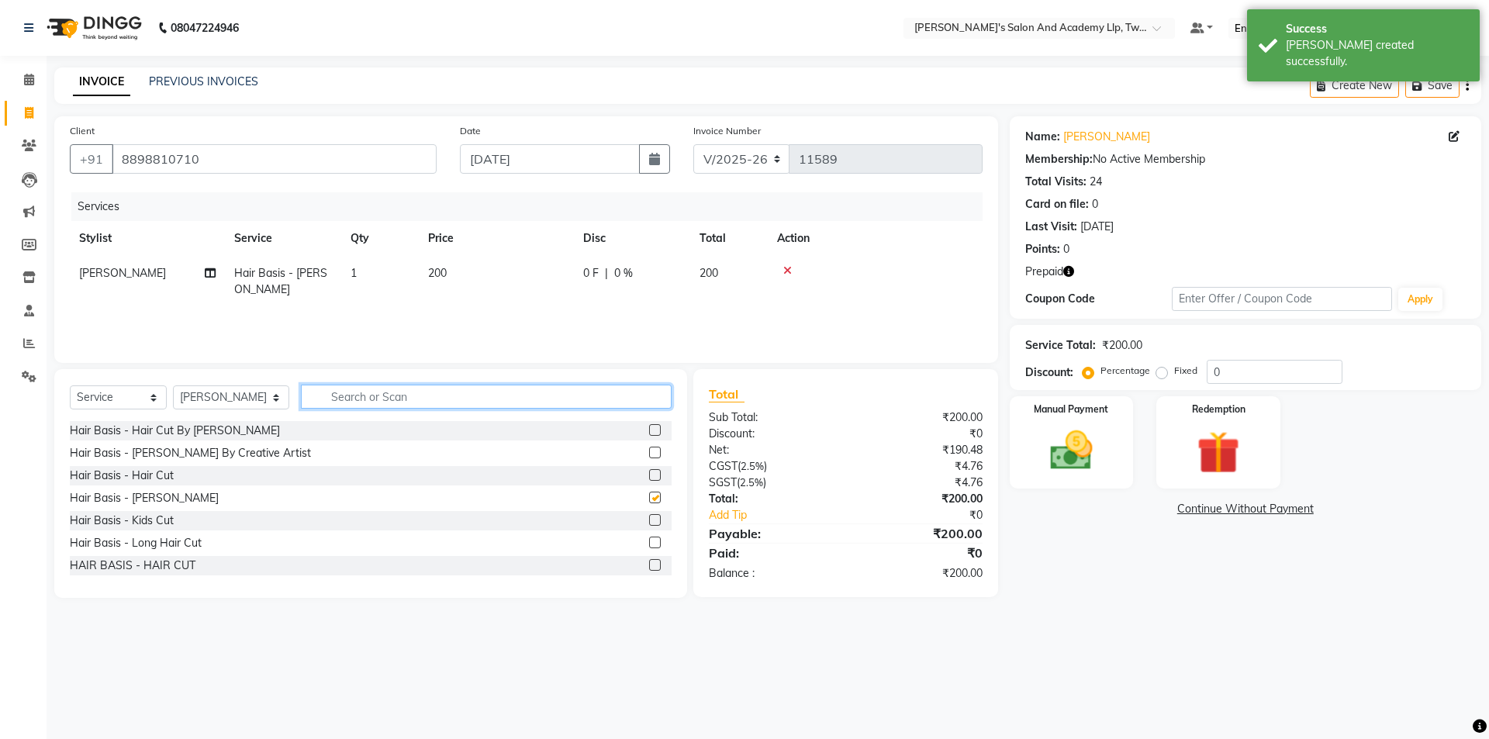
click at [503, 398] on input "text" at bounding box center [486, 397] width 371 height 24
checkbox input "false"
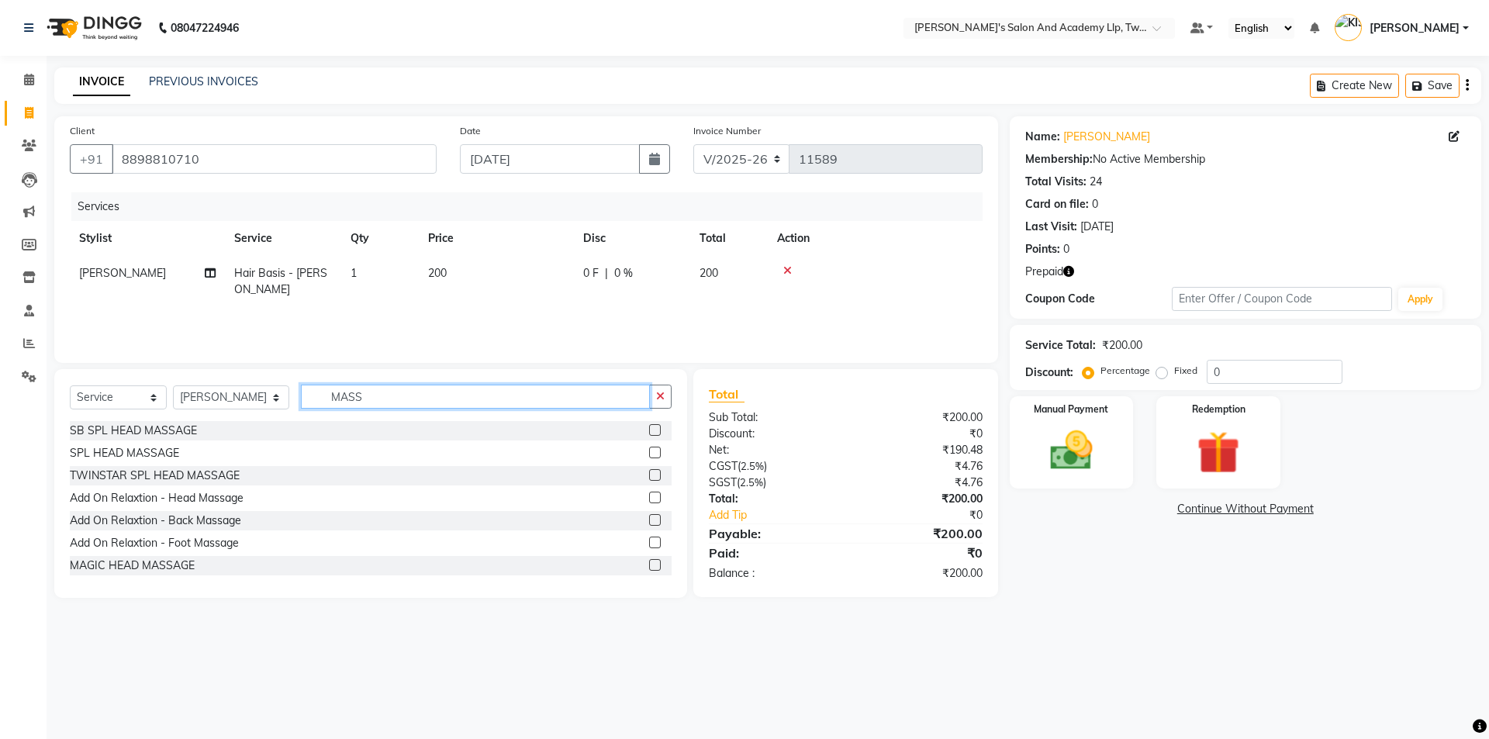
type input "MASS"
click at [649, 430] on label at bounding box center [655, 430] width 12 height 12
click at [649, 430] on input "checkbox" at bounding box center [654, 431] width 10 height 10
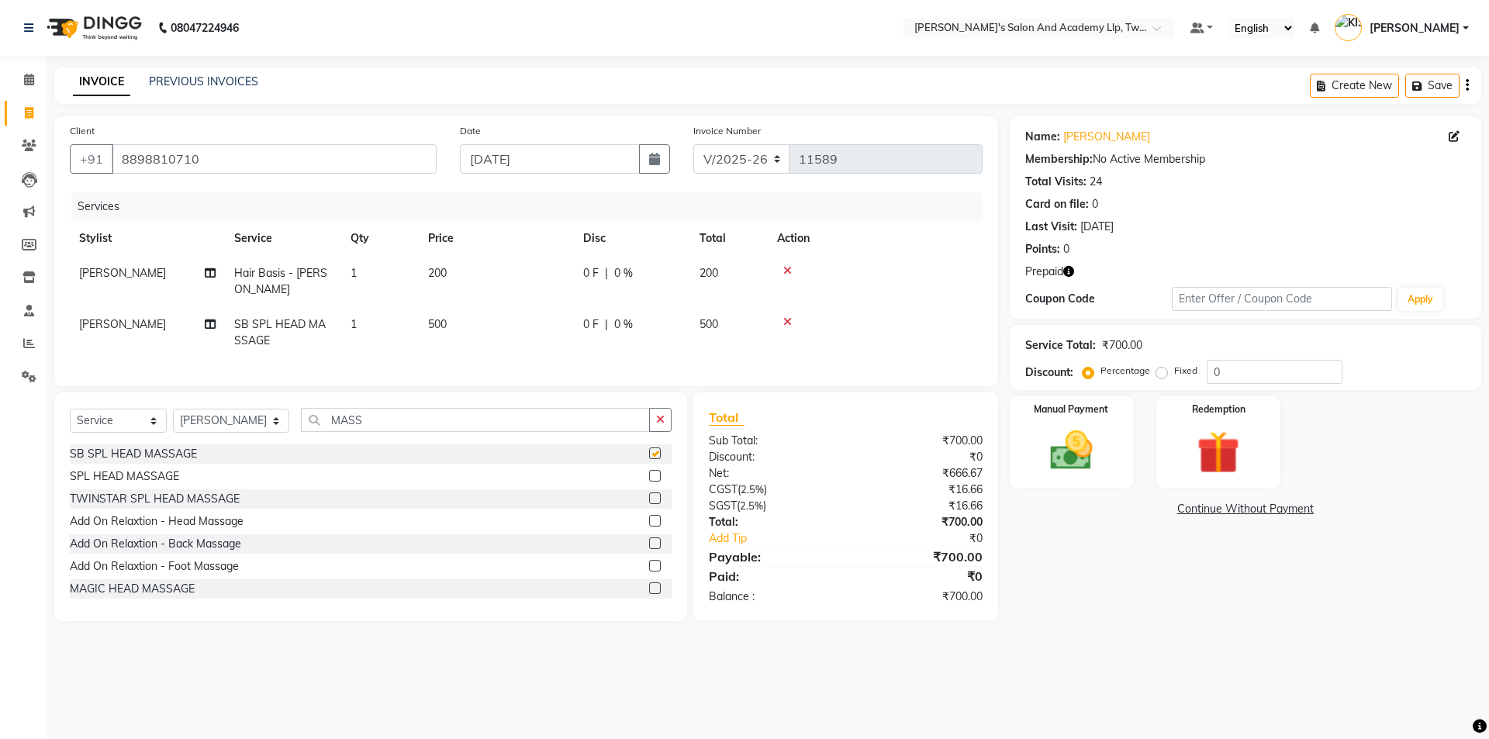
checkbox input "false"
click at [140, 317] on span "[PERSON_NAME]" at bounding box center [122, 324] width 87 height 14
select select "52741"
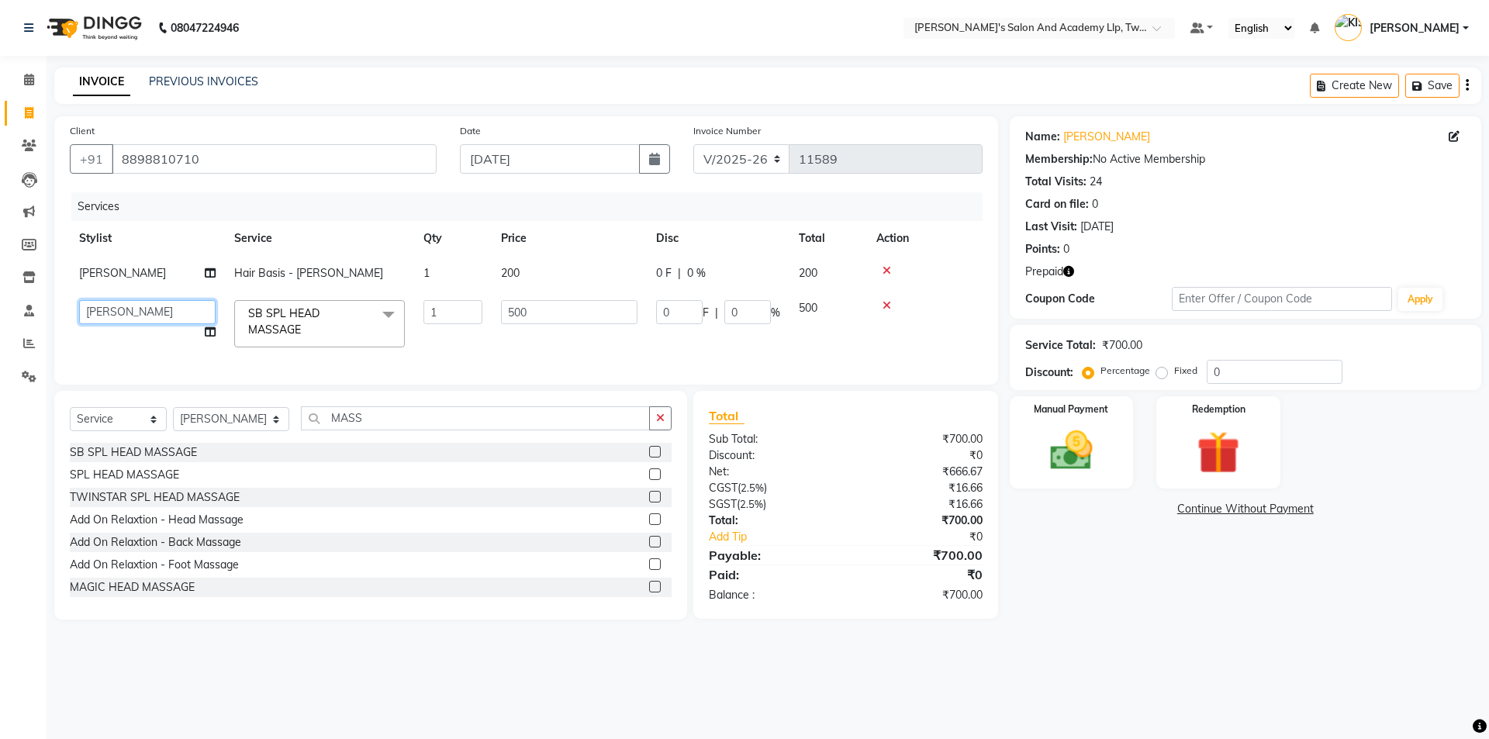
click at [140, 306] on select "AADARSH AAKASH SOLANKI ABHISHEK CHAUHAN AMIT BAGTHARIYA ANKUSH SEN BHUSHAN PADH…" at bounding box center [147, 312] width 136 height 24
select select "52734"
click at [140, 306] on select "AADARSH AAKASH SOLANKI ABHISHEK CHAUHAN AMIT BAGTHARIYA ANKUSH SEN BHUSHAN PADH…" at bounding box center [147, 312] width 136 height 24
select select "50076"
click at [1176, 461] on div "Redemption" at bounding box center [1218, 442] width 129 height 95
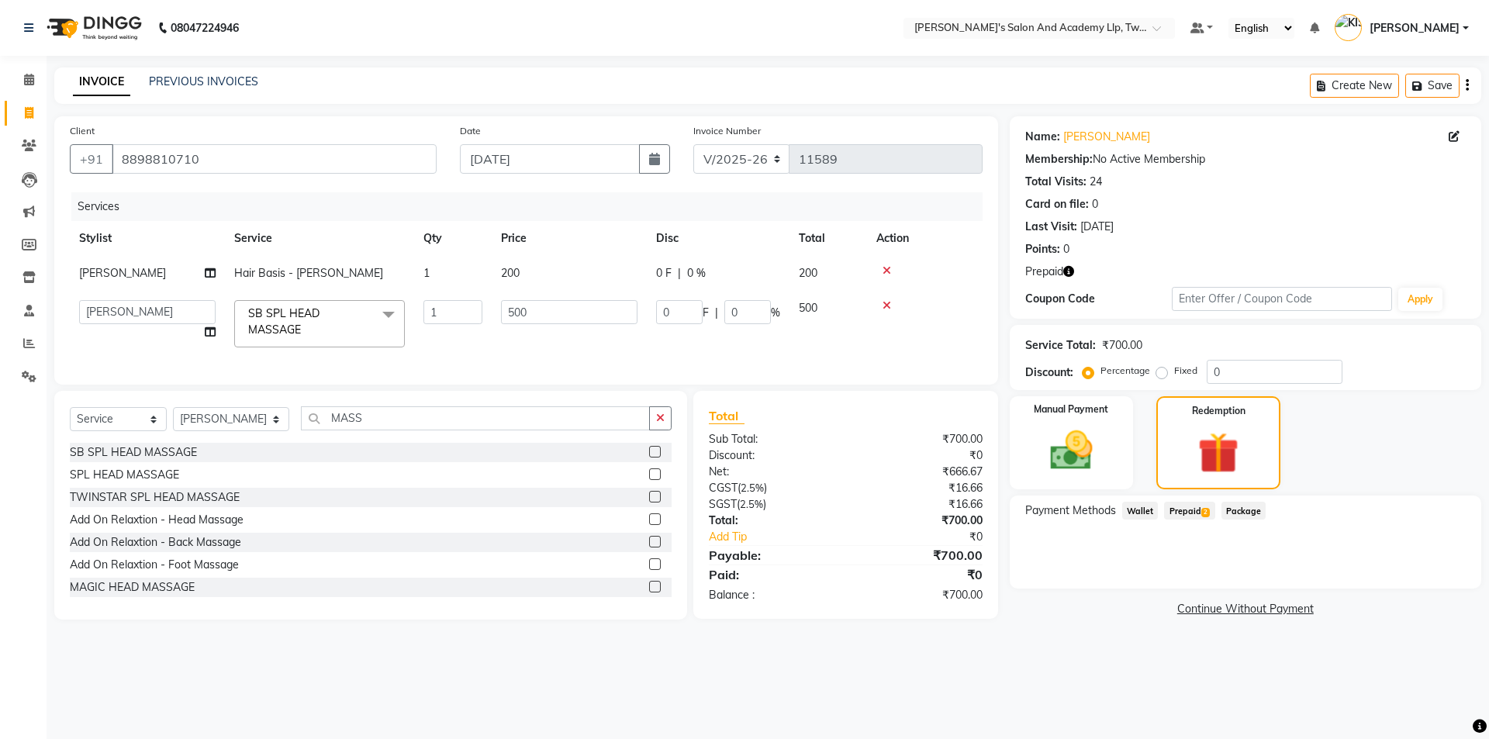
click at [1189, 503] on span "Prepaid 2" at bounding box center [1189, 511] width 50 height 18
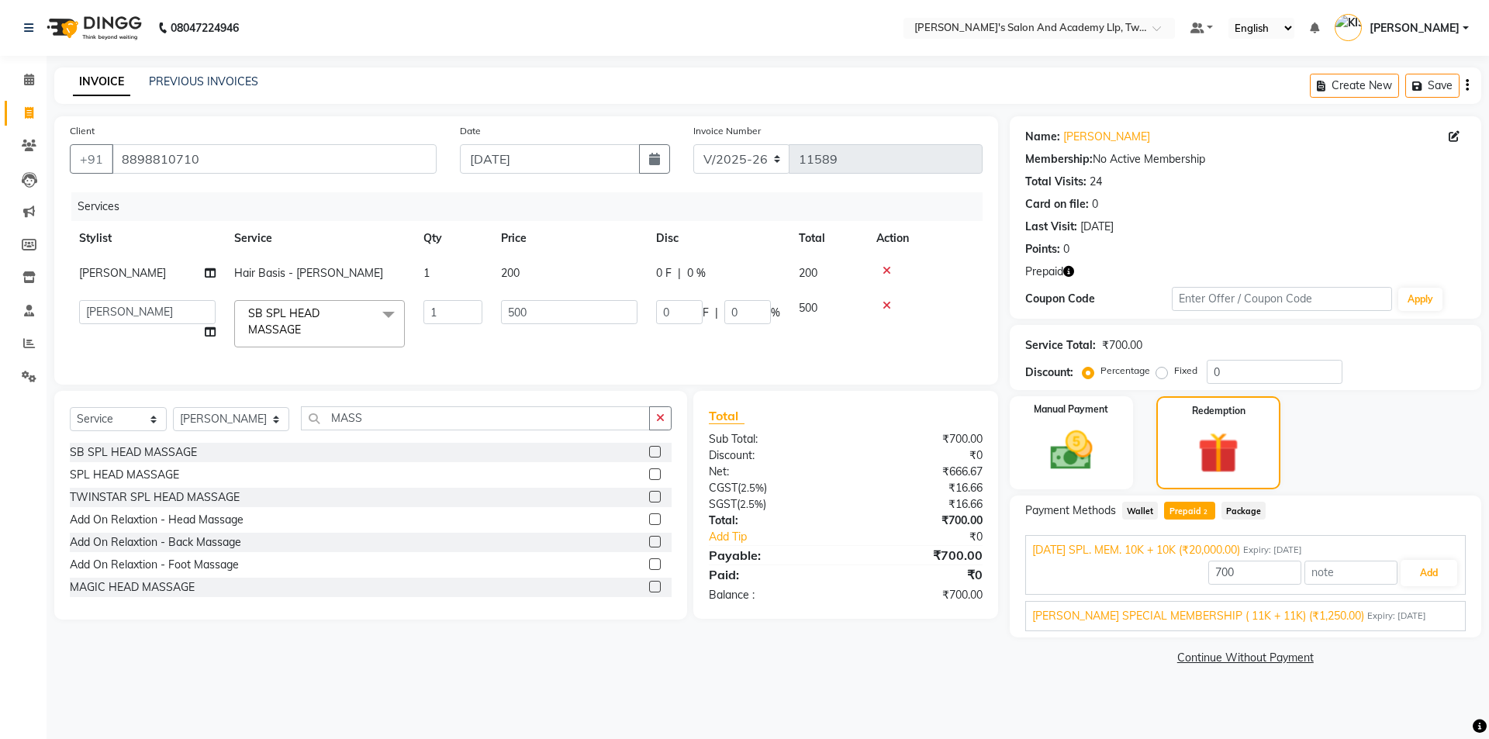
click at [1306, 618] on span "SANDY SPECIAL MEMBERSHIP ( 11K + 11K) (₹1,250.00)" at bounding box center [1198, 616] width 332 height 16
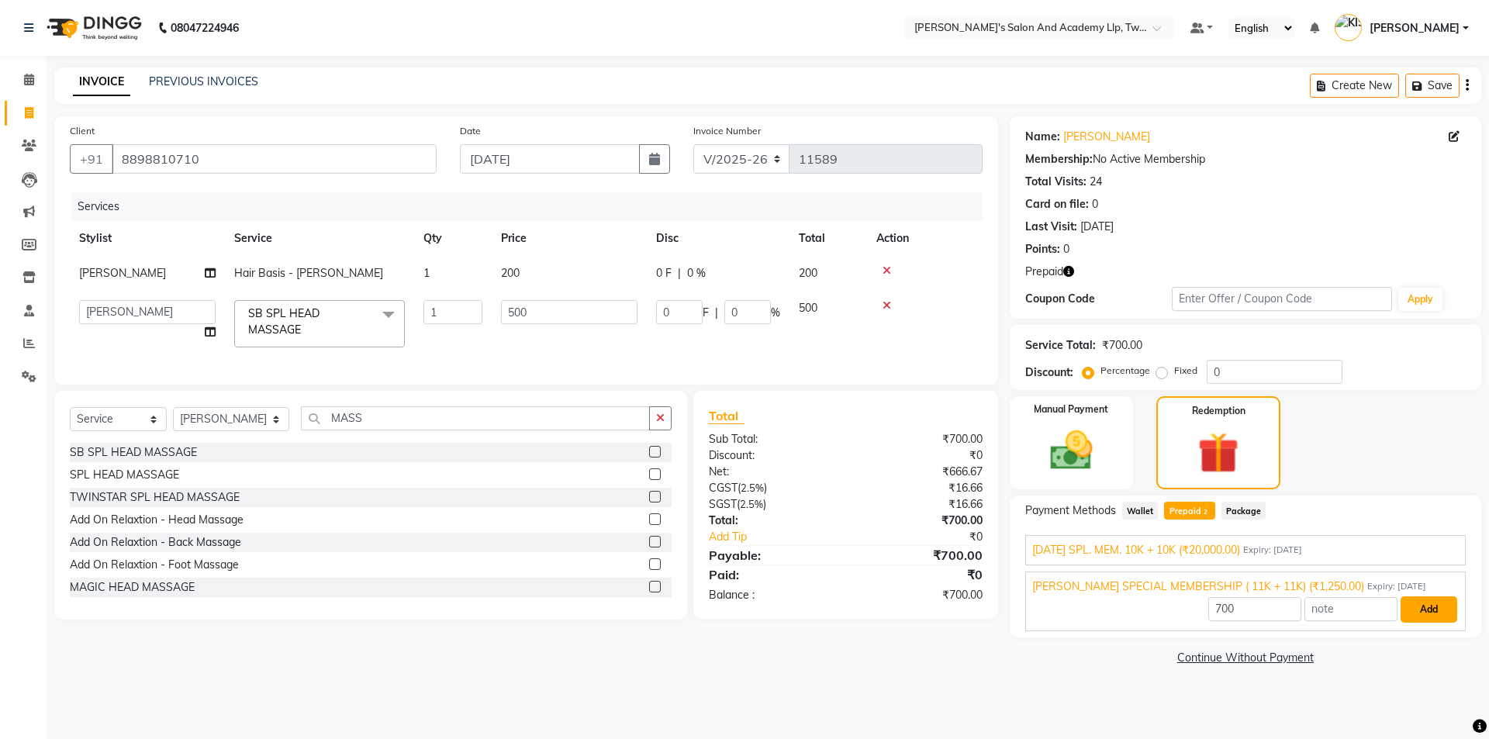
click at [1434, 613] on button "Add" at bounding box center [1428, 609] width 57 height 26
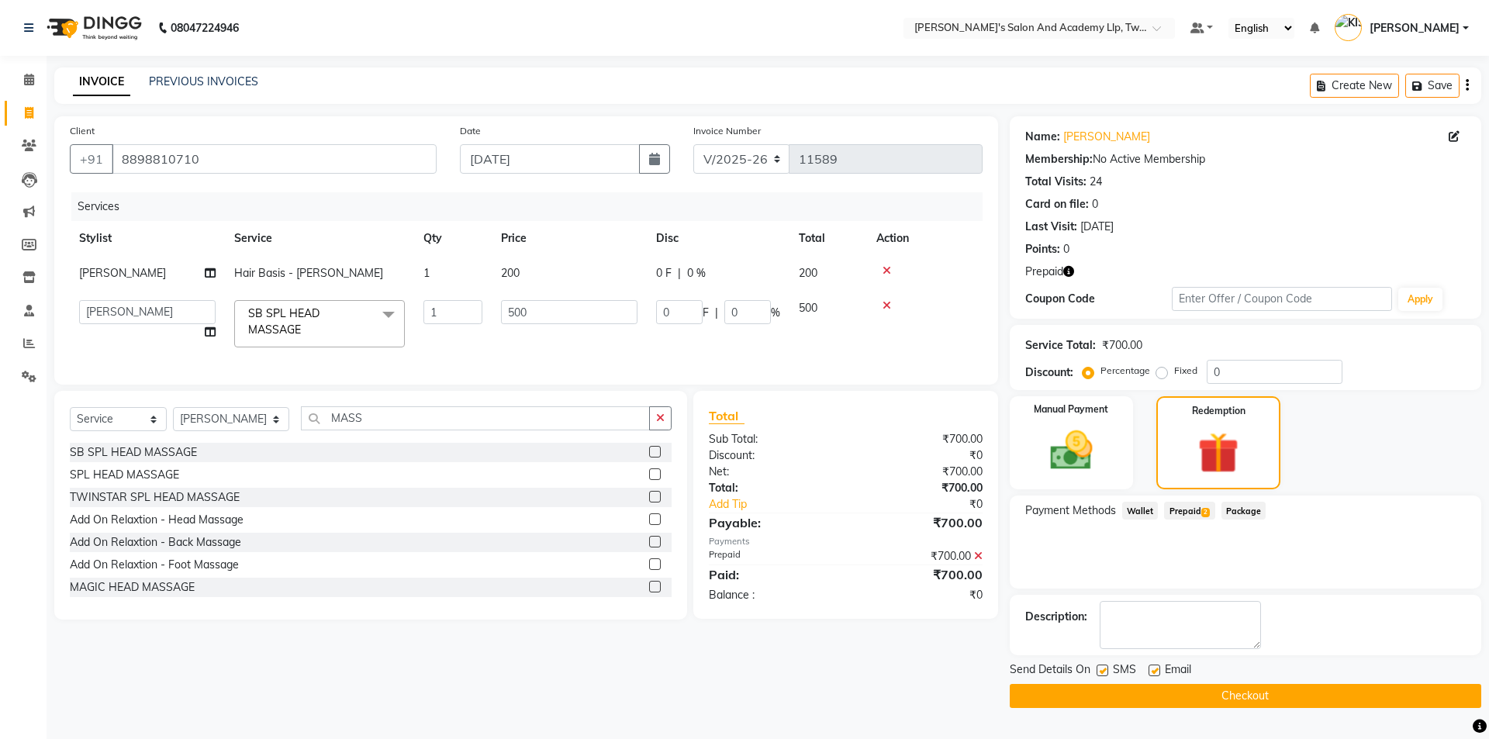
click at [1152, 671] on label at bounding box center [1154, 670] width 12 height 12
click at [1152, 671] on input "checkbox" at bounding box center [1153, 671] width 10 height 10
checkbox input "false"
click at [1149, 700] on button "Checkout" at bounding box center [1245, 696] width 471 height 24
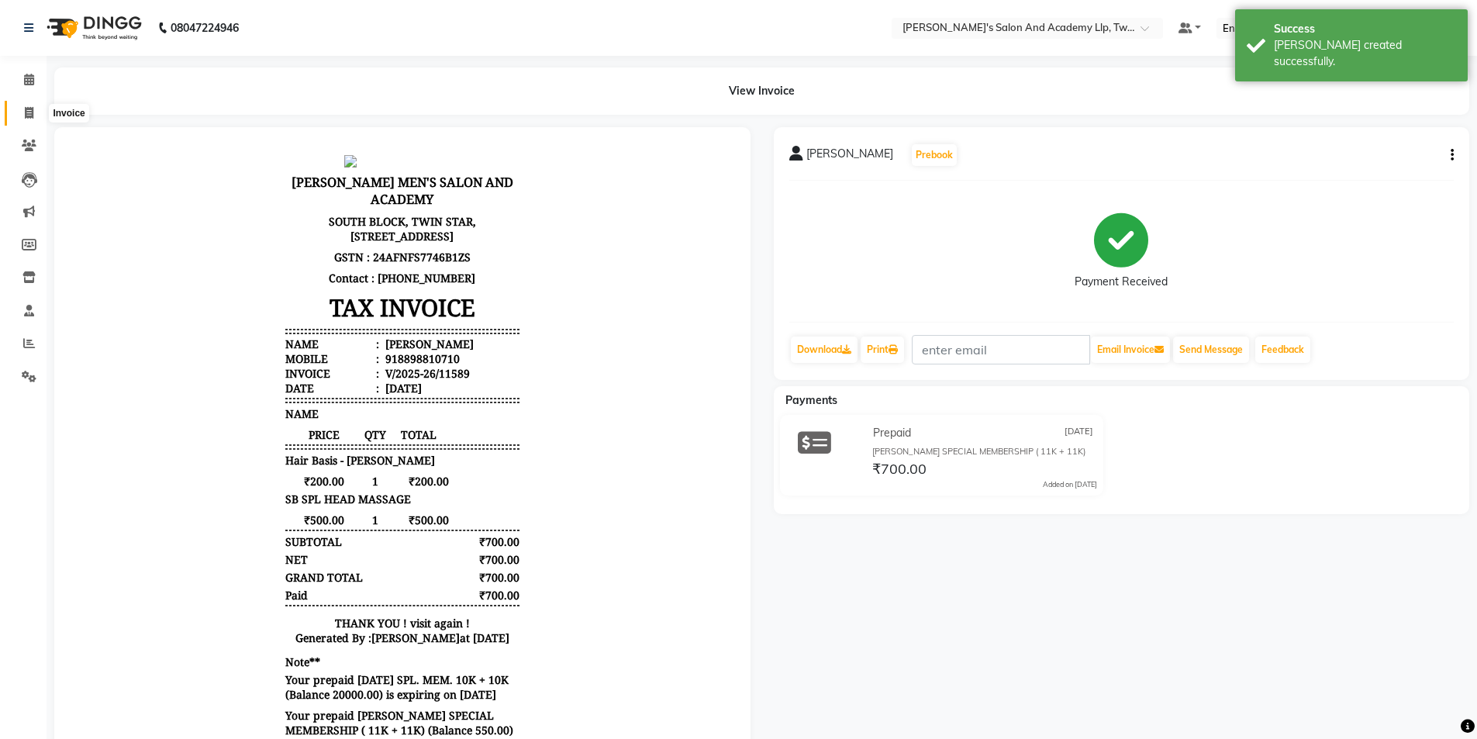
click at [37, 116] on span at bounding box center [29, 114] width 27 height 18
select select "6985"
select select "service"
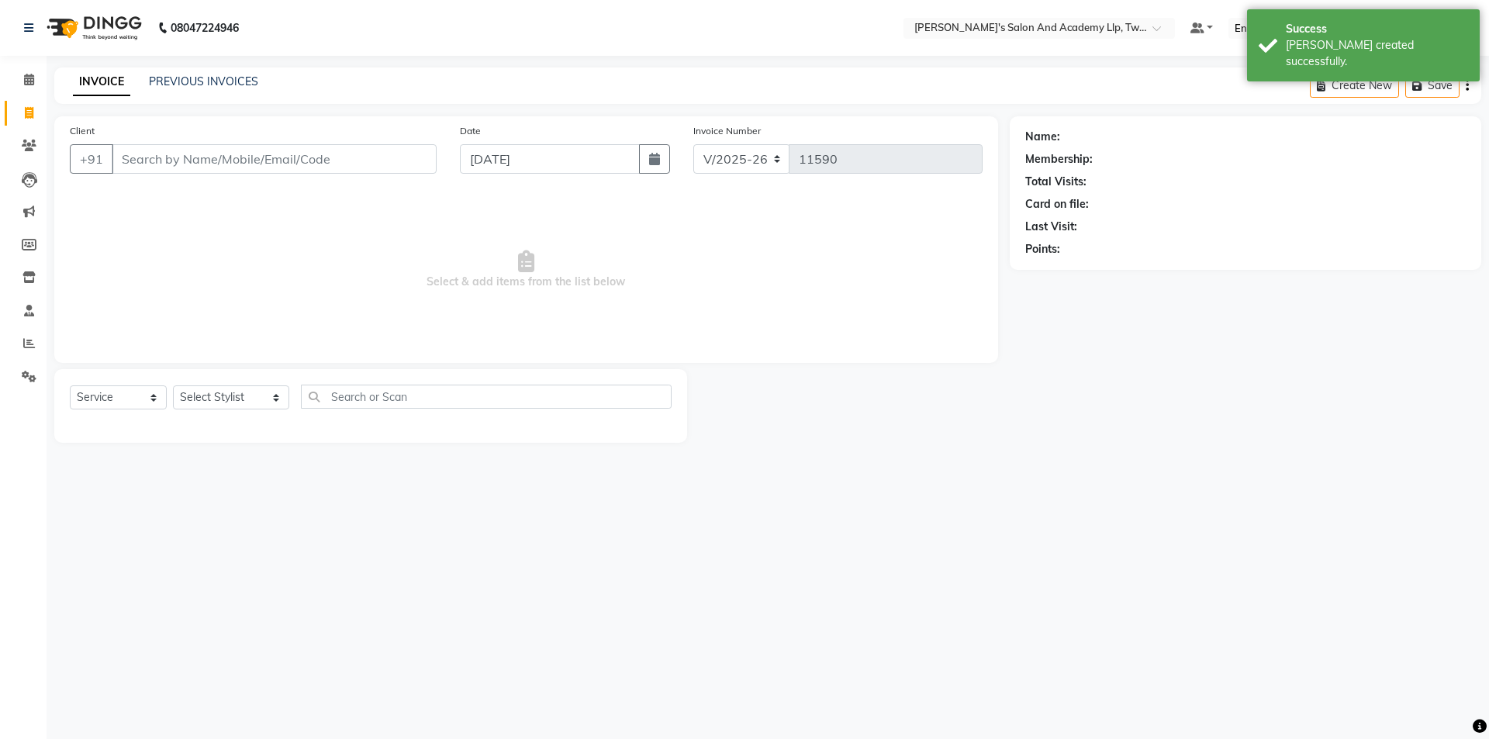
click at [201, 74] on div "PREVIOUS INVOICES" at bounding box center [203, 82] width 109 height 16
click at [176, 75] on link "PREVIOUS INVOICES" at bounding box center [203, 81] width 109 height 14
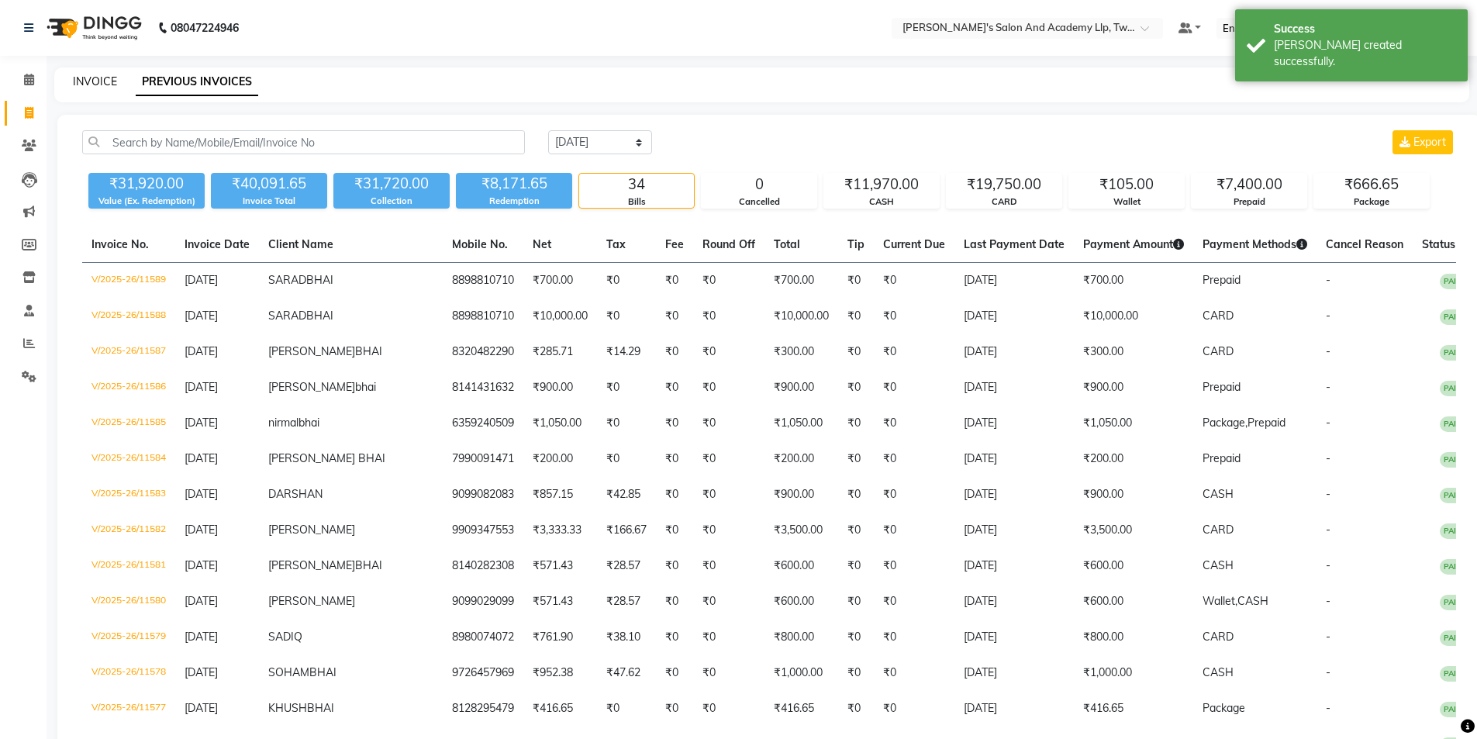
click at [85, 80] on link "INVOICE" at bounding box center [95, 81] width 44 height 14
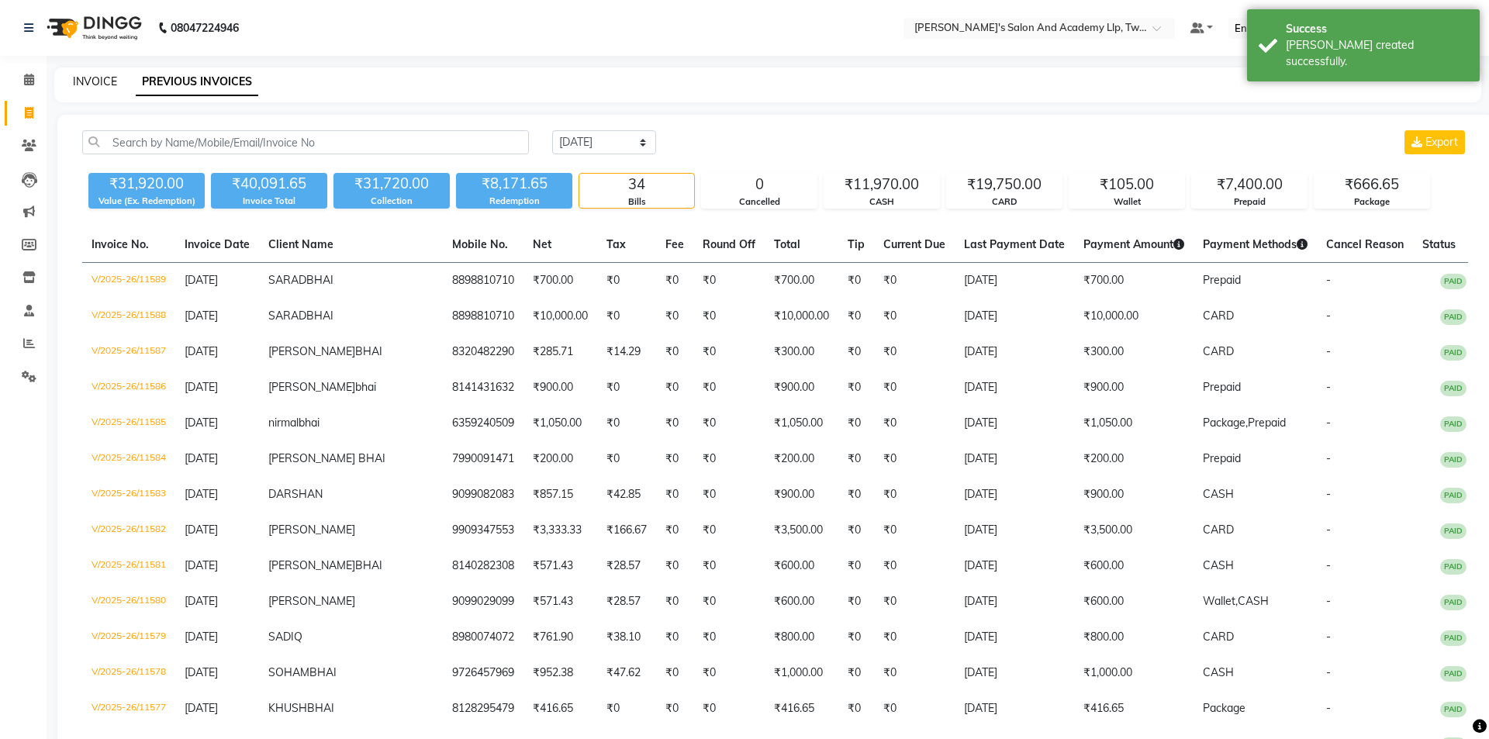
select select "6985"
select select "service"
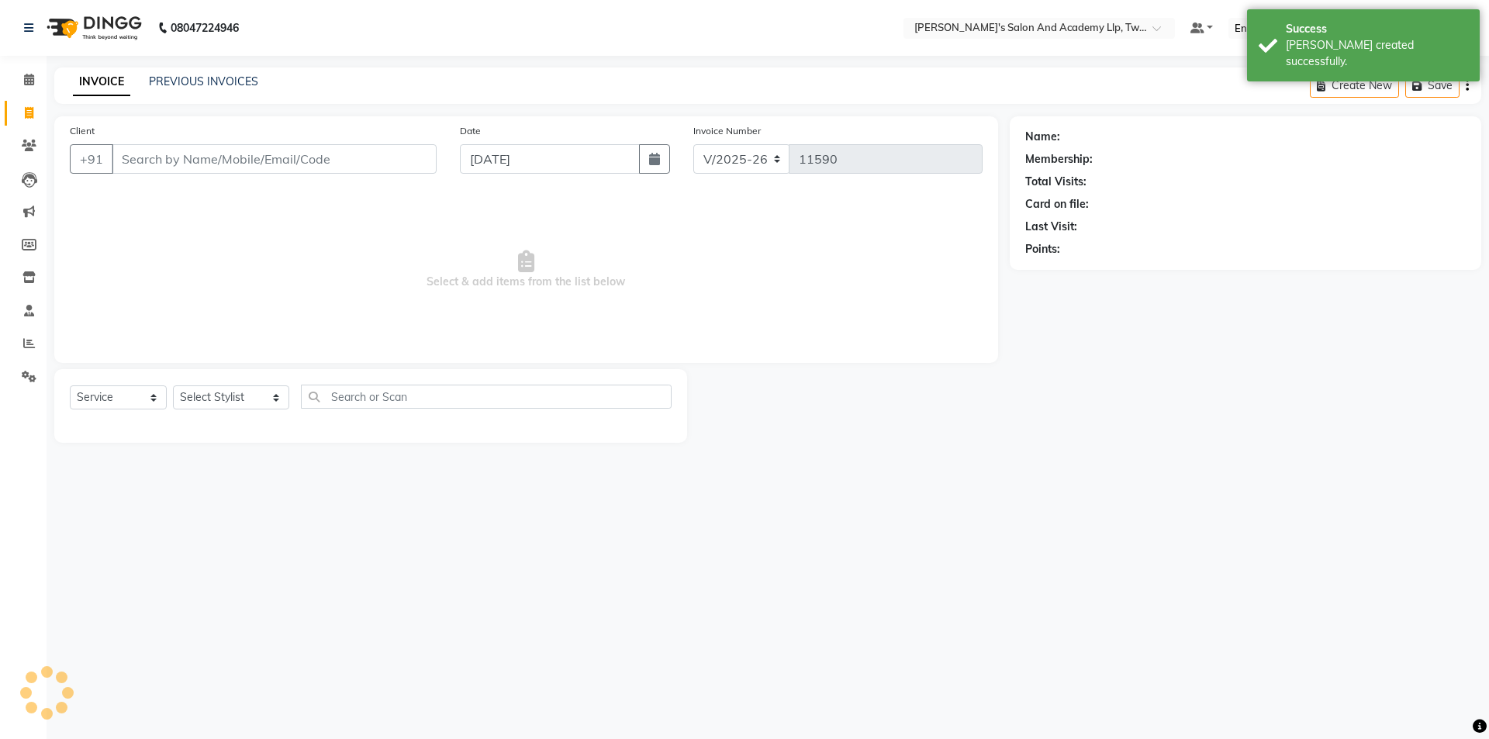
drag, startPoint x: 189, startPoint y: 174, endPoint x: 179, endPoint y: 164, distance: 14.3
click at [186, 174] on div "Client +91" at bounding box center [253, 155] width 390 height 64
click at [179, 164] on input "Client" at bounding box center [274, 158] width 325 height 29
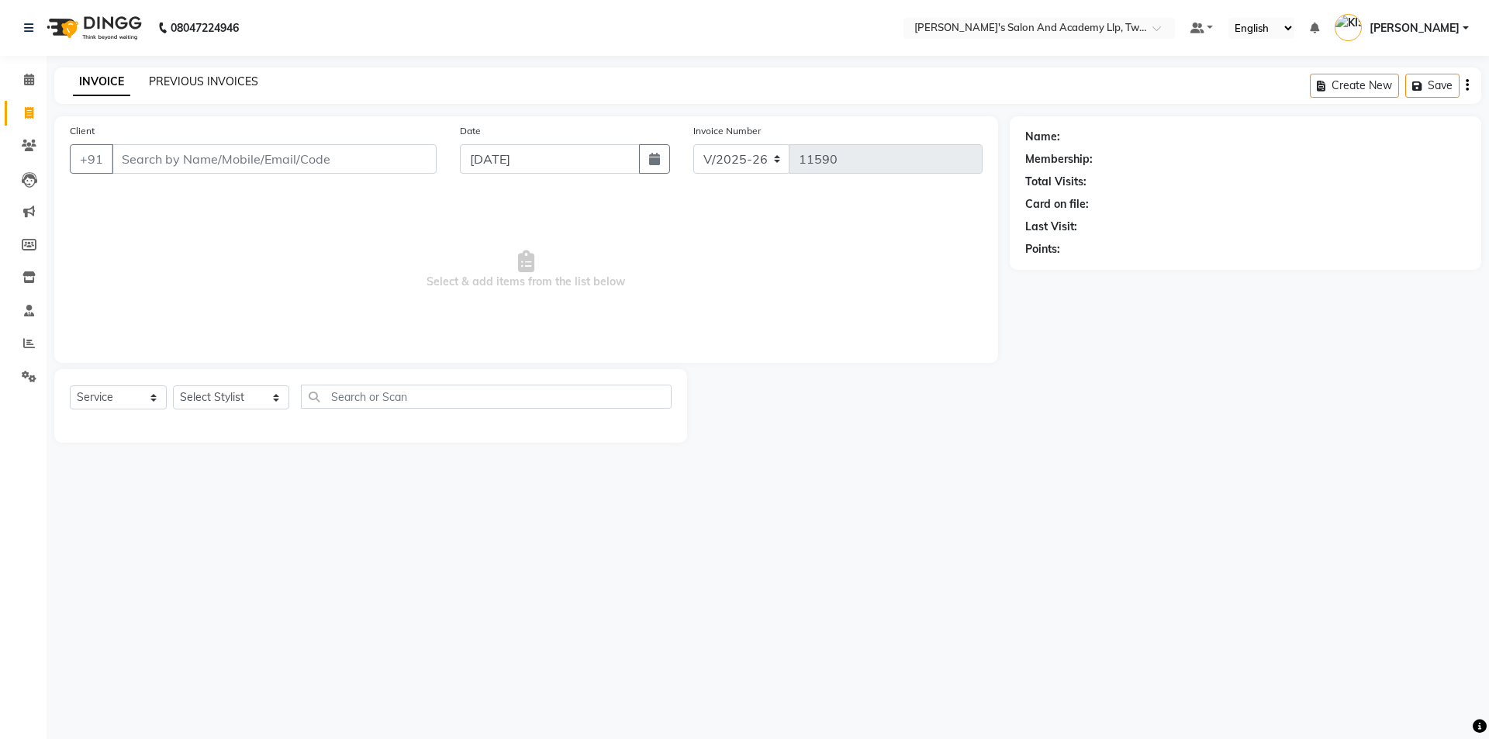
click at [178, 87] on link "PREVIOUS INVOICES" at bounding box center [203, 81] width 109 height 14
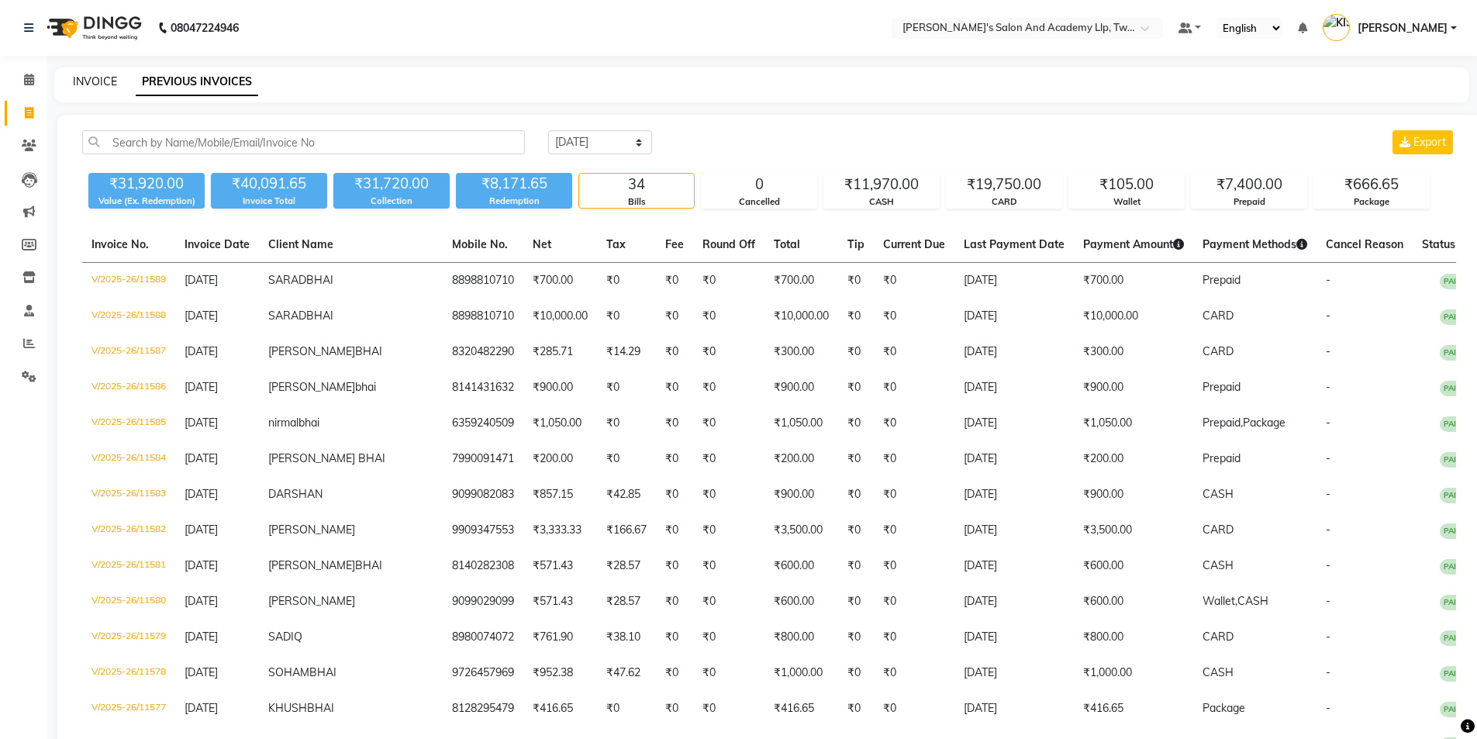
click at [102, 76] on link "INVOICE" at bounding box center [95, 81] width 44 height 14
select select "service"
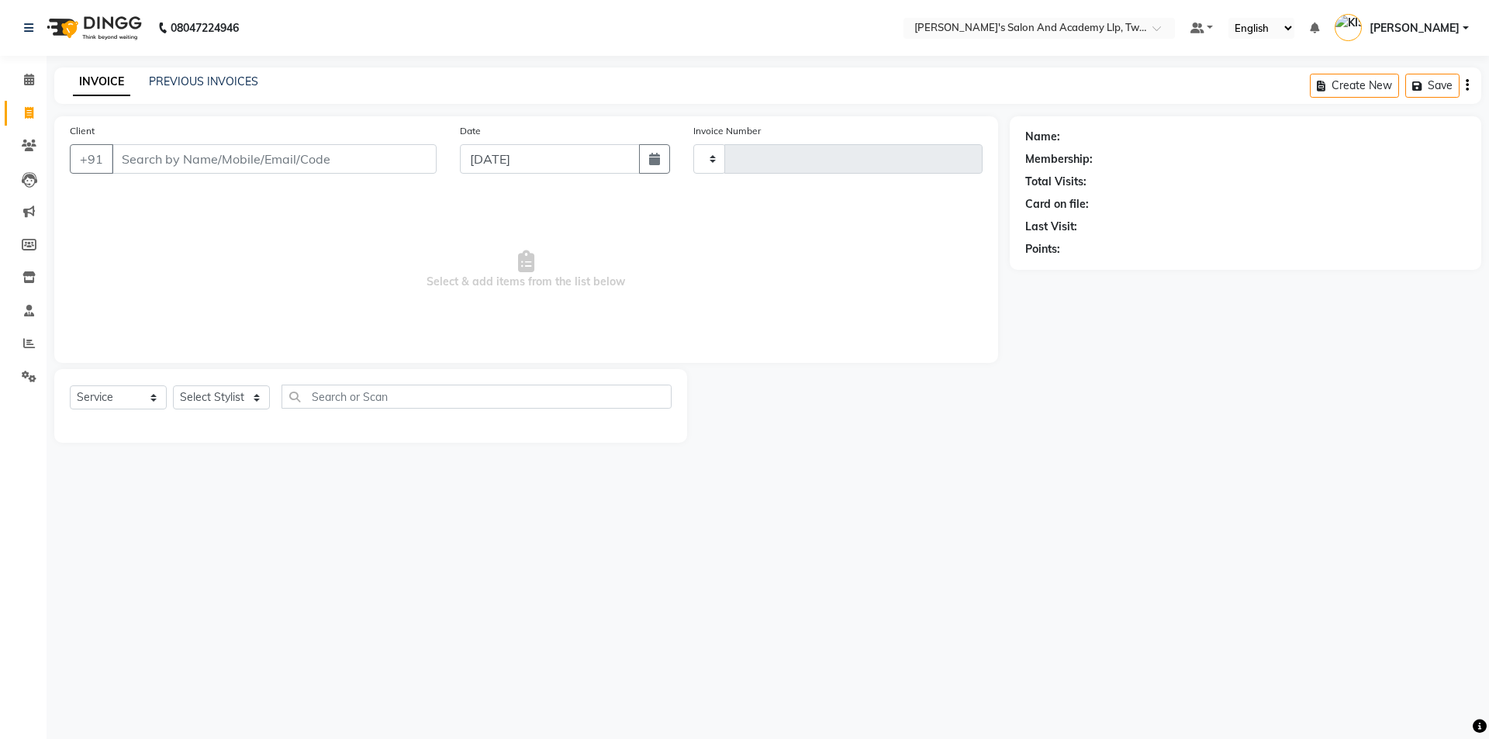
type input "11590"
select select "6985"
click at [172, 85] on link "PREVIOUS INVOICES" at bounding box center [203, 81] width 109 height 14
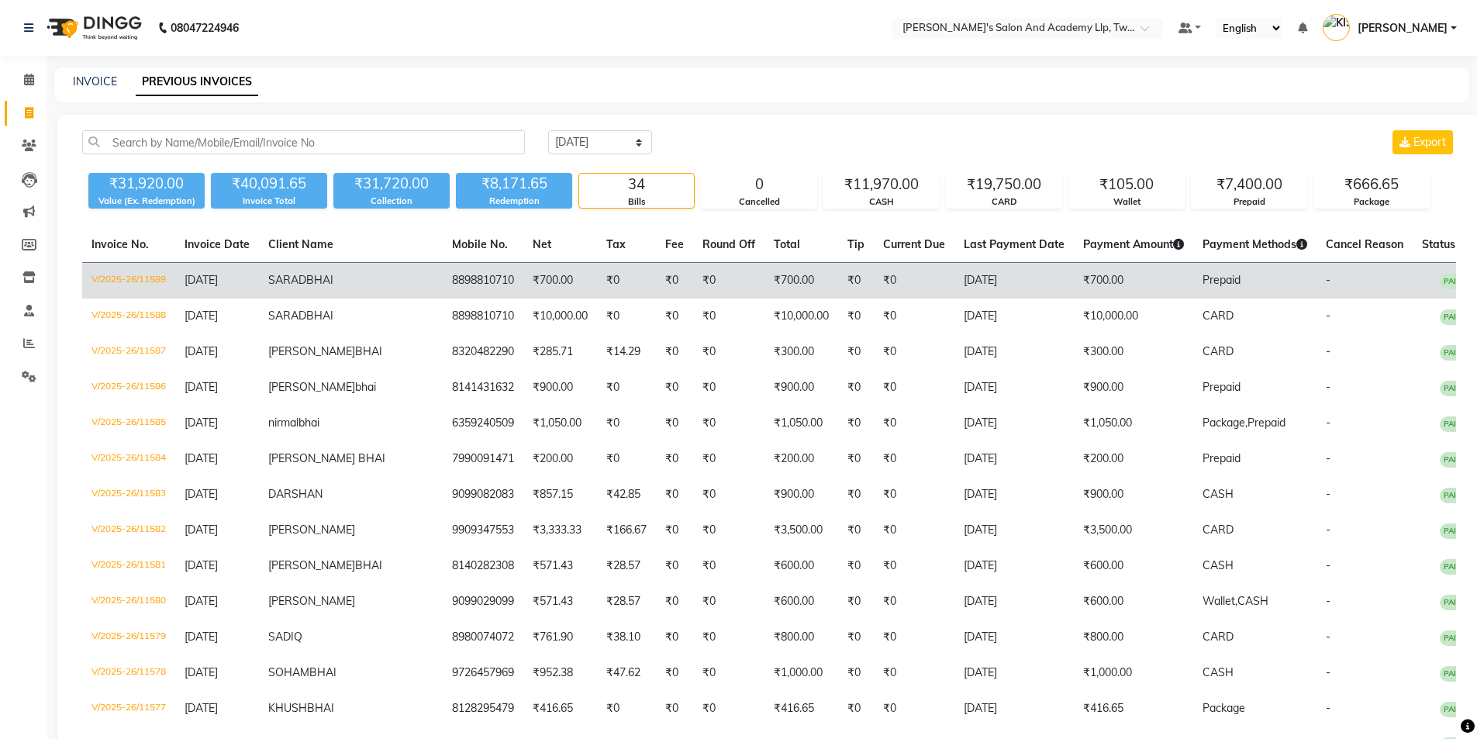
click at [778, 284] on td "₹700.00" at bounding box center [802, 281] width 74 height 36
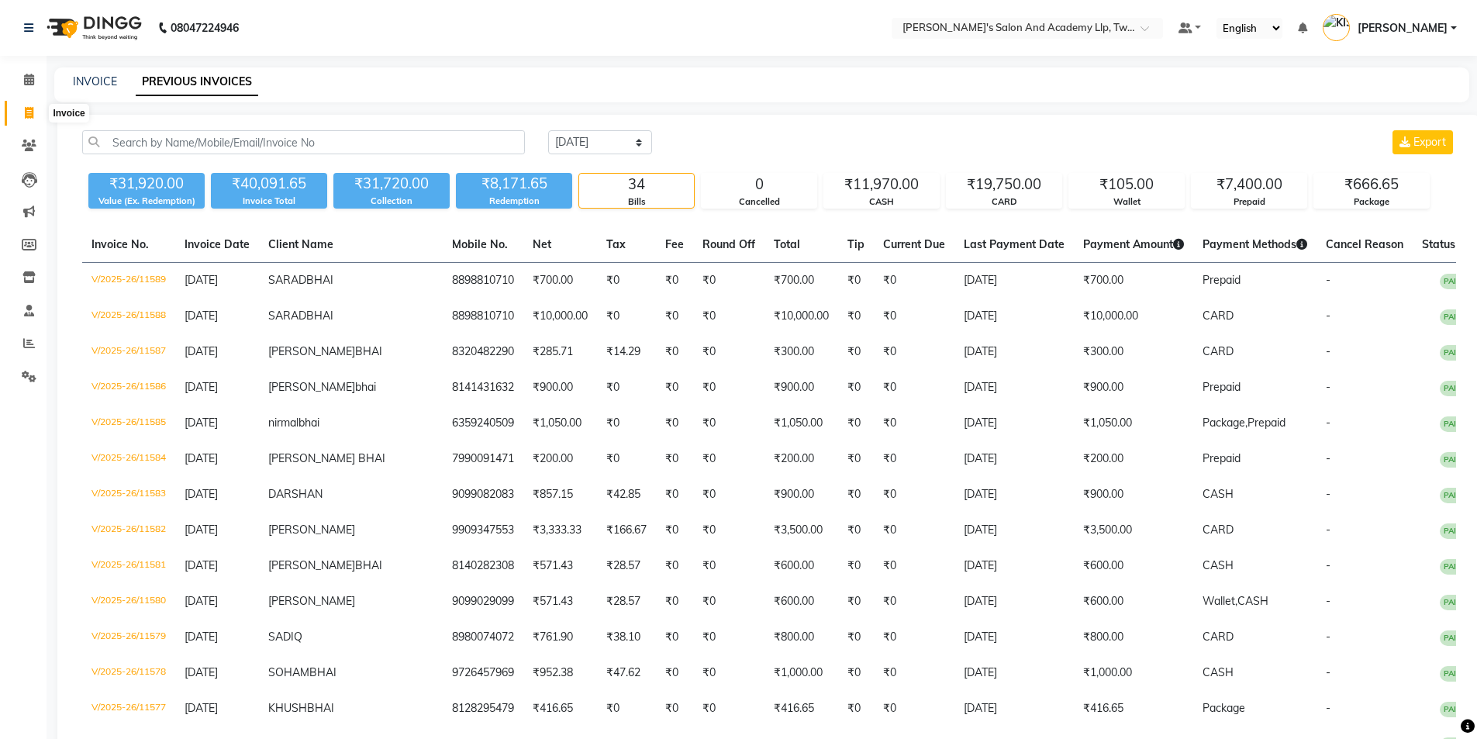
click at [30, 107] on icon at bounding box center [29, 113] width 9 height 12
select select "service"
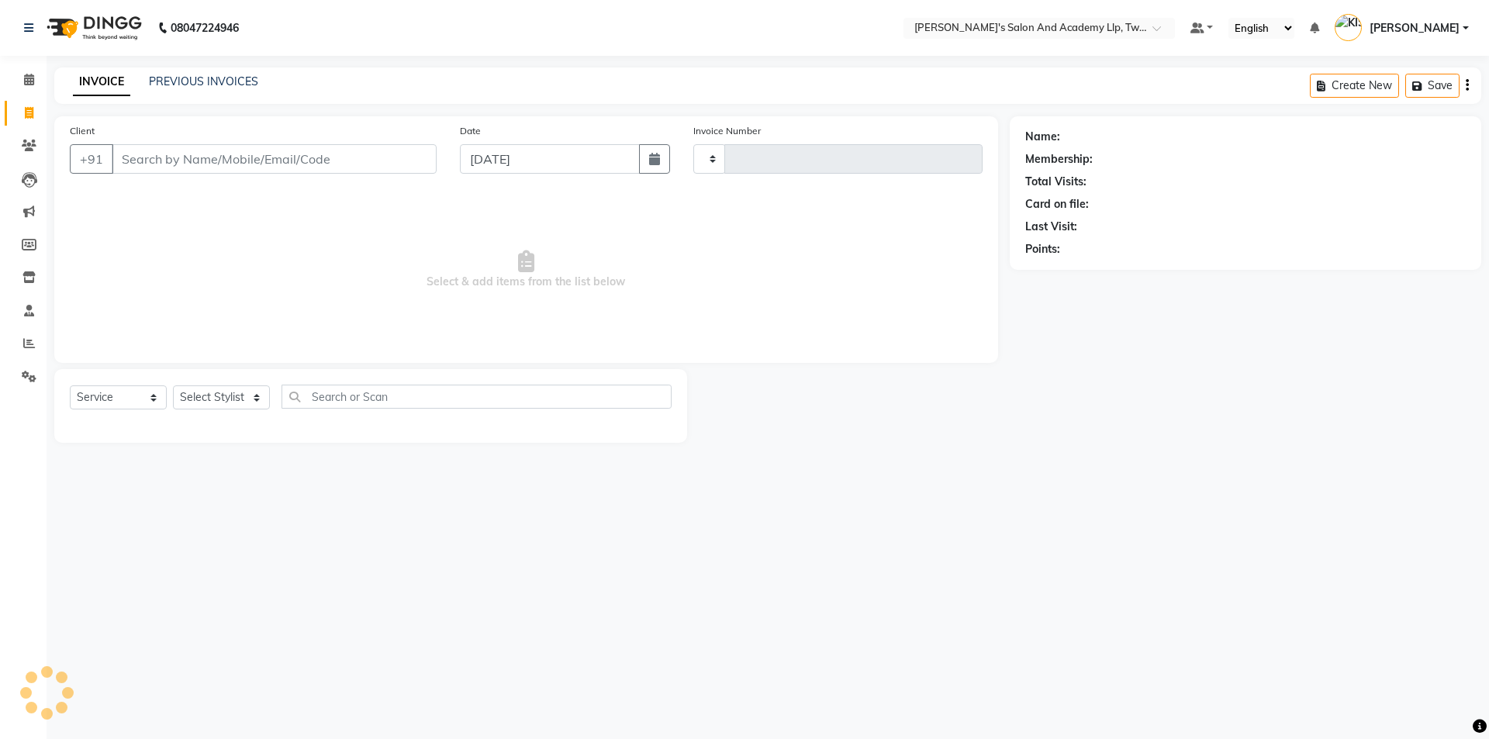
type input "11590"
select select "6985"
click at [40, 337] on span at bounding box center [29, 344] width 27 height 18
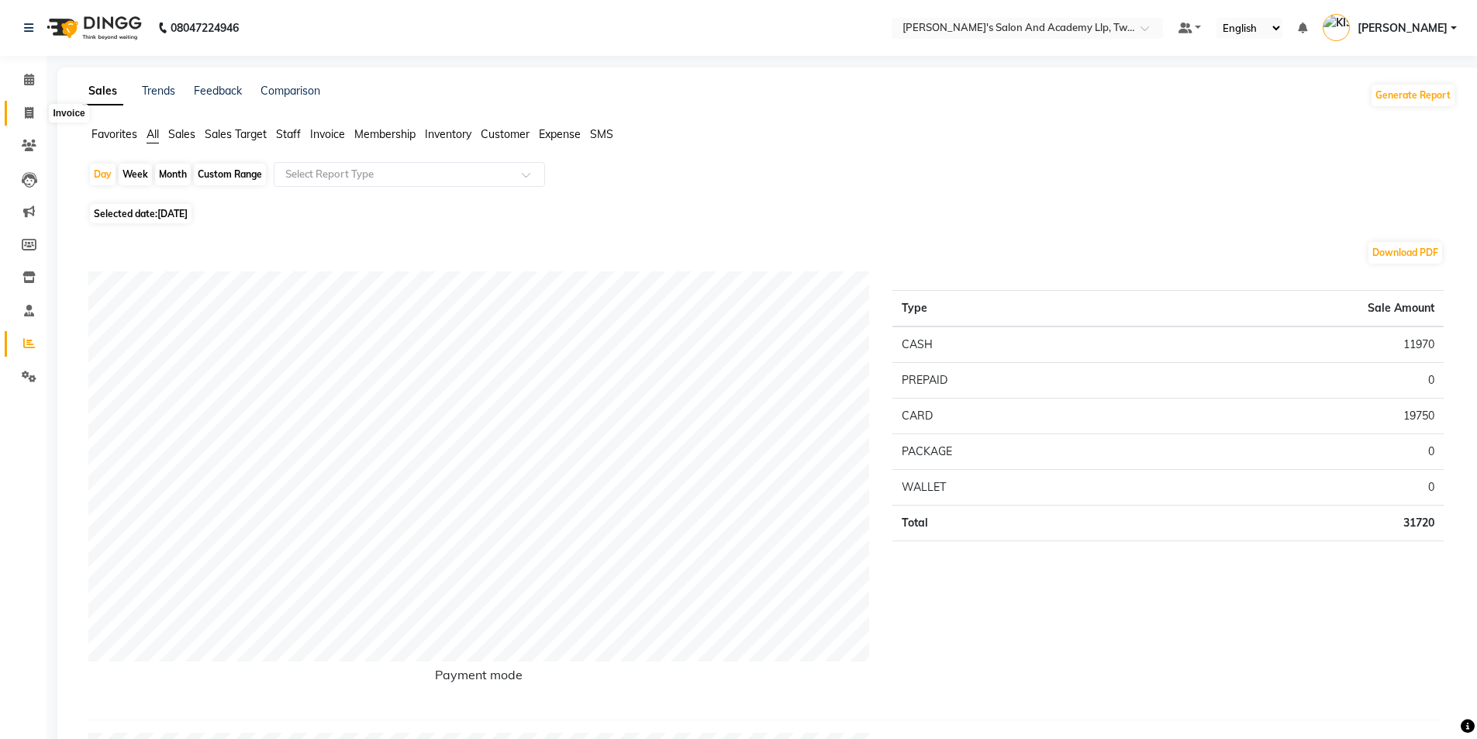
click at [29, 111] on icon at bounding box center [29, 113] width 9 height 12
select select "service"
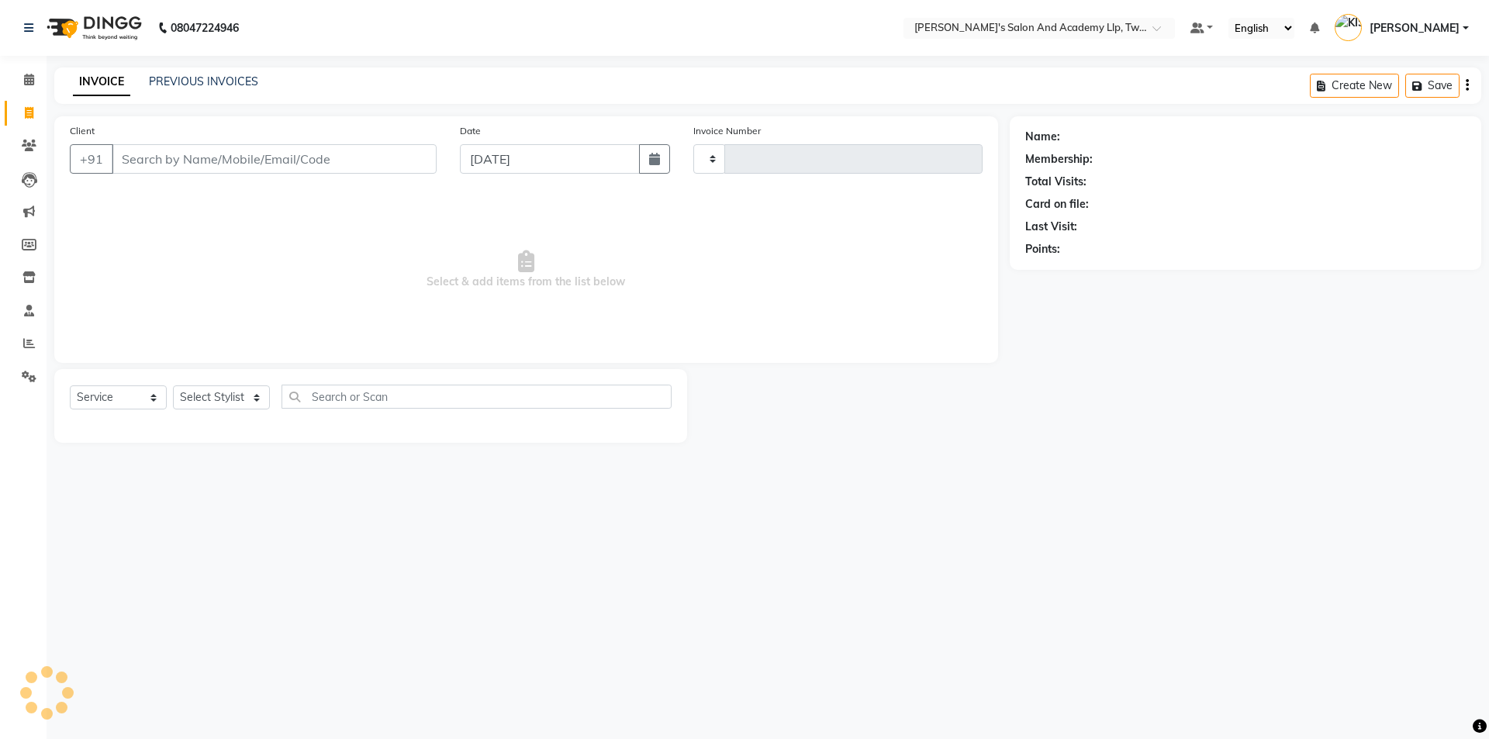
type input "11590"
select select "6985"
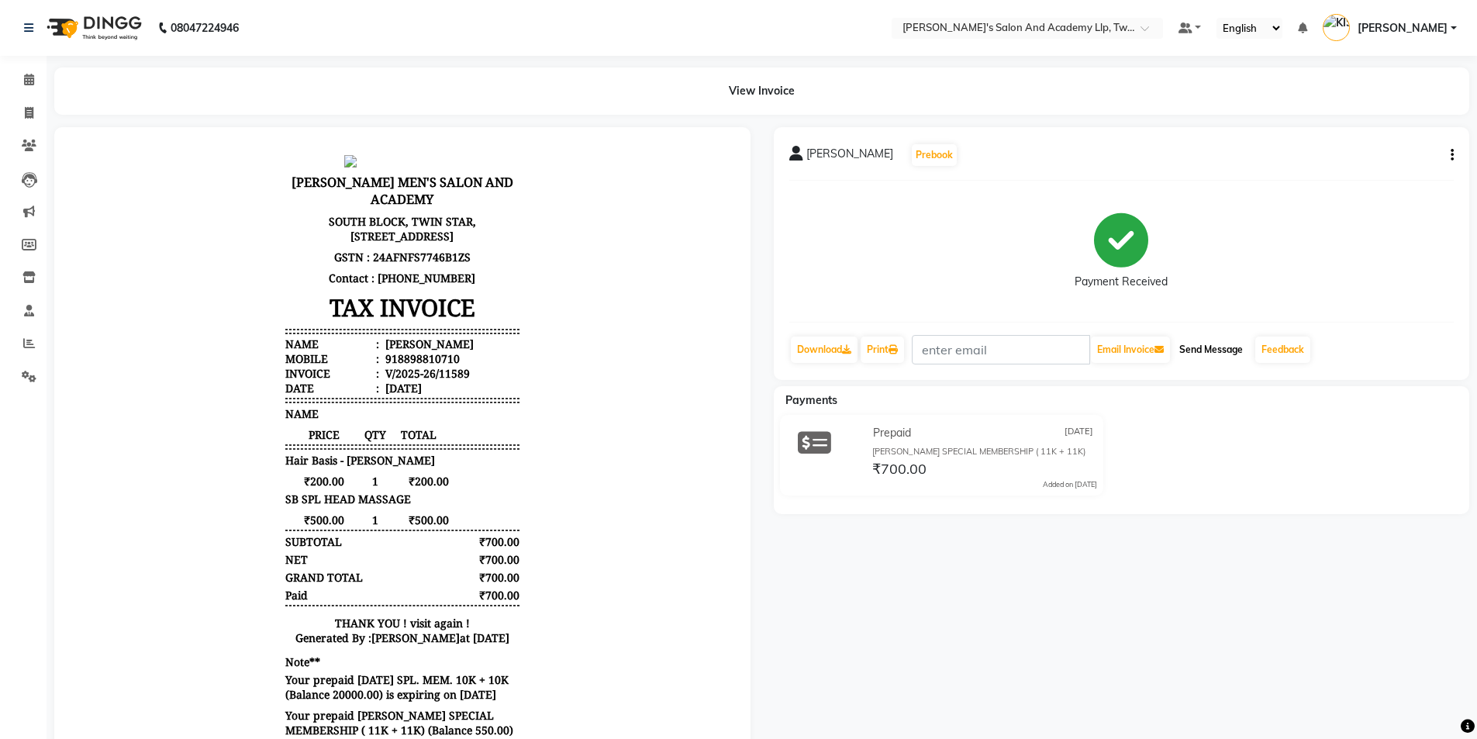
click at [1218, 350] on button "Send Message" at bounding box center [1211, 350] width 76 height 26
click at [26, 350] on span at bounding box center [29, 344] width 27 height 18
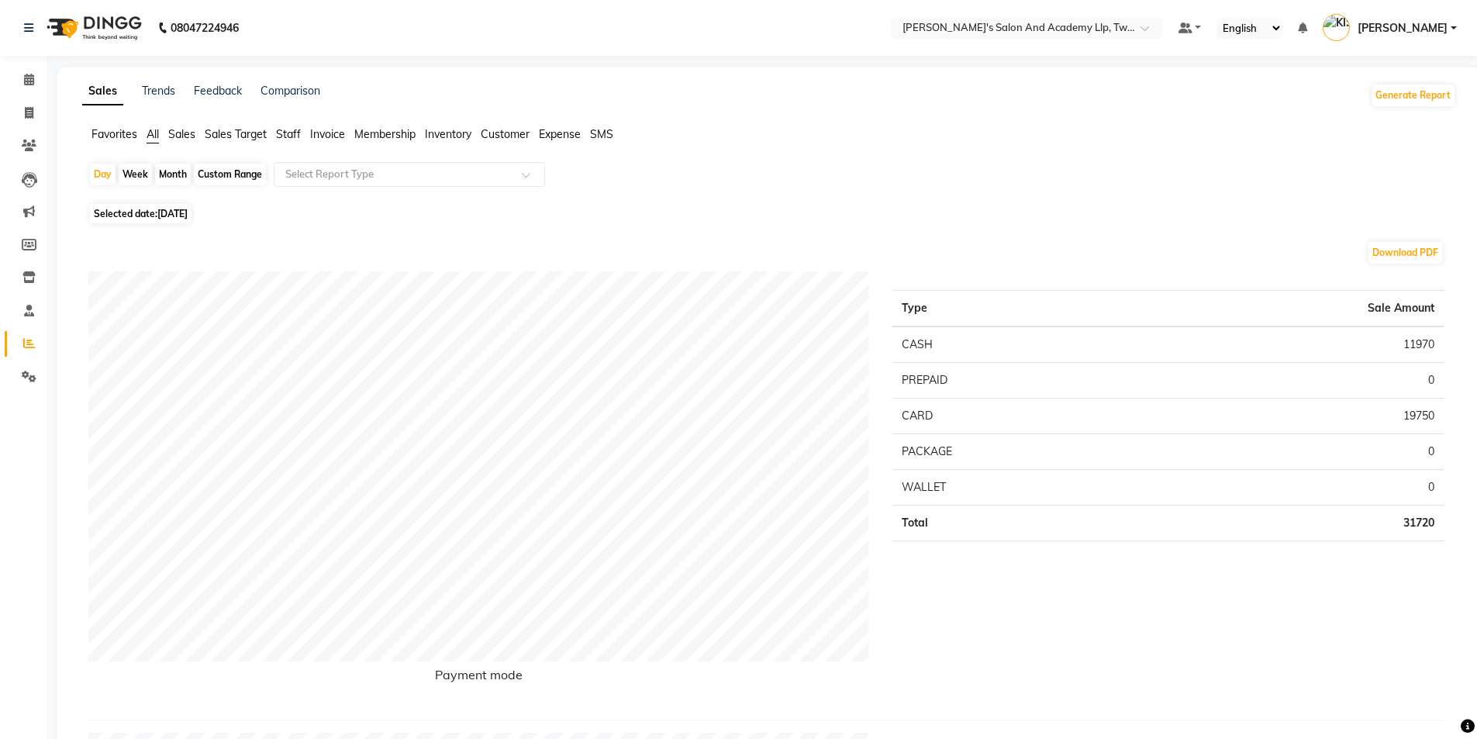
click at [996, 426] on td "CARD" at bounding box center [1015, 417] width 247 height 36
click at [289, 131] on span "Staff" at bounding box center [288, 134] width 25 height 14
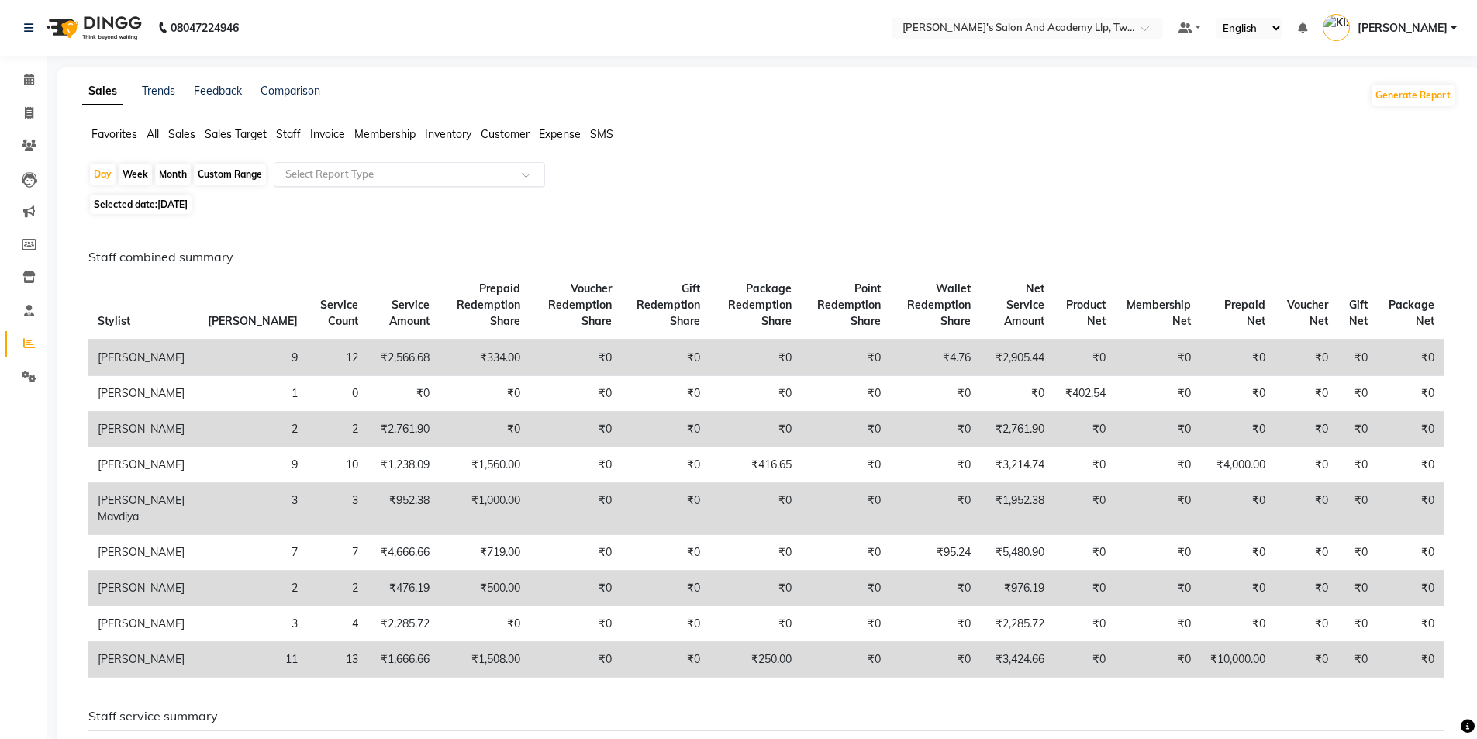
click at [326, 170] on input "text" at bounding box center [393, 175] width 223 height 16
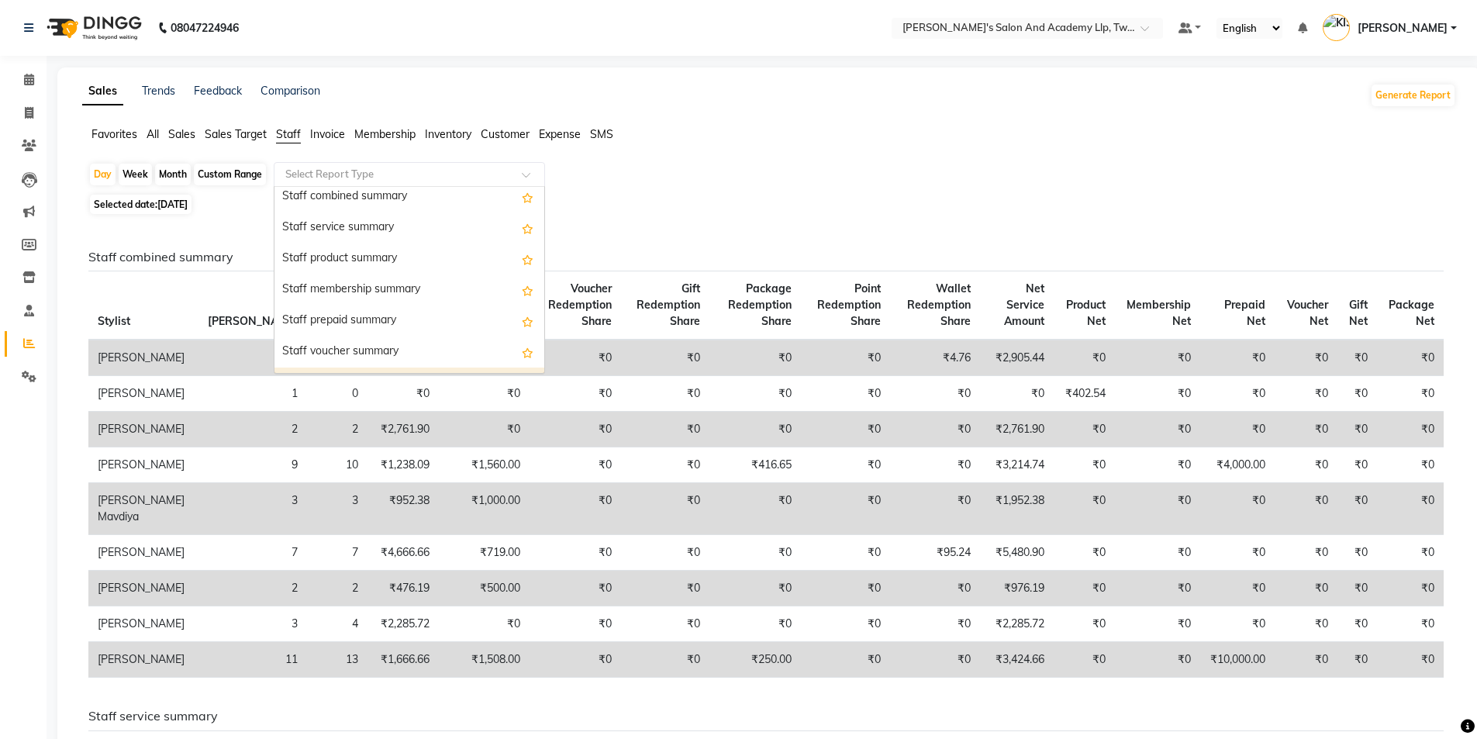
scroll to position [310, 0]
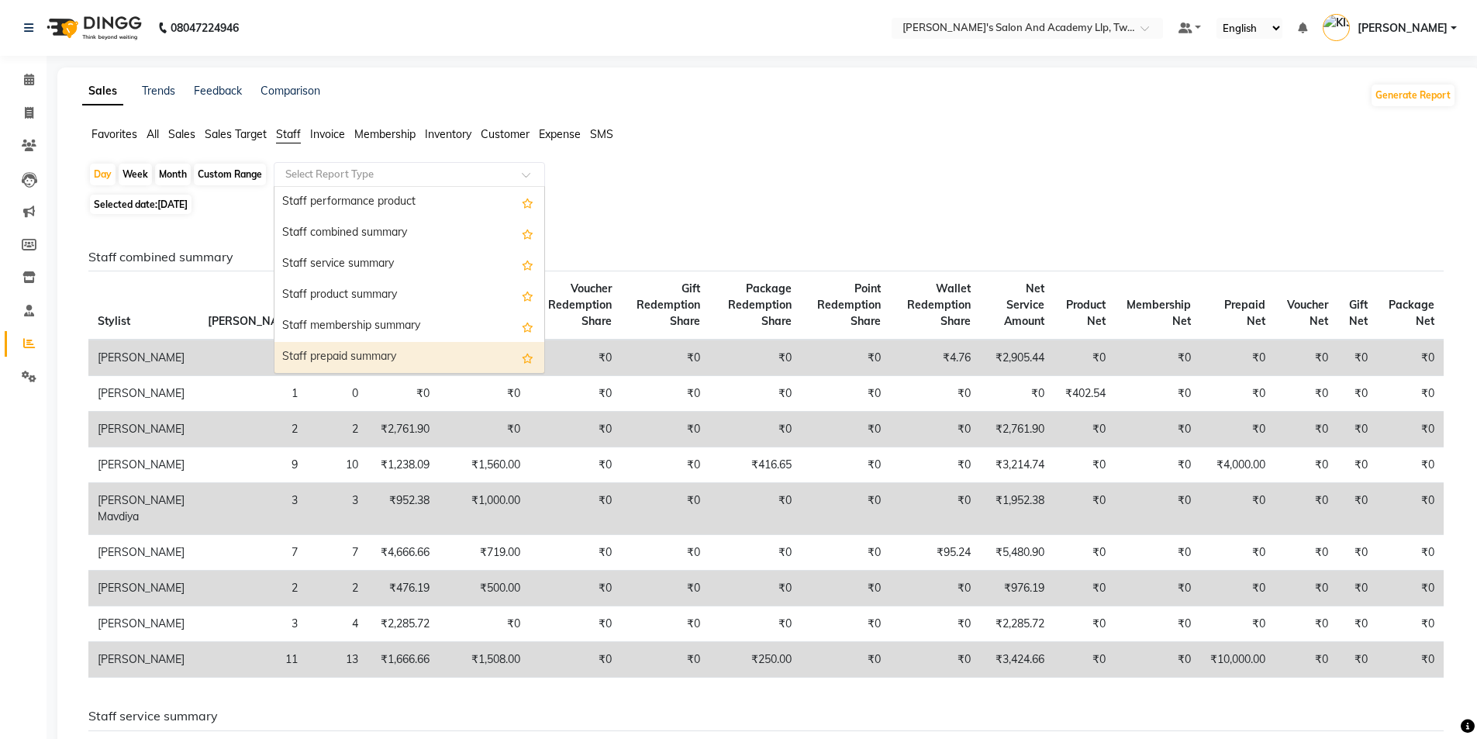
click at [350, 359] on div "Staff prepaid summary" at bounding box center [409, 357] width 270 height 31
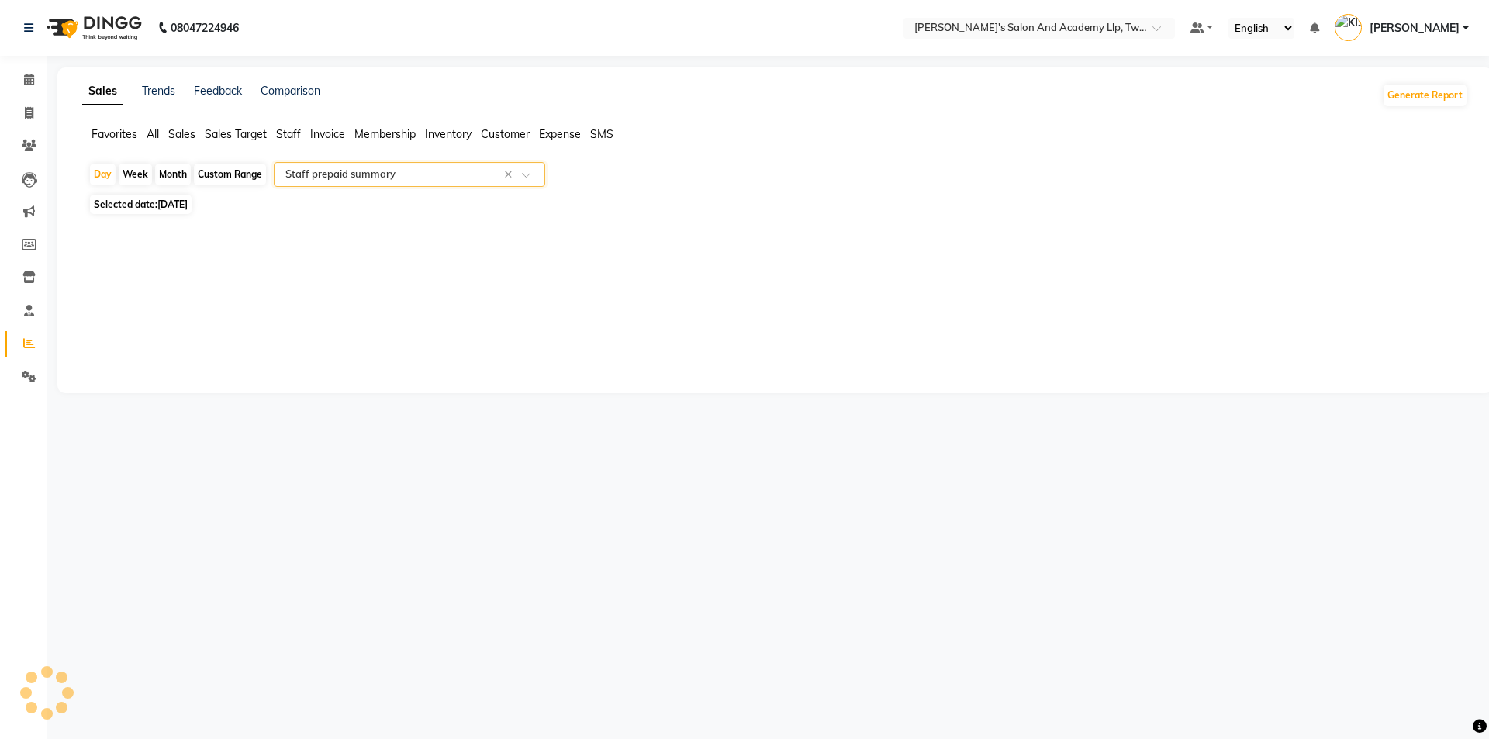
select select "full_report"
select select "csv"
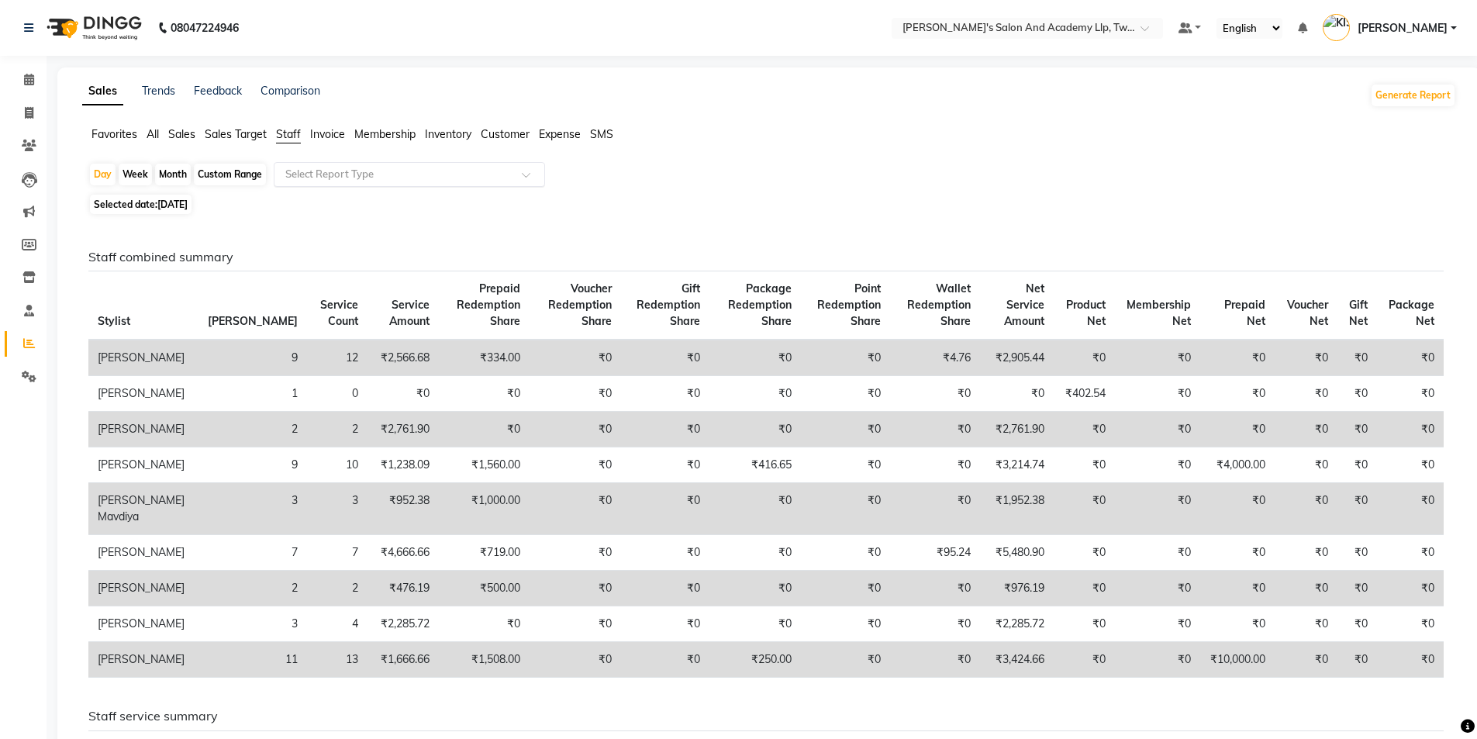
click at [160, 133] on ul "Favorites All Sales Sales Target Staff Invoice Membership Inventory Customer Ex…" at bounding box center [769, 134] width 1374 height 17
click at [154, 135] on span "All" at bounding box center [153, 134] width 12 height 14
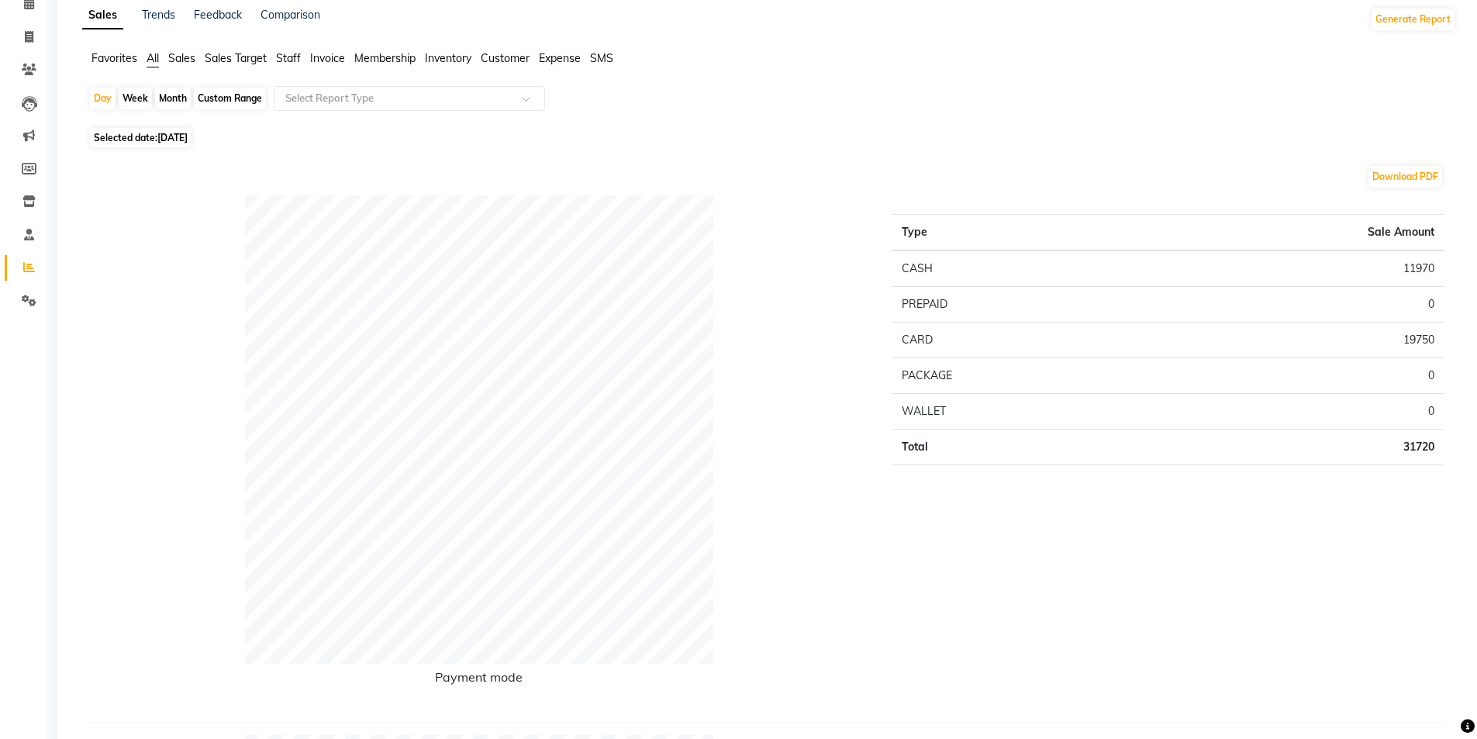
scroll to position [0, 0]
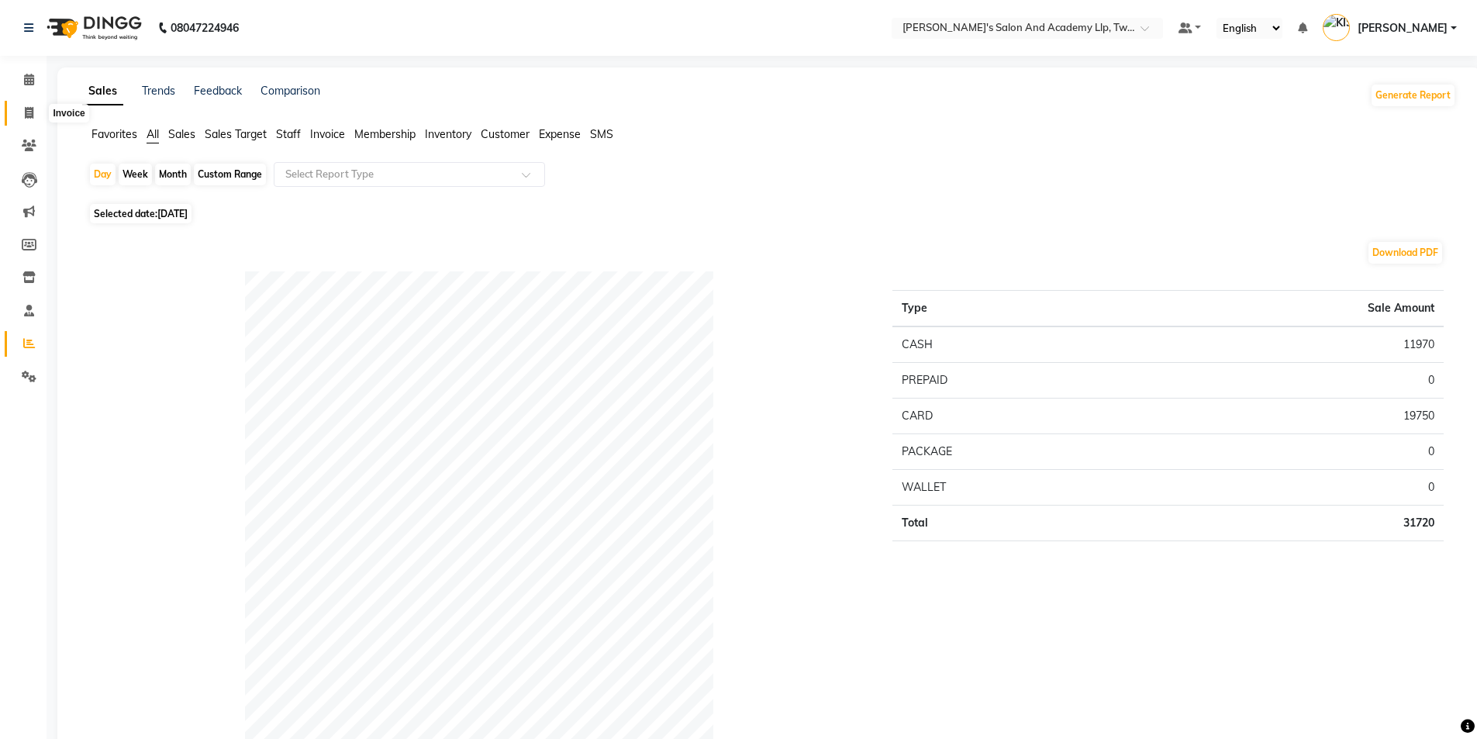
click at [26, 120] on span at bounding box center [29, 114] width 27 height 18
select select "service"
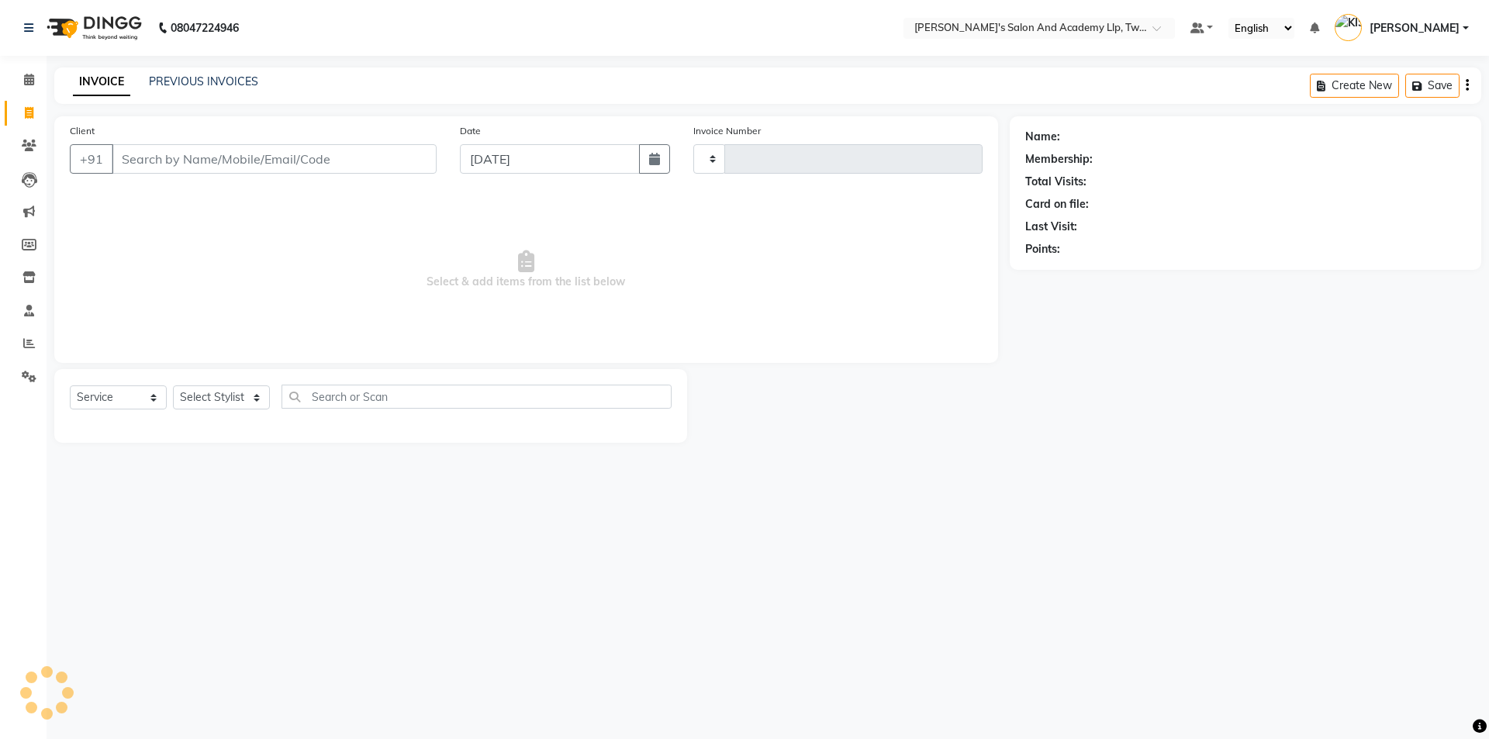
type input "11590"
select select "6985"
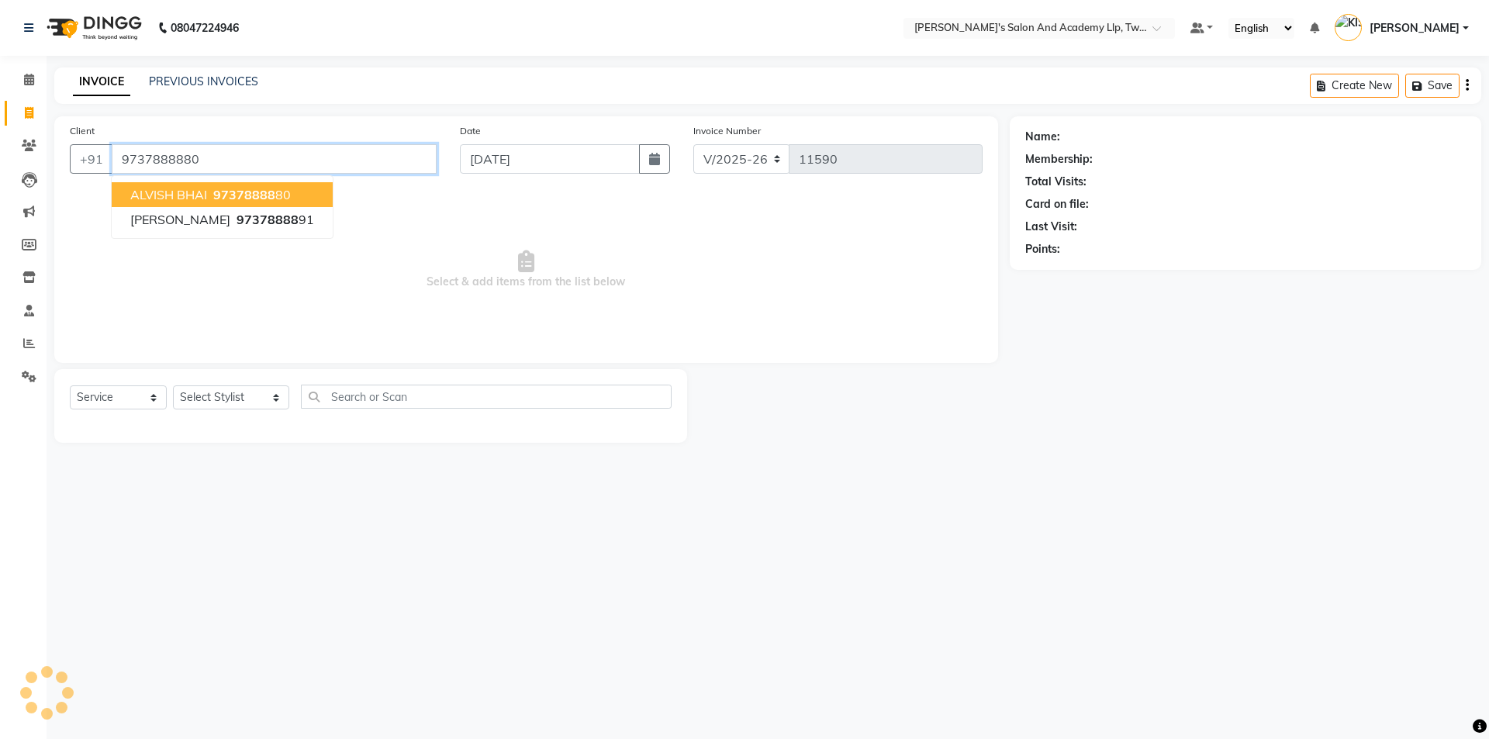
type input "9737888880"
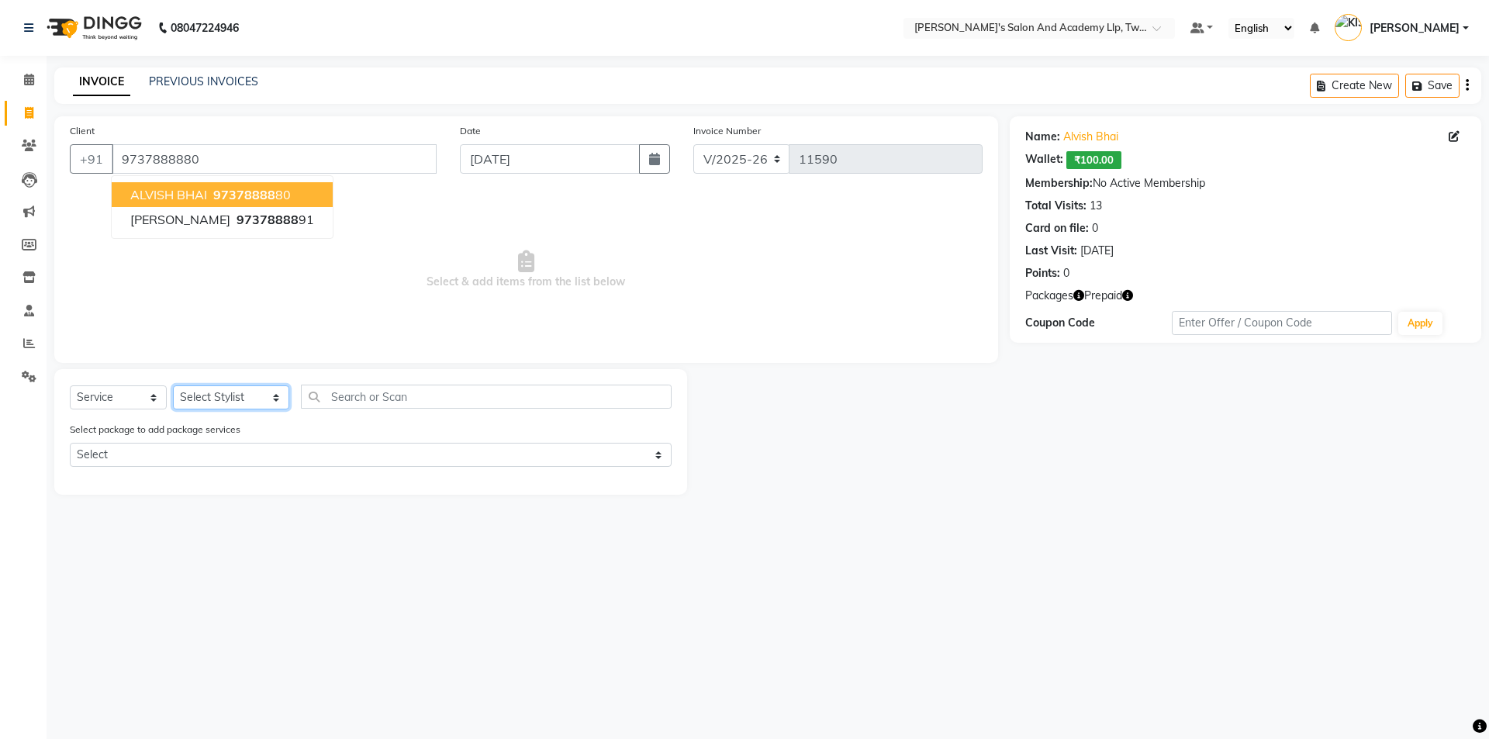
click at [203, 395] on select "Select Stylist [PERSON_NAME] [PERSON_NAME] [PERSON_NAME] [PERSON_NAME] [PERSON_…" at bounding box center [231, 397] width 116 height 24
select select "52741"
click at [173, 385] on select "Select Stylist [PERSON_NAME] [PERSON_NAME] [PERSON_NAME] [PERSON_NAME] [PERSON_…" at bounding box center [231, 397] width 116 height 24
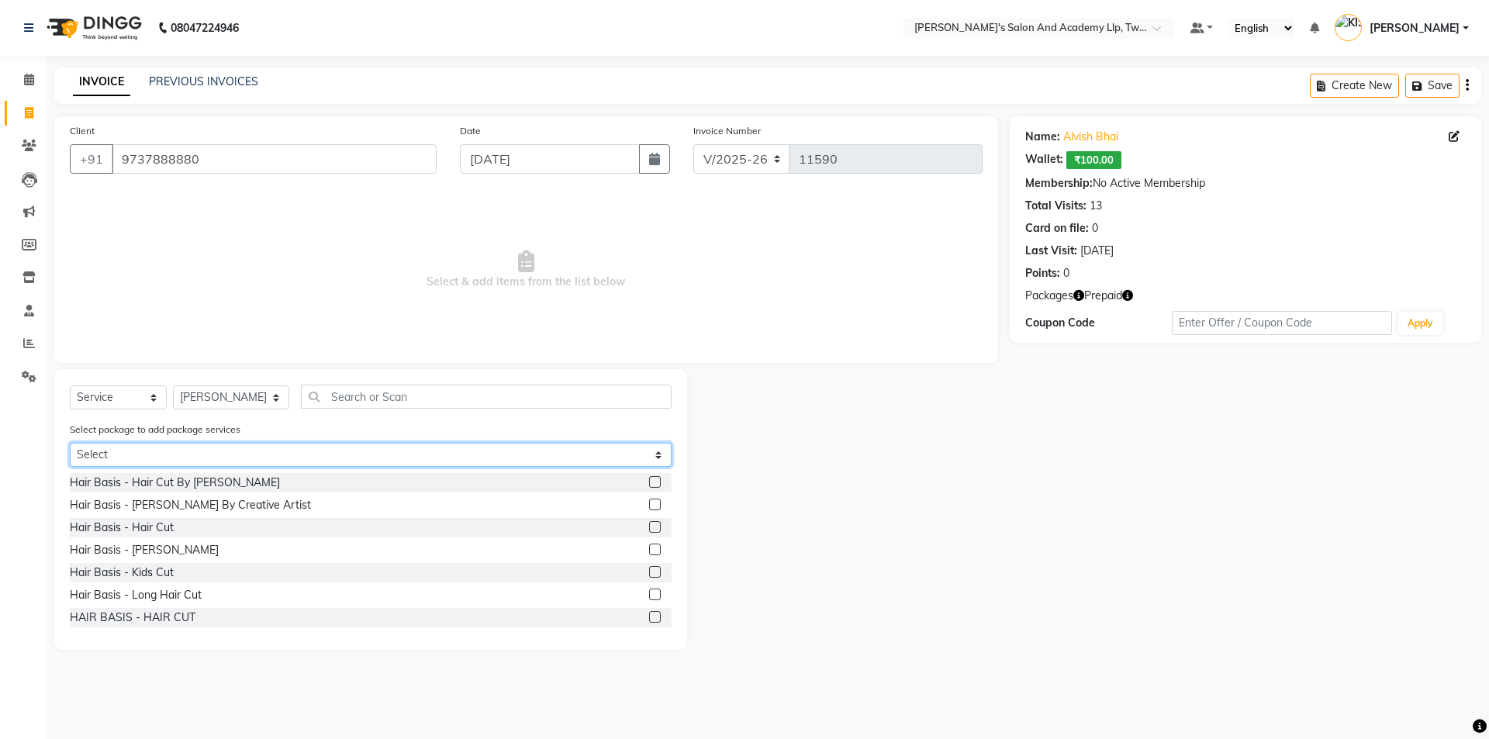
click at [216, 452] on select "Select MAGIC PACKAGE TWINSTAR COLOR 5 + 1 SPEED WELL [PERSON_NAME] PAY 5 AND & …" at bounding box center [371, 455] width 602 height 24
click at [70, 443] on select "Select MAGIC PACKAGE TWINSTAR COLOR 5 + 1 SPEED WELL [PERSON_NAME] PAY 5 AND & …" at bounding box center [371, 455] width 602 height 24
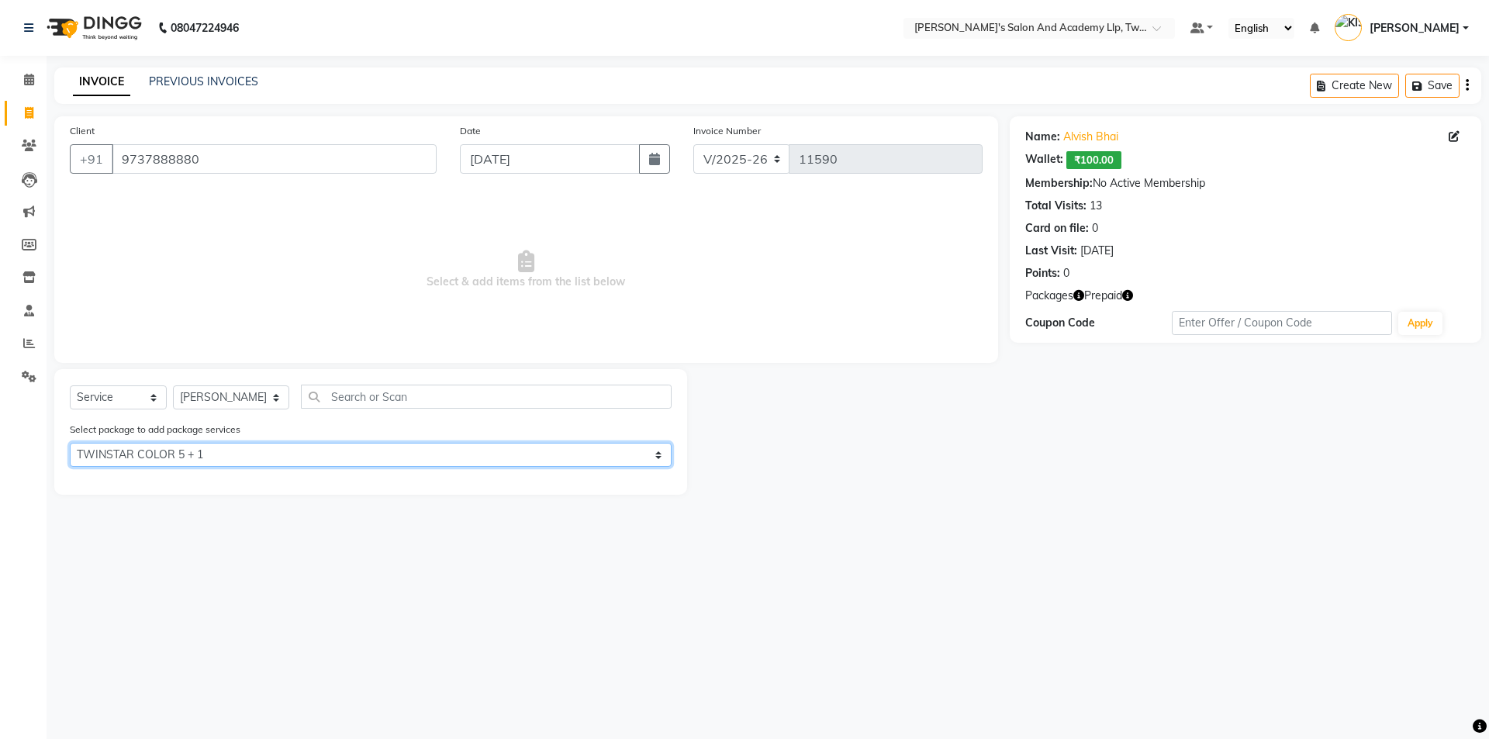
click at [226, 454] on select "Select MAGIC PACKAGE TWINSTAR COLOR 5 + 1 SPEED WELL [PERSON_NAME] PAY 5 AND & …" at bounding box center [371, 455] width 602 height 24
select select "1: Object"
click at [70, 443] on select "Select MAGIC PACKAGE TWINSTAR COLOR 5 + 1 SPEED WELL [PERSON_NAME] PAY 5 AND & …" at bounding box center [371, 455] width 602 height 24
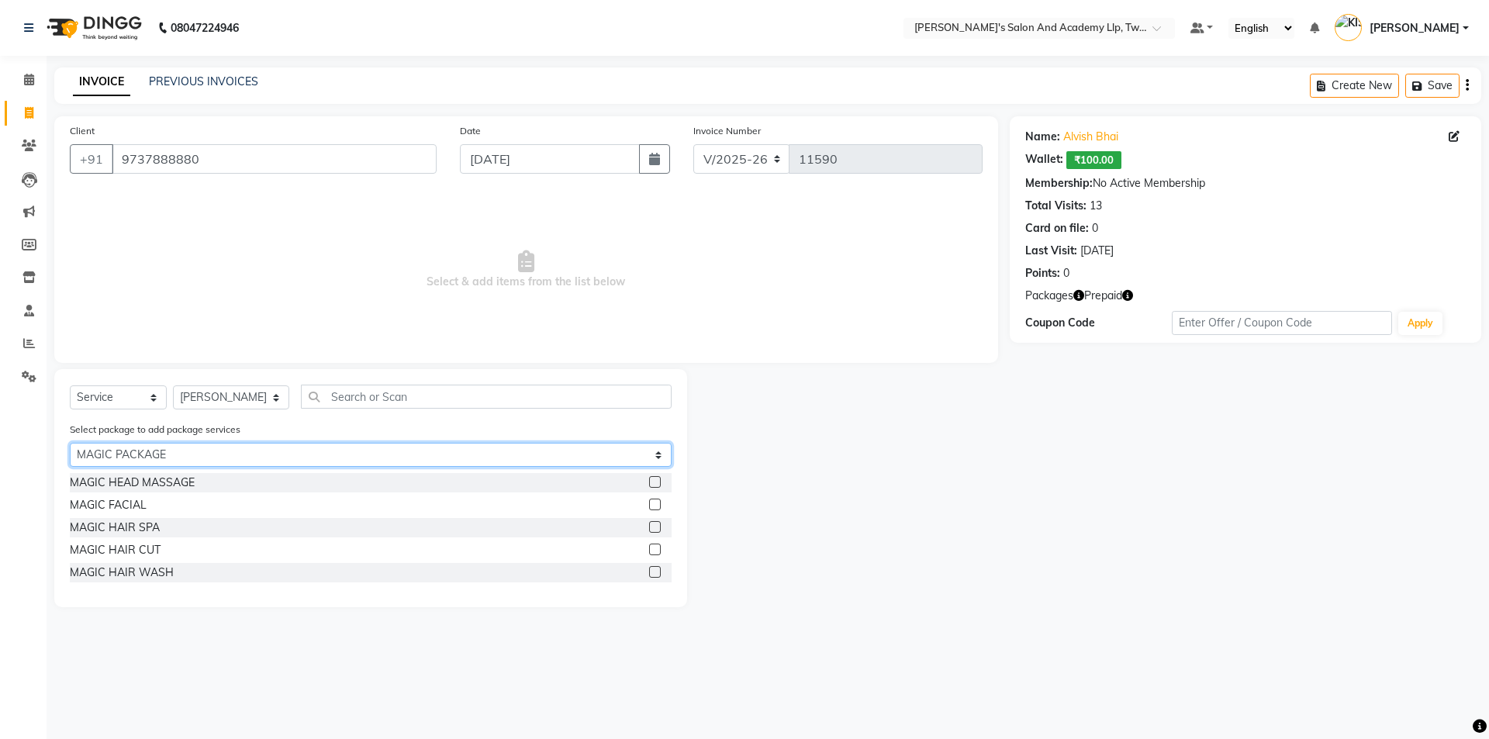
click at [233, 447] on select "Select MAGIC PACKAGE TWINSTAR COLOR 5 + 1 SPEED WELL [PERSON_NAME] PAY 5 AND & …" at bounding box center [371, 455] width 602 height 24
click at [70, 443] on select "Select MAGIC PACKAGE TWINSTAR COLOR 5 + 1 SPEED WELL [PERSON_NAME] PAY 5 AND & …" at bounding box center [371, 455] width 602 height 24
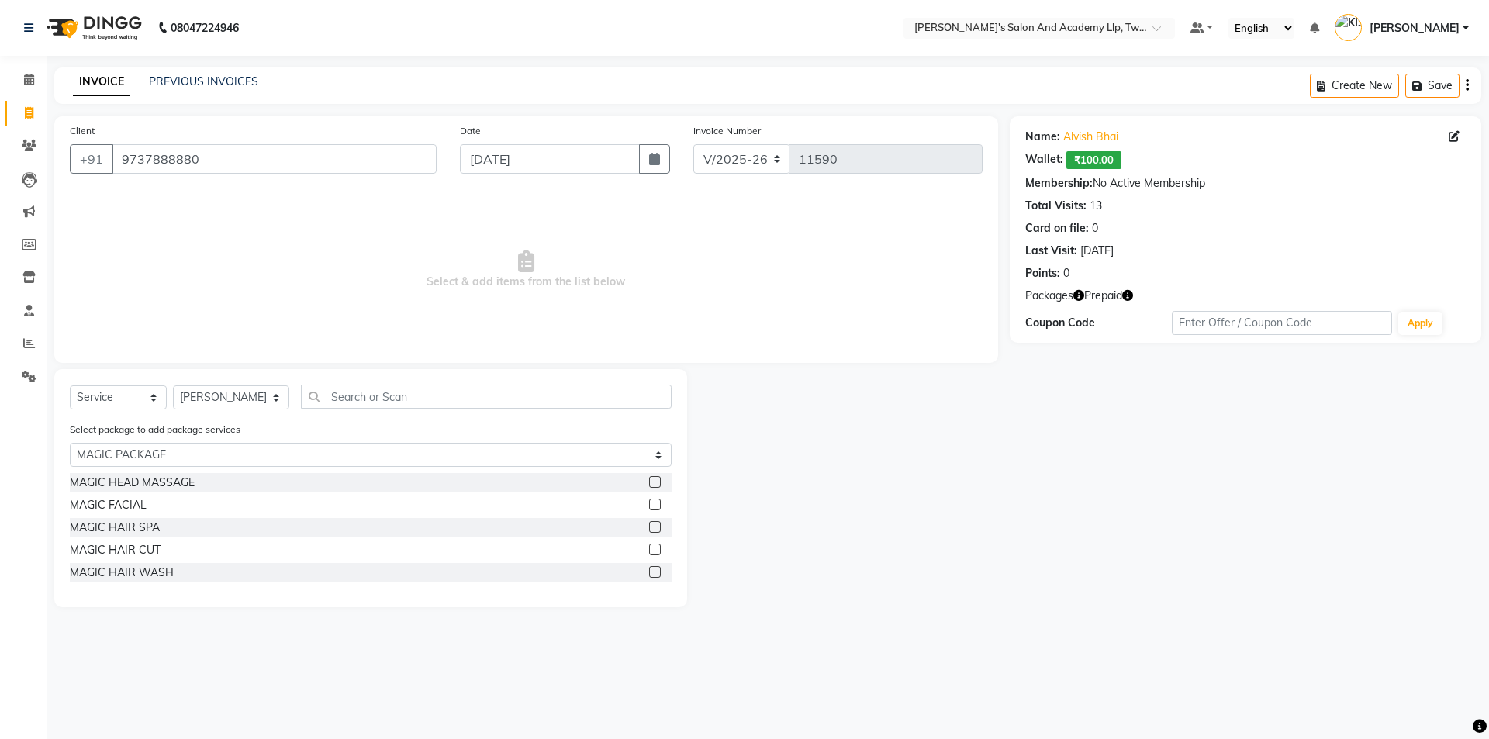
click at [653, 548] on label at bounding box center [655, 550] width 12 height 12
click at [653, 548] on input "checkbox" at bounding box center [654, 550] width 10 height 10
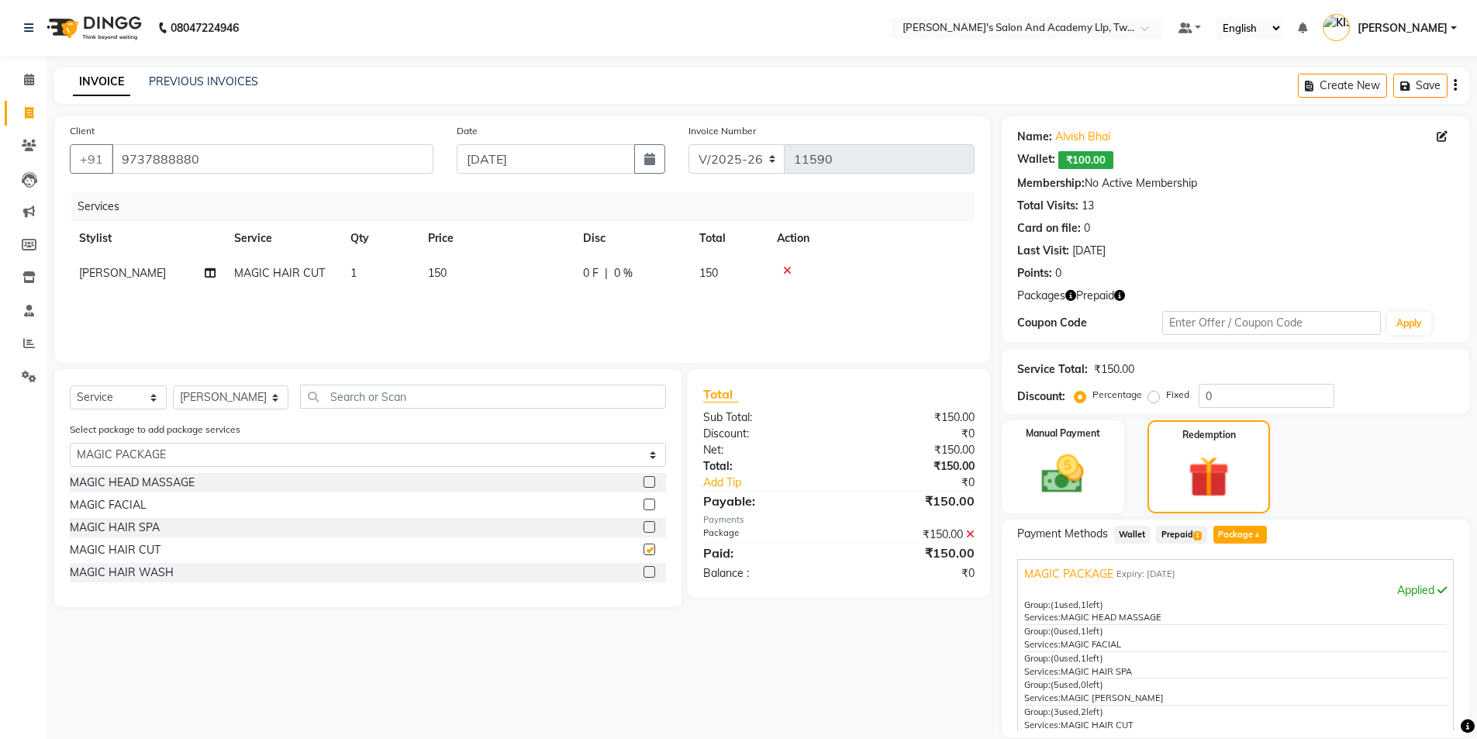
checkbox input "false"
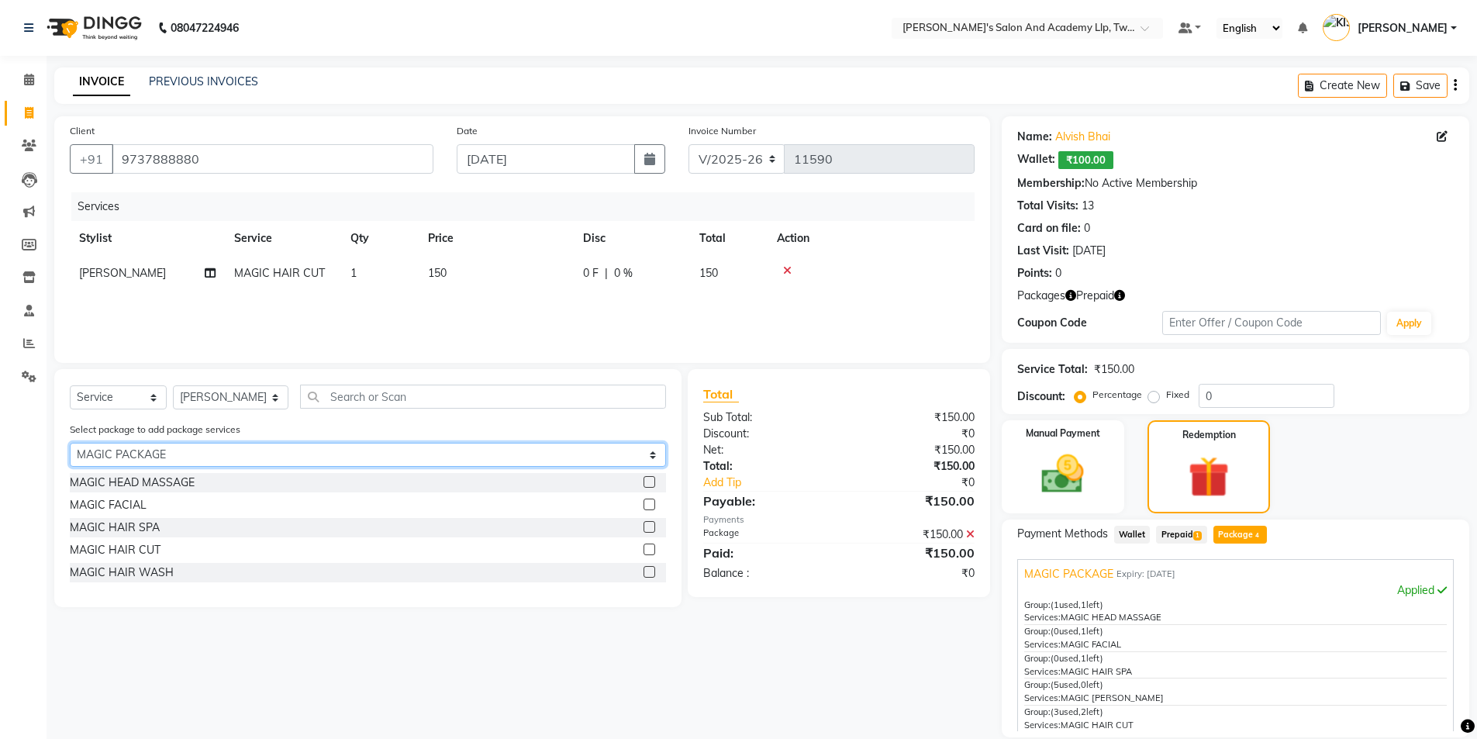
click at [224, 450] on select "Select MAGIC PACKAGE TWINSTAR COLOR 5 + 1 SPEED WELL [PERSON_NAME] PAY 5 AND & …" at bounding box center [368, 455] width 596 height 24
select select "0: undefined"
click at [70, 443] on select "Select MAGIC PACKAGE TWINSTAR COLOR 5 + 1 SPEED WELL [PERSON_NAME] PAY 5 AND & …" at bounding box center [368, 455] width 596 height 24
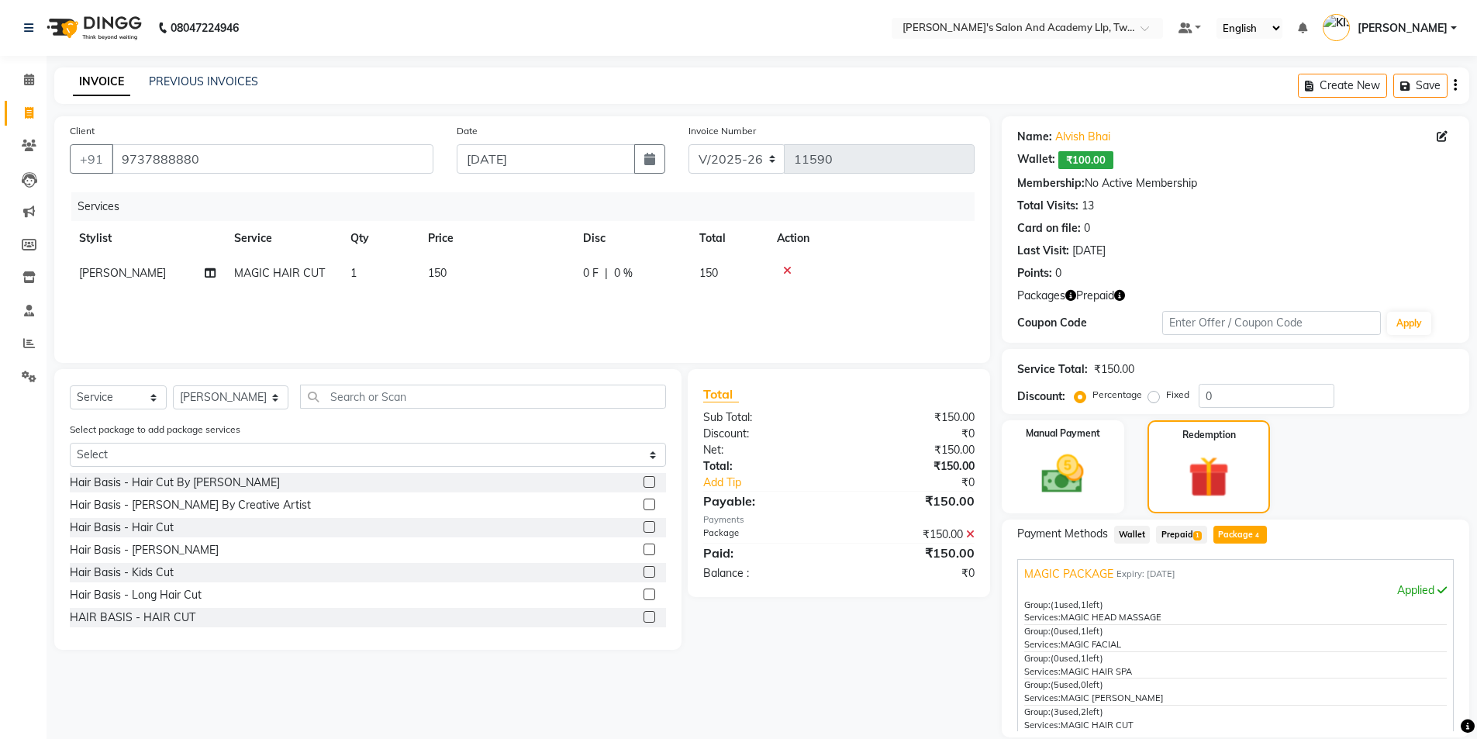
drag, startPoint x: 635, startPoint y: 549, endPoint x: 463, endPoint y: 440, distance: 203.5
click at [644, 548] on label at bounding box center [650, 550] width 12 height 12
click at [644, 548] on input "checkbox" at bounding box center [649, 550] width 10 height 10
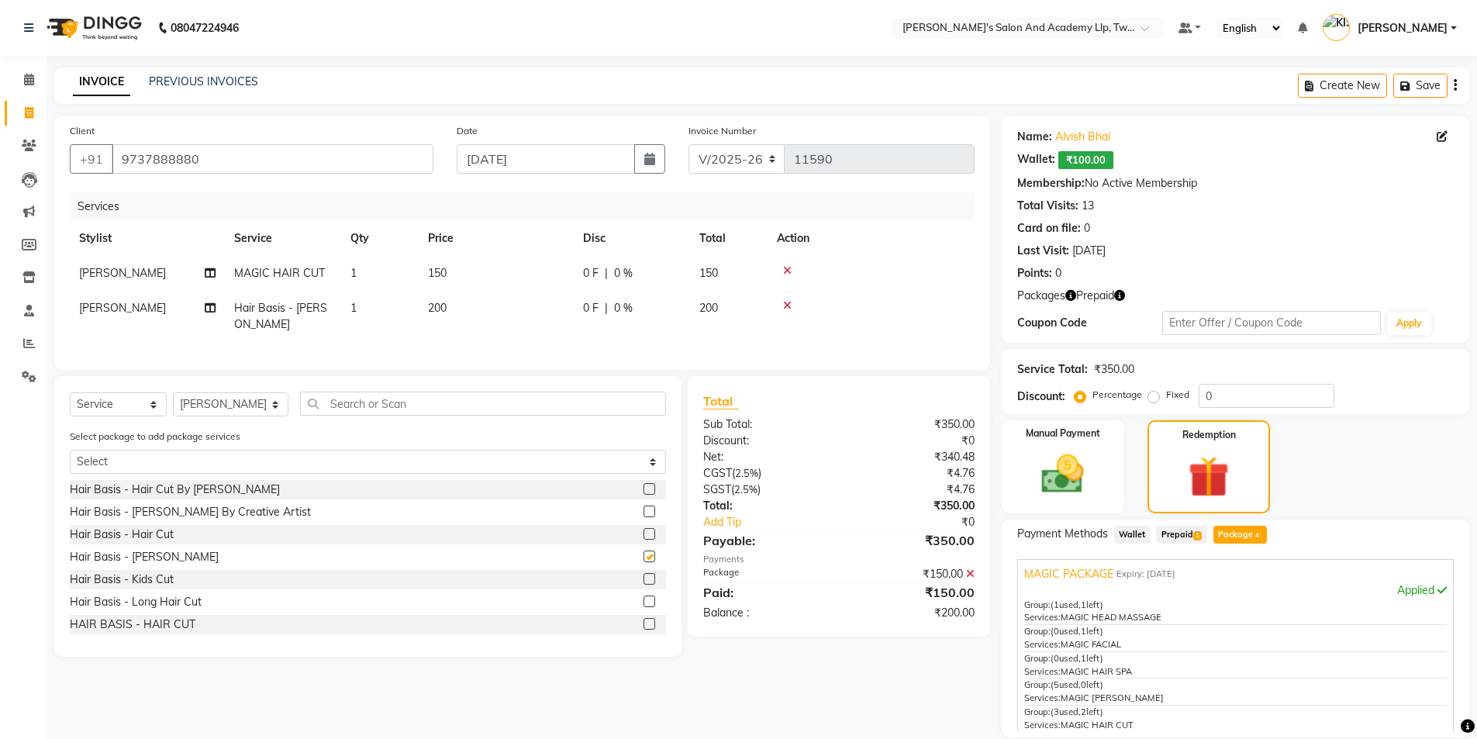
checkbox input "false"
click at [419, 399] on input "text" at bounding box center [483, 404] width 367 height 24
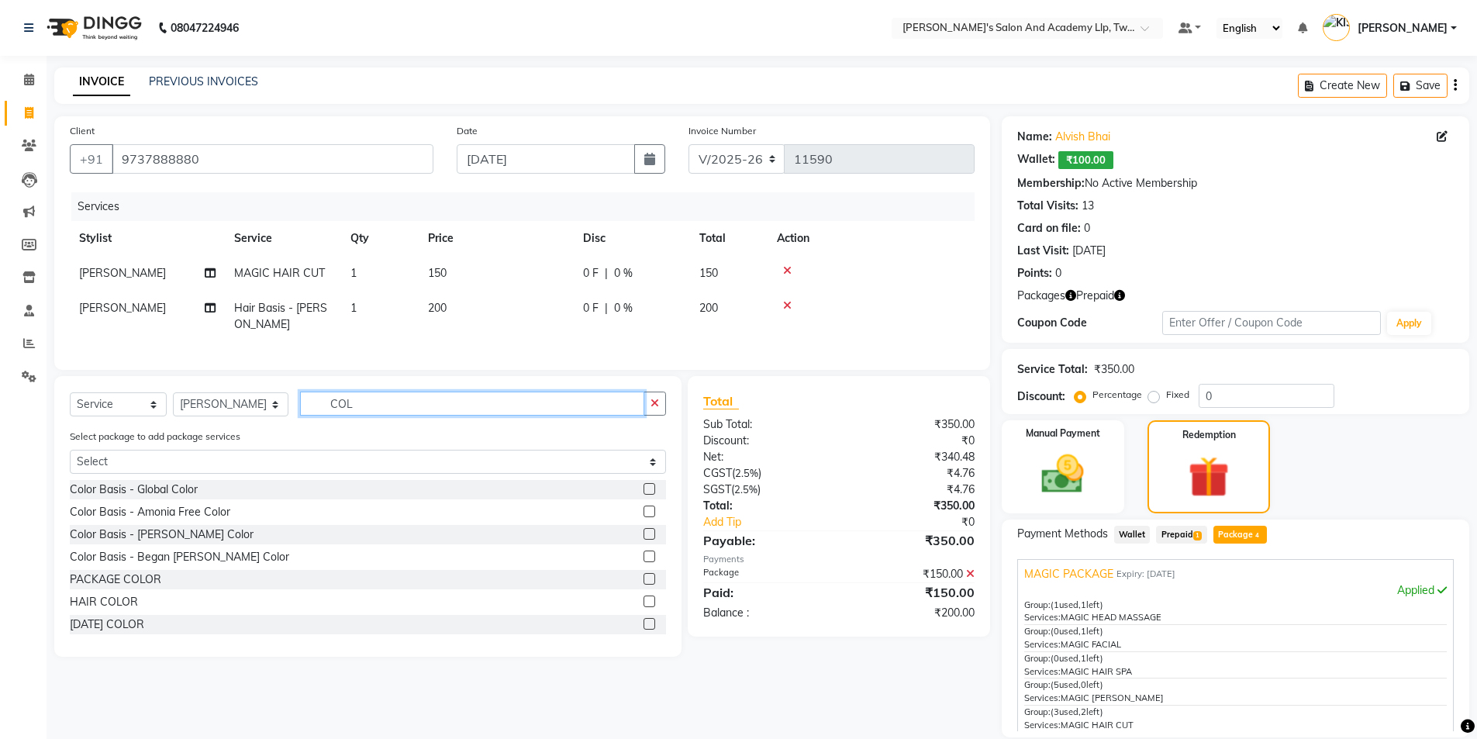
type input "COL"
click at [1120, 294] on icon "button" at bounding box center [1119, 295] width 11 height 11
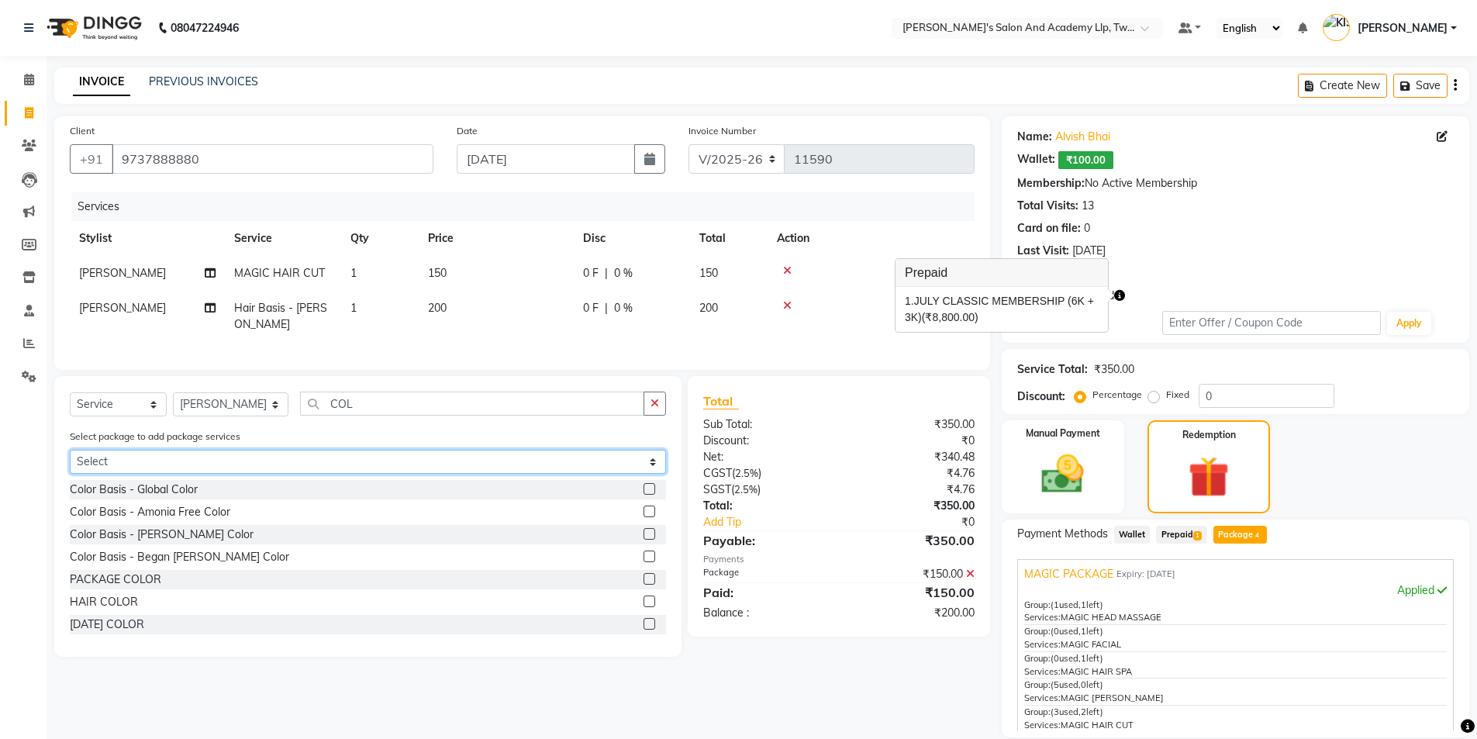
drag, startPoint x: 316, startPoint y: 450, endPoint x: 309, endPoint y: 468, distance: 19.9
click at [316, 450] on select "Select MAGIC PACKAGE TWINSTAR COLOR 5 + 1 SPEED WELL [PERSON_NAME] PAY 5 AND & …" at bounding box center [368, 462] width 596 height 24
select select "2: Object"
click at [70, 450] on select "Select MAGIC PACKAGE TWINSTAR COLOR 5 + 1 SPEED WELL [PERSON_NAME] PAY 5 AND & …" at bounding box center [368, 462] width 596 height 24
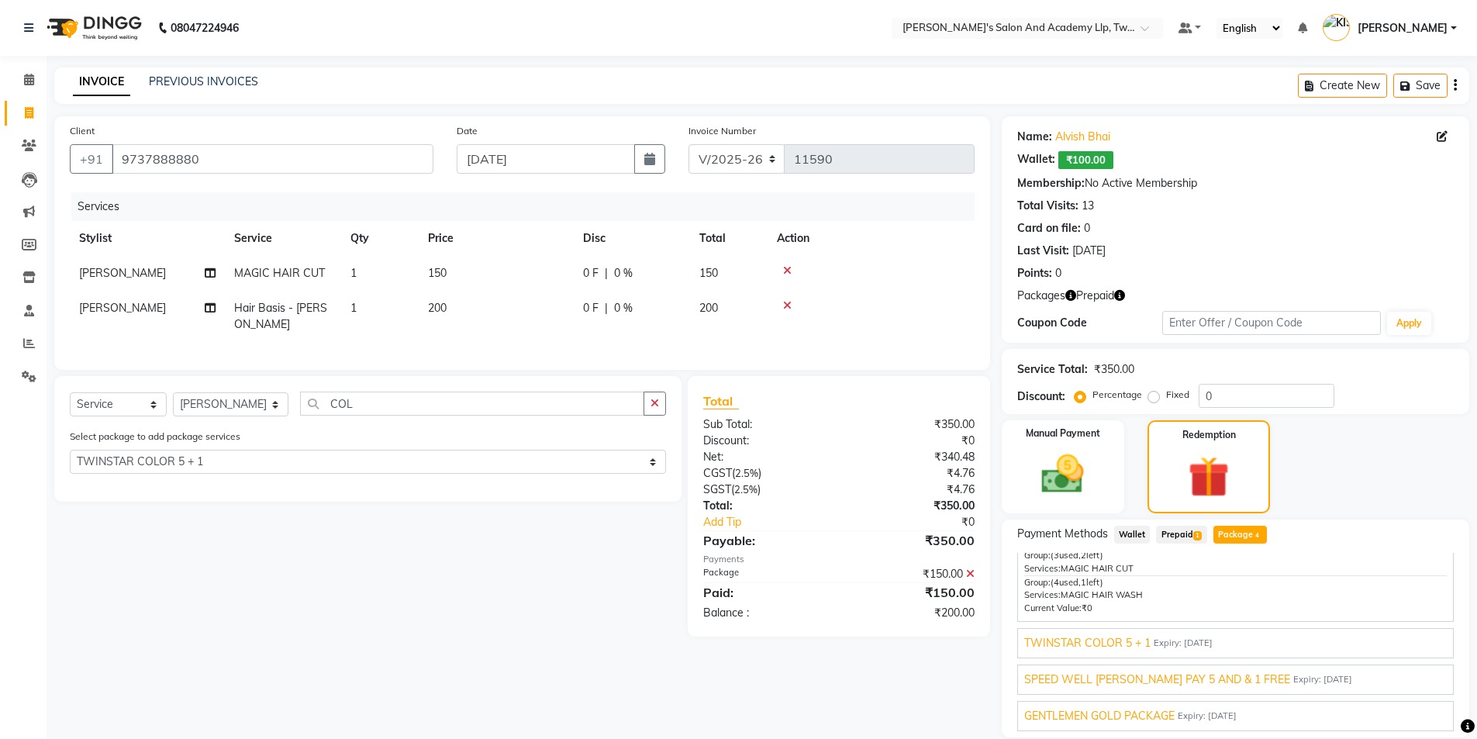
click at [1113, 647] on span "TWINSTAR COLOR 5 + 1" at bounding box center [1087, 643] width 126 height 16
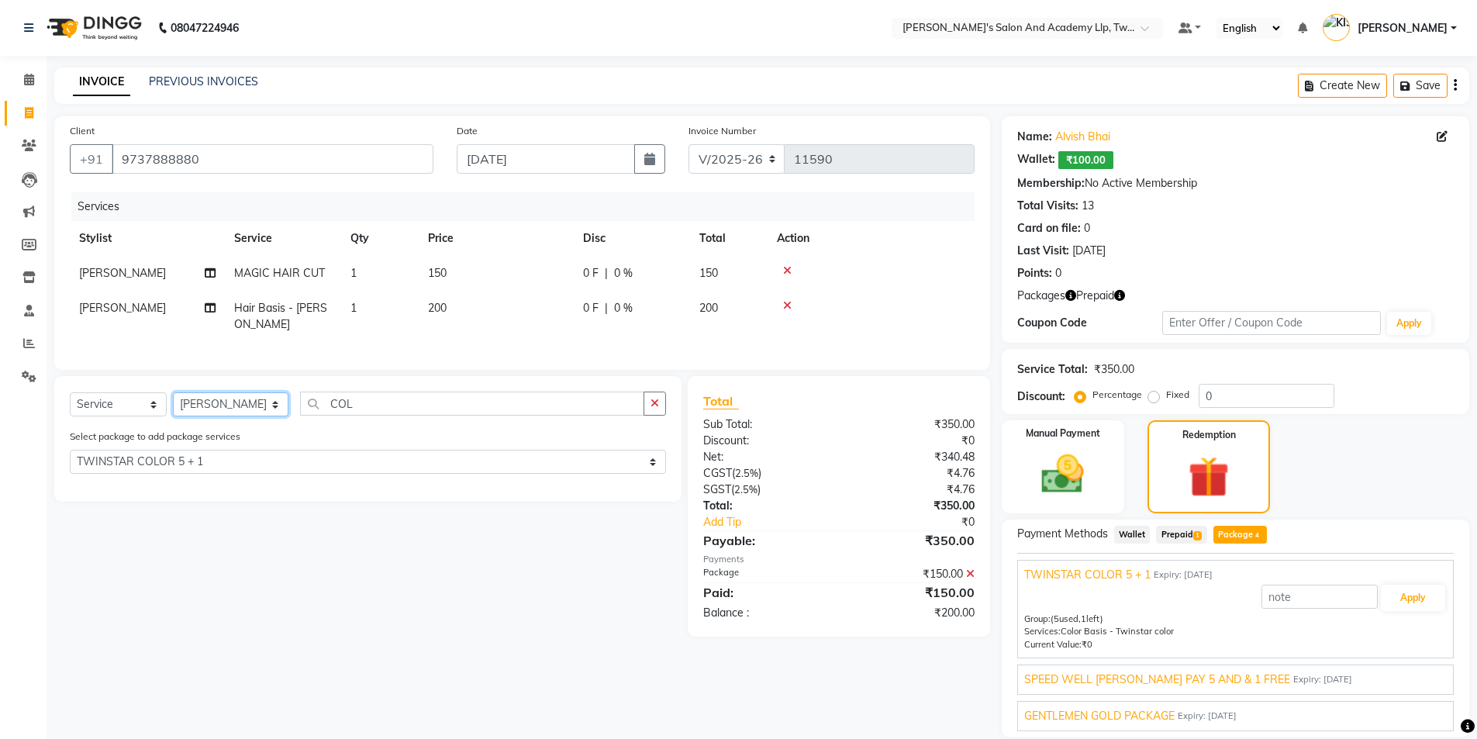
click at [198, 395] on select "Select Stylist [PERSON_NAME] [PERSON_NAME] [PERSON_NAME] [PERSON_NAME] [PERSON_…" at bounding box center [231, 404] width 116 height 24
select select "50076"
click at [173, 392] on select "Select Stylist [PERSON_NAME] [PERSON_NAME] [PERSON_NAME] [PERSON_NAME] [PERSON_…" at bounding box center [231, 404] width 116 height 24
click at [651, 483] on label at bounding box center [650, 489] width 12 height 12
click at [651, 485] on input "checkbox" at bounding box center [649, 490] width 10 height 10
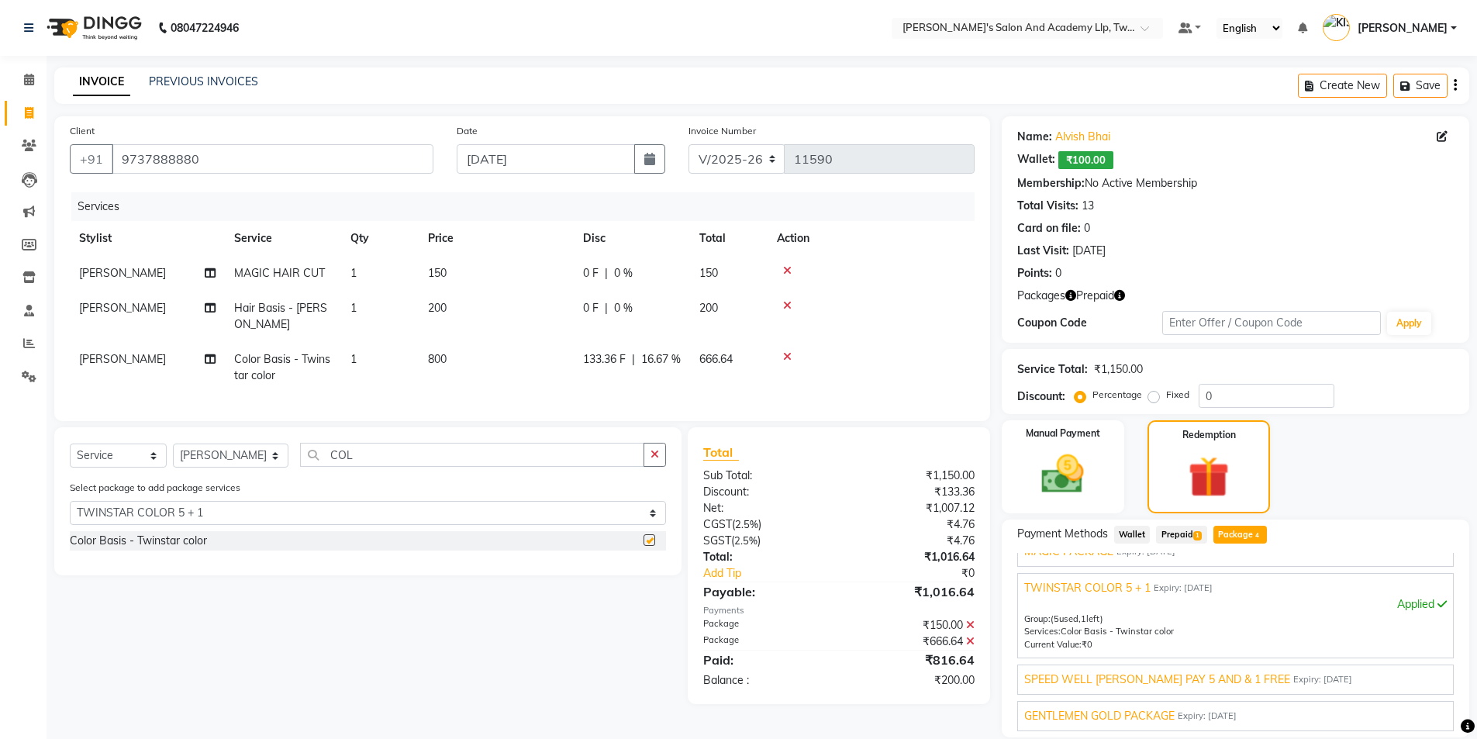
scroll to position [22, 0]
checkbox input "false"
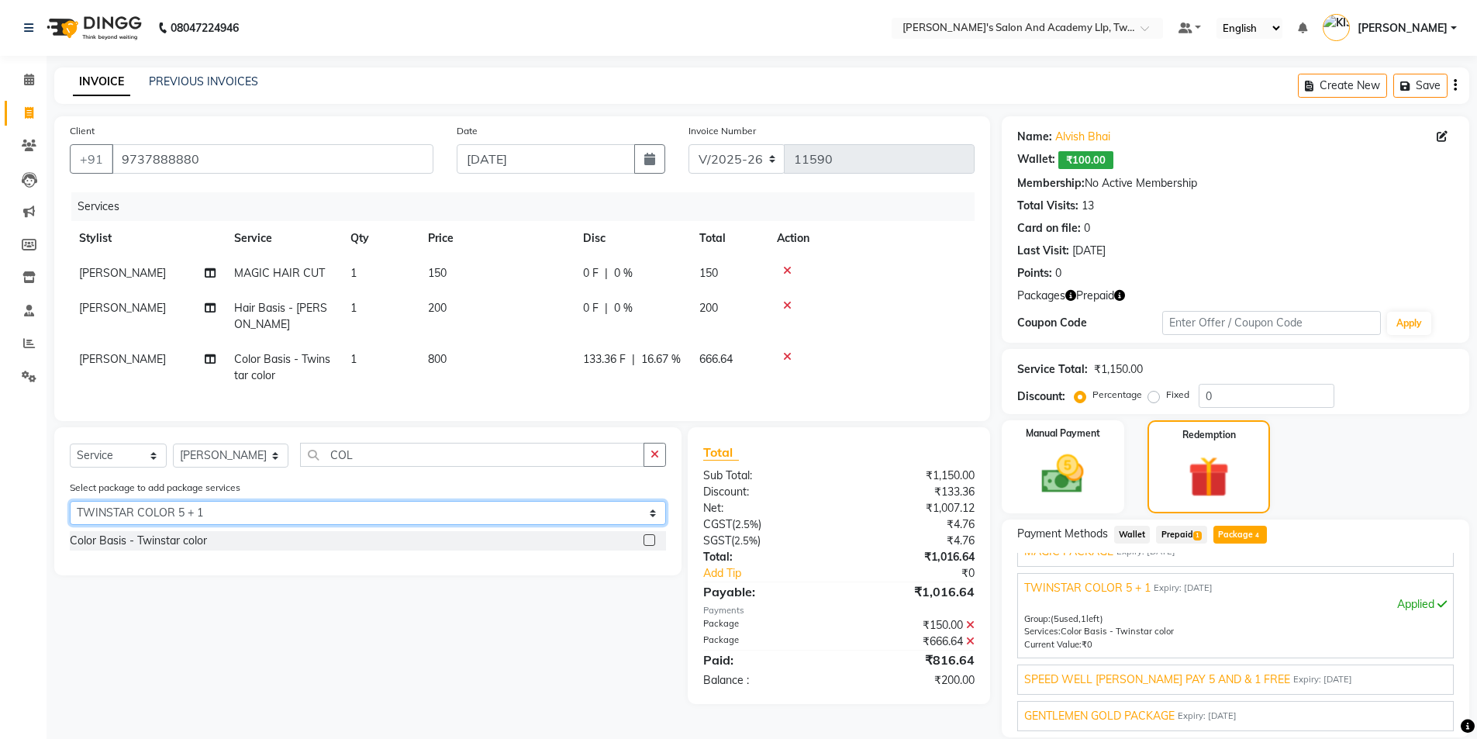
click at [242, 510] on select "Select MAGIC PACKAGE TWINSTAR COLOR 5 + 1 SPEED WELL [PERSON_NAME] PAY 5 AND & …" at bounding box center [368, 513] width 596 height 24
select select "0: undefined"
click at [70, 501] on select "Select MAGIC PACKAGE TWINSTAR COLOR 5 + 1 SPEED WELL [PERSON_NAME] PAY 5 AND & …" at bounding box center [368, 513] width 596 height 24
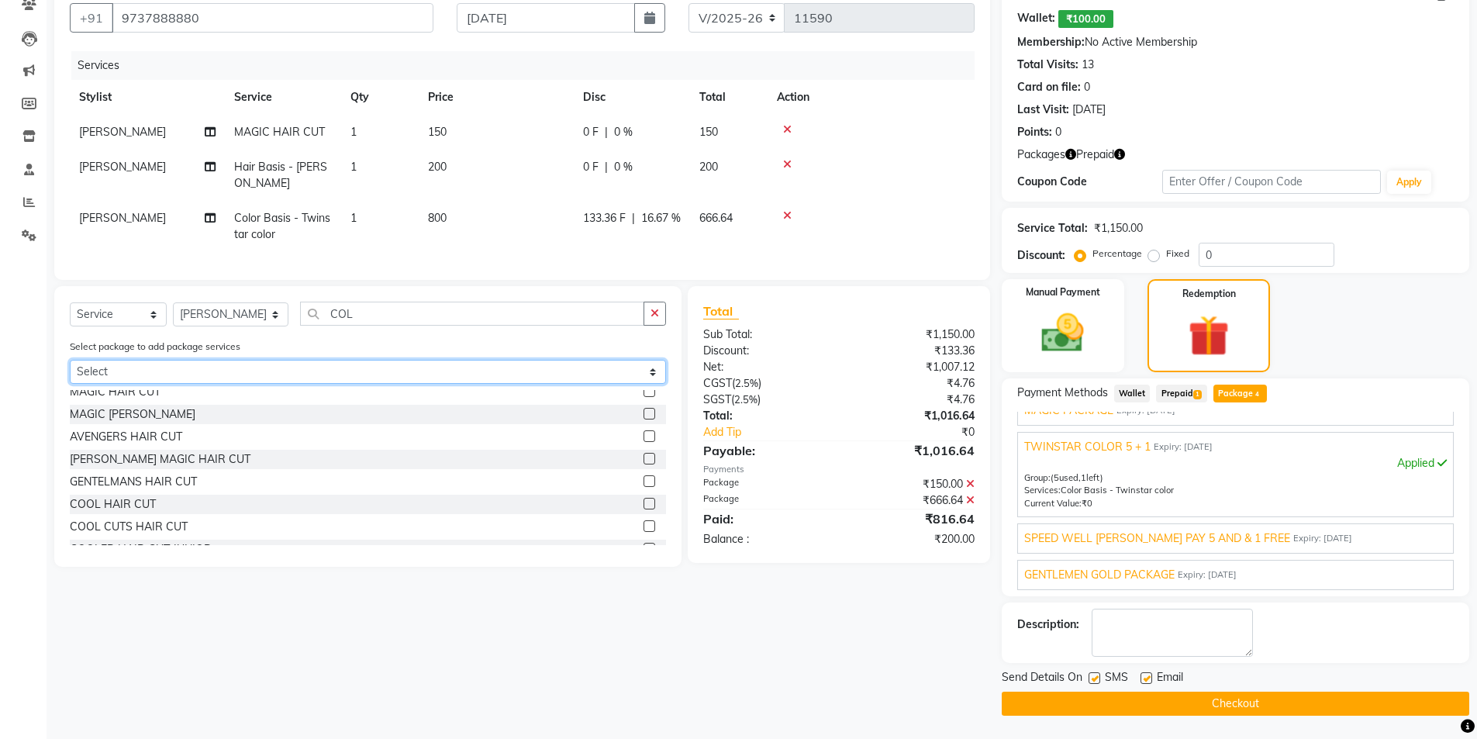
scroll to position [465, 0]
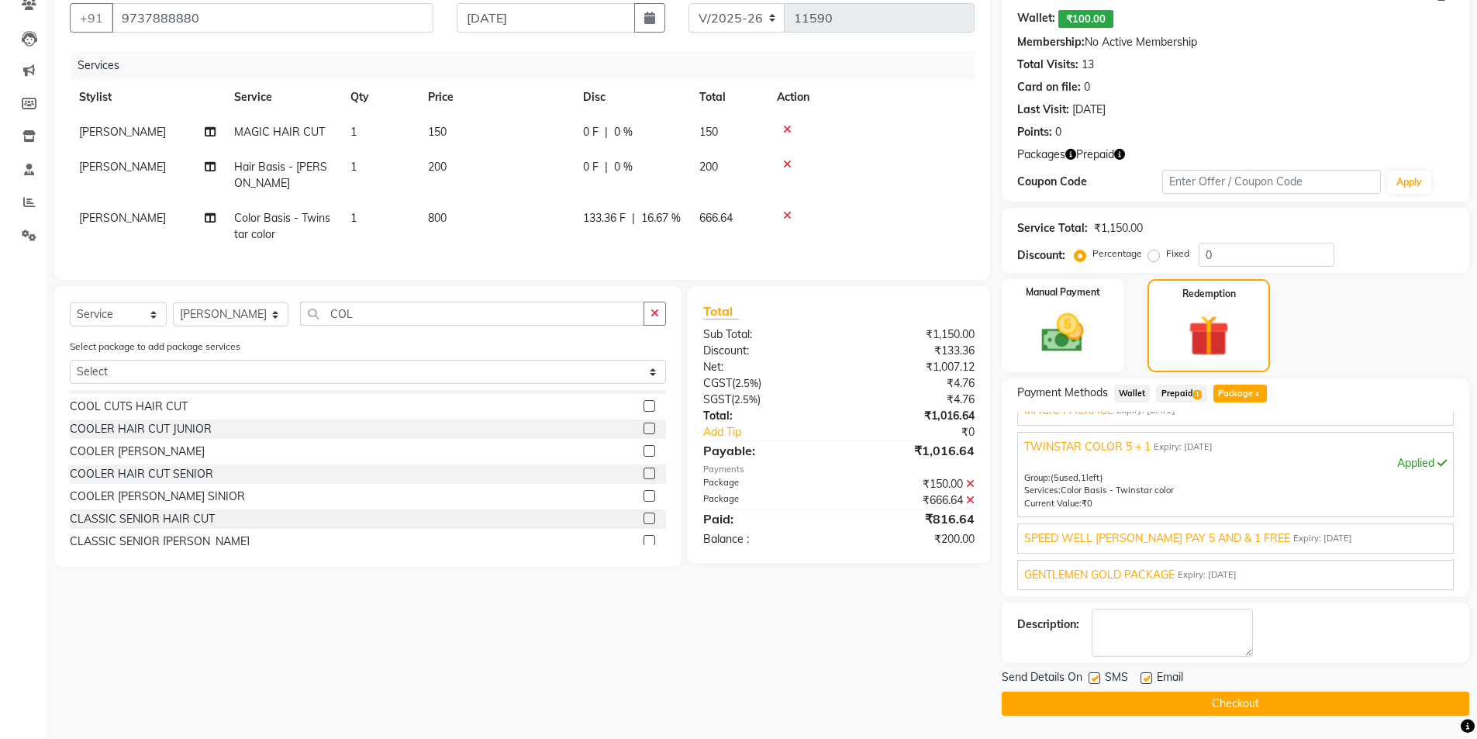
click at [1188, 391] on span "Prepaid 1" at bounding box center [1181, 394] width 50 height 18
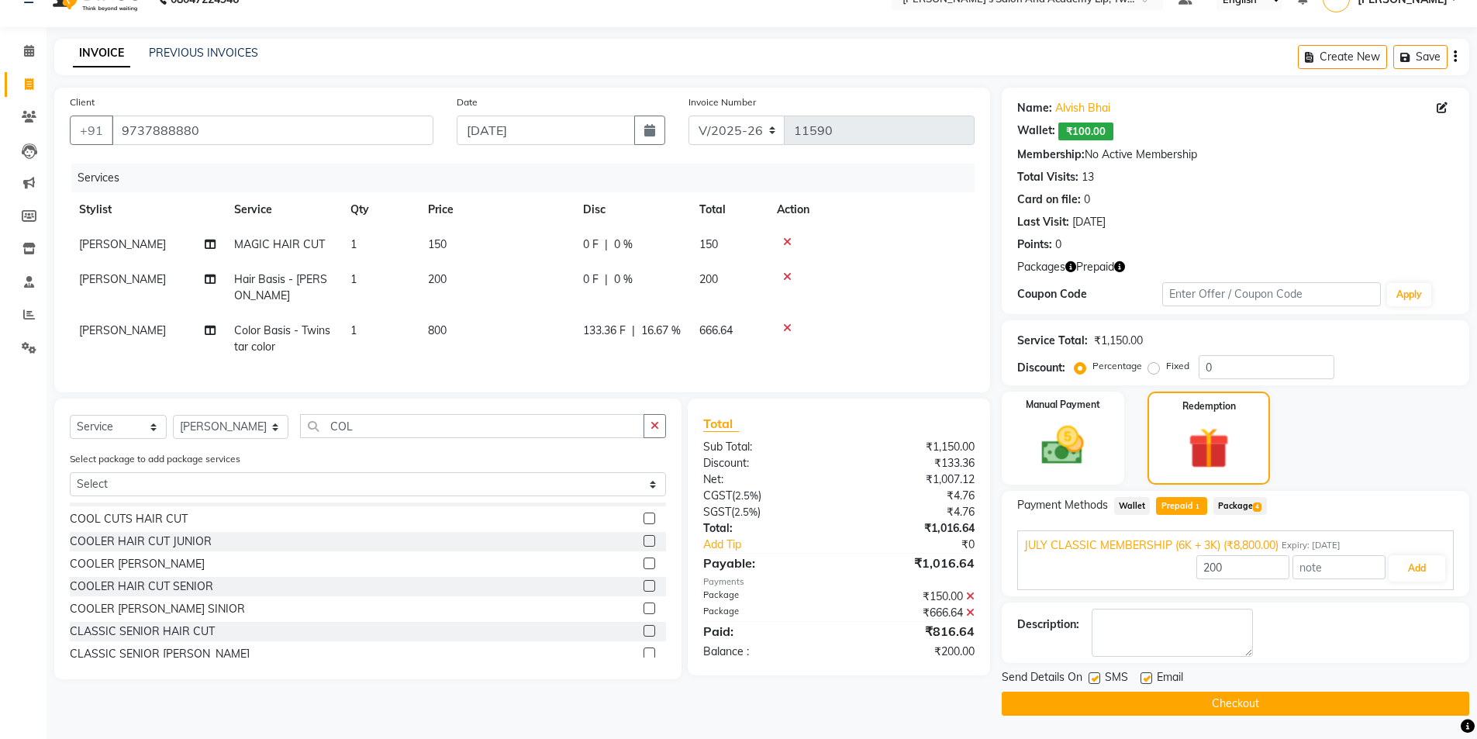
scroll to position [29, 0]
click at [1415, 568] on button "Add" at bounding box center [1417, 568] width 57 height 26
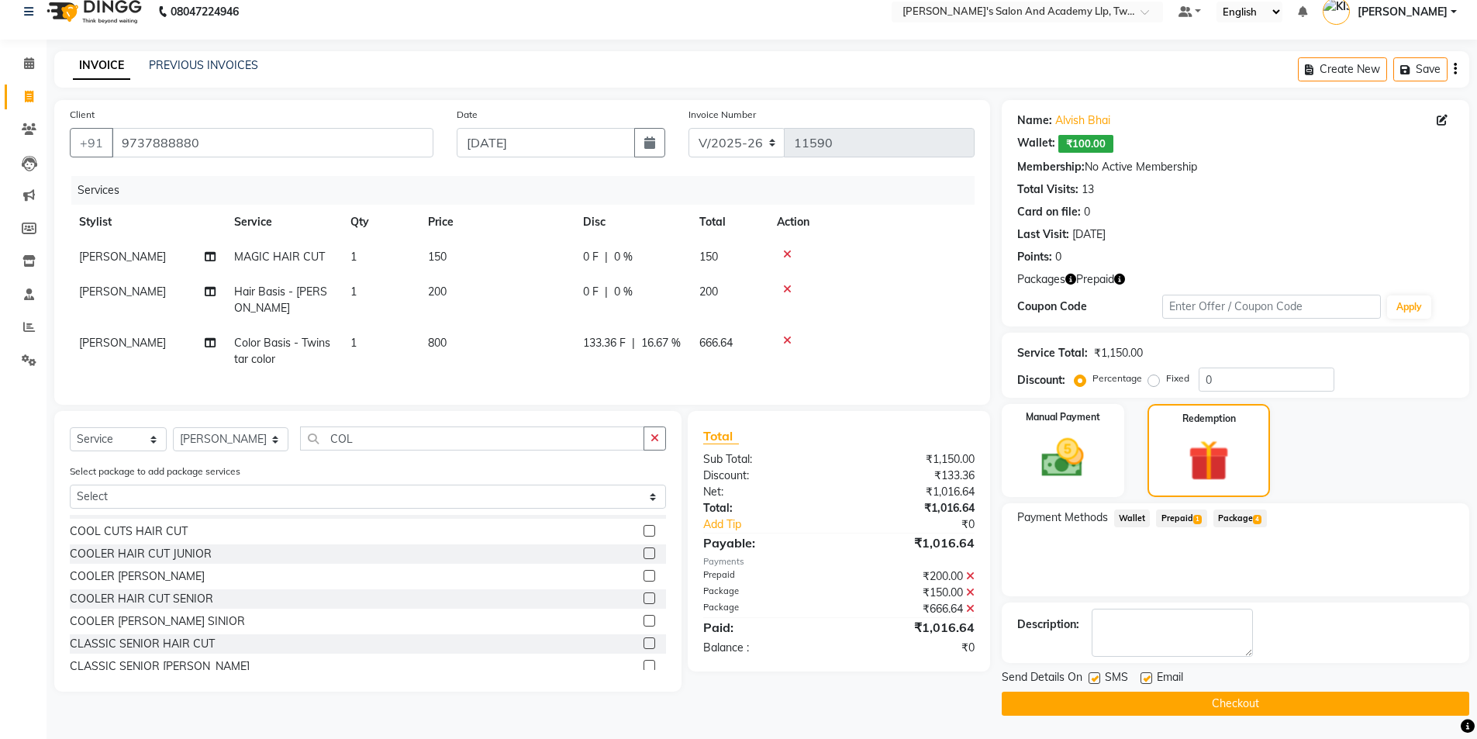
scroll to position [16, 0]
click at [1151, 678] on label at bounding box center [1147, 678] width 12 height 12
click at [1151, 678] on input "checkbox" at bounding box center [1146, 679] width 10 height 10
checkbox input "false"
click at [1093, 678] on label at bounding box center [1095, 678] width 12 height 12
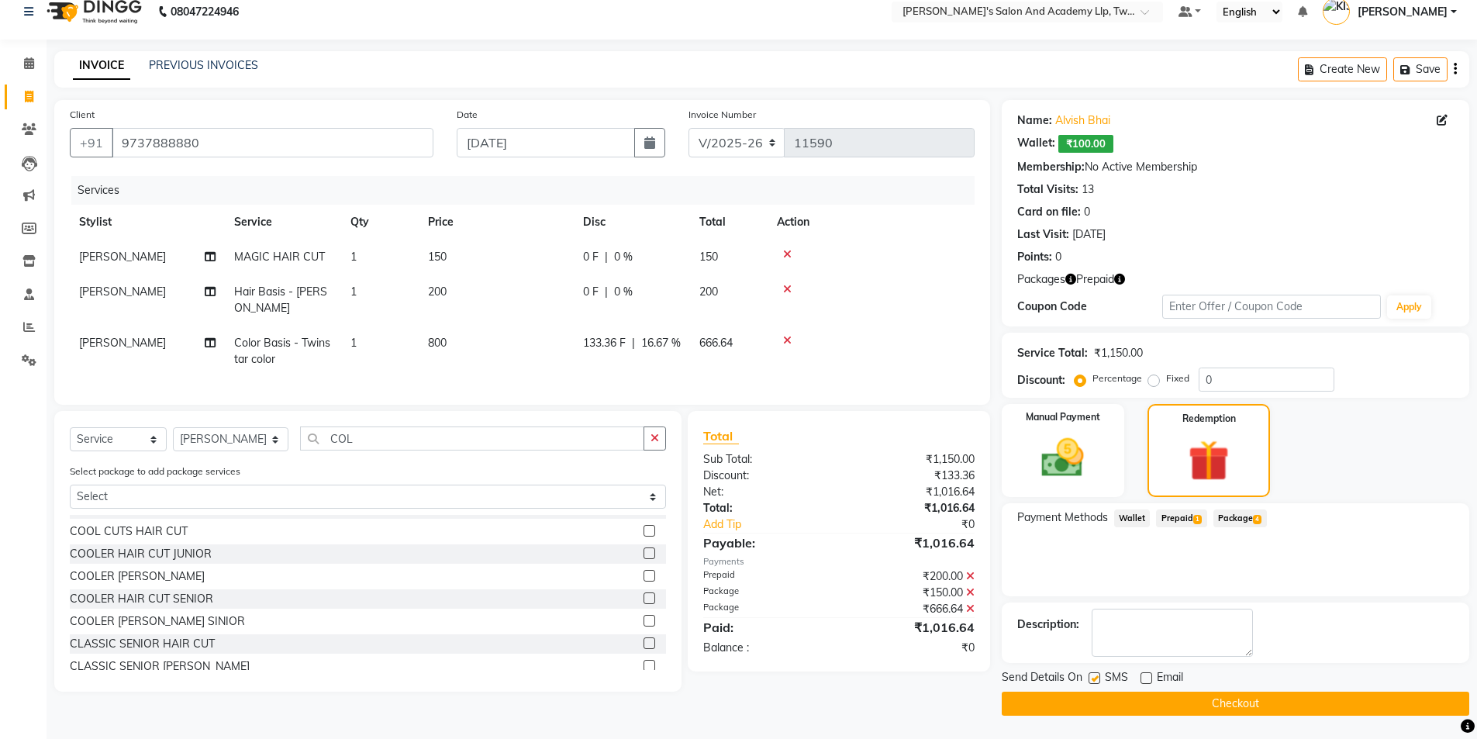
click at [1093, 678] on input "checkbox" at bounding box center [1094, 679] width 10 height 10
checkbox input "false"
click at [1092, 708] on button "Checkout" at bounding box center [1236, 704] width 468 height 24
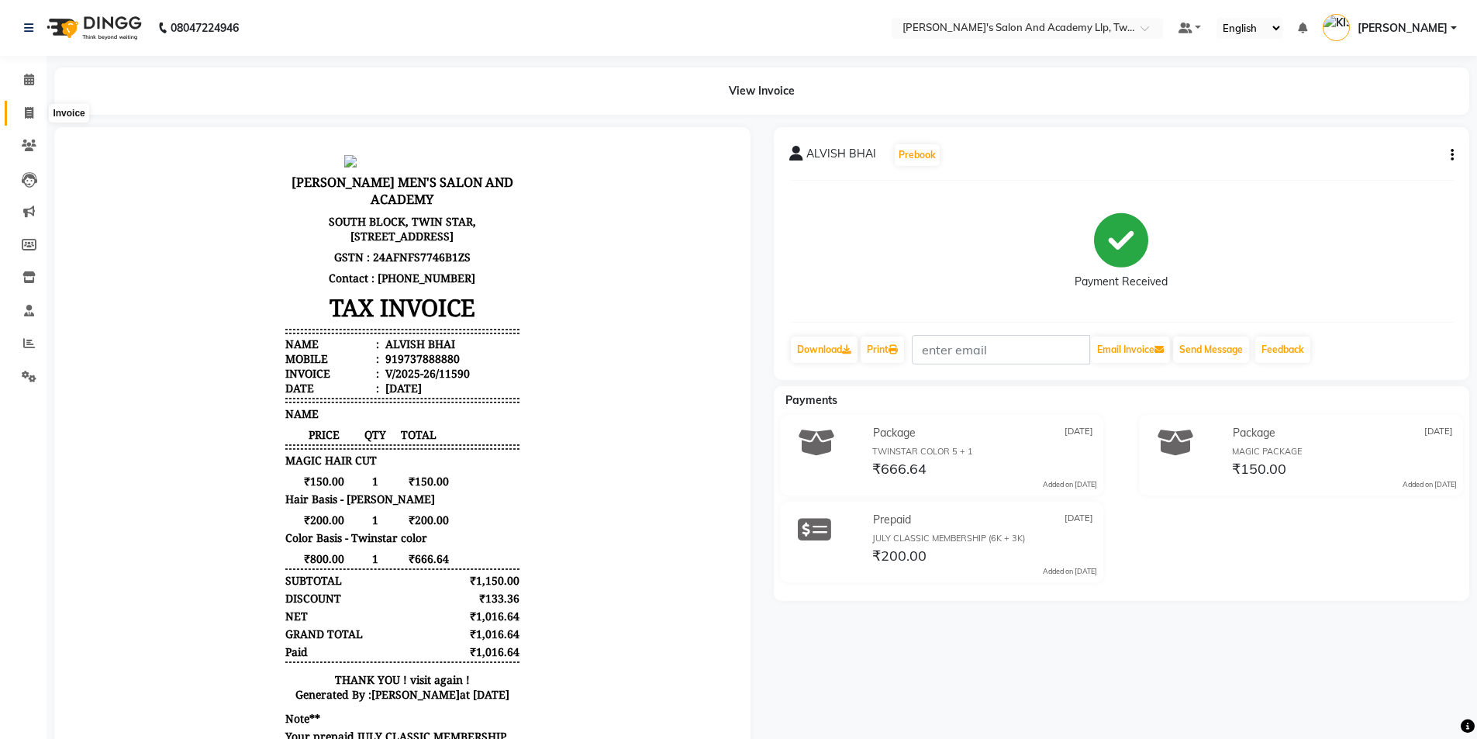
click at [25, 105] on span at bounding box center [29, 114] width 27 height 18
select select "service"
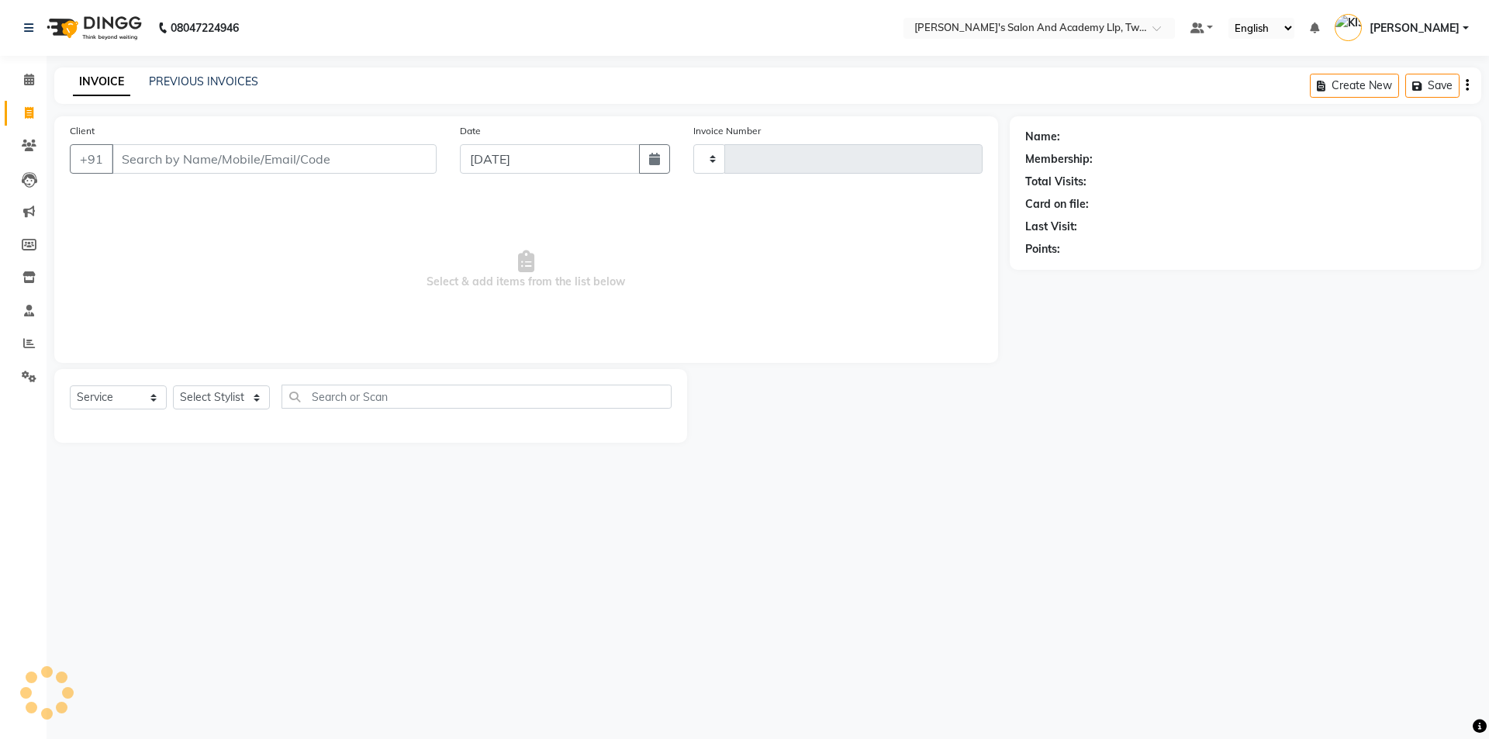
type input "11591"
select select "6985"
click at [19, 81] on span at bounding box center [29, 80] width 27 height 18
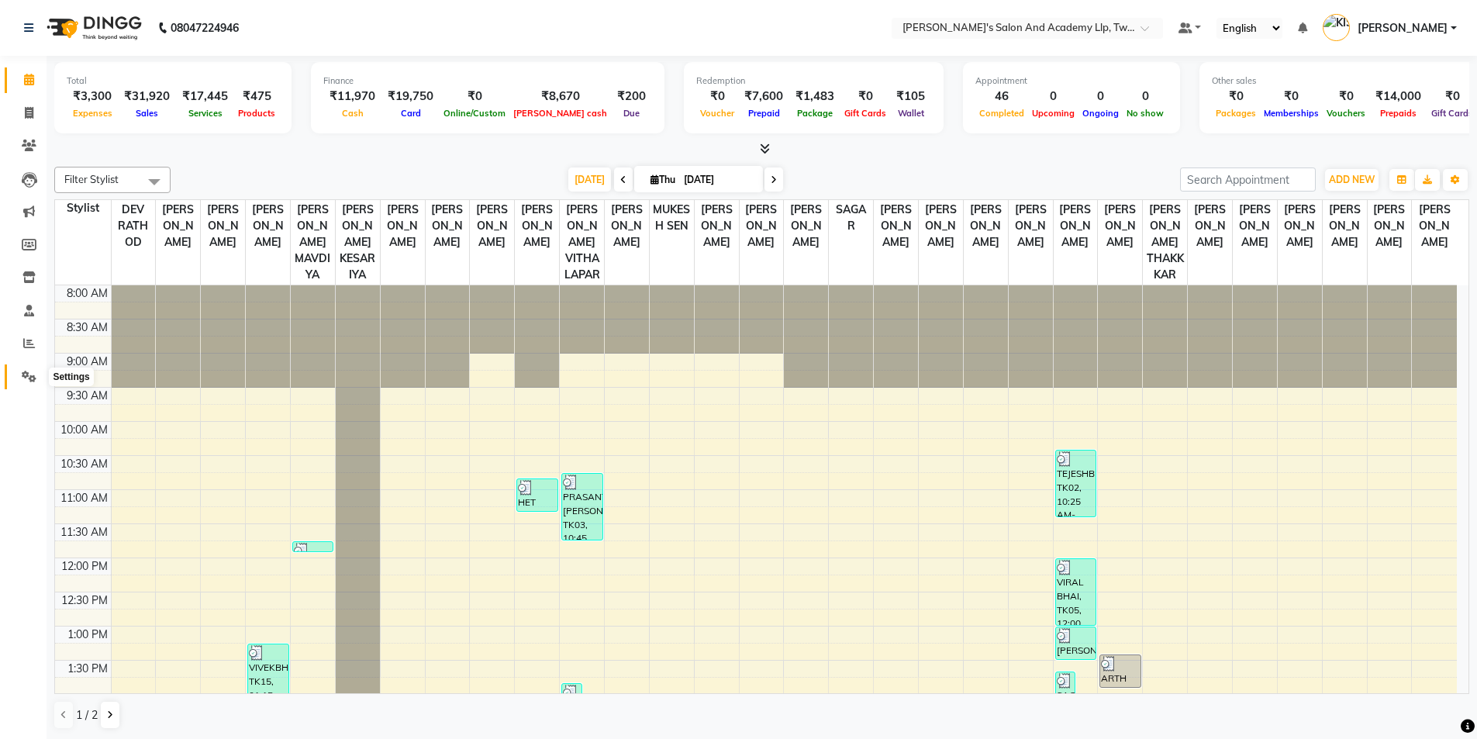
click at [33, 374] on icon at bounding box center [29, 377] width 15 height 12
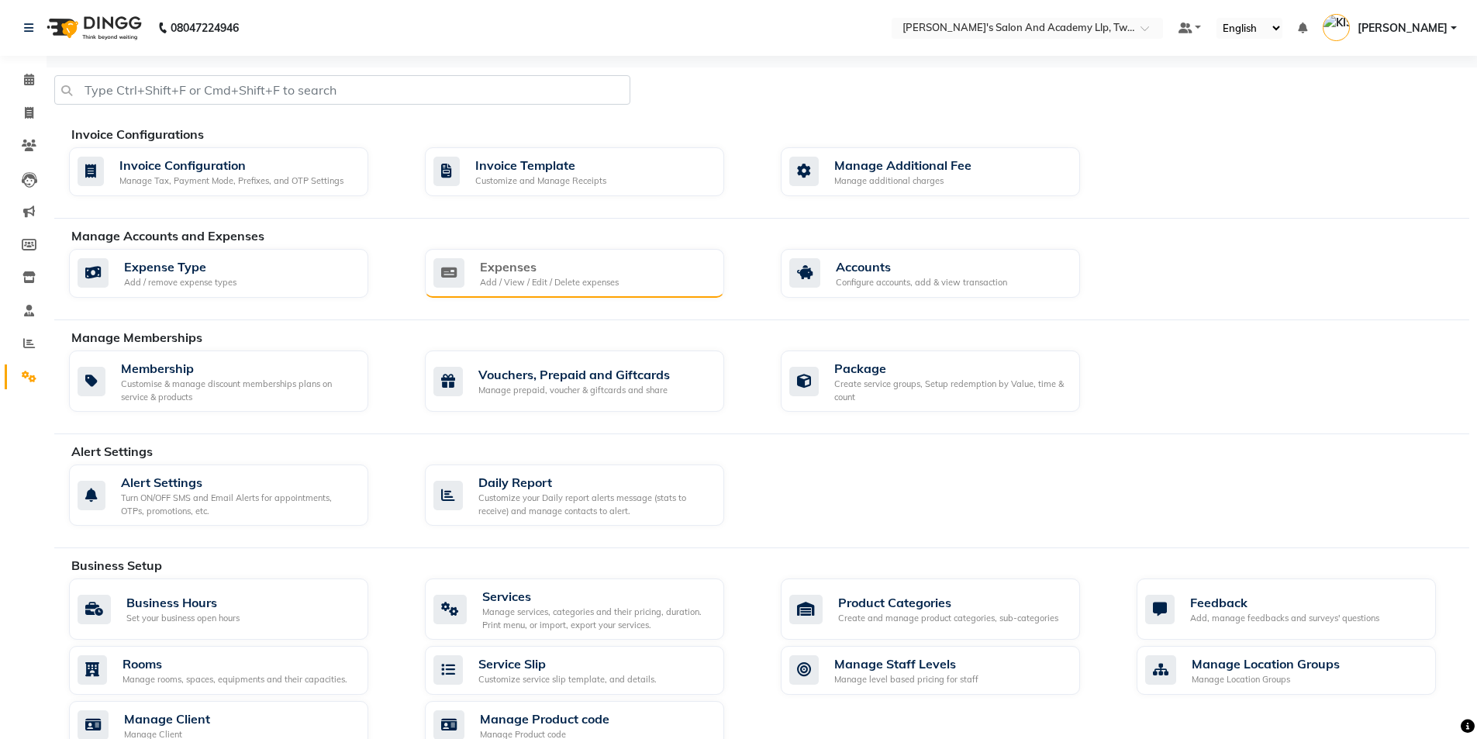
click at [584, 288] on div "Expenses Add / View / Edit / Delete expenses" at bounding box center [574, 274] width 299 height 50
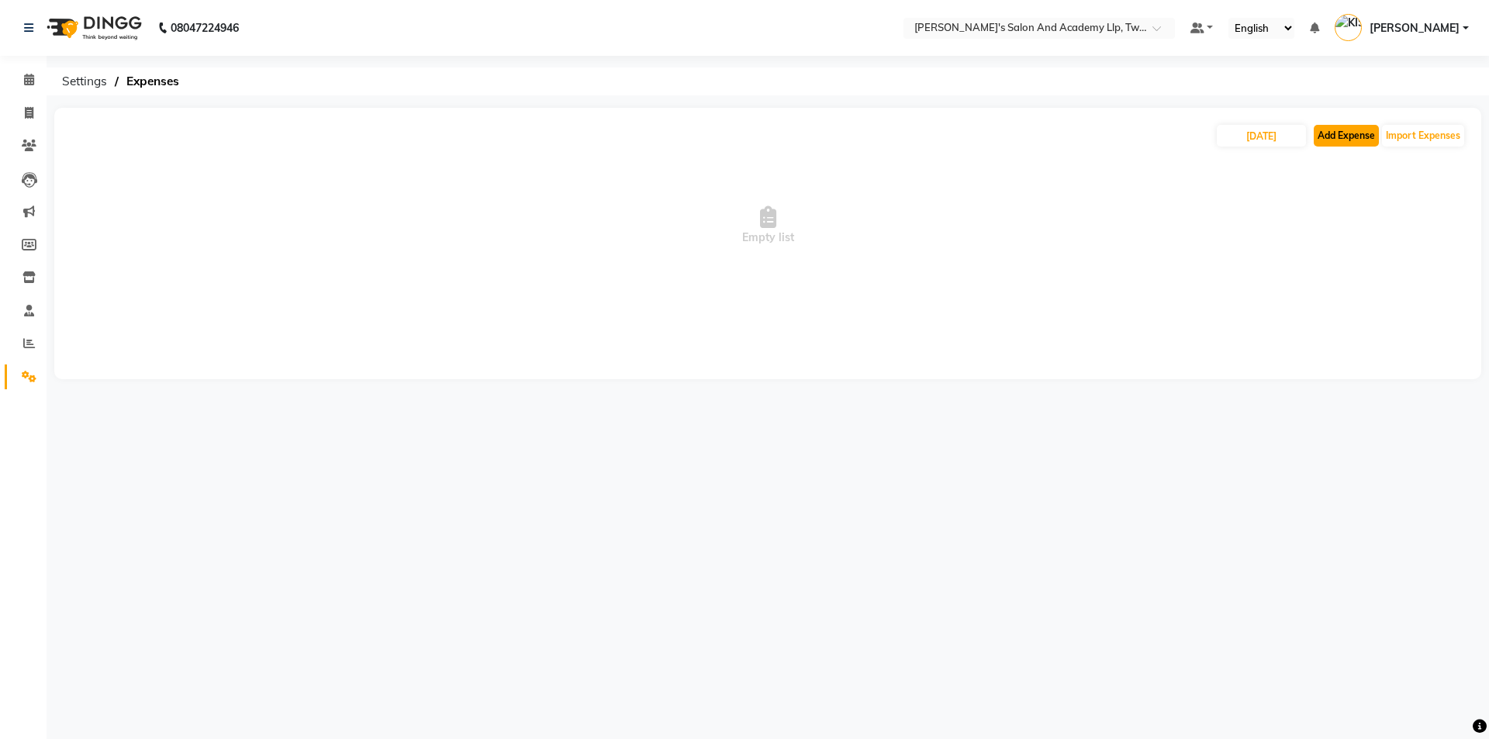
click at [1330, 140] on button "Add Expense" at bounding box center [1345, 136] width 65 height 22
select select "1"
select select "6046"
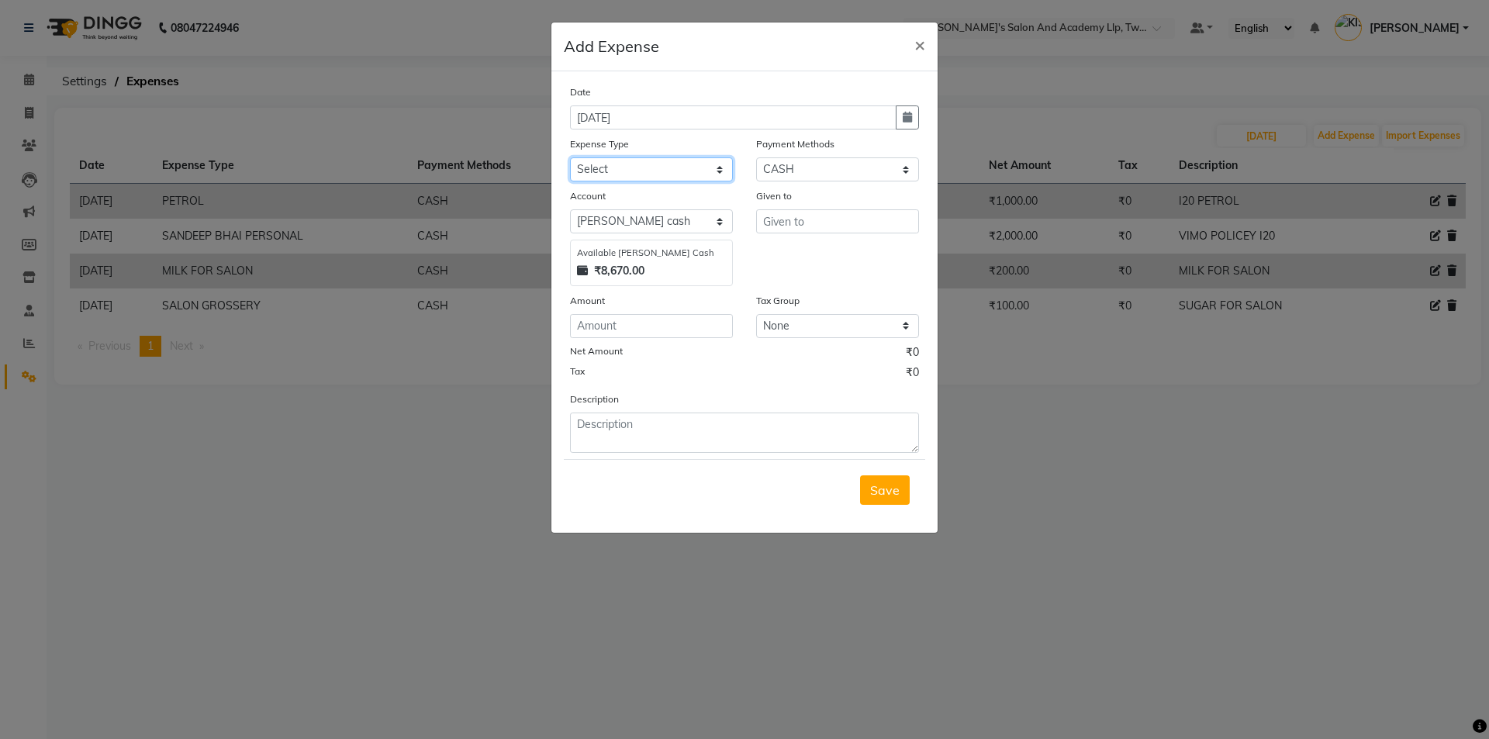
click at [607, 163] on select "Select ADVANCE RUPEES FOR STAFF CLEANING GROSSERY CLENING ITEM HOUSEKEEPIN clie…" at bounding box center [651, 169] width 163 height 24
select select "19507"
click at [570, 157] on select "Select ADVANCE RUPEES FOR STAFF CLEANING GROSSERY CLENING ITEM HOUSEKEEPIN clie…" at bounding box center [651, 169] width 163 height 24
click at [629, 327] on input "number" at bounding box center [651, 326] width 163 height 24
type input "80"
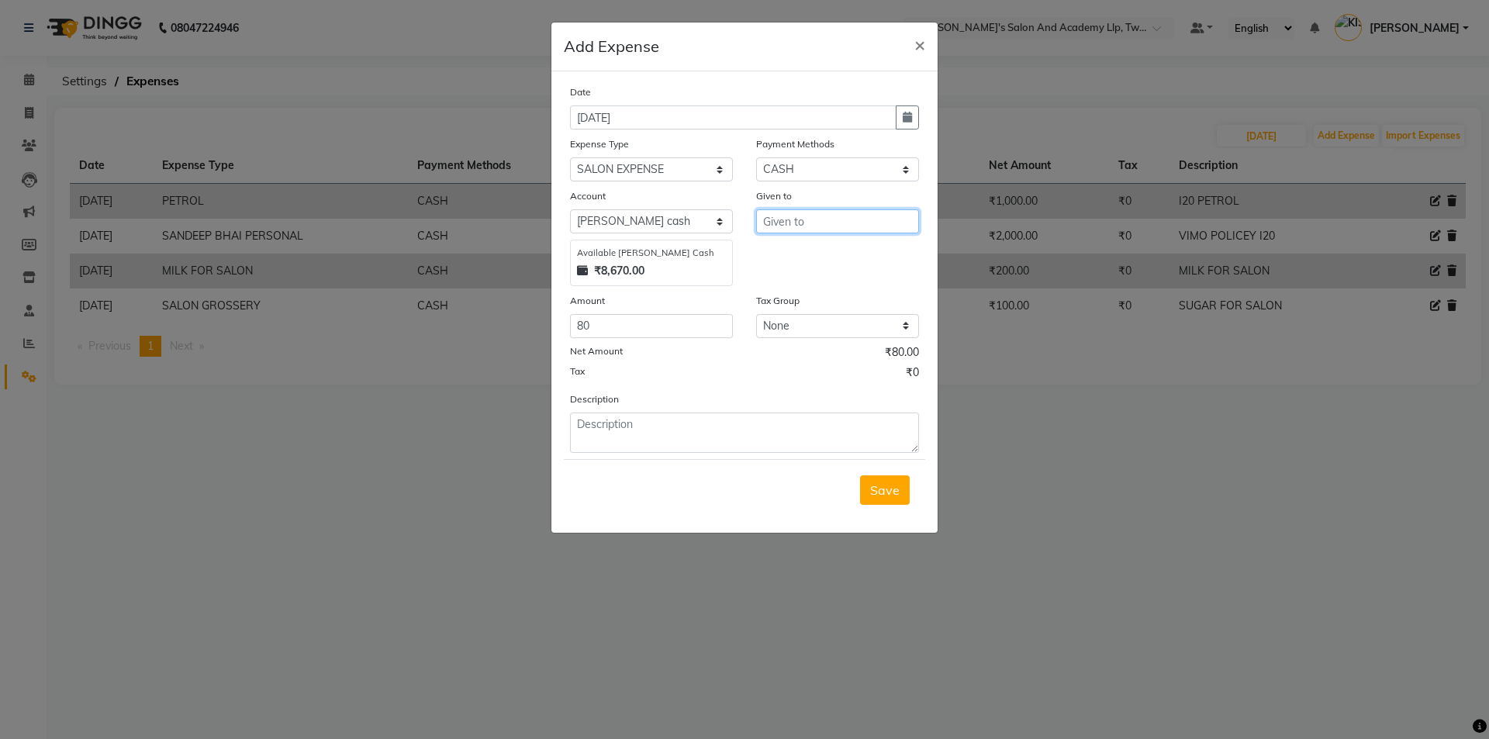
click at [780, 216] on input "text" at bounding box center [837, 221] width 163 height 24
type input "[PERSON_NAME]"
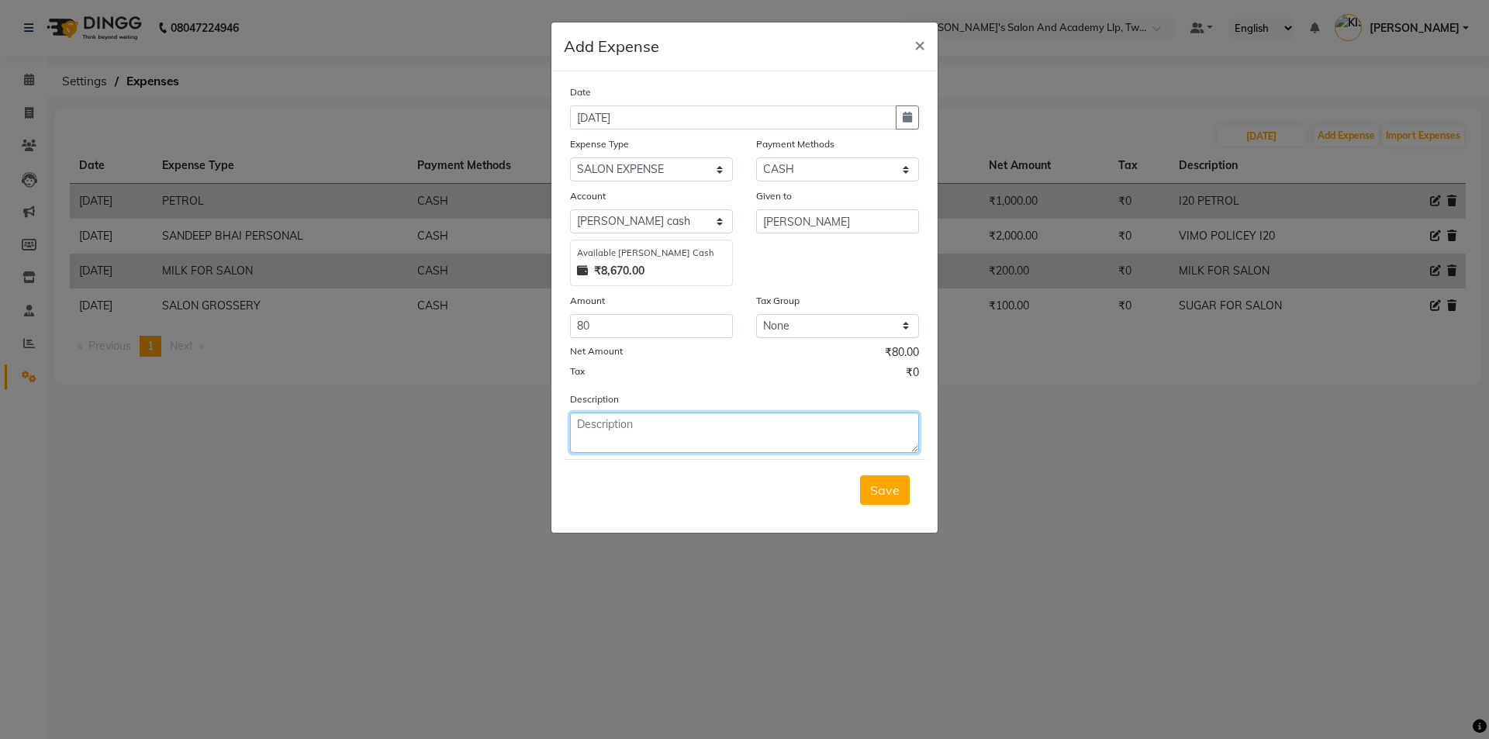
click at [756, 423] on textarea at bounding box center [744, 432] width 349 height 40
type textarea "[PERSON_NAME] BELT"
click at [884, 491] on span "Save" at bounding box center [884, 490] width 29 height 16
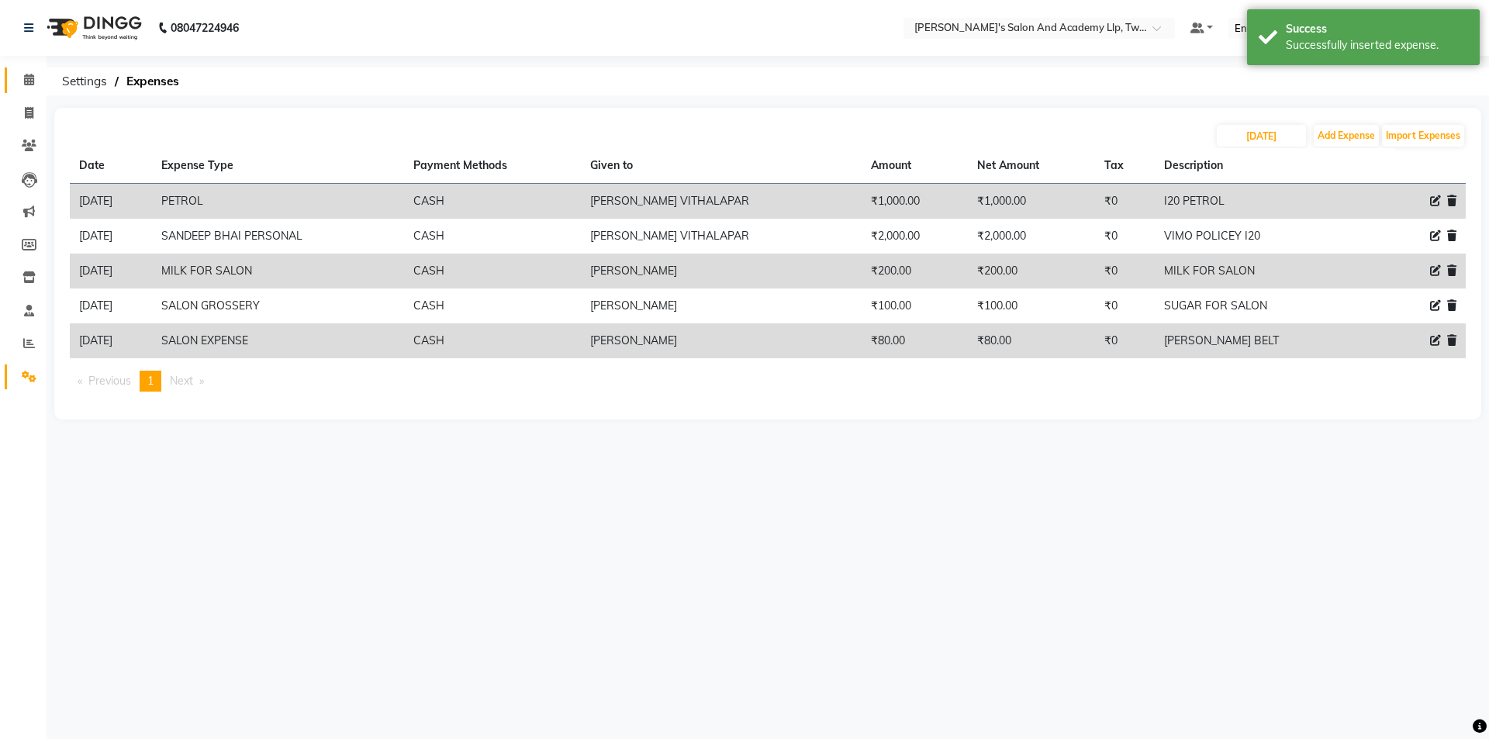
drag, startPoint x: 32, startPoint y: 62, endPoint x: 30, endPoint y: 74, distance: 11.7
click at [32, 63] on div "Calendar Invoice Clients Leads Marketing Members Inventory Staff Reports Settin…" at bounding box center [104, 379] width 209 height 671
click at [29, 75] on icon at bounding box center [29, 80] width 10 height 12
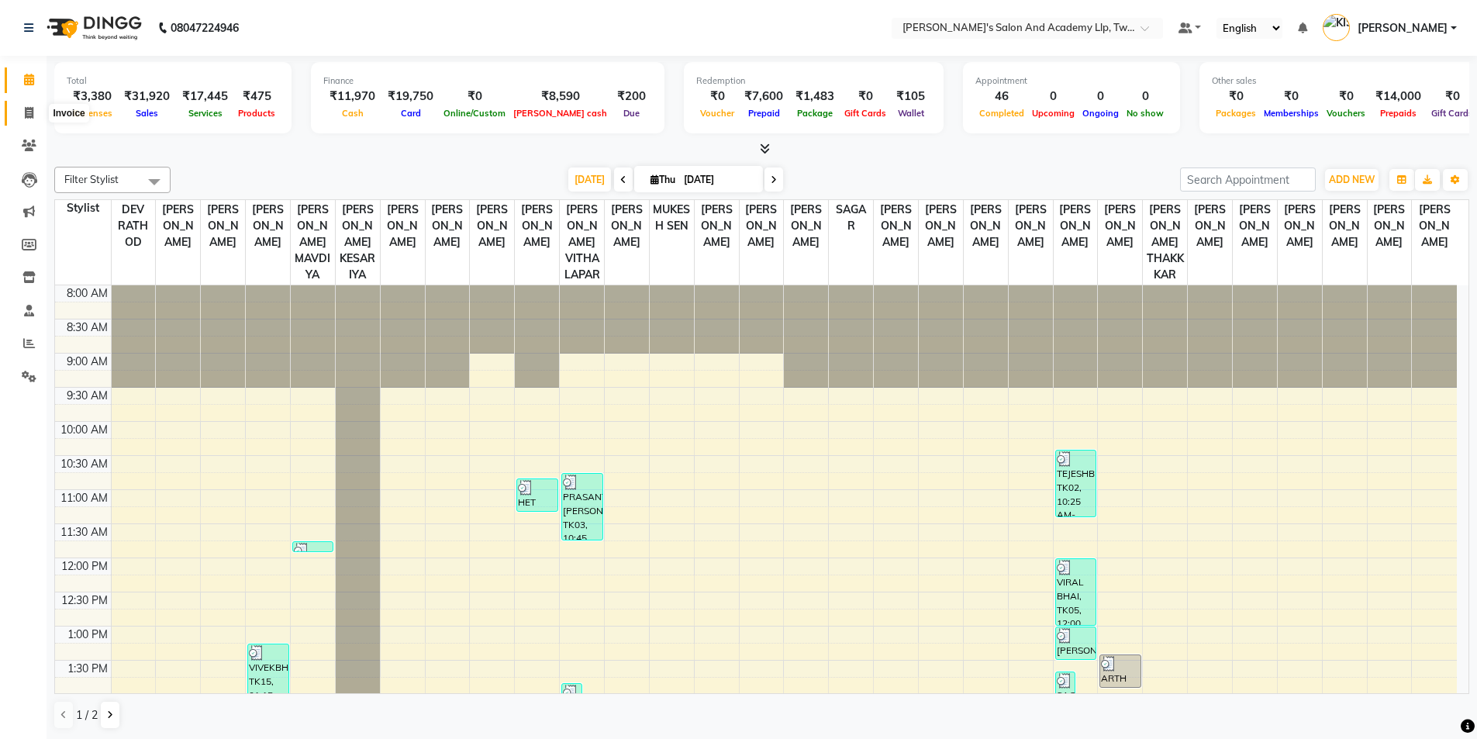
click at [40, 114] on span at bounding box center [29, 114] width 27 height 18
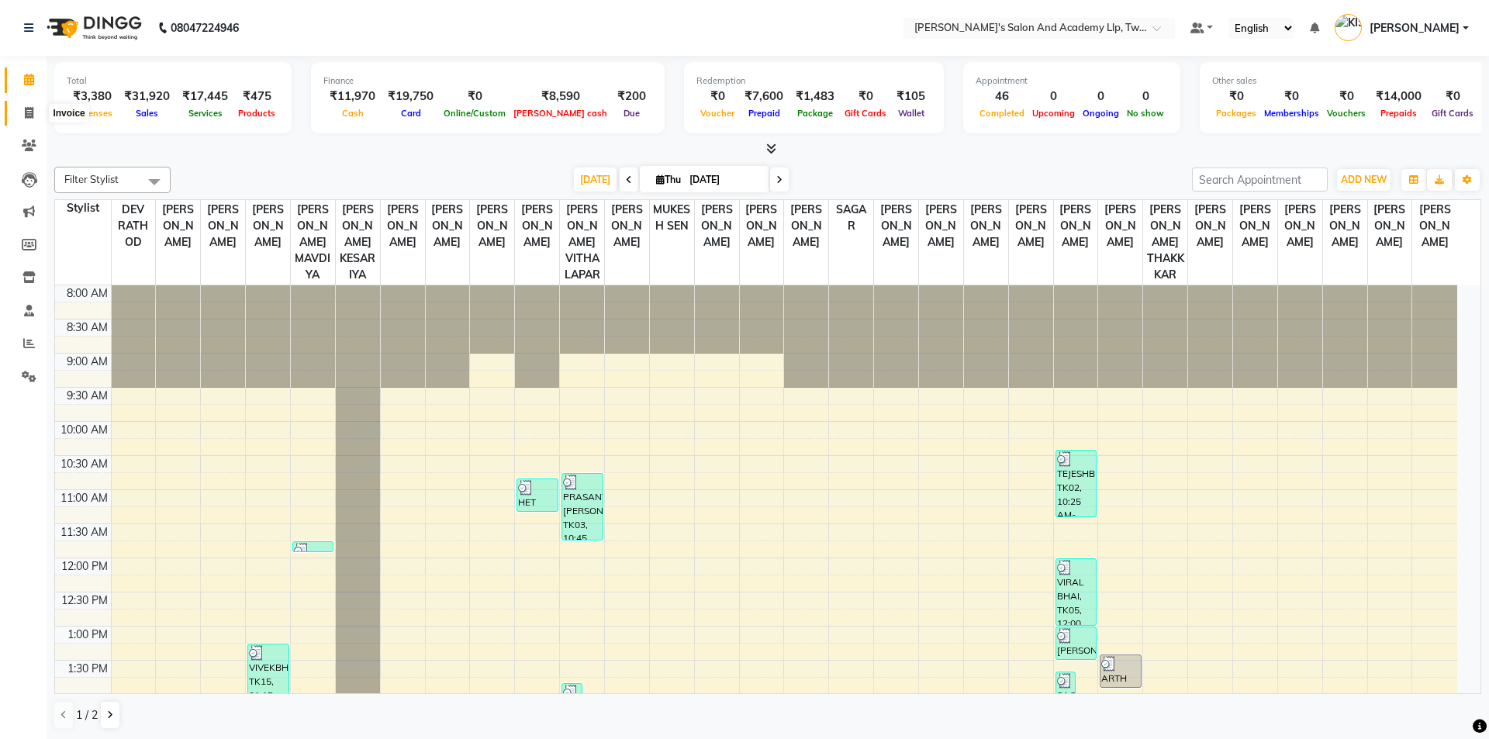
select select "service"
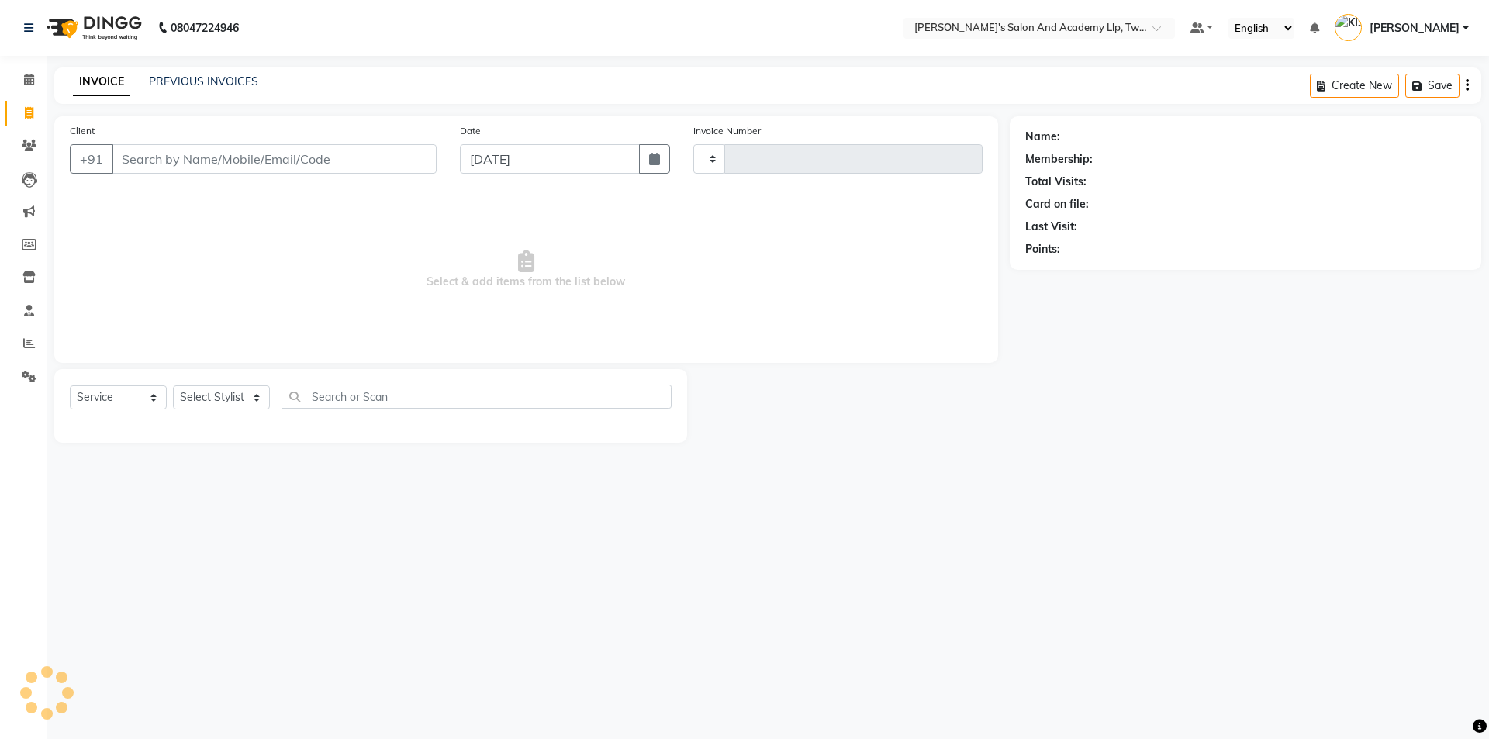
type input "11591"
select select "6985"
click at [270, 168] on input "Client" at bounding box center [274, 158] width 325 height 29
type input "6359237711"
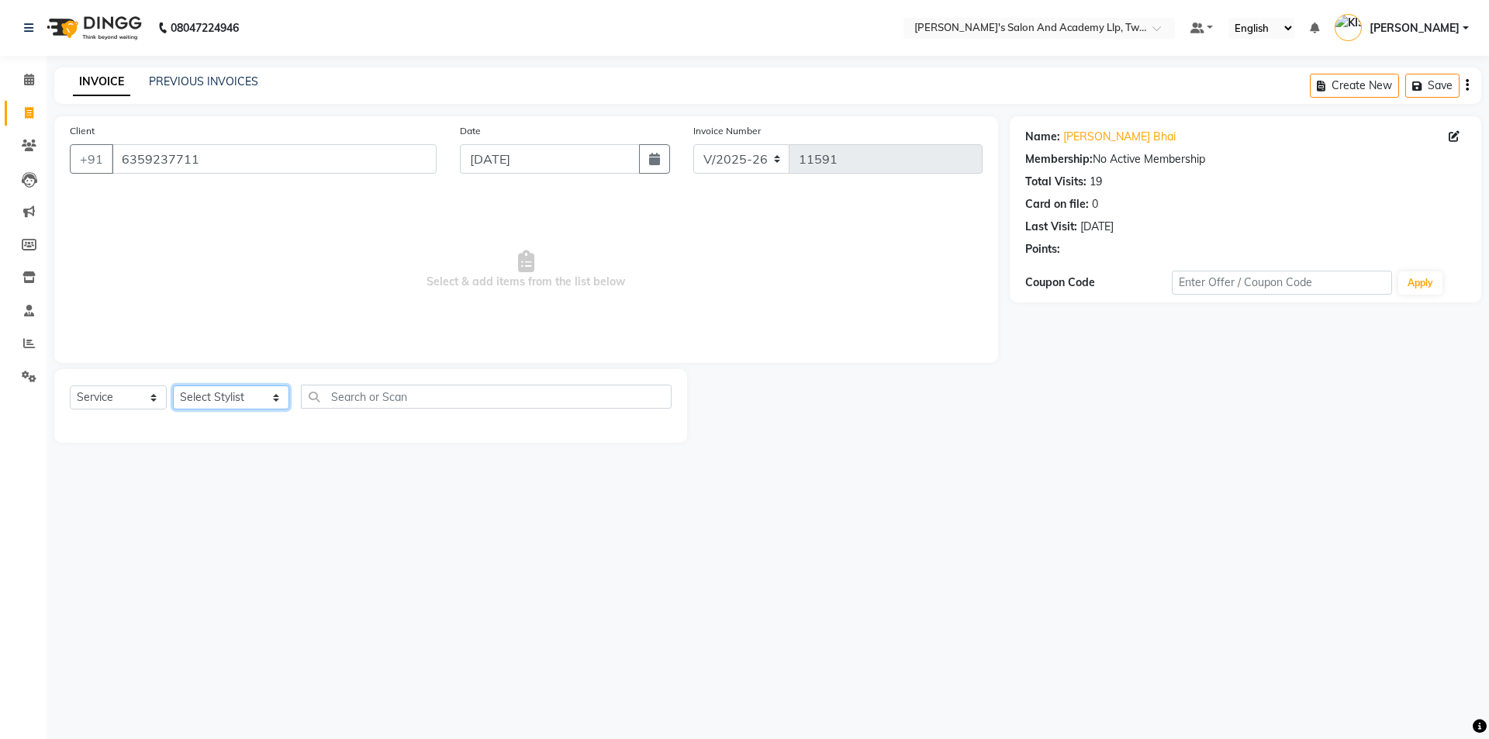
click at [195, 399] on select "Select Stylist [PERSON_NAME] [PERSON_NAME] [PERSON_NAME] [PERSON_NAME] [PERSON_…" at bounding box center [231, 397] width 116 height 24
select select "52741"
click at [173, 385] on select "Select Stylist [PERSON_NAME] [PERSON_NAME] [PERSON_NAME] [PERSON_NAME] [PERSON_…" at bounding box center [231, 397] width 116 height 24
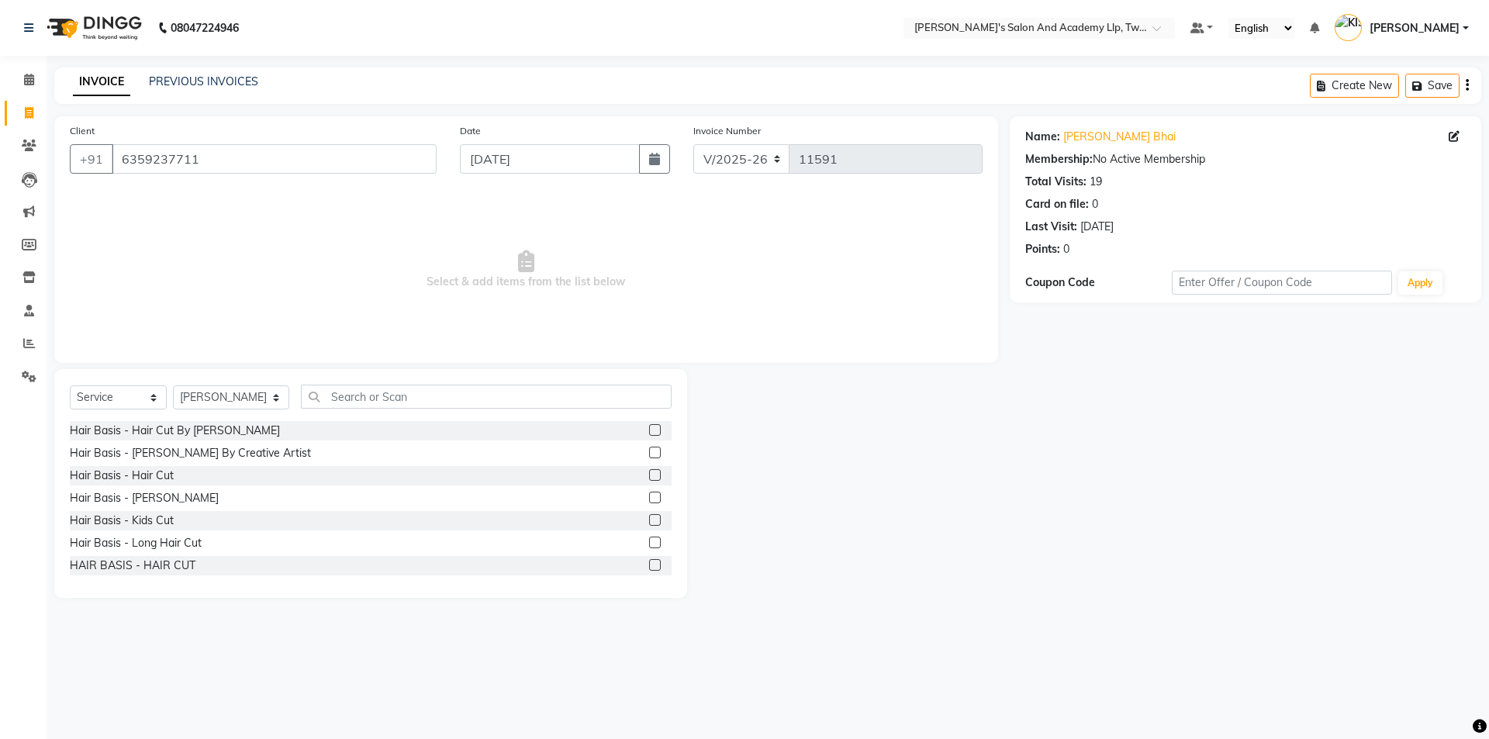
click at [637, 475] on div "Hair Basis - Hair Cut" at bounding box center [371, 475] width 602 height 19
click at [649, 469] on label at bounding box center [655, 475] width 12 height 12
click at [649, 471] on input "checkbox" at bounding box center [654, 476] width 10 height 10
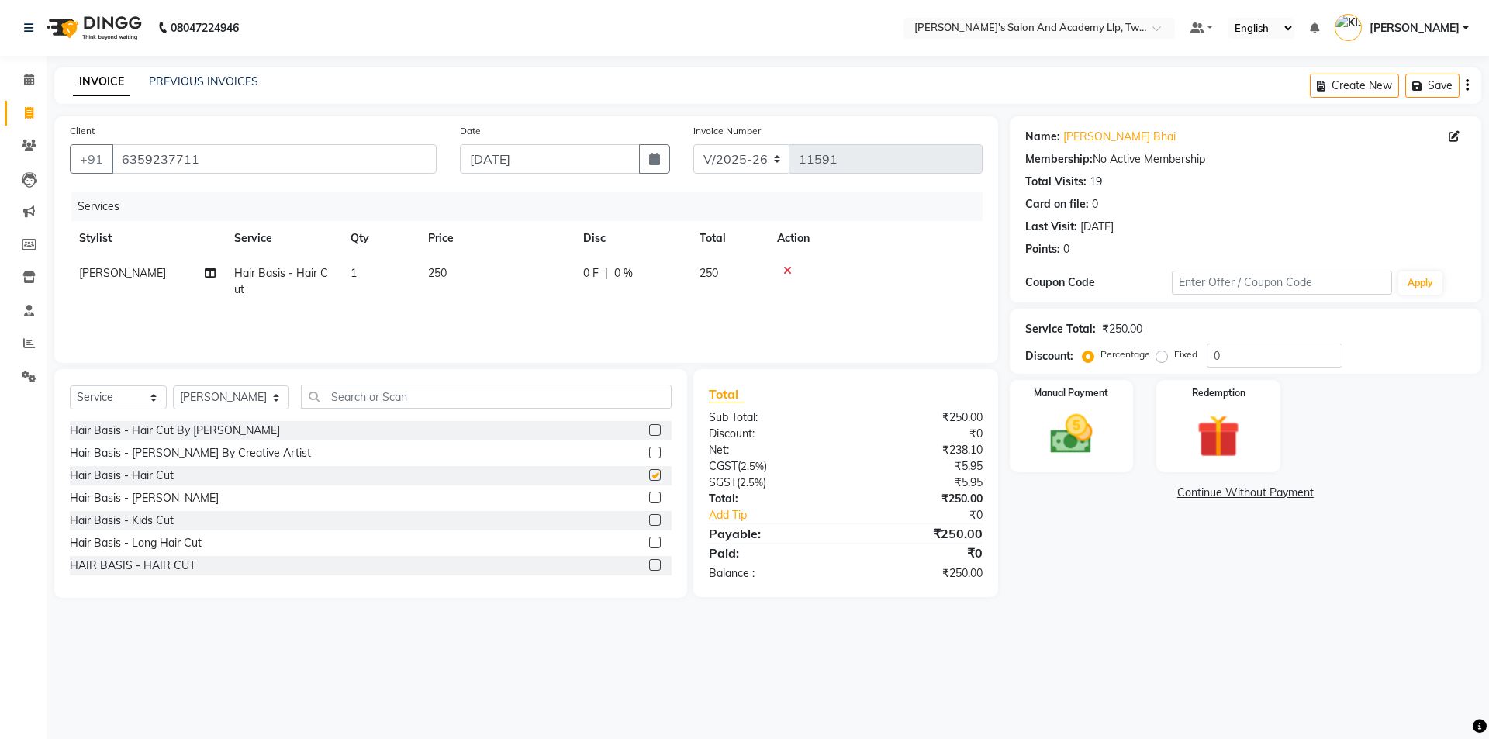
checkbox input "false"
click at [649, 495] on label at bounding box center [655, 498] width 12 height 12
click at [649, 495] on input "checkbox" at bounding box center [654, 498] width 10 height 10
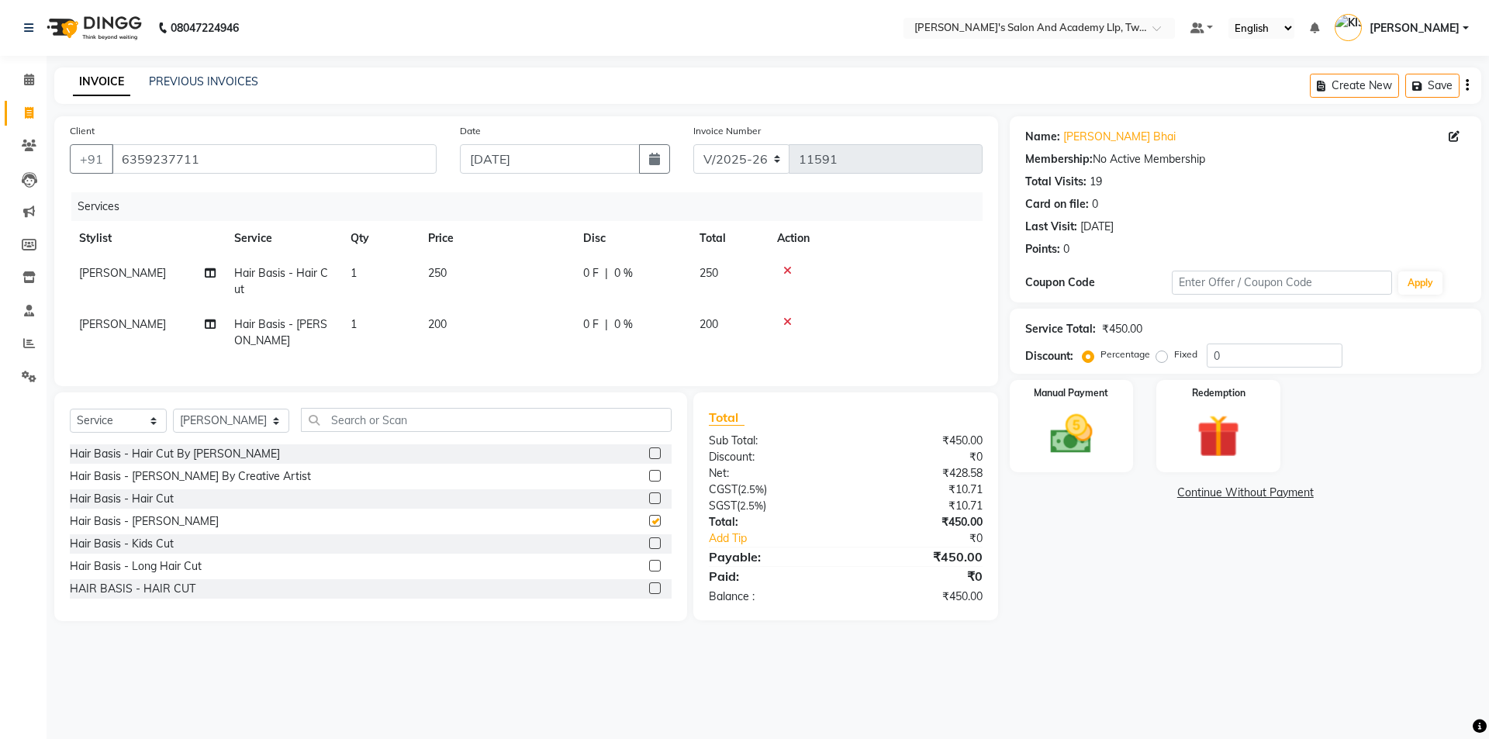
checkbox input "false"
click at [544, 270] on td "250" at bounding box center [496, 281] width 155 height 51
select select "52741"
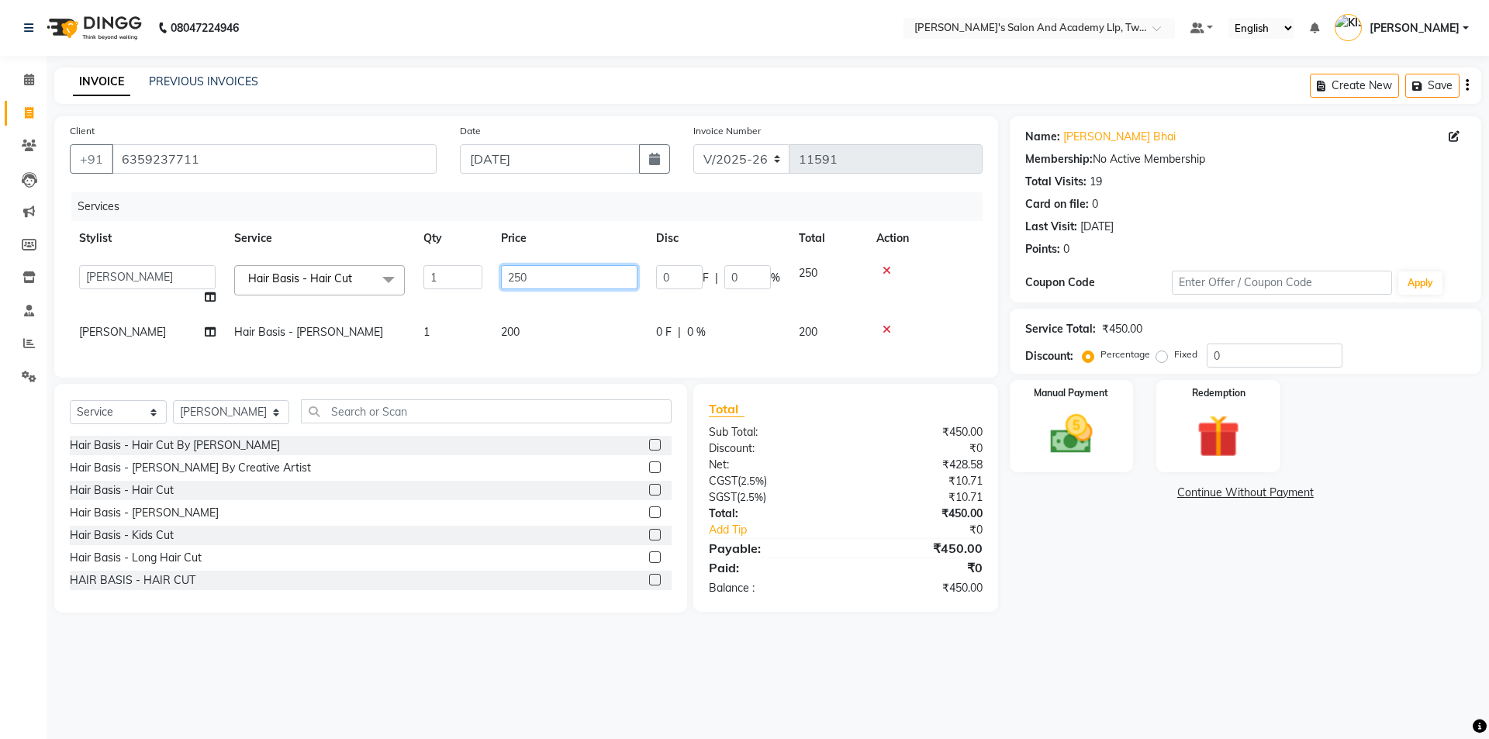
click at [544, 270] on input "250" at bounding box center [569, 277] width 136 height 24
type input "2"
type input "5"
type input "300"
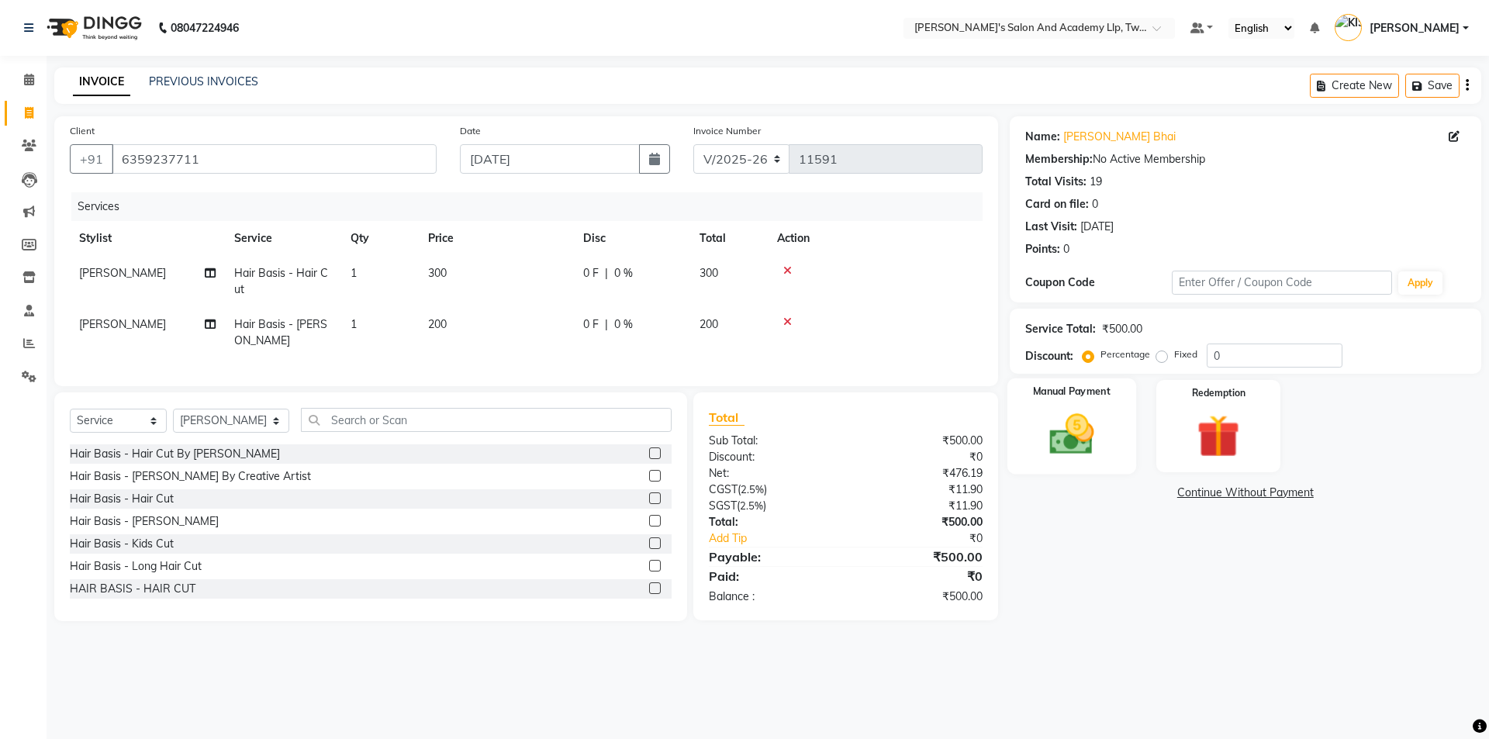
click at [1063, 446] on img at bounding box center [1071, 434] width 72 height 51
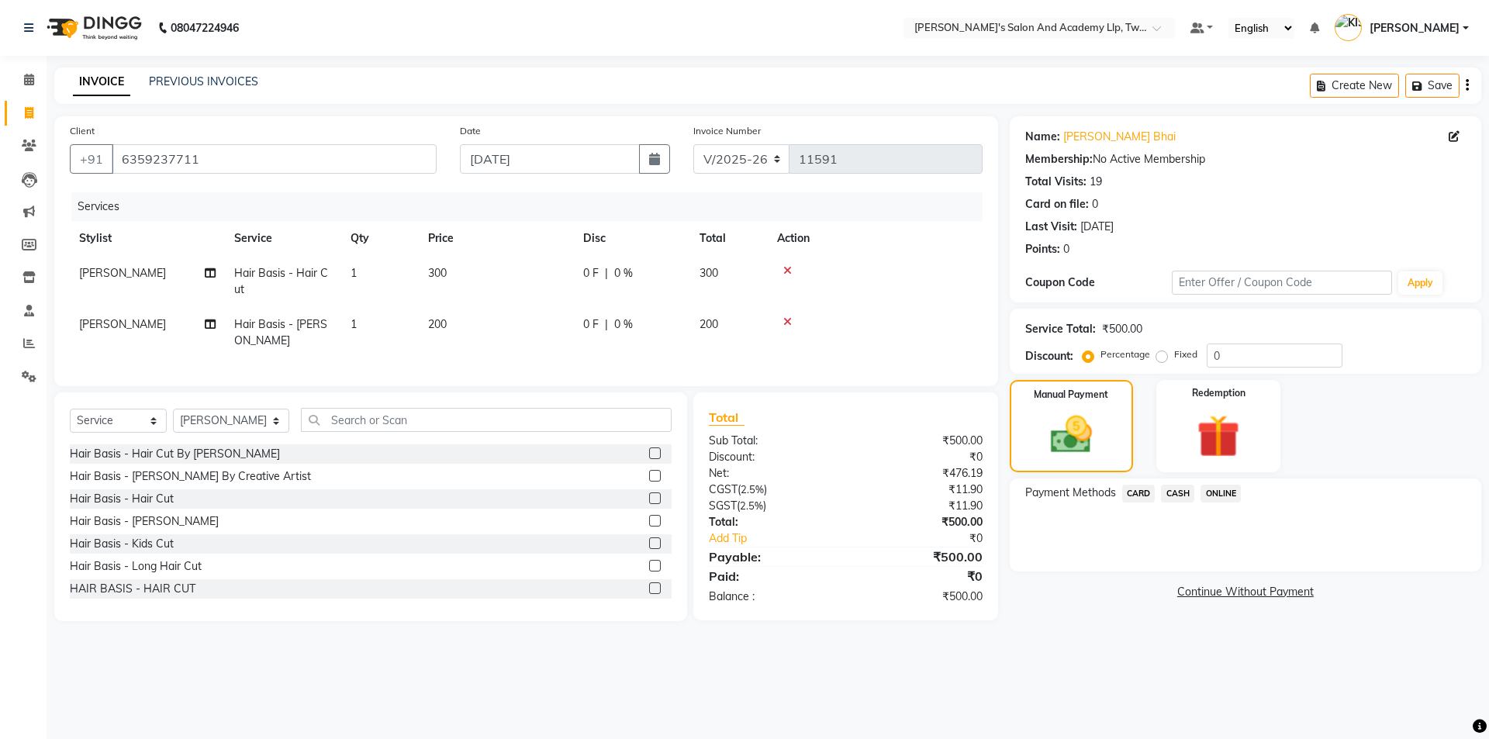
click at [1179, 492] on span "CASH" at bounding box center [1177, 494] width 33 height 18
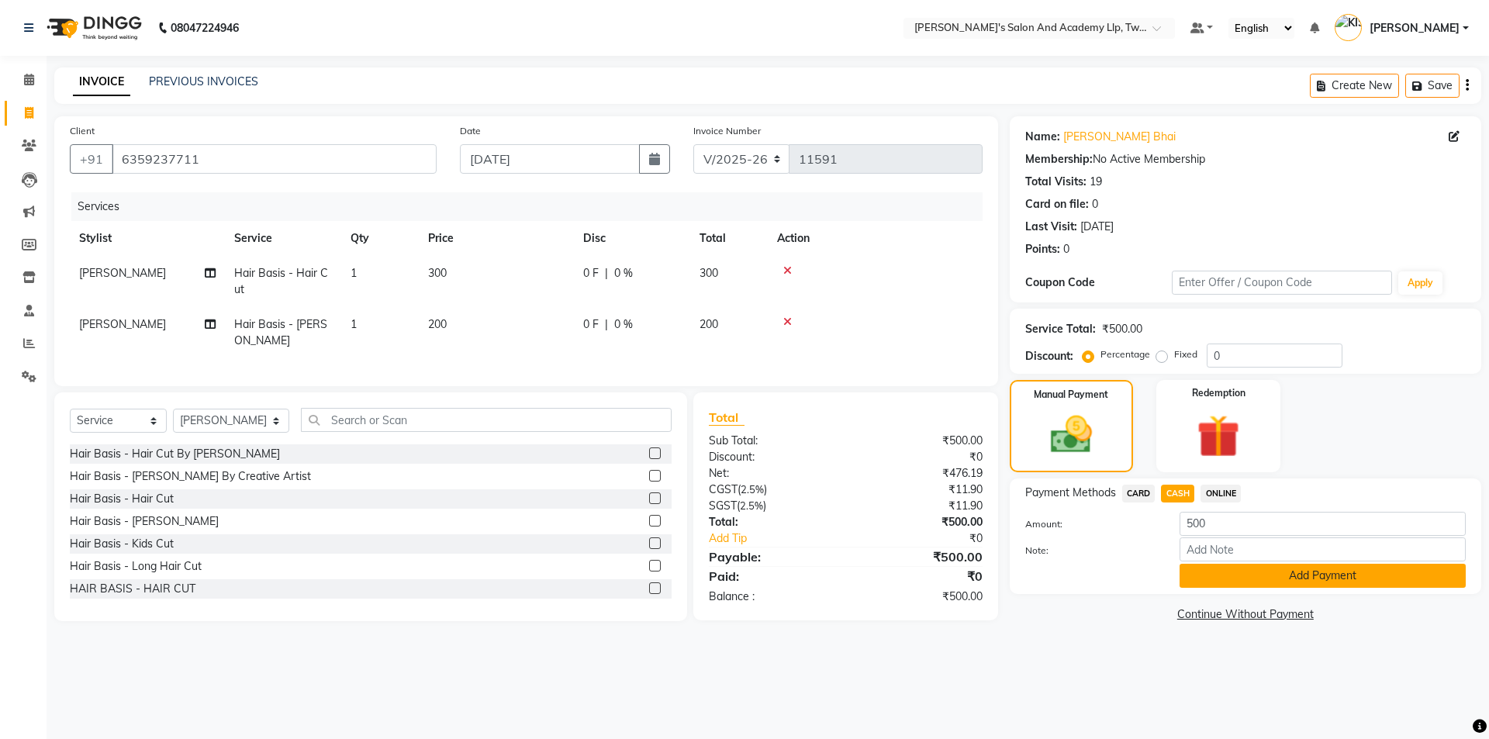
click at [1193, 581] on button "Add Payment" at bounding box center [1322, 576] width 286 height 24
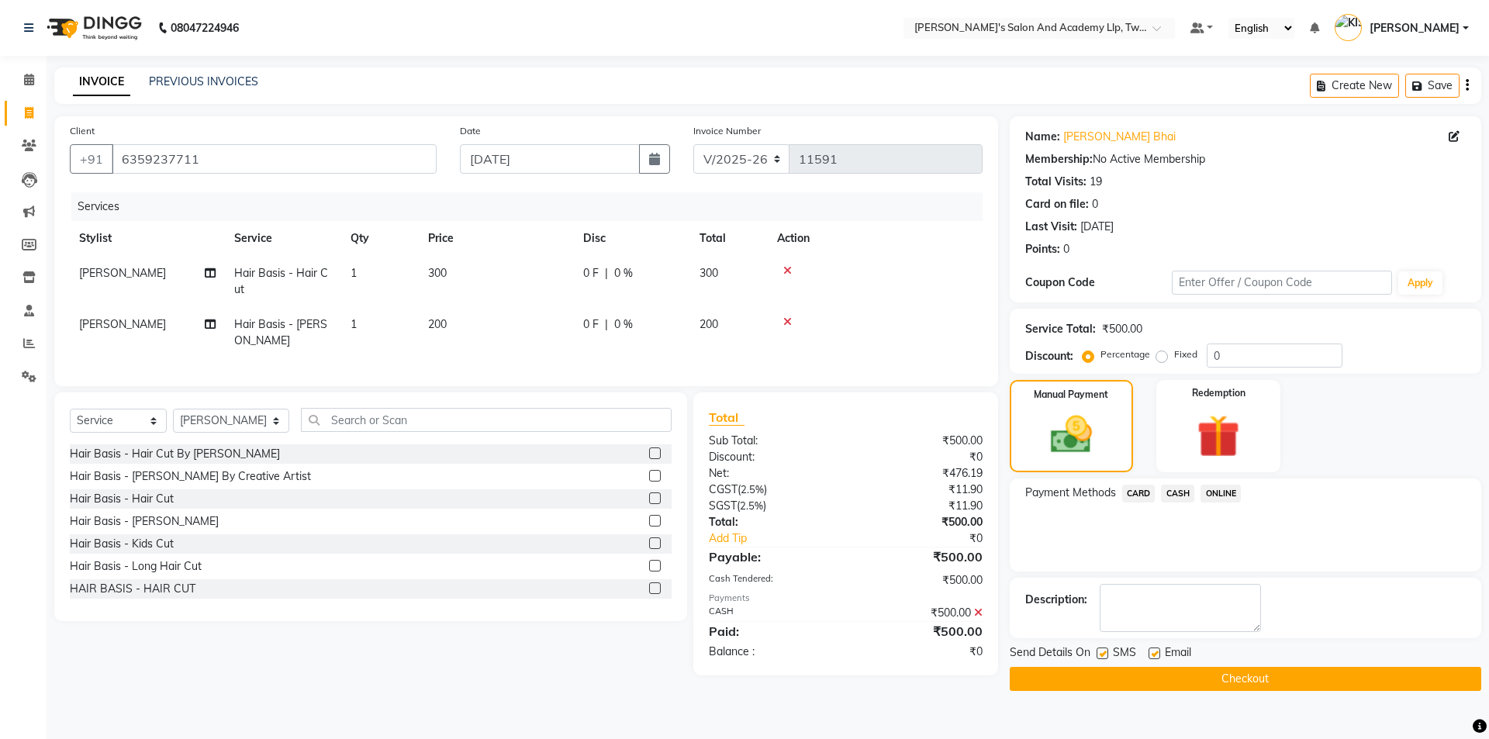
drag, startPoint x: 1149, startPoint y: 651, endPoint x: 1132, endPoint y: 654, distance: 17.5
click at [1149, 651] on label at bounding box center [1154, 653] width 12 height 12
click at [1149, 651] on input "checkbox" at bounding box center [1153, 654] width 10 height 10
checkbox input "false"
click at [1104, 654] on label at bounding box center [1102, 653] width 12 height 12
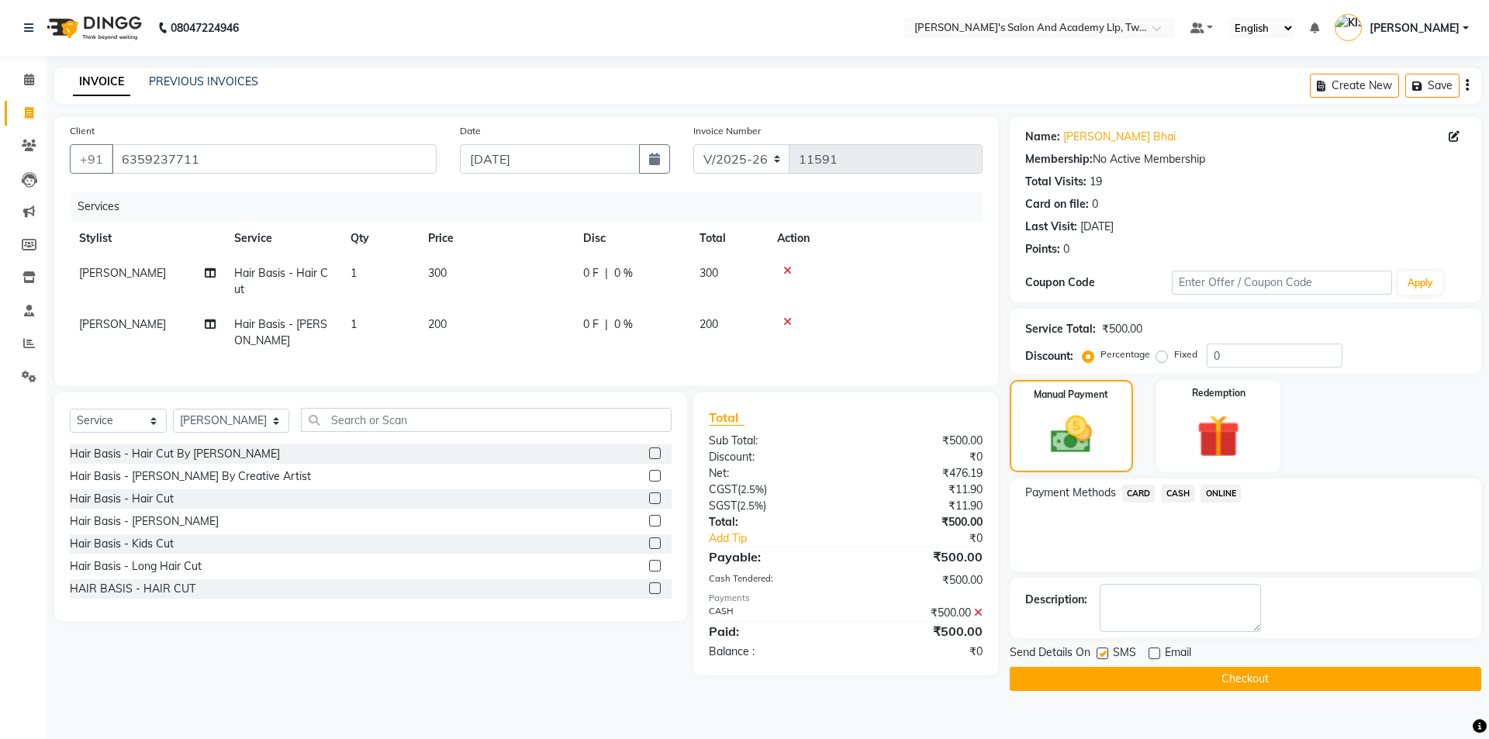
click at [1104, 654] on input "checkbox" at bounding box center [1101, 654] width 10 height 10
checkbox input "false"
click at [1111, 678] on button "Checkout" at bounding box center [1245, 679] width 471 height 24
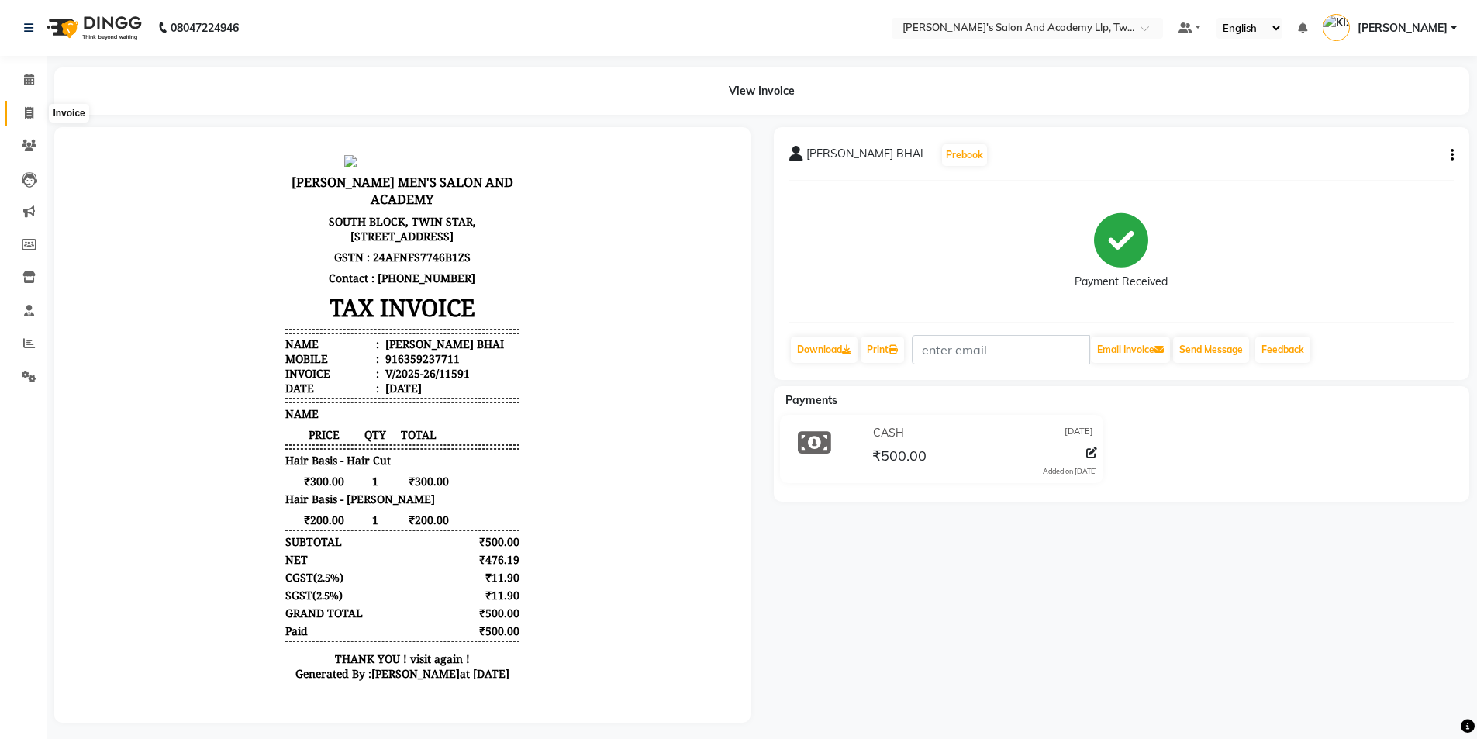
click at [34, 112] on span at bounding box center [29, 114] width 27 height 18
select select "service"
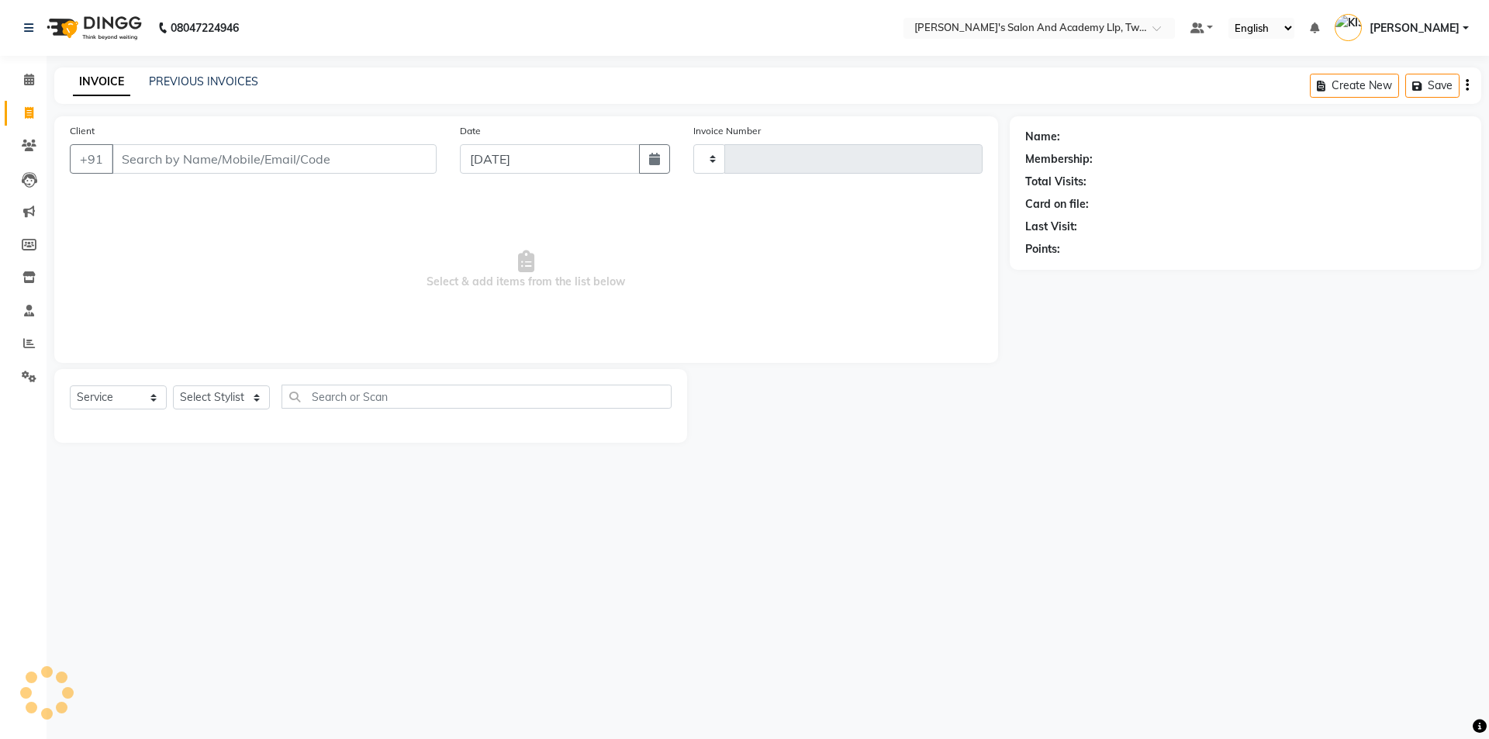
type input "11592"
select select "6985"
type input "9898444441"
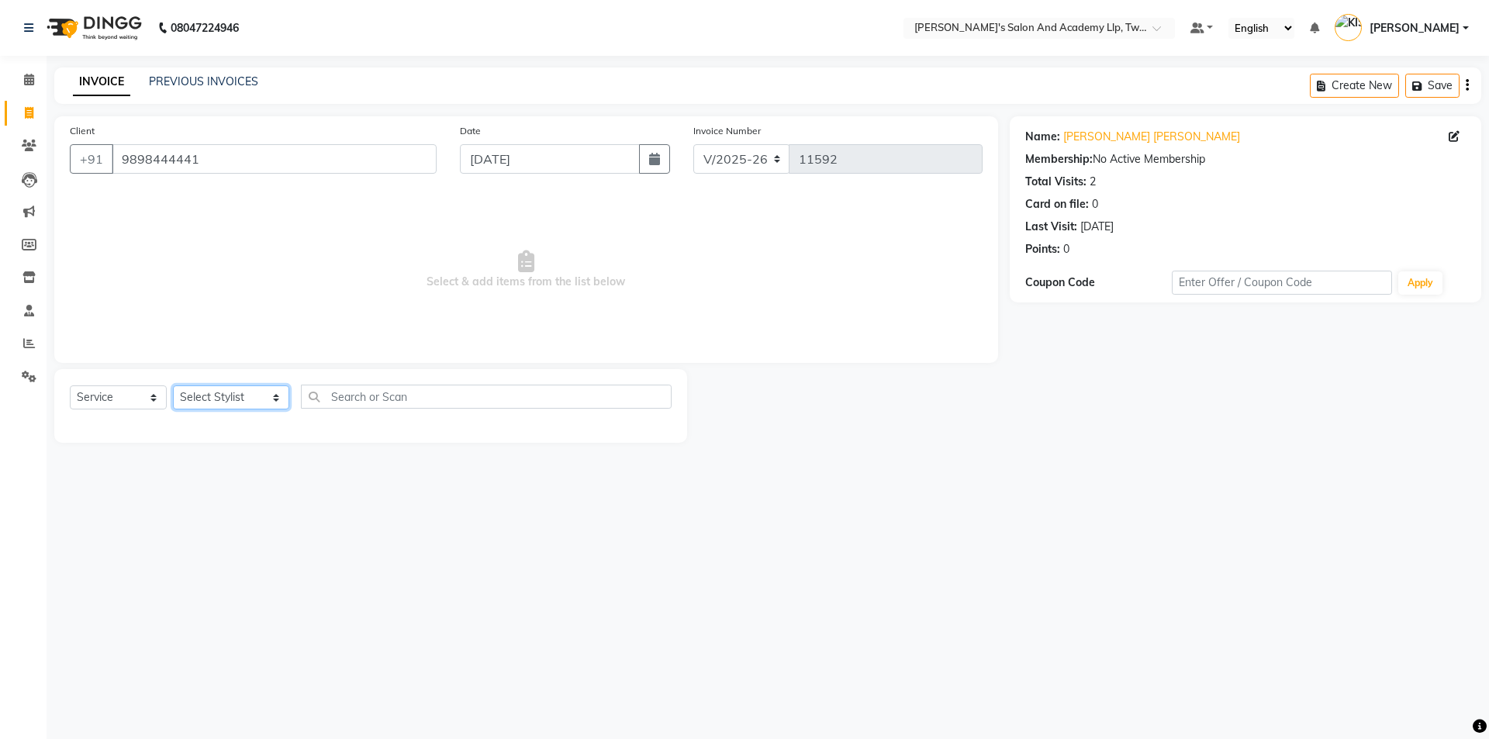
click at [216, 402] on select "Select Stylist [PERSON_NAME] [PERSON_NAME] [PERSON_NAME] [PERSON_NAME] [PERSON_…" at bounding box center [231, 397] width 116 height 24
drag, startPoint x: 756, startPoint y: 292, endPoint x: 856, endPoint y: 238, distance: 113.4
click at [756, 292] on span "Select & add items from the list below" at bounding box center [526, 269] width 913 height 155
click at [1079, 134] on link "[PERSON_NAME] [PERSON_NAME]" at bounding box center [1151, 137] width 177 height 16
click at [226, 402] on select "Select Stylist [PERSON_NAME] [PERSON_NAME] [PERSON_NAME] [PERSON_NAME] [PERSON_…" at bounding box center [231, 397] width 116 height 24
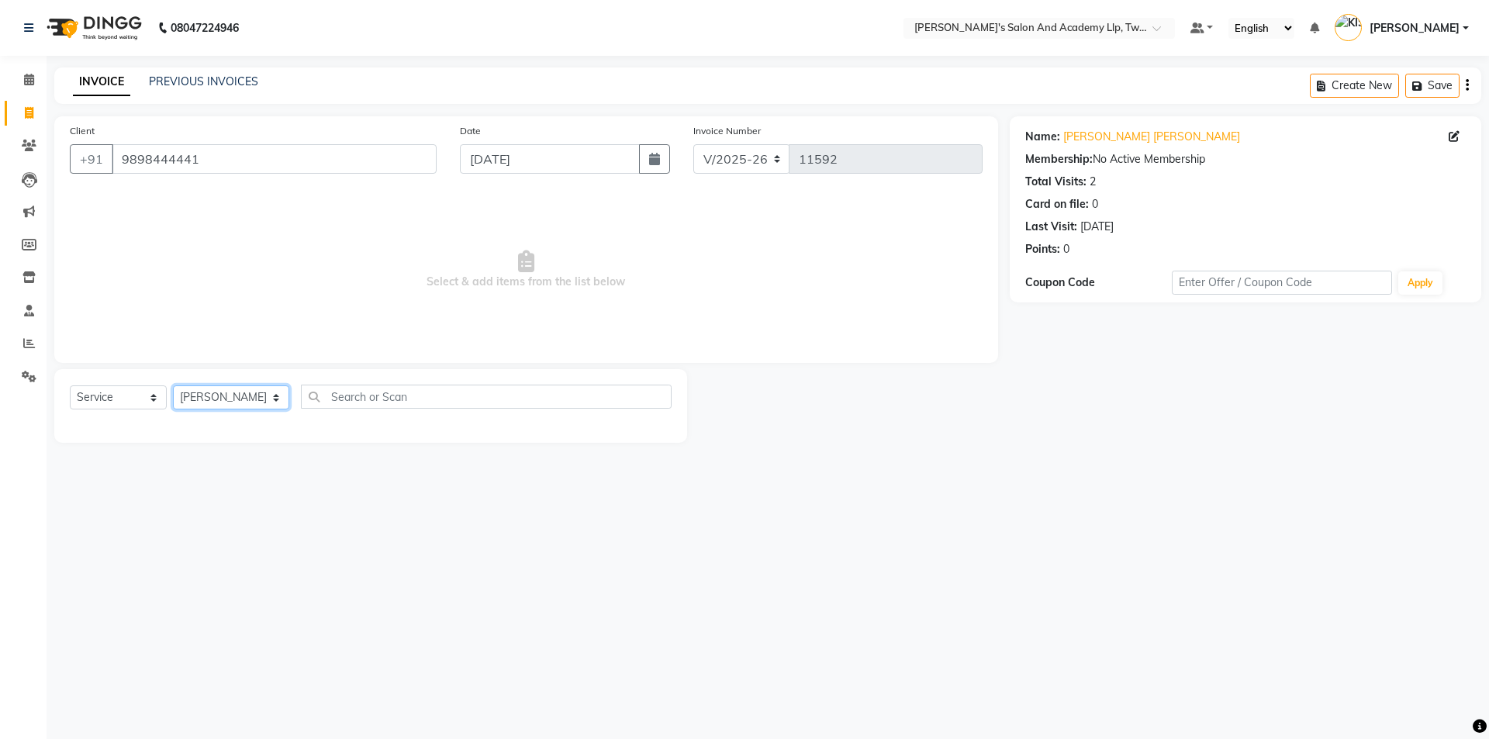
click at [173, 385] on select "Select Stylist [PERSON_NAME] [PERSON_NAME] [PERSON_NAME] [PERSON_NAME] [PERSON_…" at bounding box center [231, 397] width 116 height 24
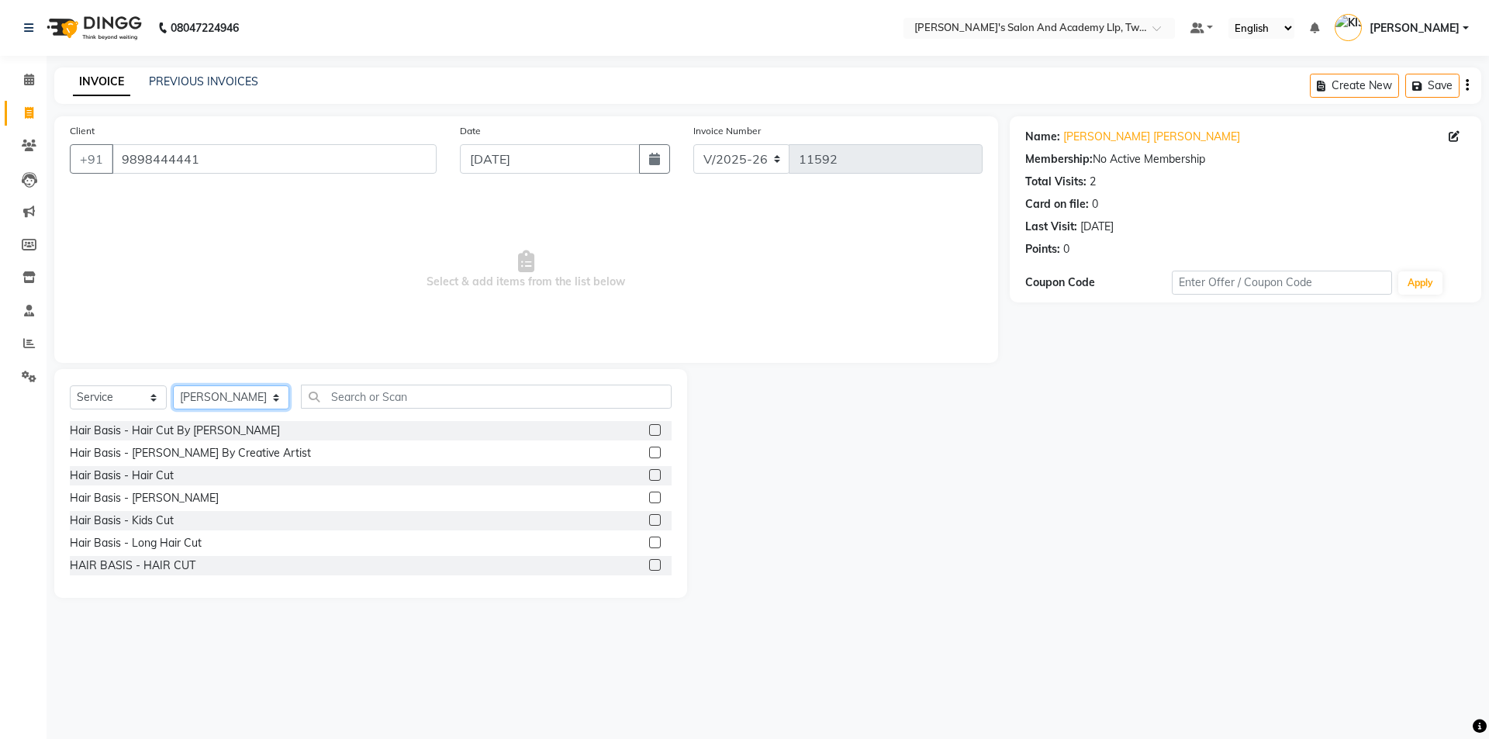
select select "52734"
click at [649, 475] on label at bounding box center [655, 475] width 12 height 12
click at [649, 475] on input "checkbox" at bounding box center [654, 476] width 10 height 10
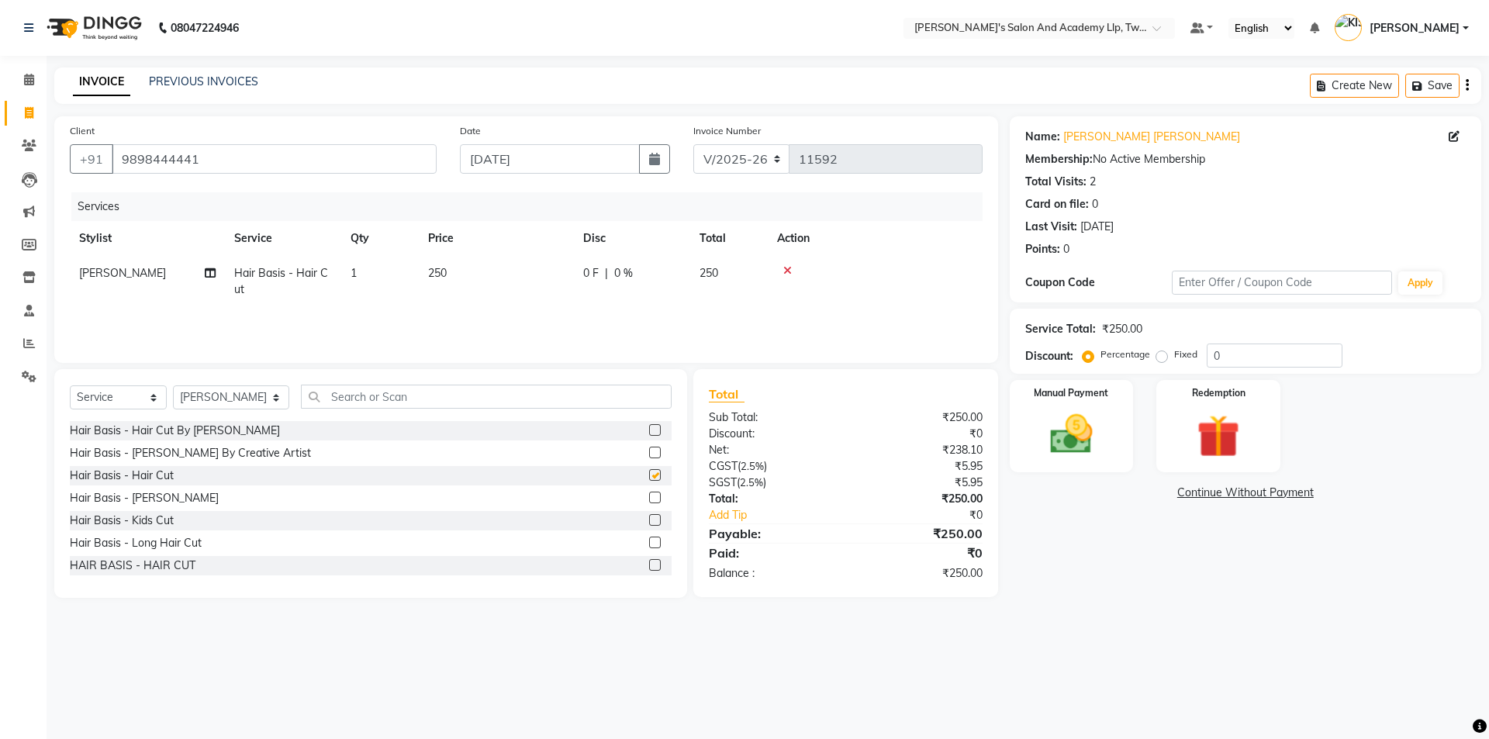
checkbox input "false"
click at [649, 496] on label at bounding box center [655, 498] width 12 height 12
click at [649, 496] on input "checkbox" at bounding box center [654, 498] width 10 height 10
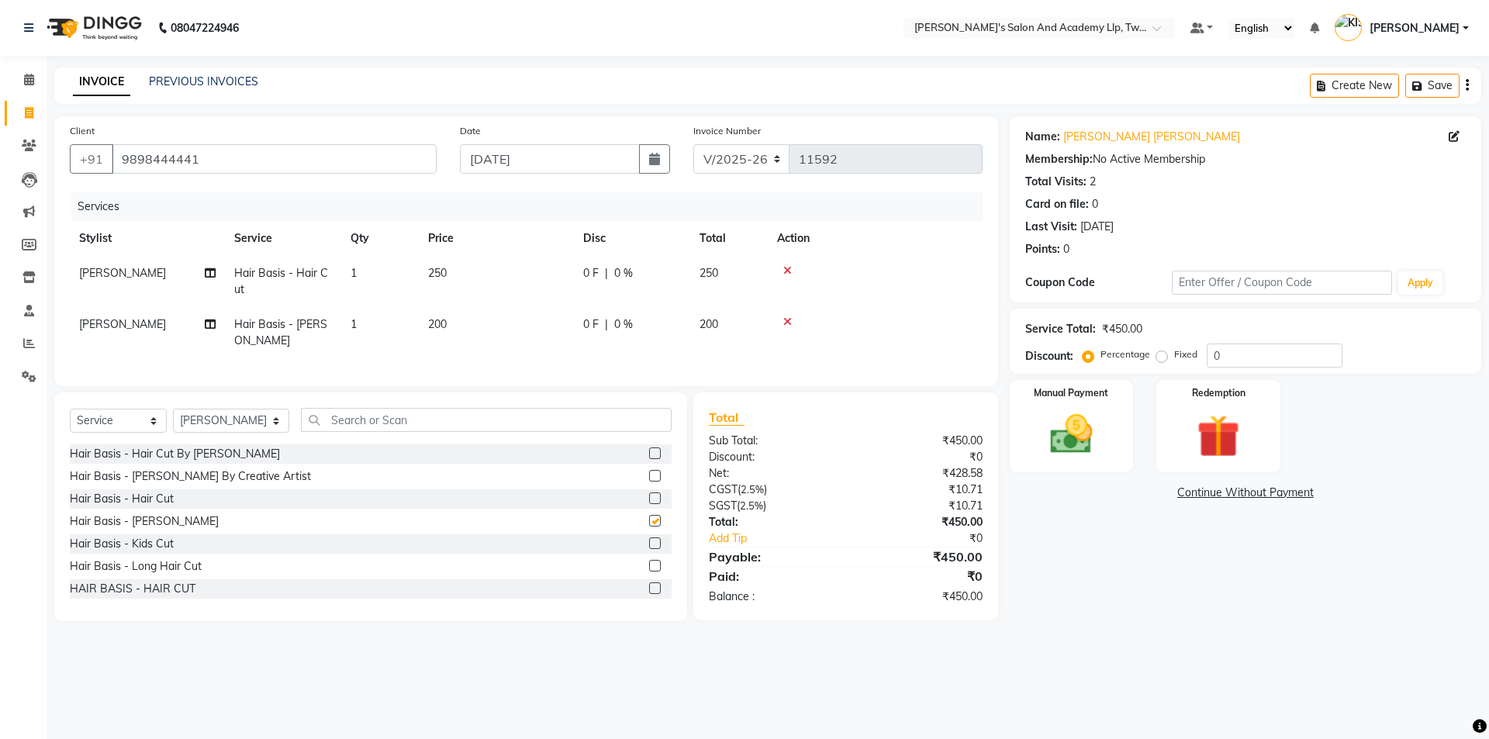
click at [519, 266] on table "Stylist Service Qty Price Disc Total Action [PERSON_NAME] Hair Basis - Hair Cut…" at bounding box center [526, 289] width 913 height 137
checkbox input "false"
click at [530, 269] on td "250" at bounding box center [496, 281] width 155 height 51
select select "52734"
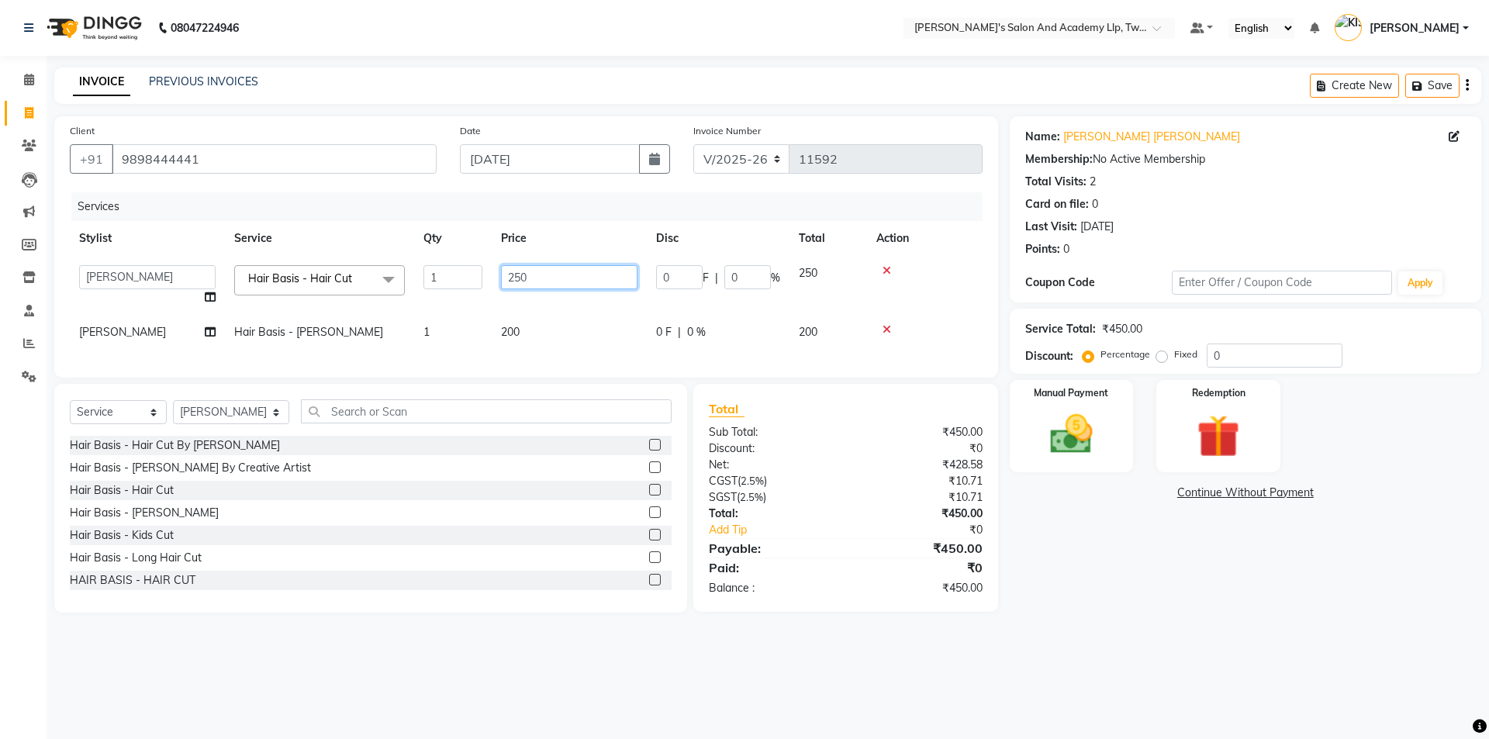
click at [530, 269] on input "250" at bounding box center [569, 277] width 136 height 24
type input "2"
type input "600"
click at [551, 334] on td "200" at bounding box center [569, 332] width 155 height 35
select select "52734"
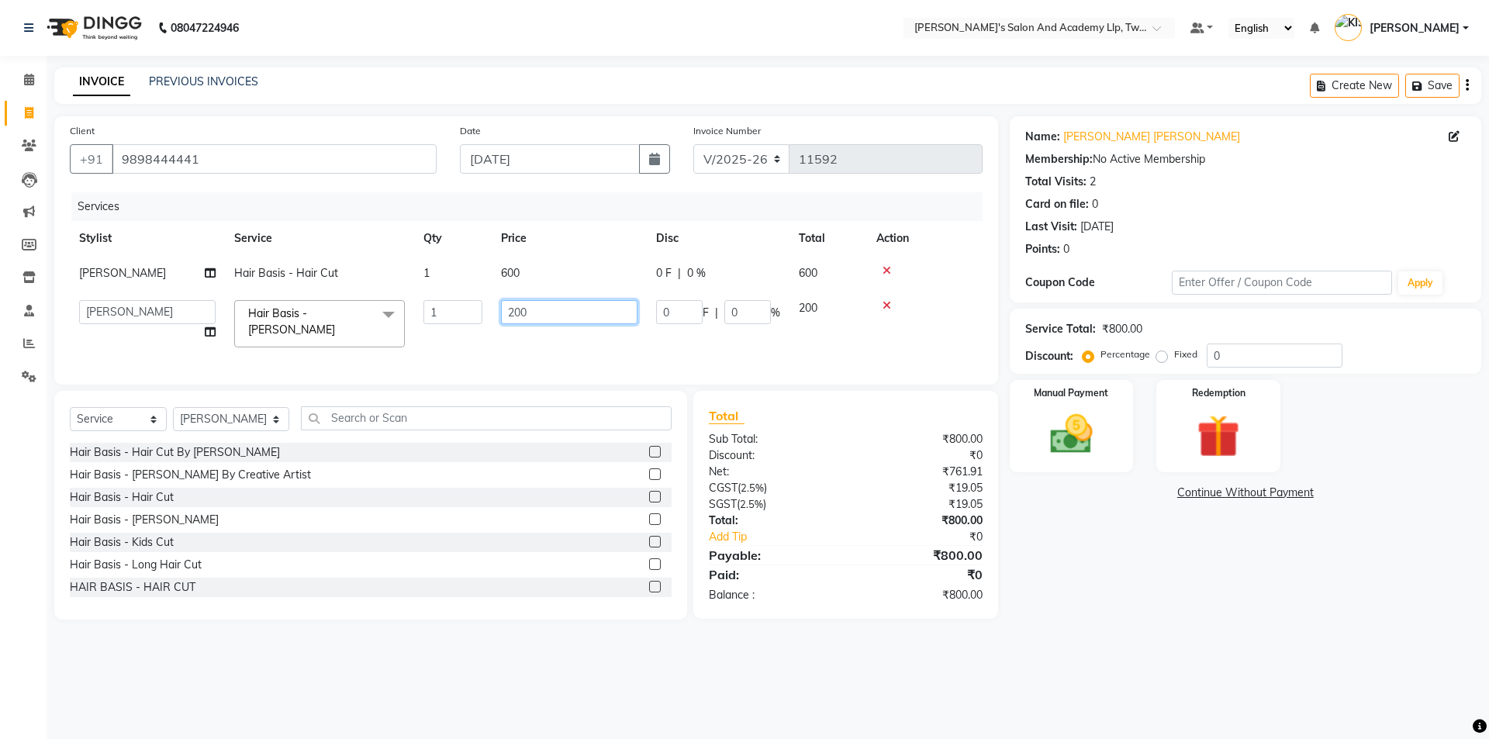
click at [551, 311] on input "200" at bounding box center [569, 312] width 136 height 24
type input "2"
type input "300"
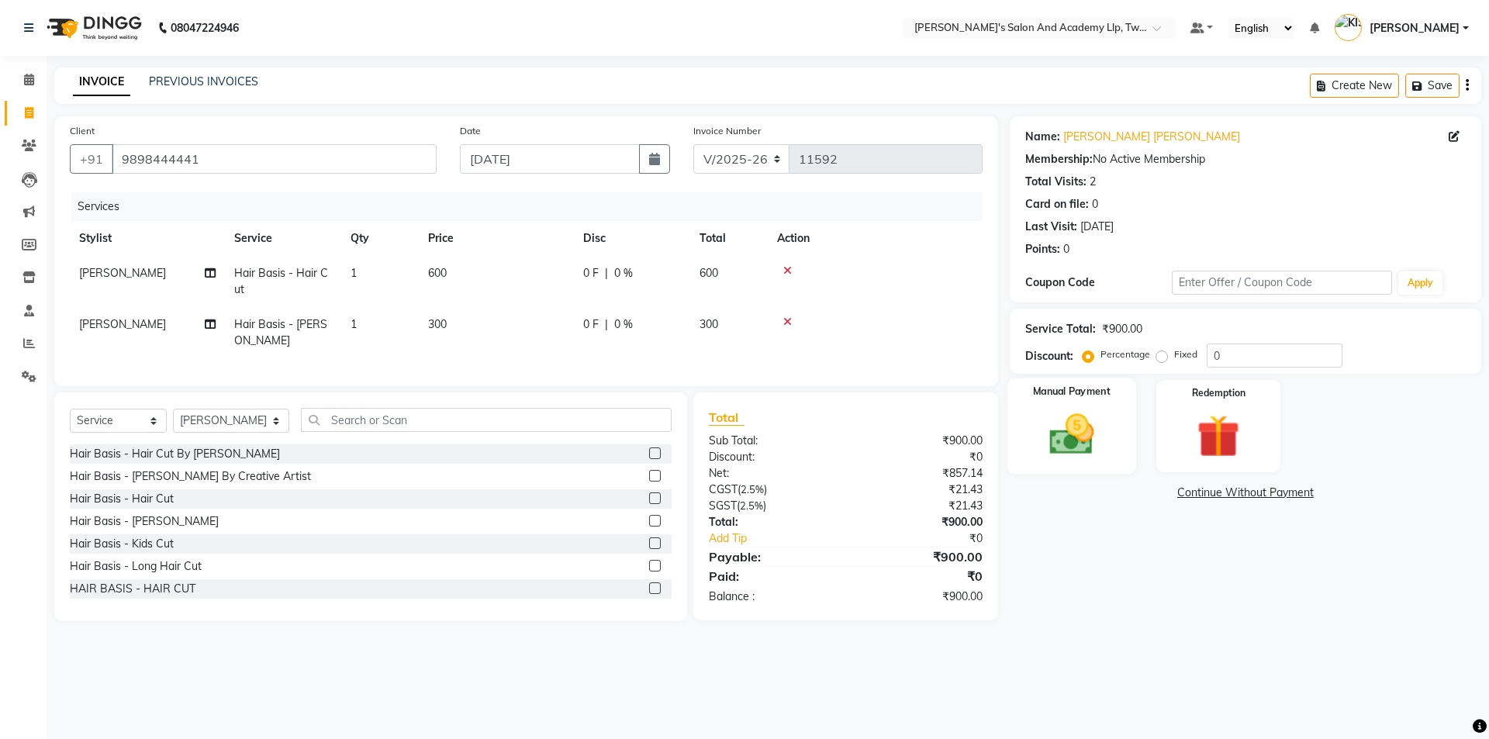
drag, startPoint x: 1144, startPoint y: 445, endPoint x: 1048, endPoint y: 447, distance: 96.9
click at [1144, 445] on div "Manual Payment Redemption" at bounding box center [1245, 426] width 495 height 92
click at [1048, 447] on img at bounding box center [1071, 434] width 72 height 51
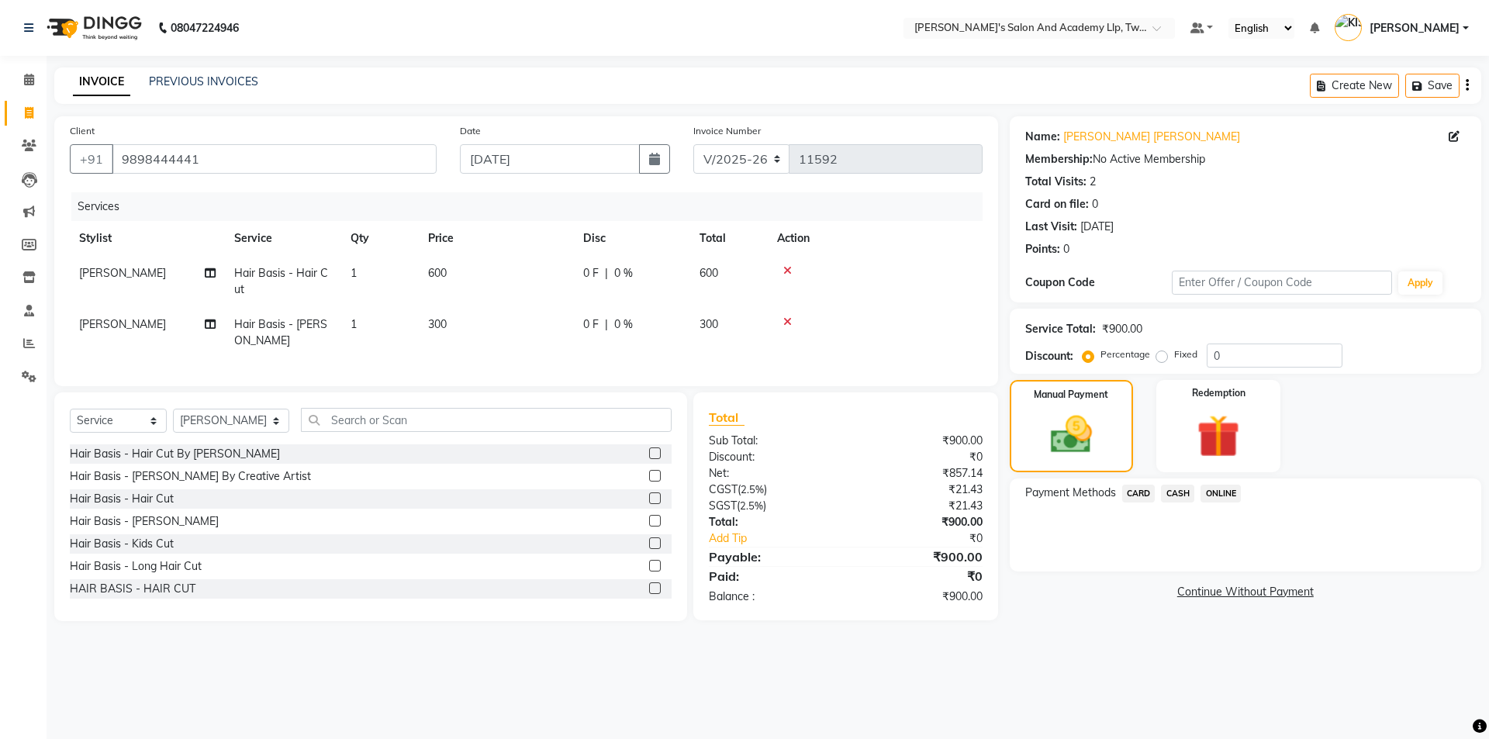
click at [1139, 490] on span "CARD" at bounding box center [1138, 494] width 33 height 18
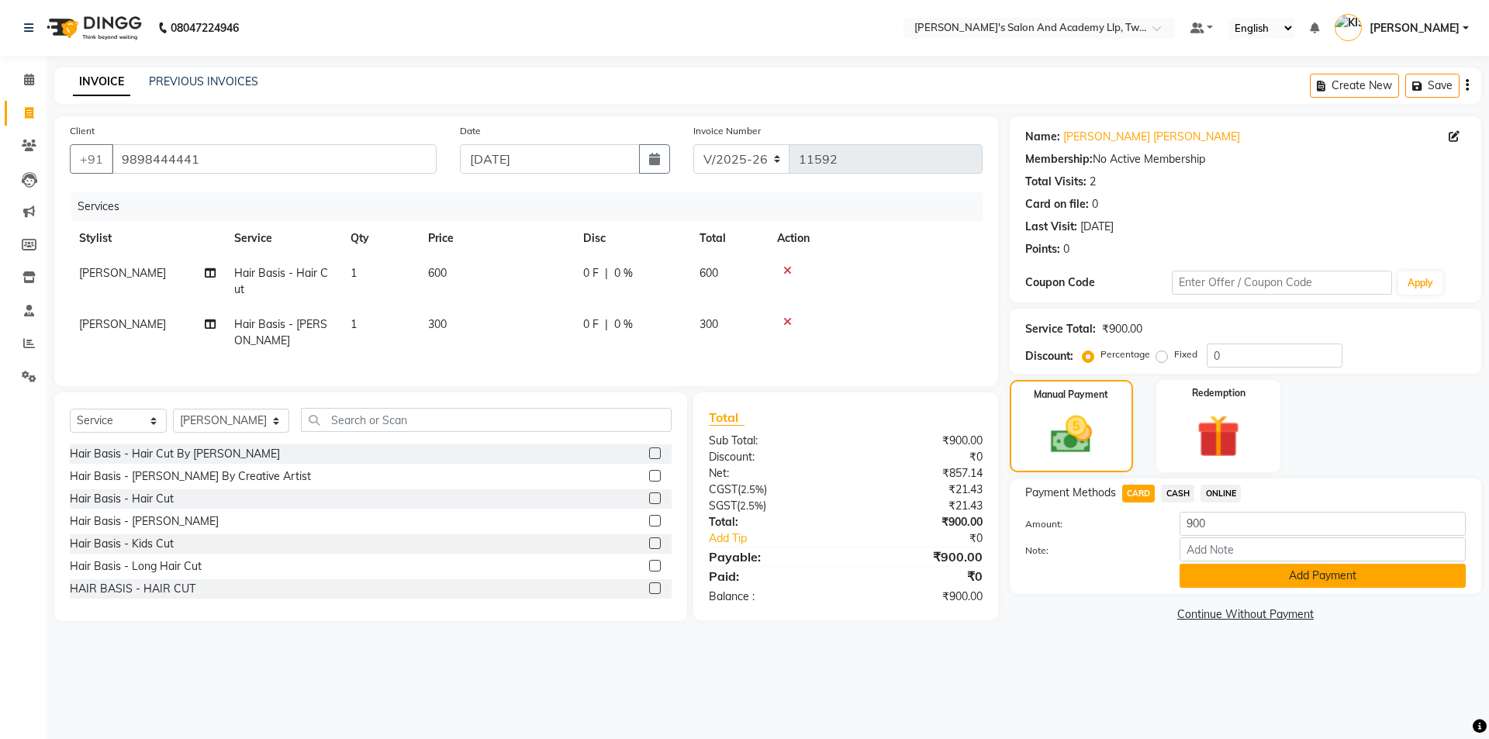
click at [1203, 571] on button "Add Payment" at bounding box center [1322, 576] width 286 height 24
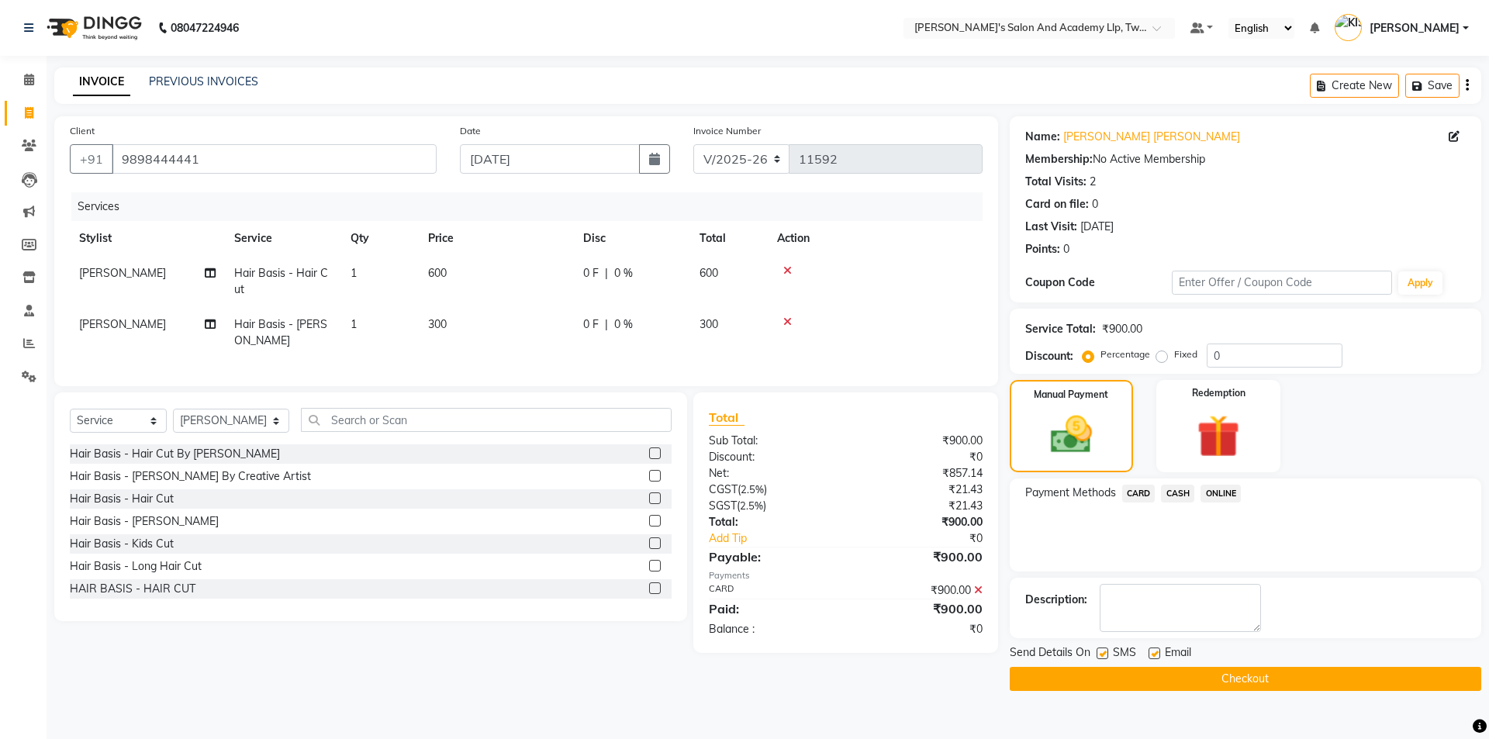
click at [1149, 650] on label at bounding box center [1154, 653] width 12 height 12
click at [1149, 650] on input "checkbox" at bounding box center [1153, 654] width 10 height 10
checkbox input "false"
drag, startPoint x: 1100, startPoint y: 650, endPoint x: 1107, endPoint y: 685, distance: 36.3
click at [1100, 651] on label at bounding box center [1102, 653] width 12 height 12
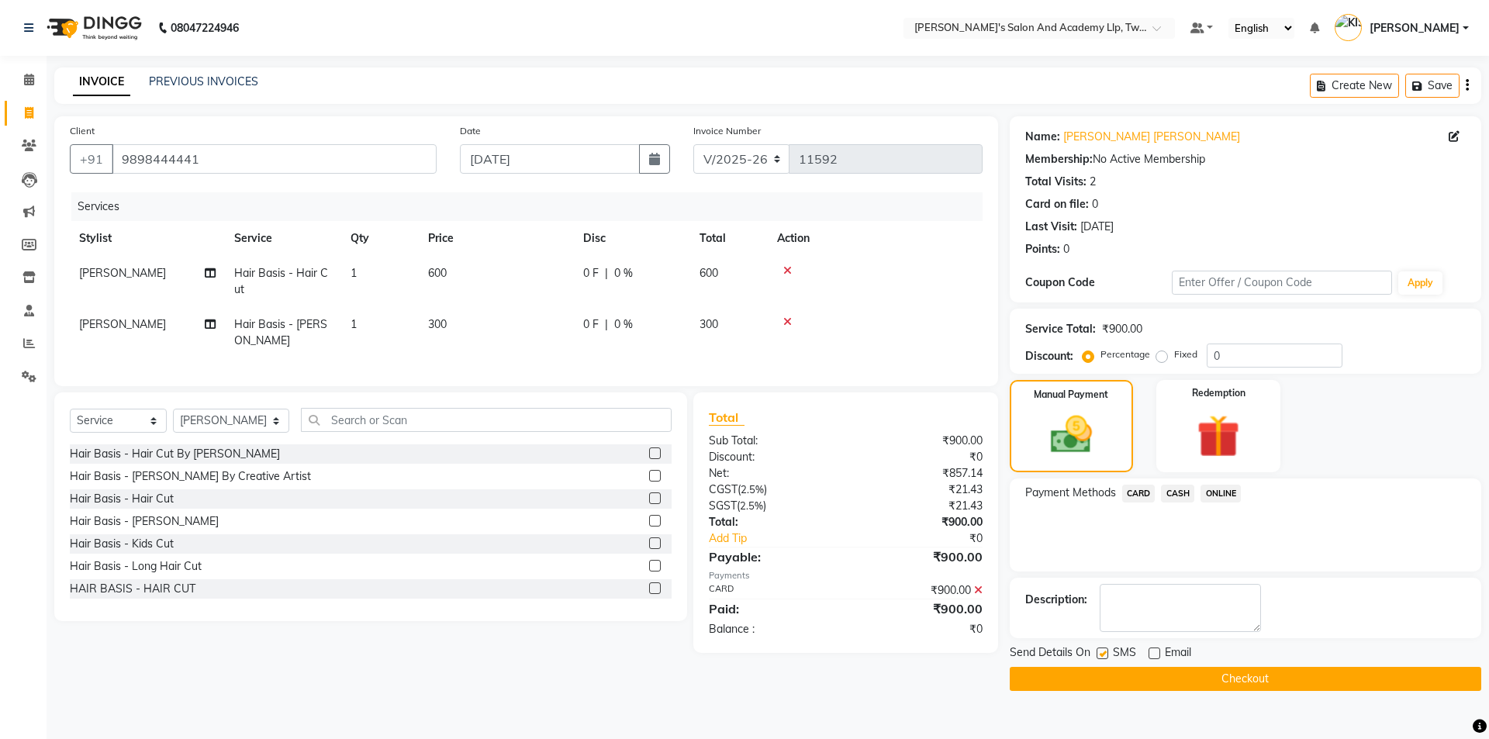
click at [1100, 651] on input "checkbox" at bounding box center [1101, 654] width 10 height 10
checkbox input "false"
click at [1107, 685] on button "Checkout" at bounding box center [1245, 679] width 471 height 24
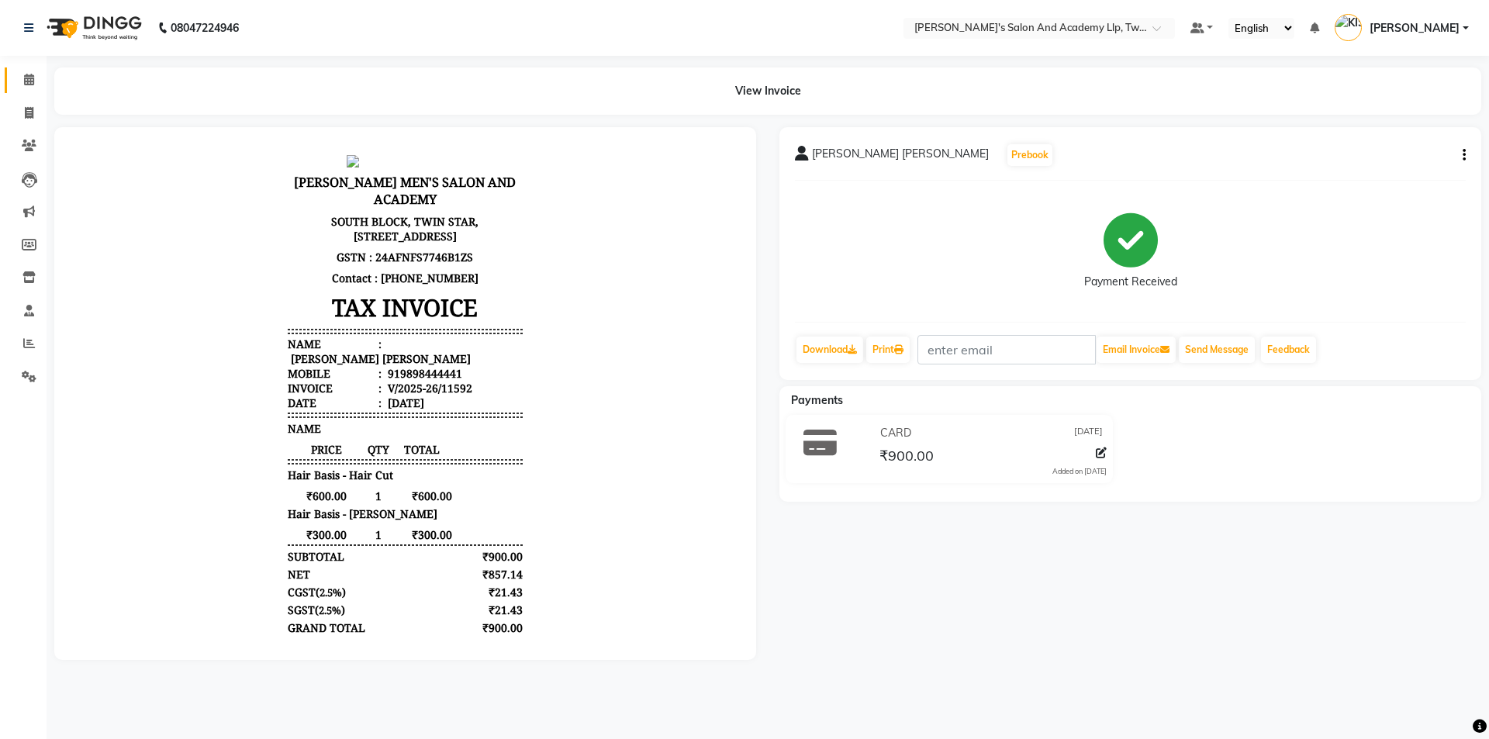
click at [26, 70] on link "Calendar" at bounding box center [23, 80] width 37 height 26
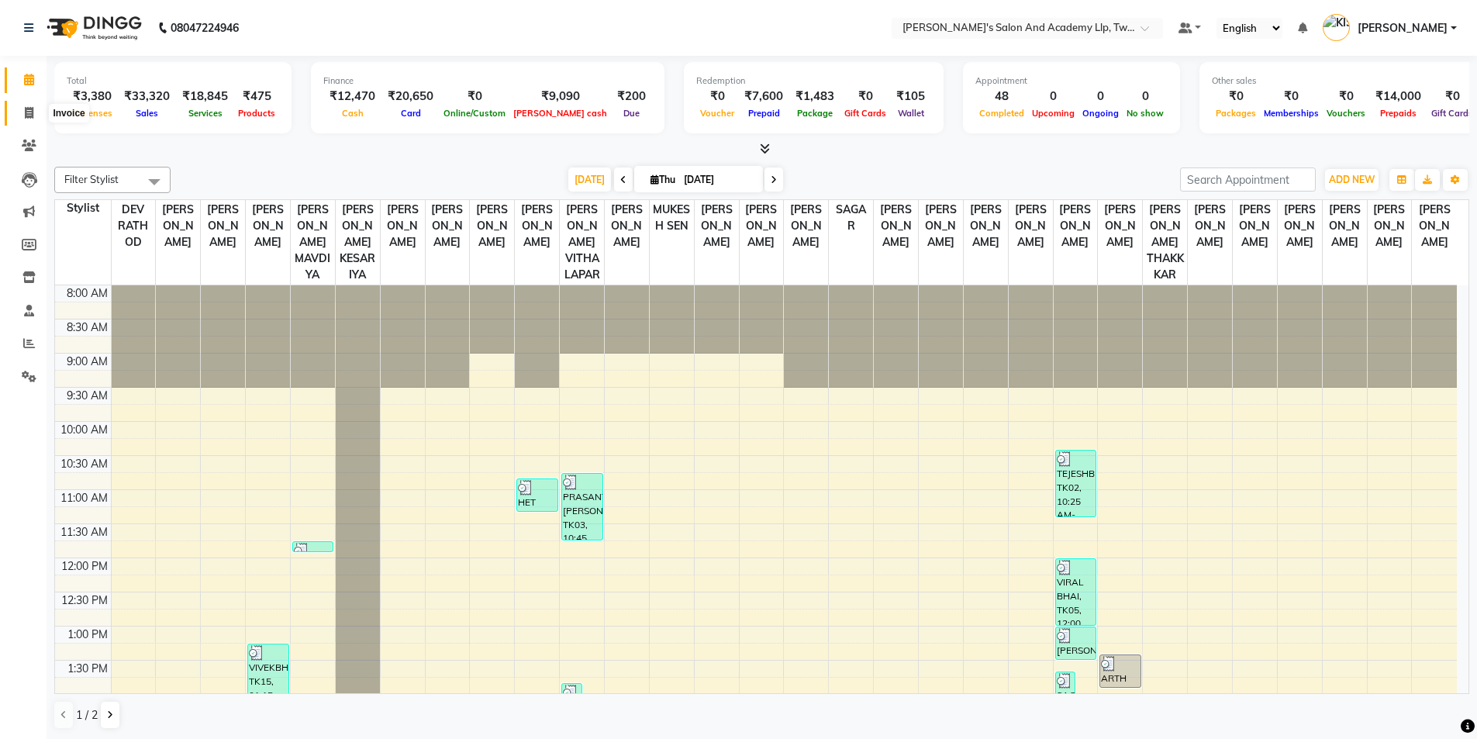
click at [19, 106] on span at bounding box center [29, 114] width 27 height 18
select select "service"
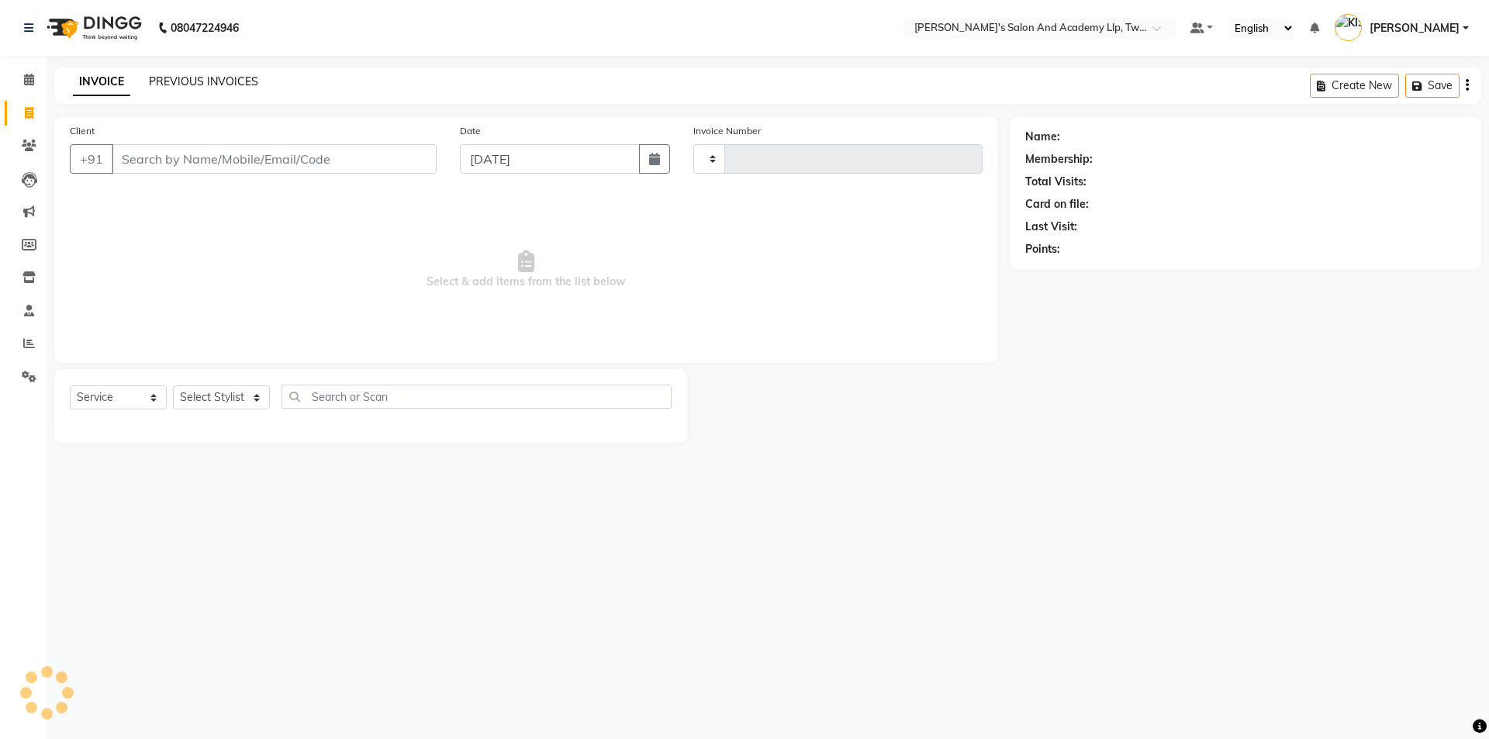
type input "11593"
select select "6985"
click at [182, 76] on link "PREVIOUS INVOICES" at bounding box center [203, 81] width 109 height 14
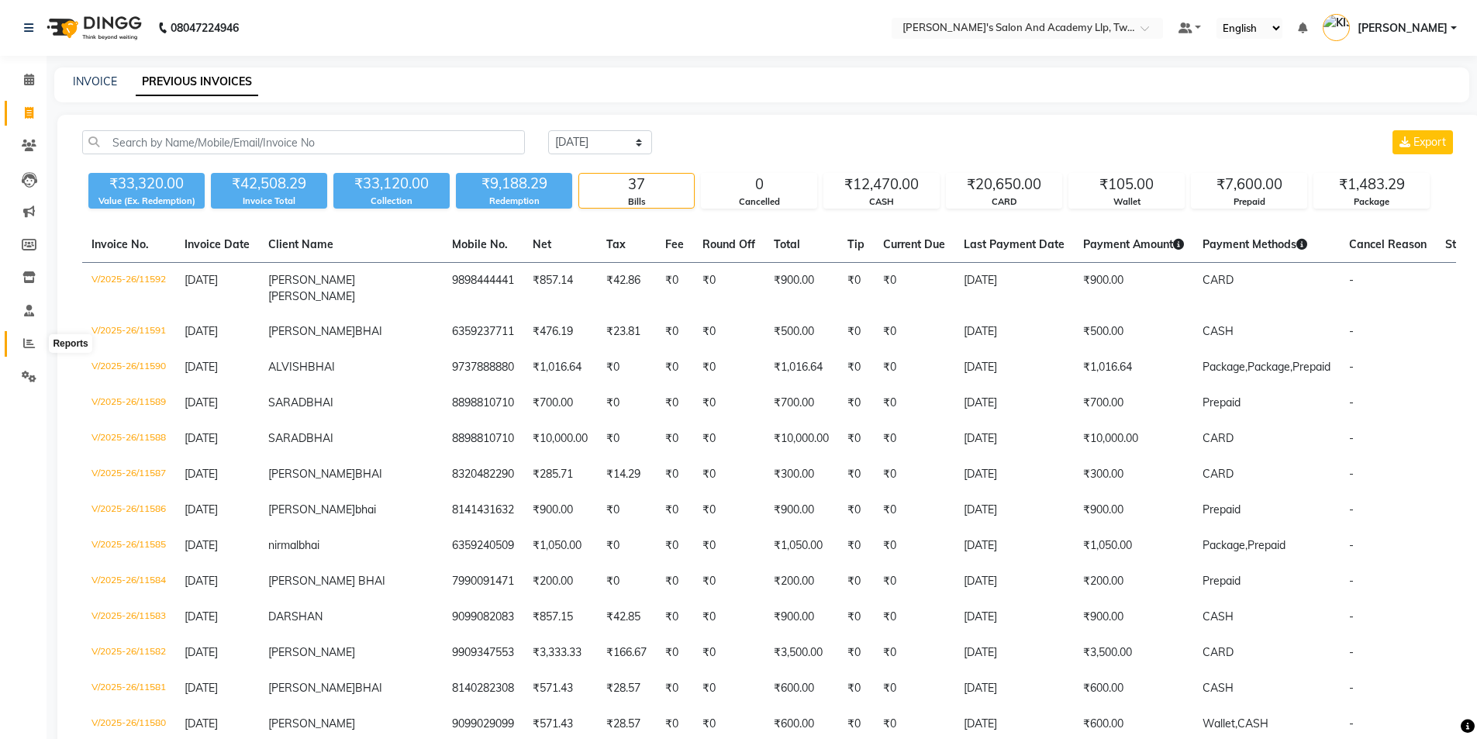
click at [33, 347] on icon at bounding box center [29, 343] width 12 height 12
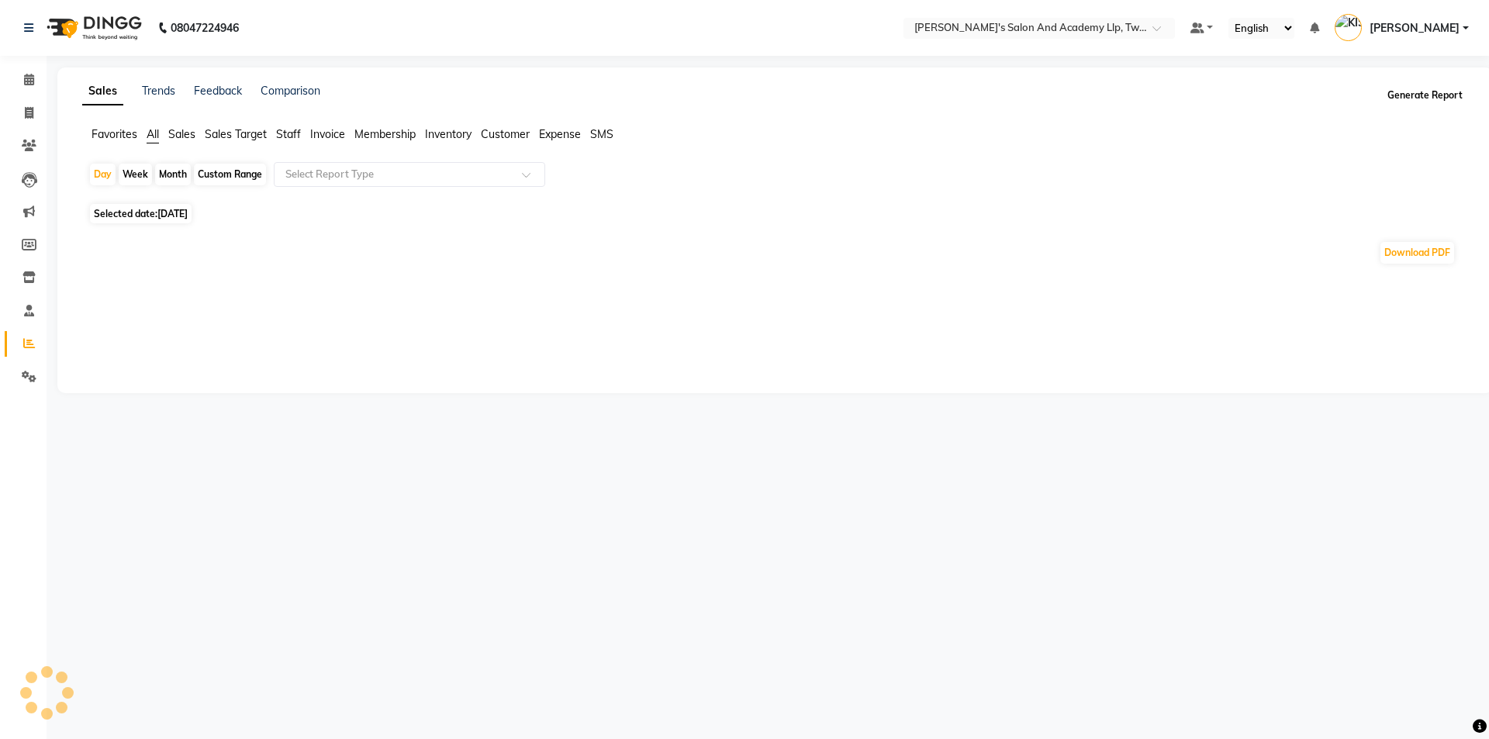
click at [1426, 92] on button "Generate Report" at bounding box center [1424, 96] width 83 height 22
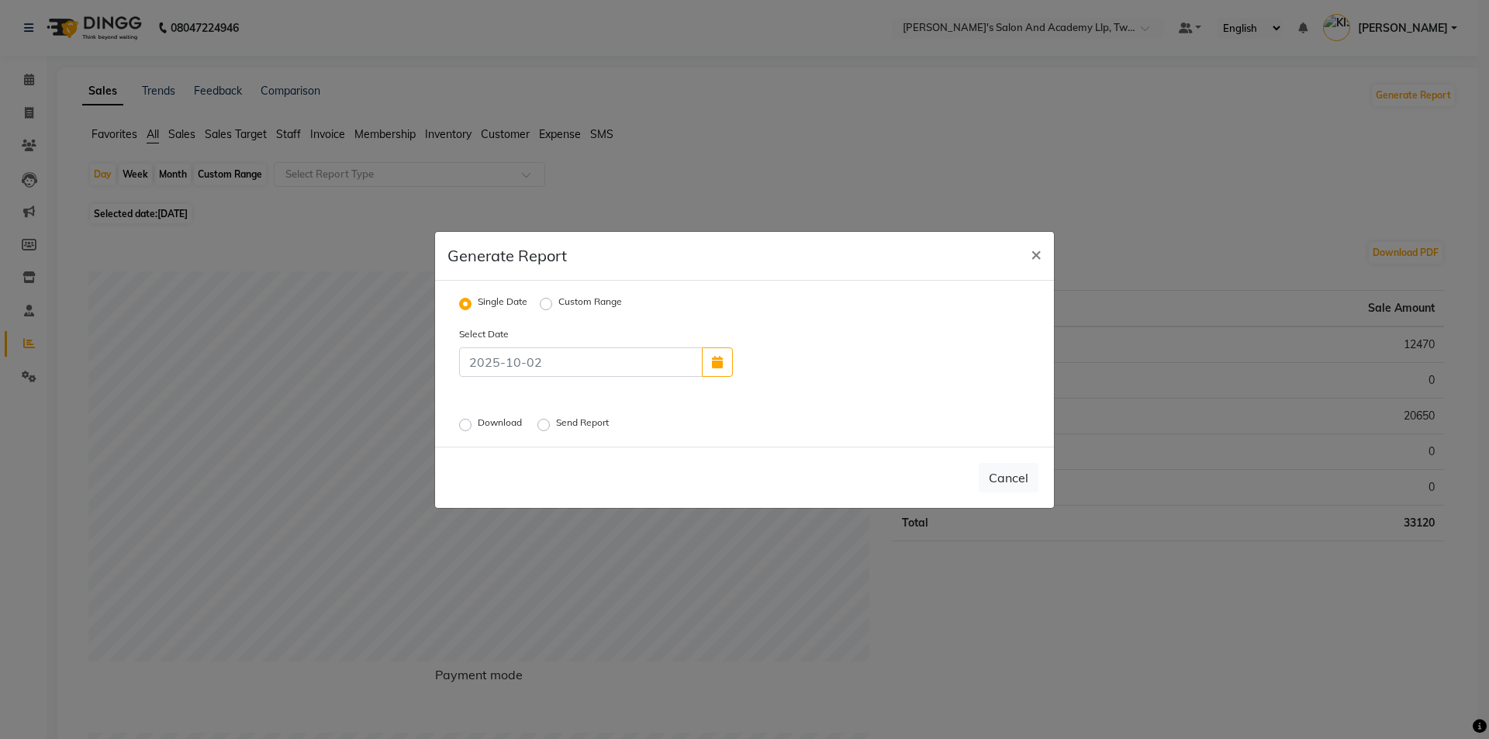
click at [478, 423] on label "Download" at bounding box center [501, 425] width 47 height 19
click at [464, 423] on input "Download" at bounding box center [467, 424] width 11 height 11
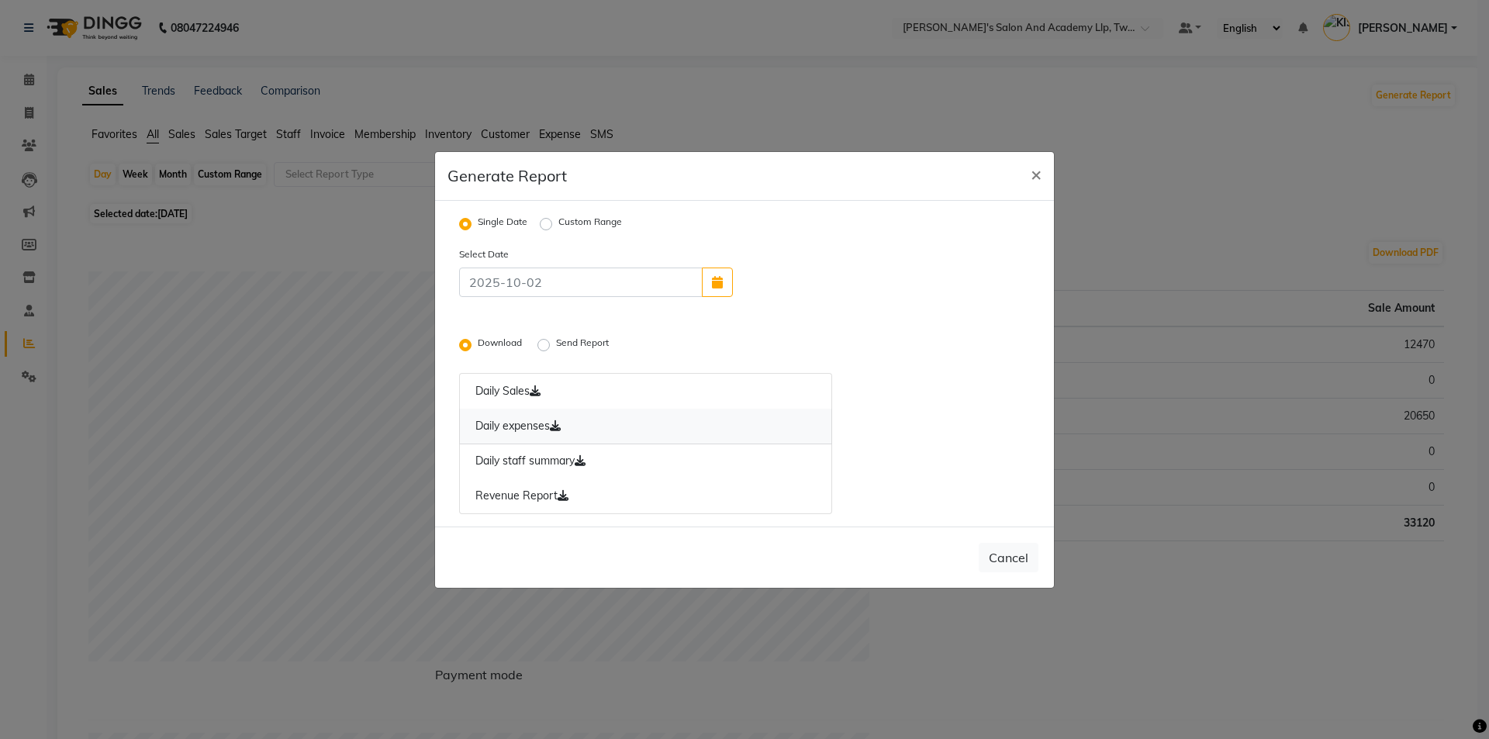
click at [561, 425] on icon at bounding box center [555, 425] width 11 height 11
click at [568, 495] on icon at bounding box center [562, 495] width 11 height 11
click at [1032, 175] on span "×" at bounding box center [1035, 173] width 11 height 23
radio input "false"
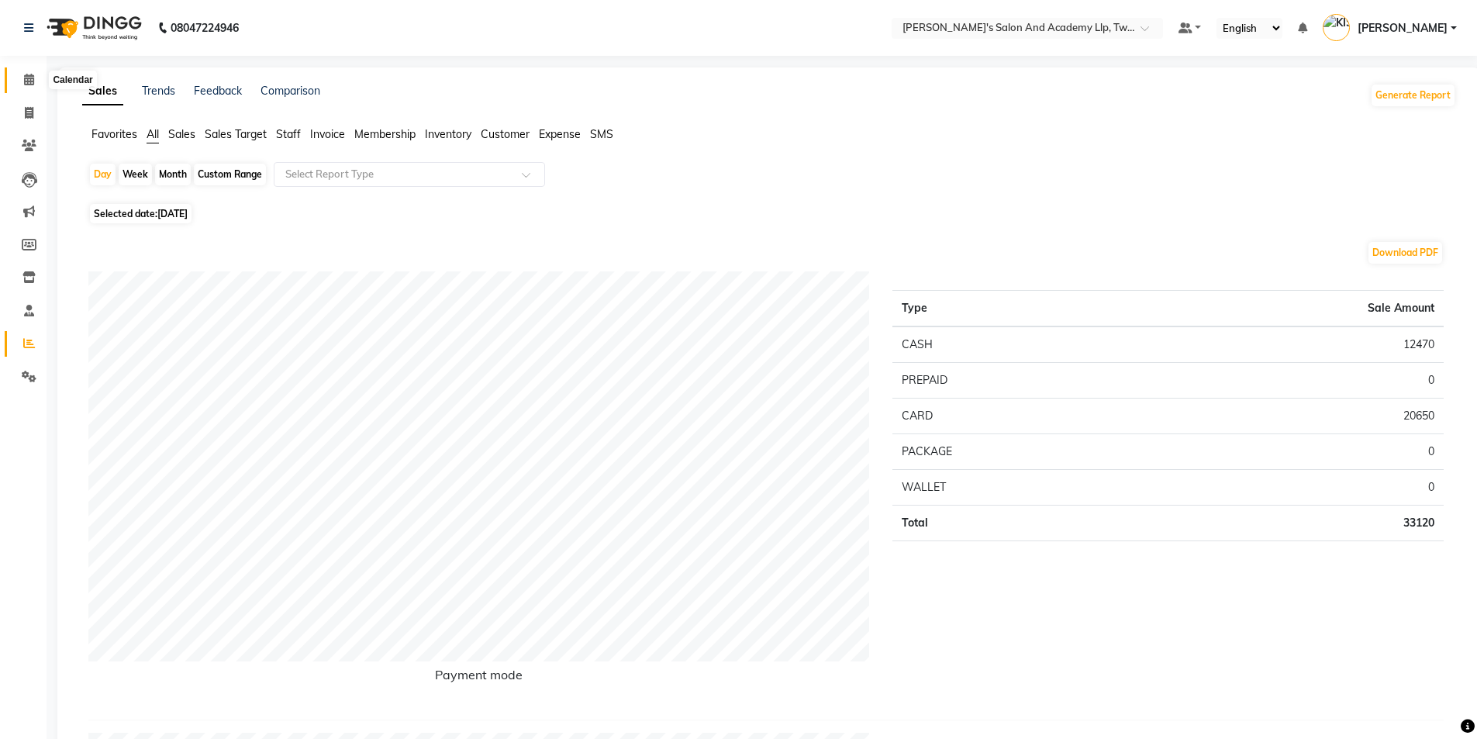
click at [28, 82] on icon at bounding box center [29, 80] width 10 height 12
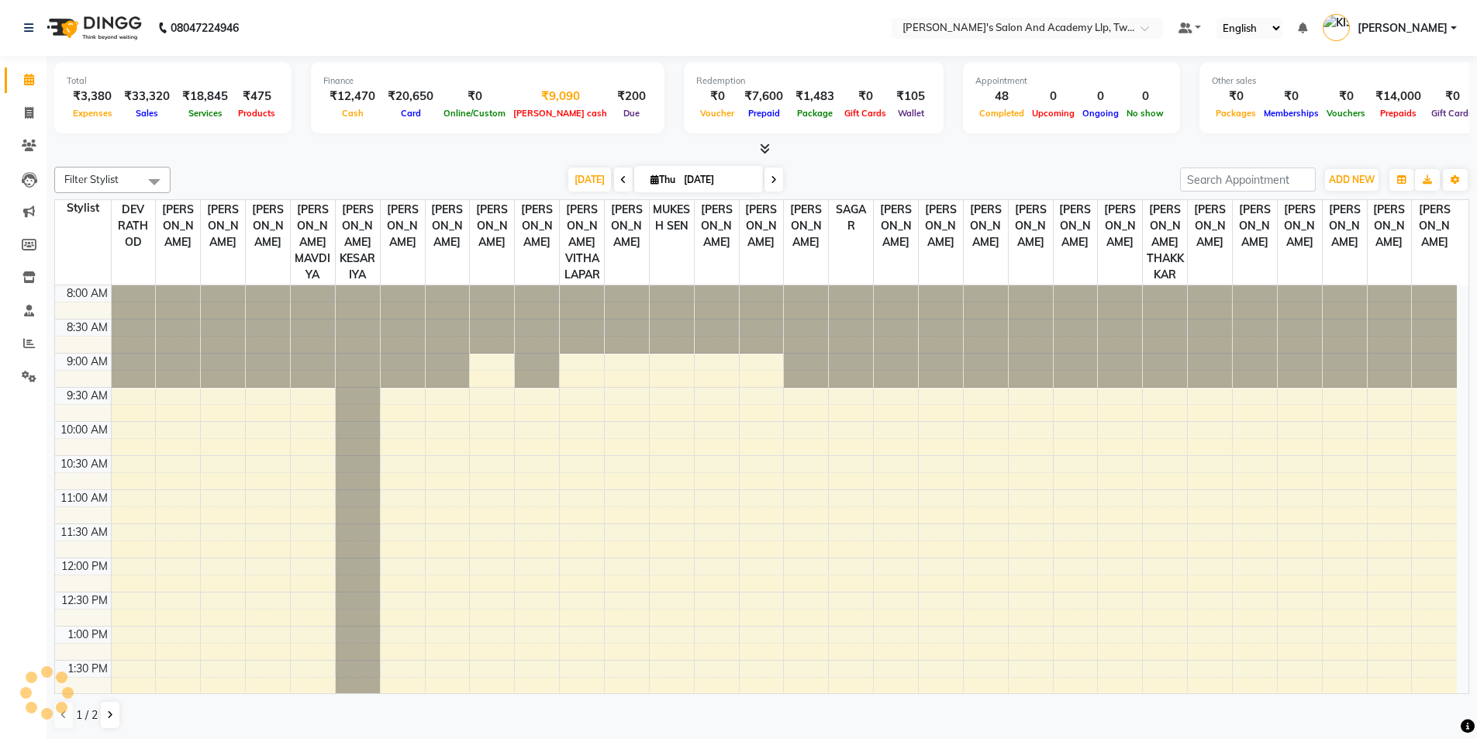
click at [519, 102] on div "₹9,090" at bounding box center [560, 97] width 102 height 18
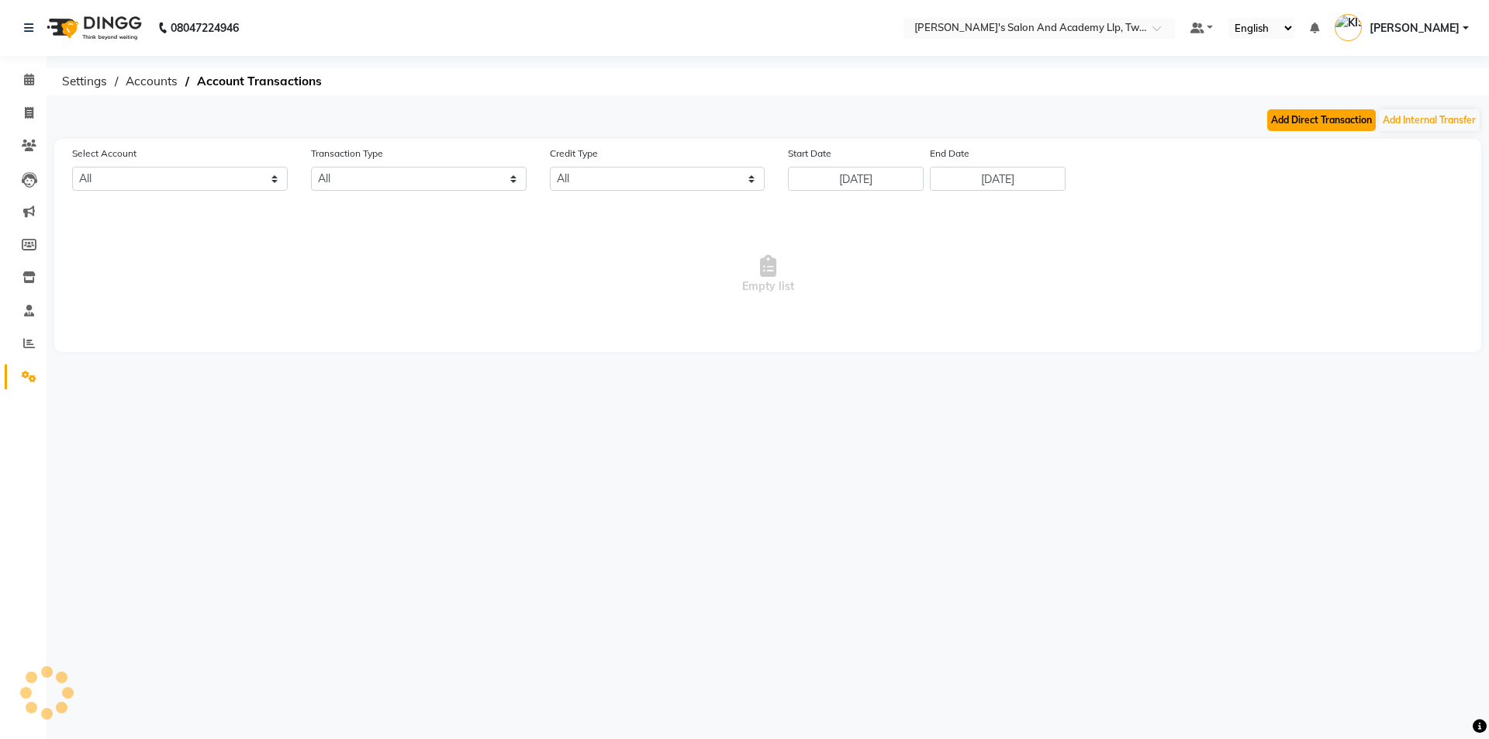
click at [1296, 119] on button "Add Direct Transaction" at bounding box center [1321, 120] width 109 height 22
select select "6046"
select select "direct"
select select
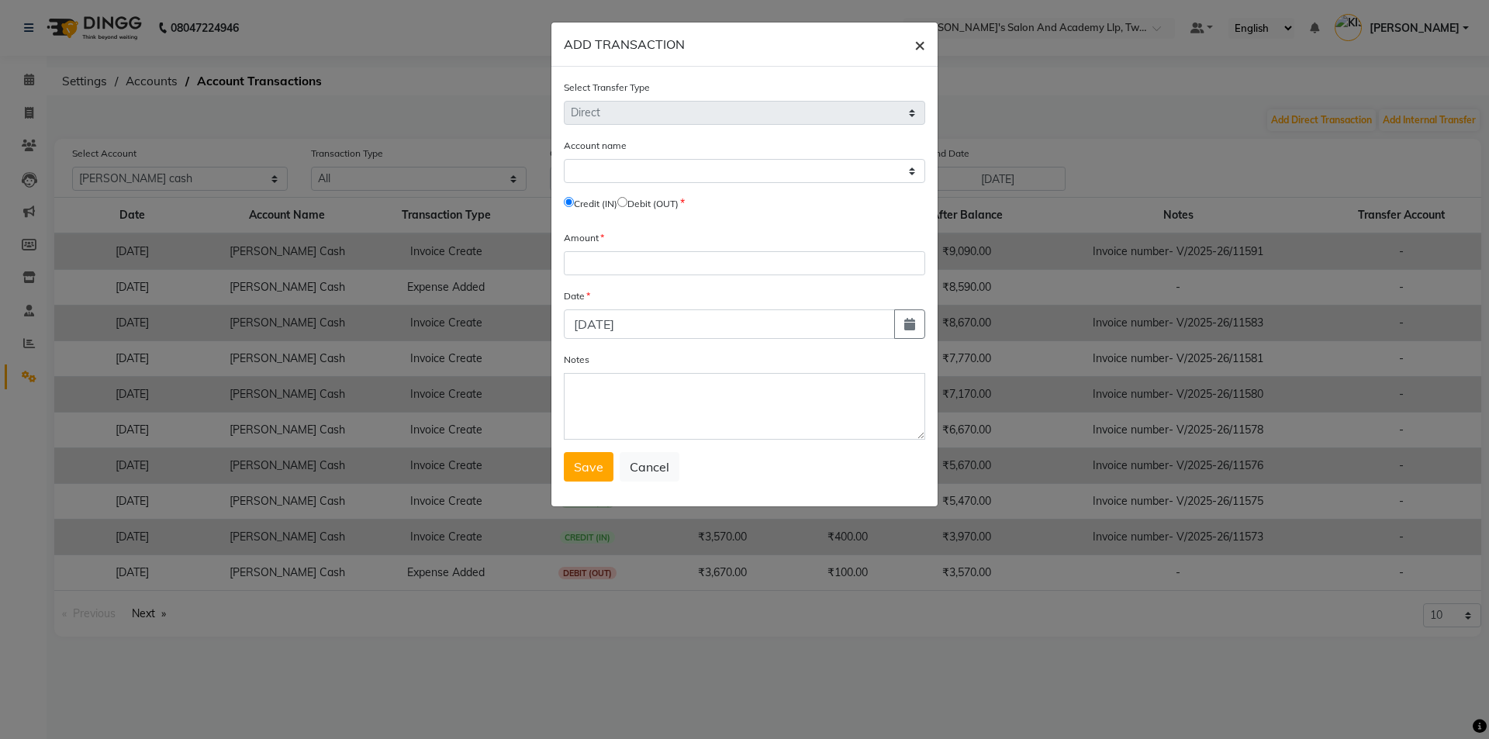
click at [920, 46] on span "×" at bounding box center [919, 44] width 11 height 23
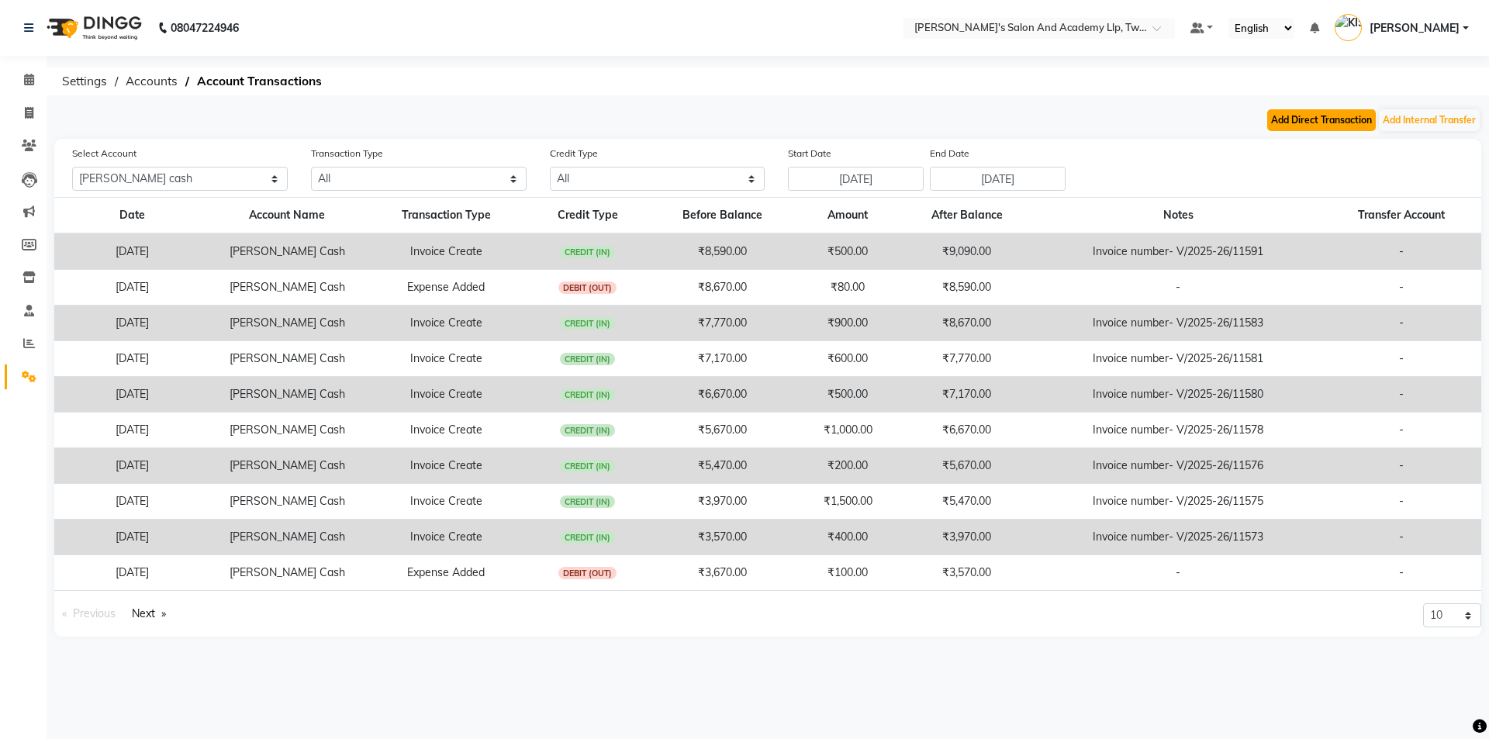
click at [1280, 126] on button "Add Direct Transaction" at bounding box center [1321, 120] width 109 height 22
select select "direct"
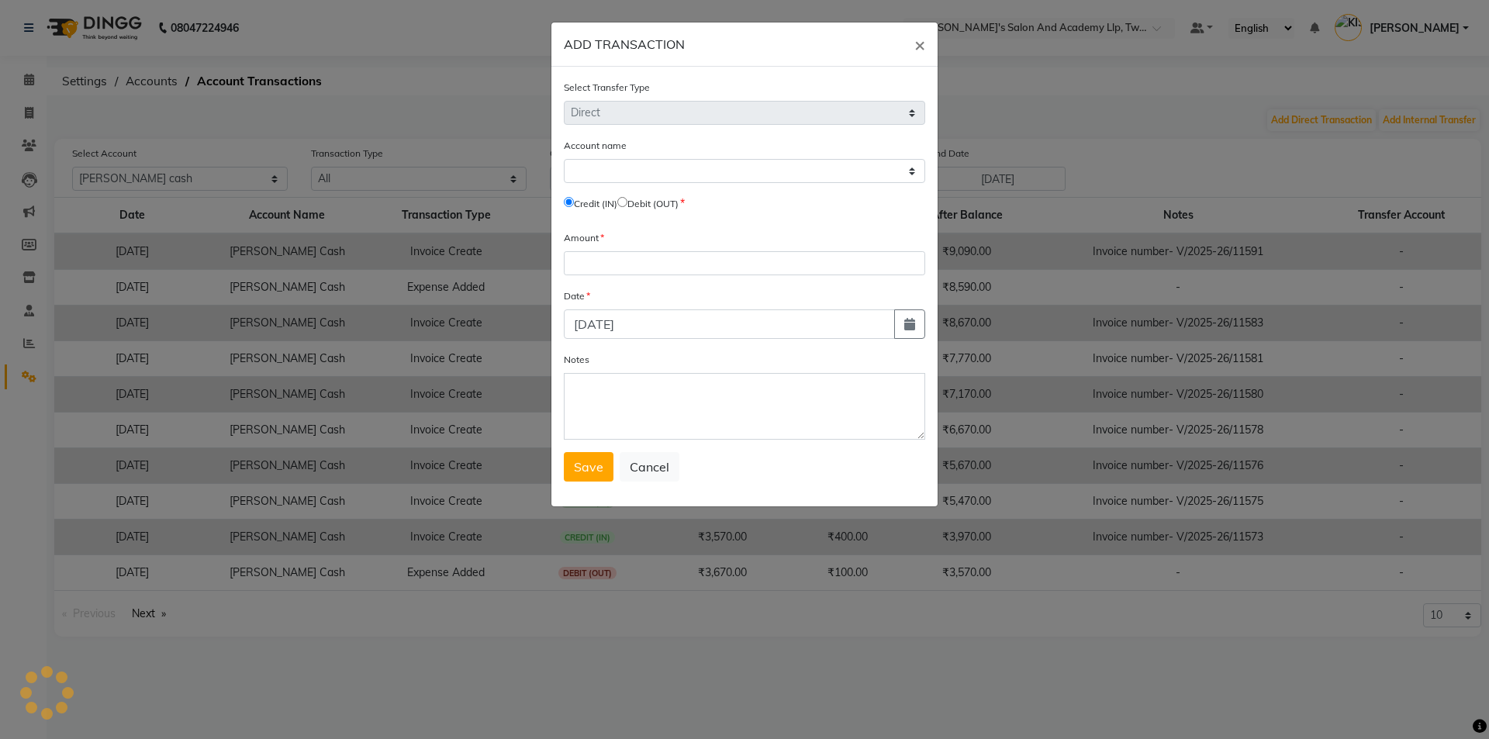
select select "6046"
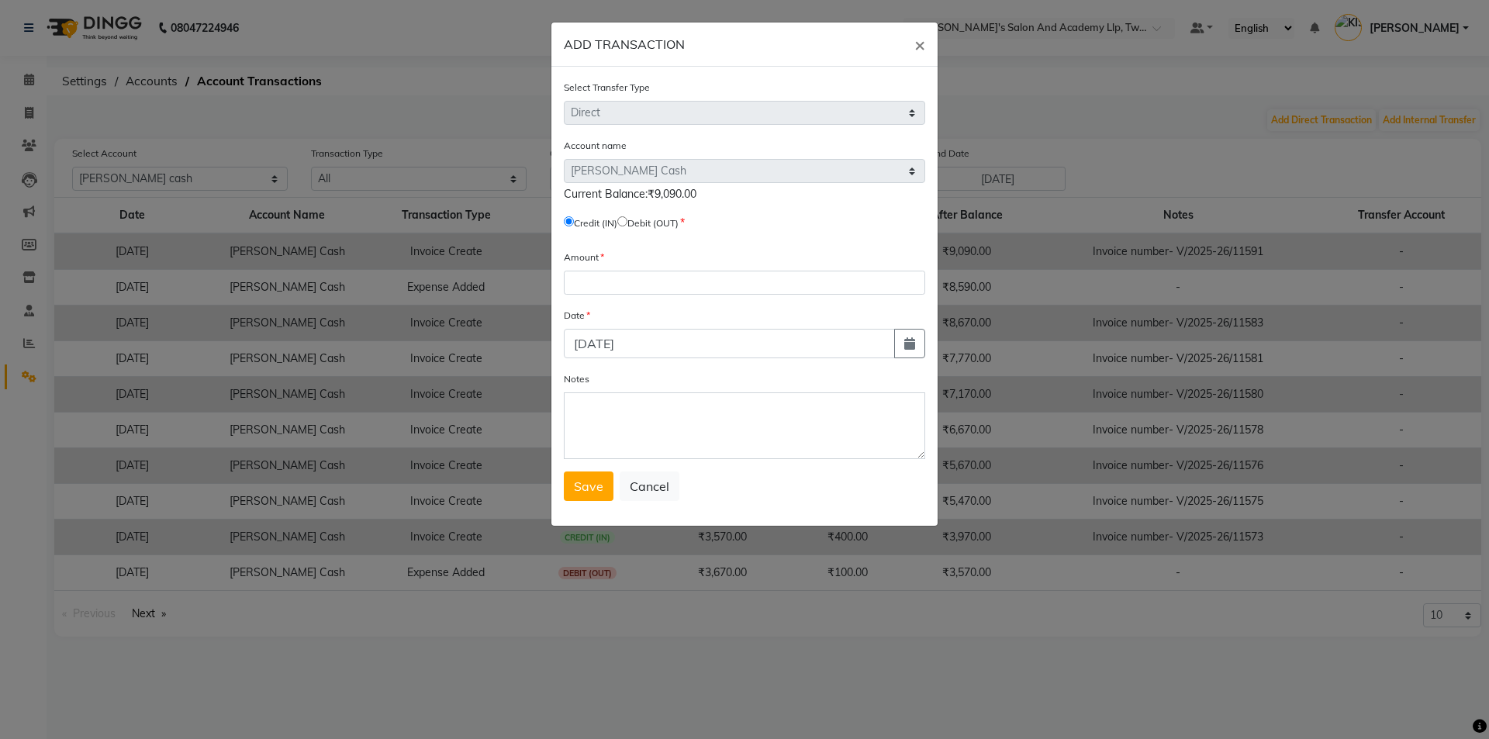
click at [627, 225] on input "radio" at bounding box center [622, 221] width 10 height 10
radio input "true"
drag, startPoint x: 656, startPoint y: 279, endPoint x: 654, endPoint y: 288, distance: 8.8
click at [655, 283] on input "number" at bounding box center [744, 283] width 361 height 24
type input "9090"
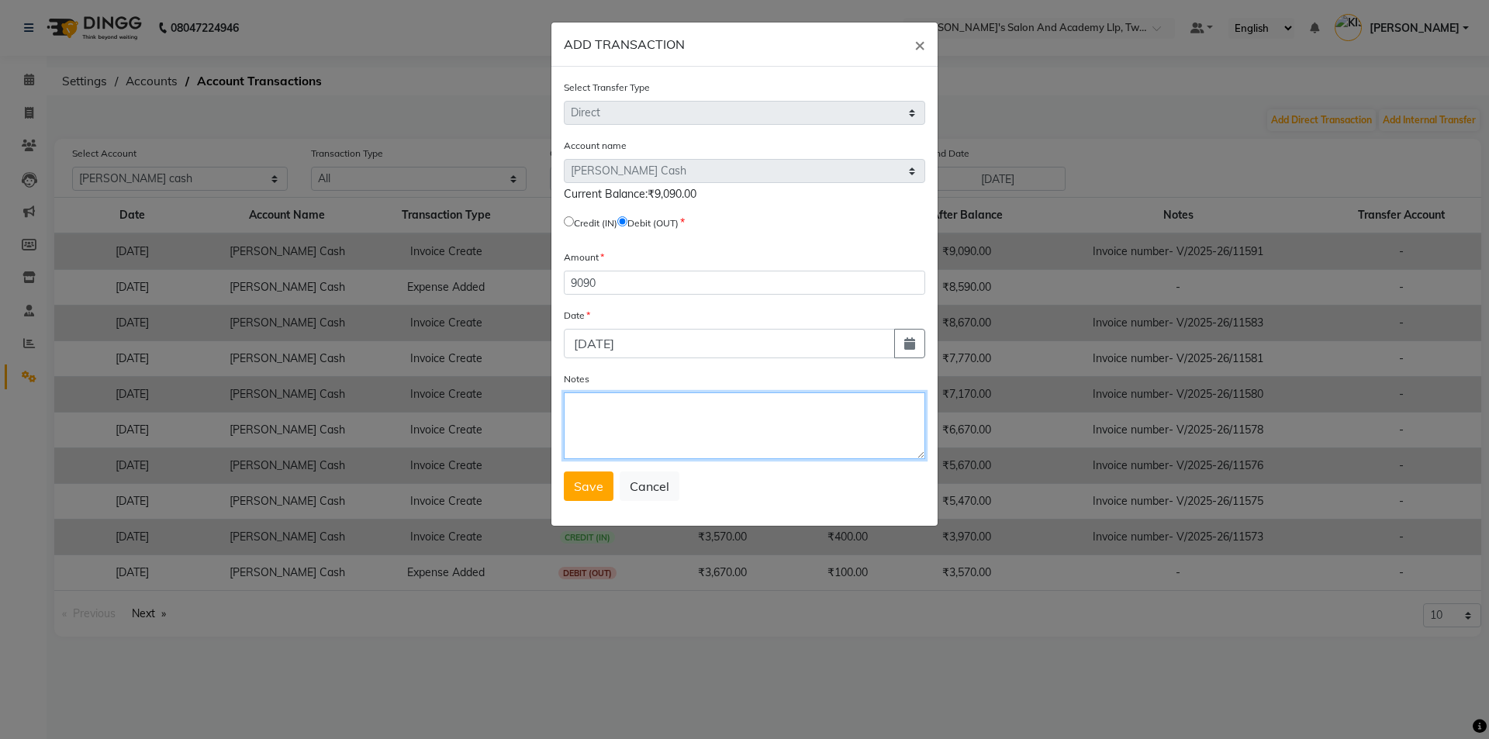
click at [663, 419] on textarea "Notes" at bounding box center [744, 425] width 361 height 67
type textarea "GIVEN SUNNY"
click at [601, 481] on span "Save" at bounding box center [588, 486] width 29 height 16
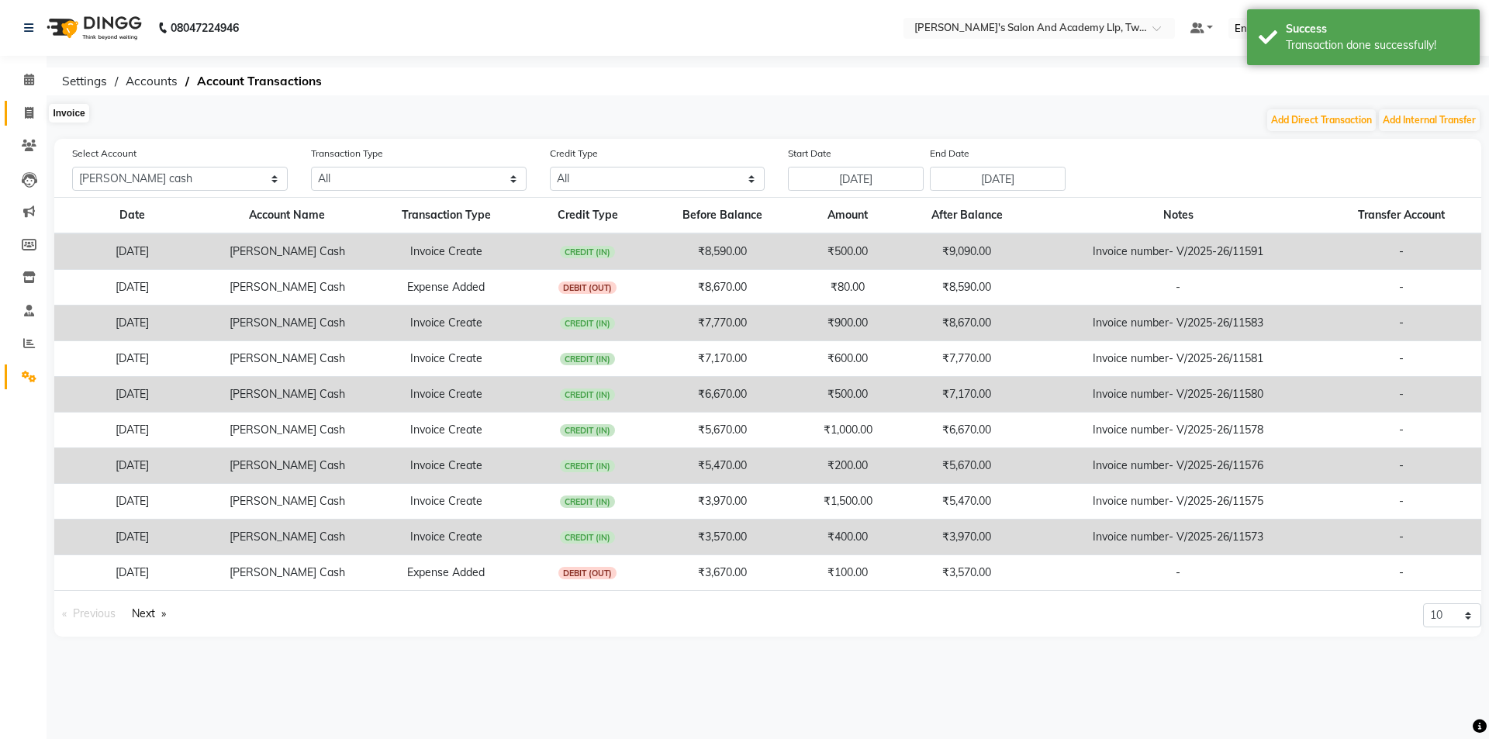
click at [29, 114] on icon at bounding box center [29, 113] width 9 height 12
select select "service"
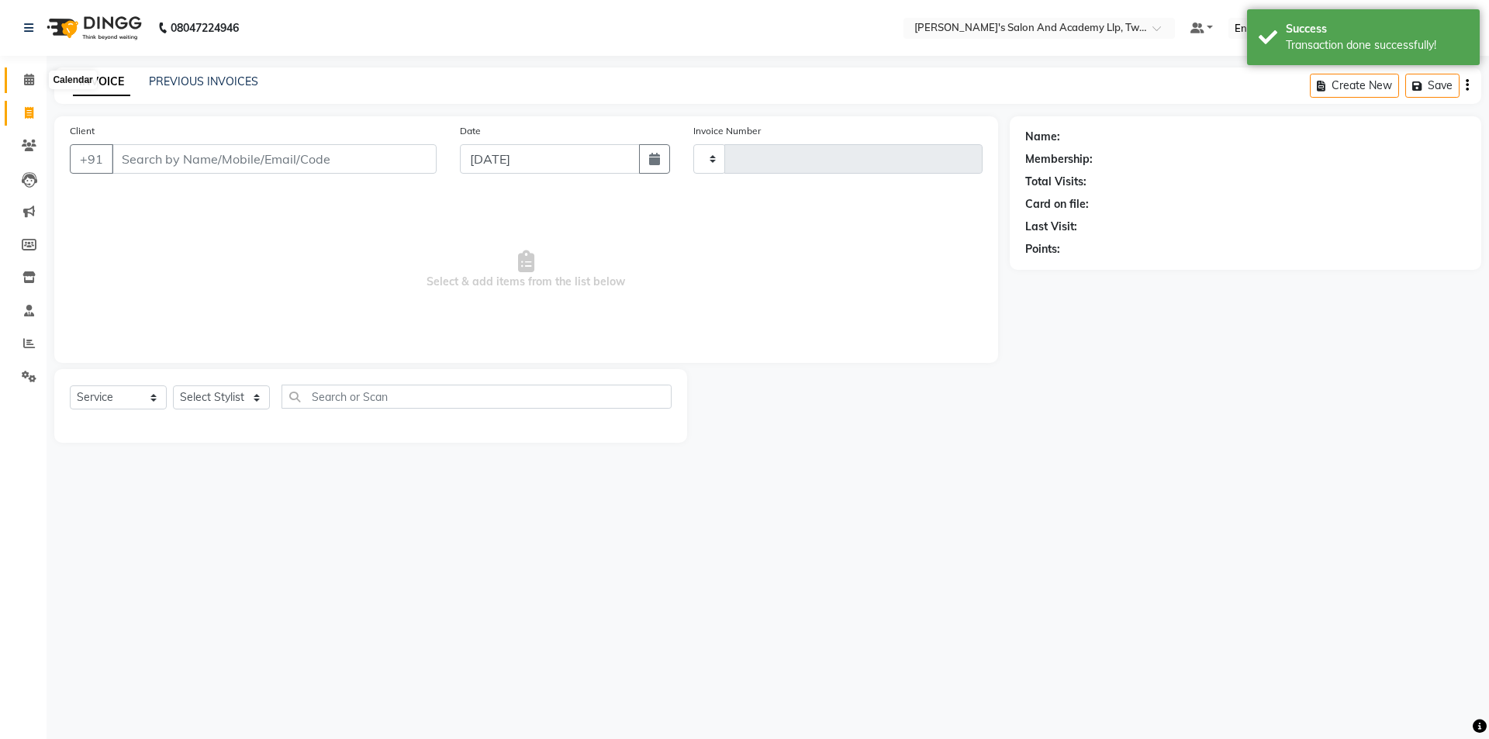
click at [29, 78] on icon at bounding box center [29, 80] width 10 height 12
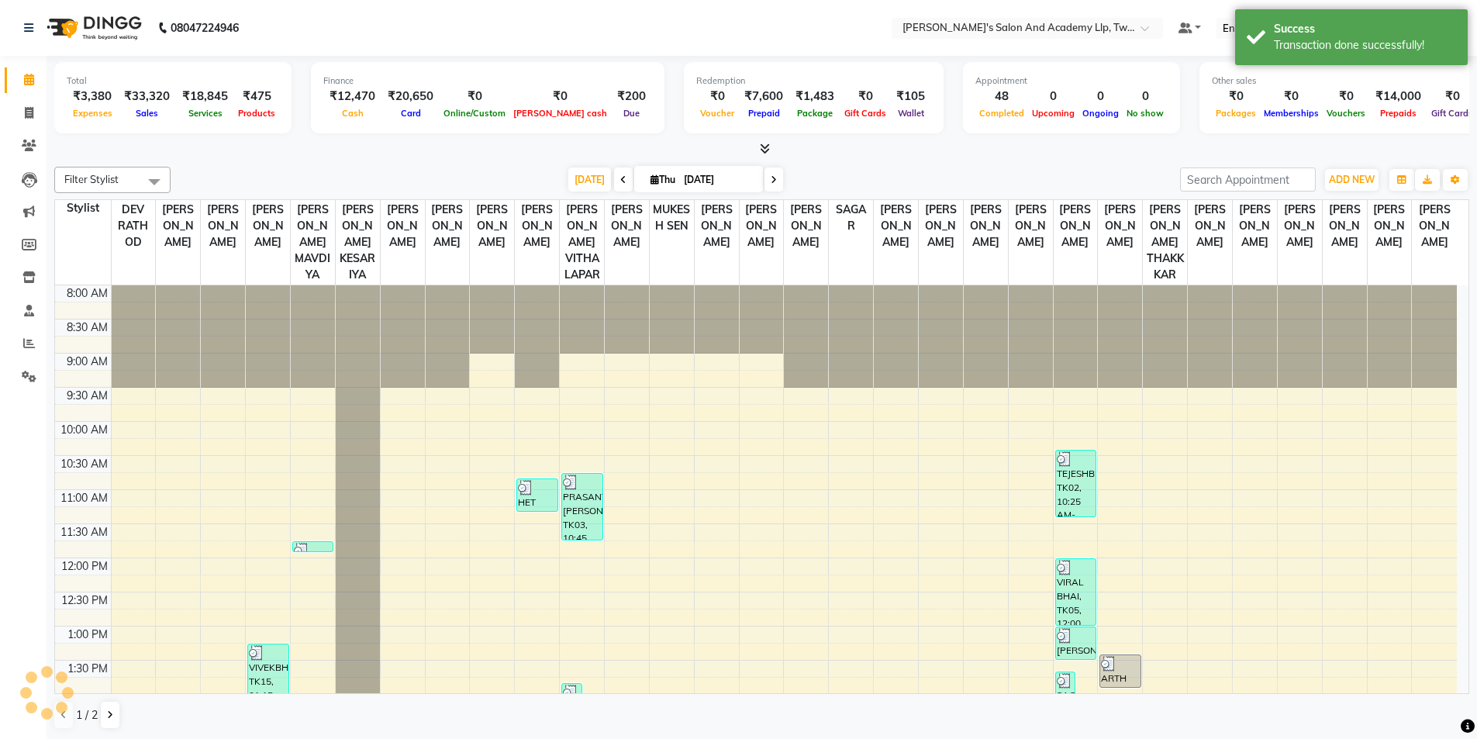
click at [826, 51] on nav "08047224946 Select Location × [PERSON_NAME]'s Salon And Academy Llp, Twin Star …" at bounding box center [738, 28] width 1477 height 56
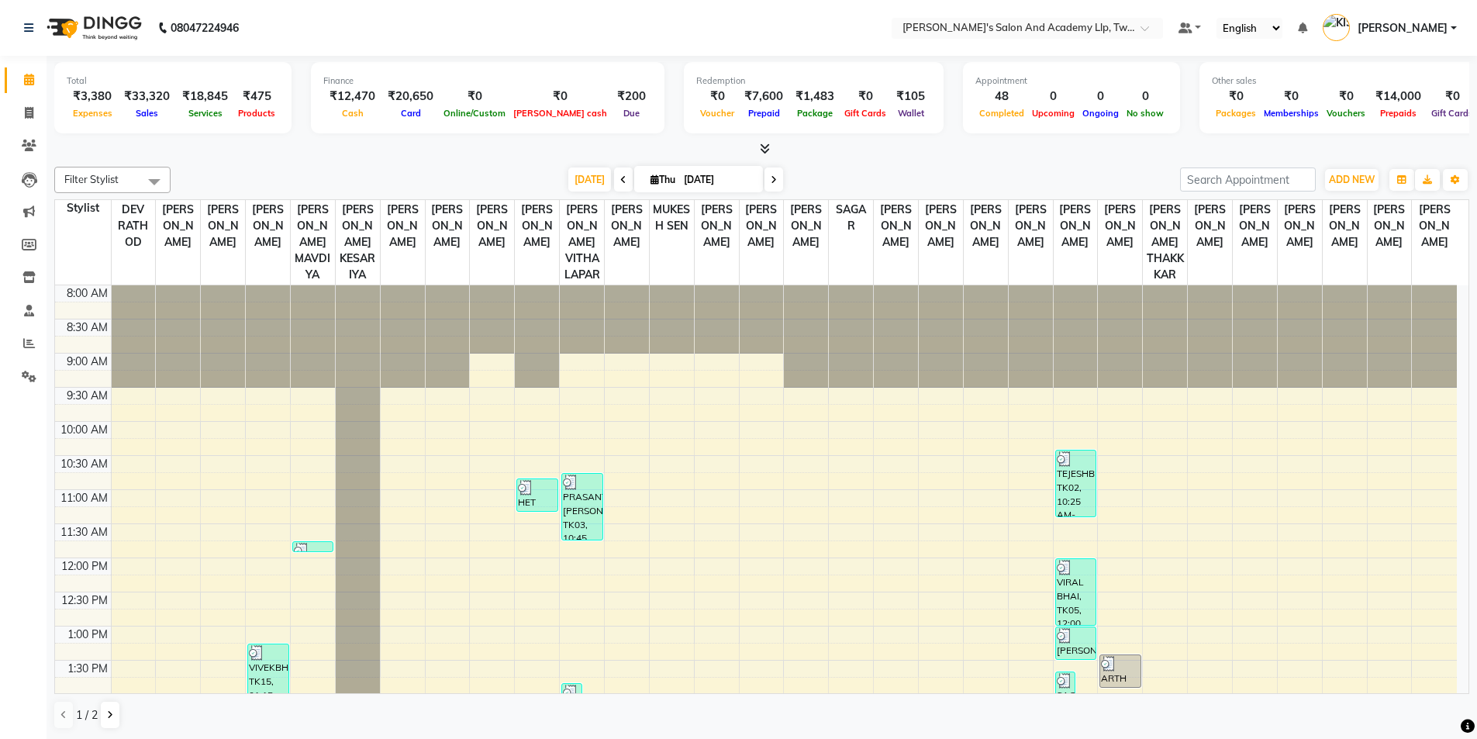
click at [1400, 19] on link "[PERSON_NAME]" at bounding box center [1390, 29] width 134 height 26
click at [1409, 105] on link "Sign out" at bounding box center [1377, 111] width 142 height 24
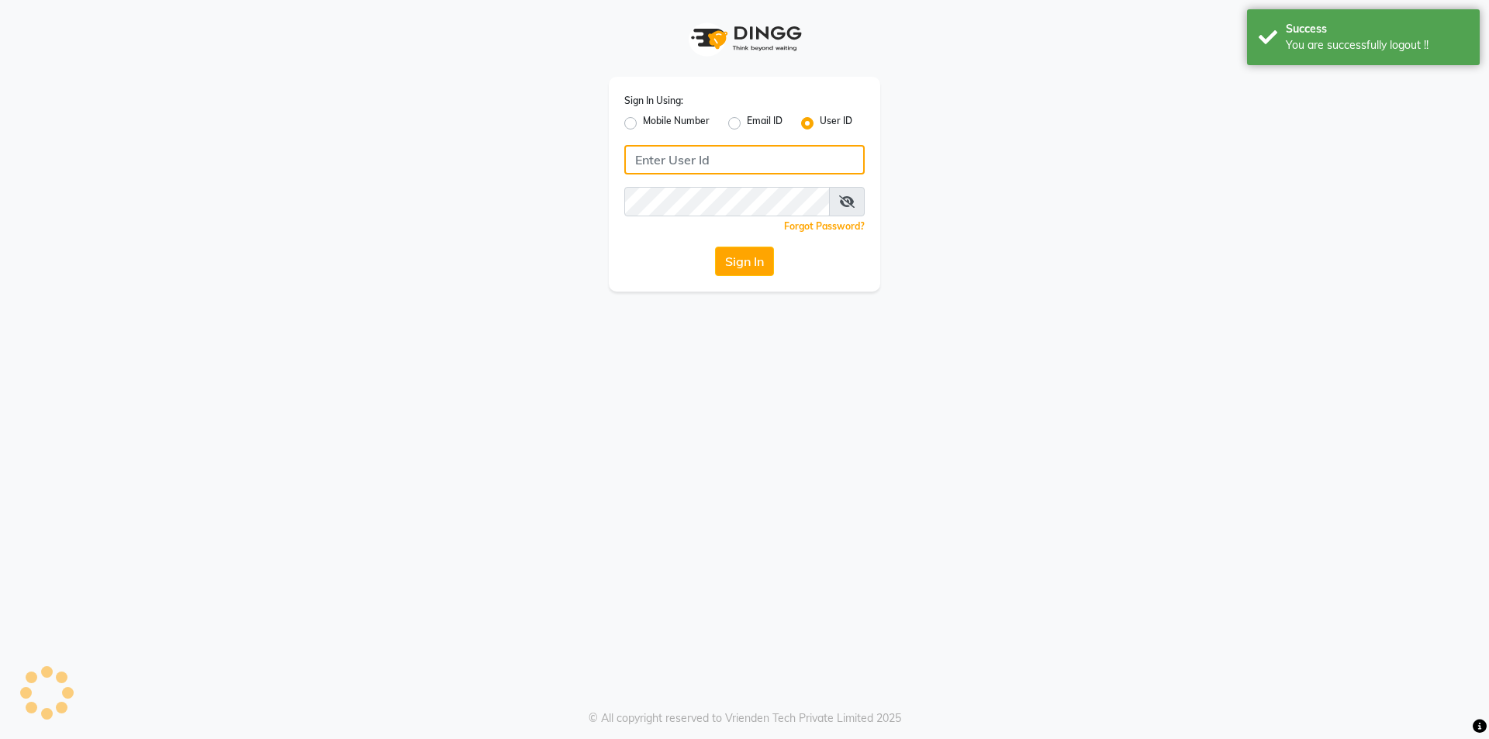
type input "6352310640"
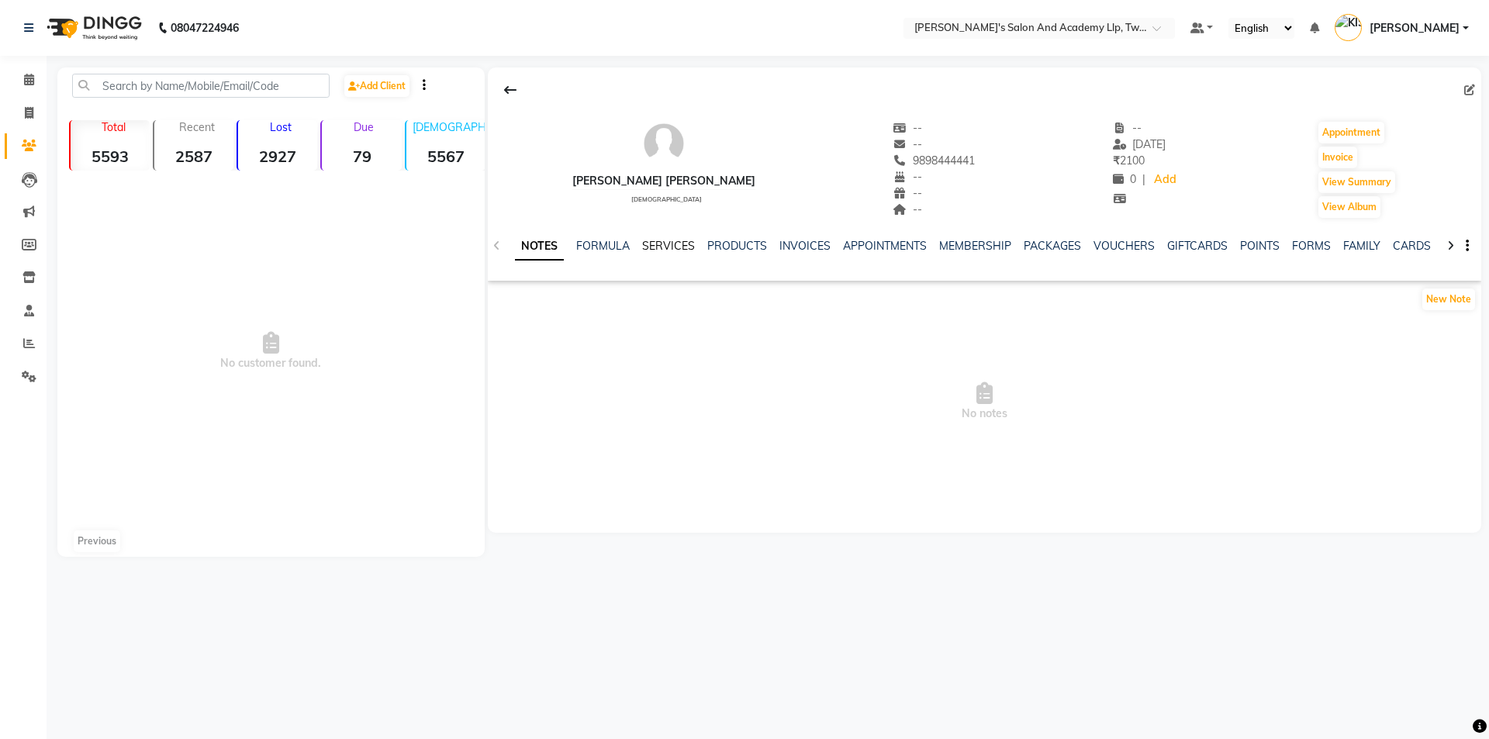
click at [666, 241] on link "SERVICES" at bounding box center [668, 246] width 53 height 14
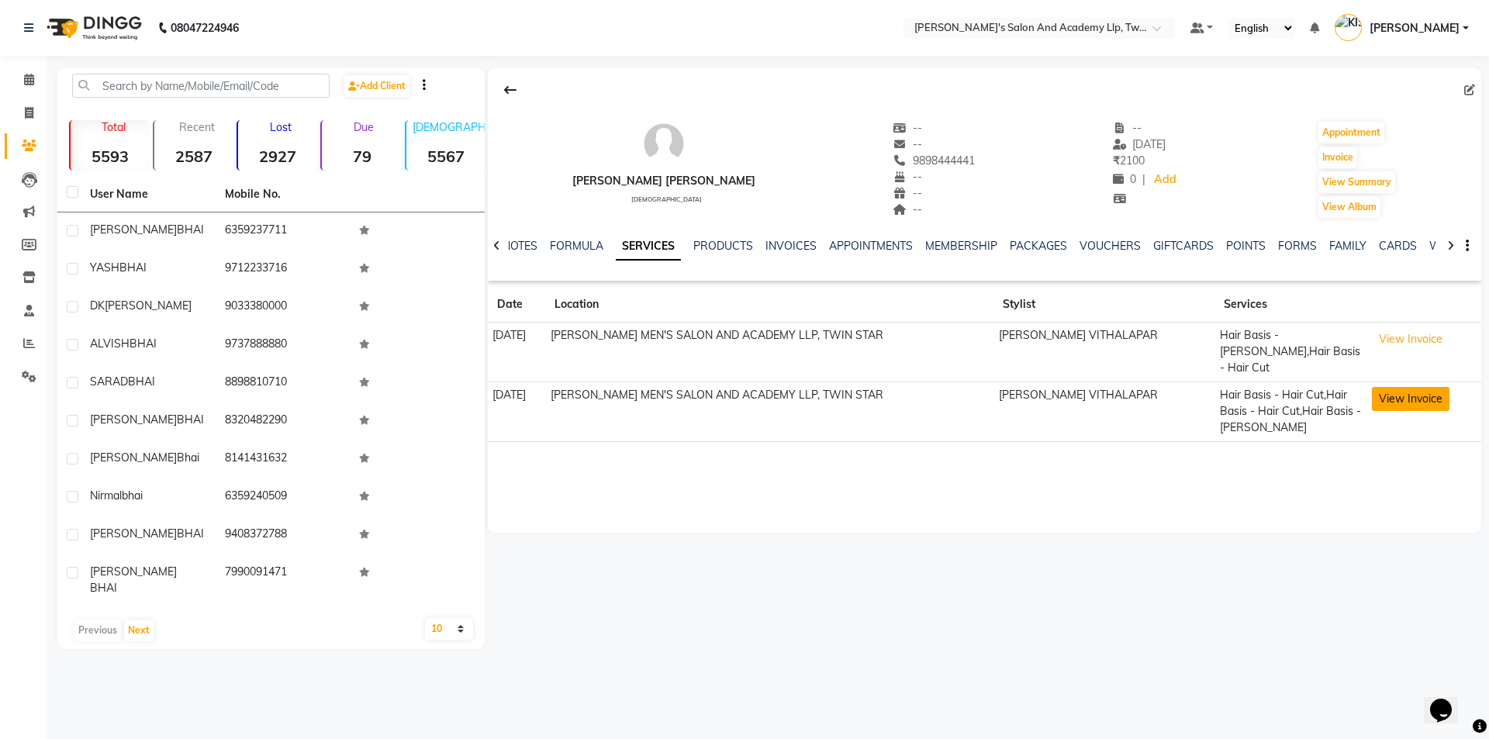
click at [1384, 387] on button "View Invoice" at bounding box center [1411, 399] width 78 height 24
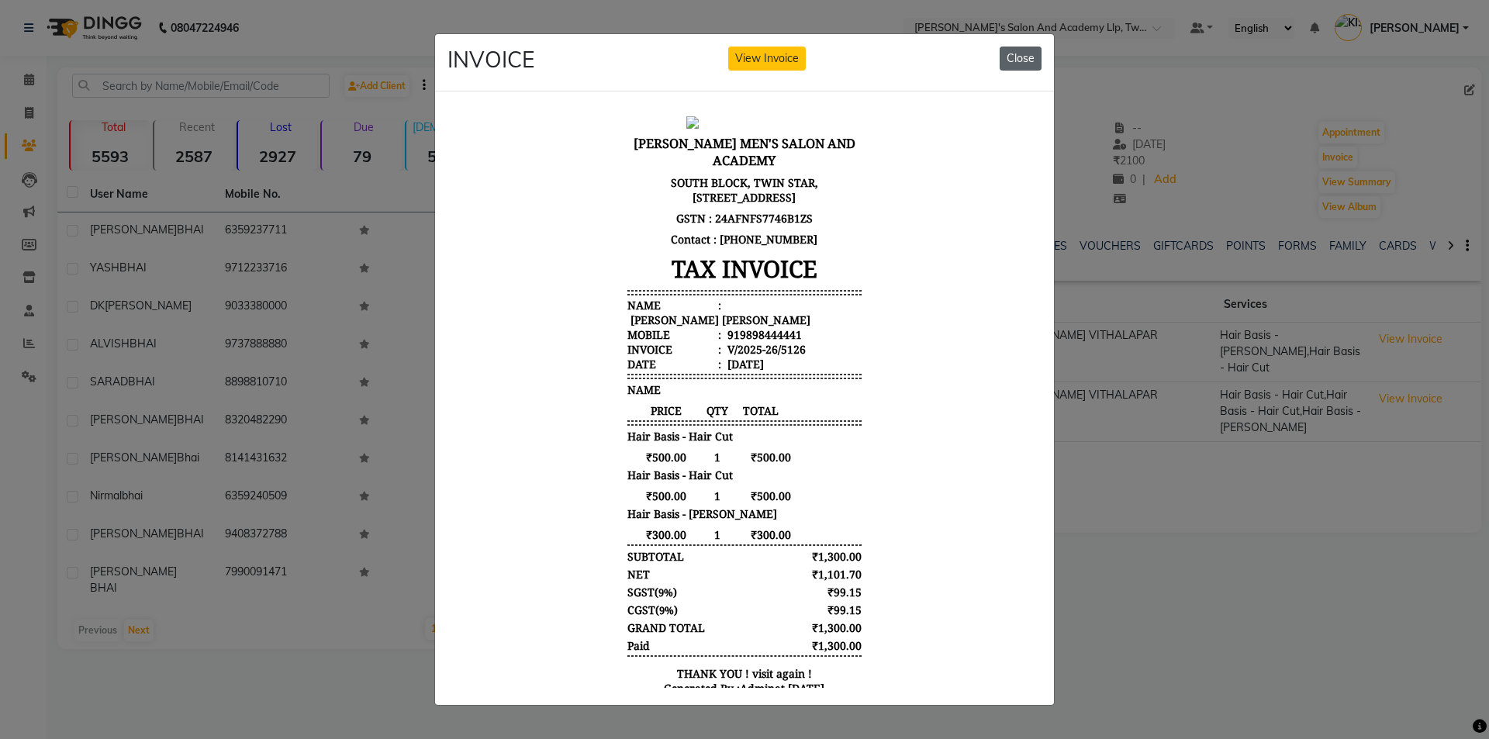
click at [1023, 48] on button "Close" at bounding box center [1020, 59] width 42 height 24
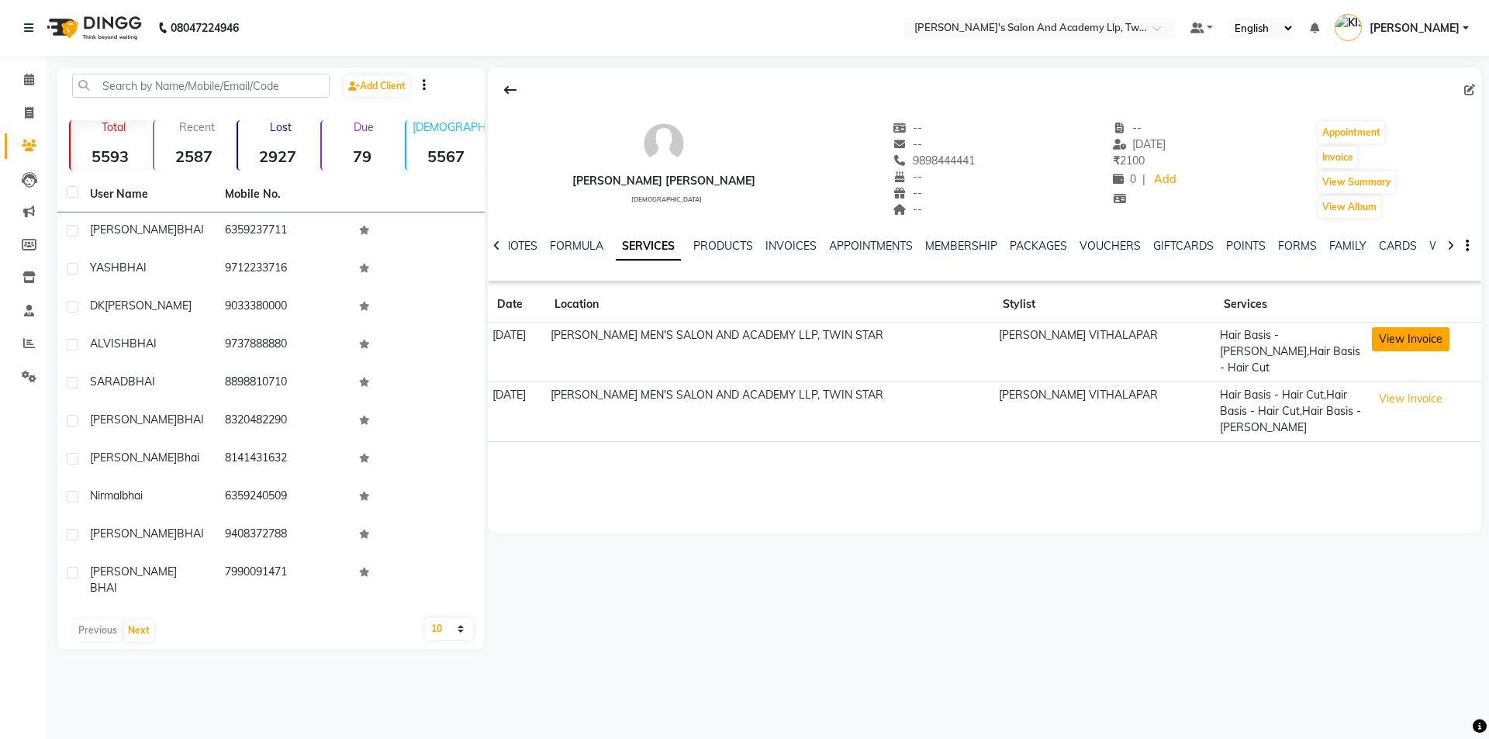
click at [1403, 337] on button "View Invoice" at bounding box center [1411, 339] width 78 height 24
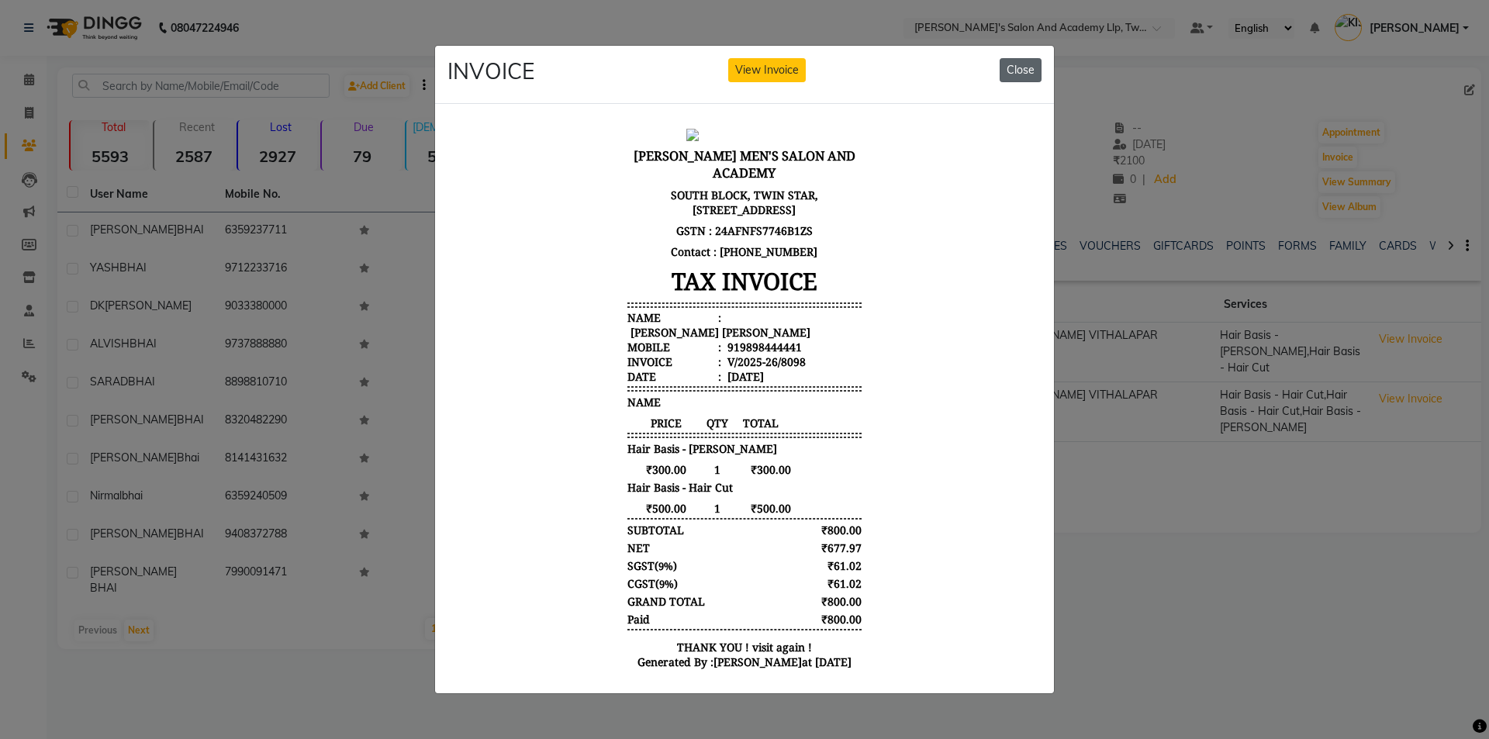
click at [1031, 69] on button "Close" at bounding box center [1020, 70] width 42 height 24
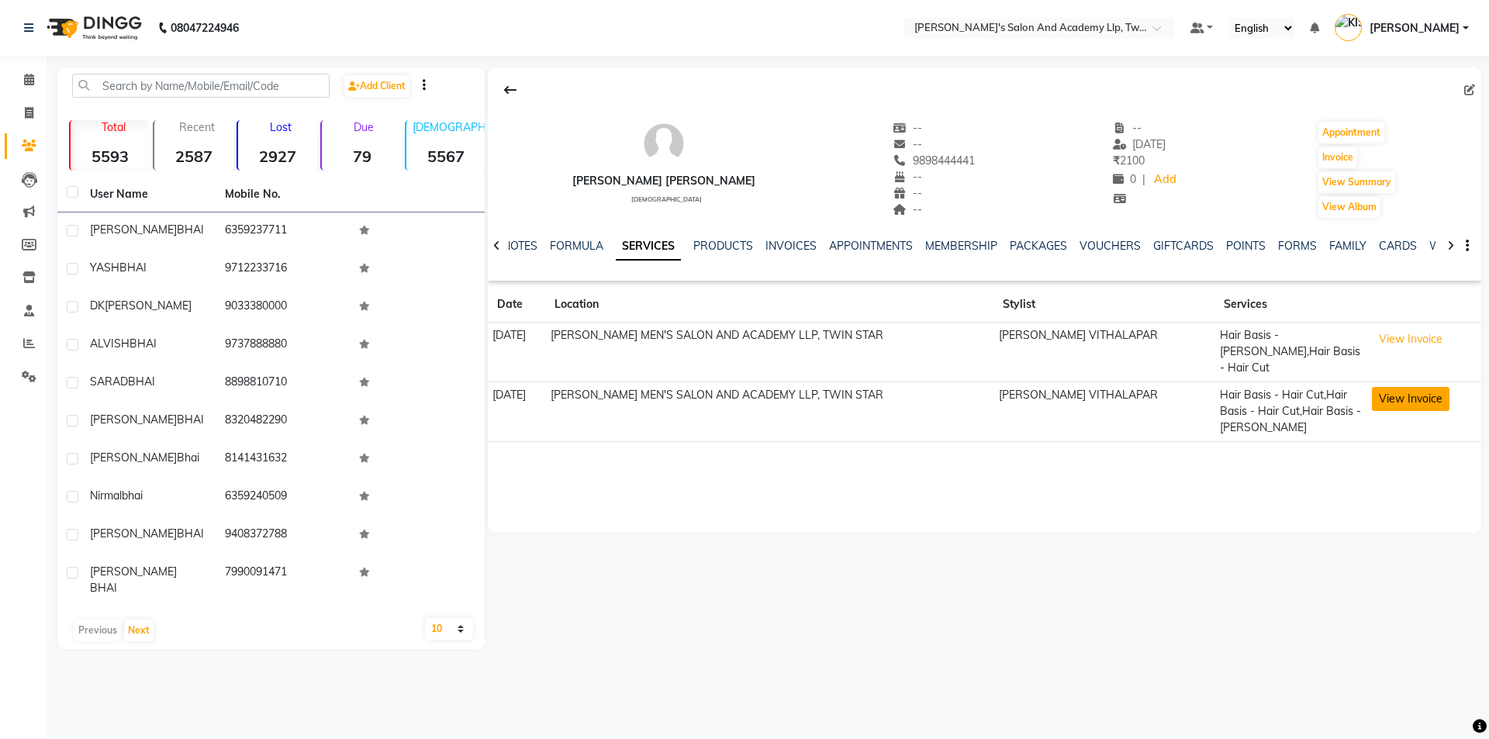
click at [1374, 387] on button "View Invoice" at bounding box center [1411, 399] width 78 height 24
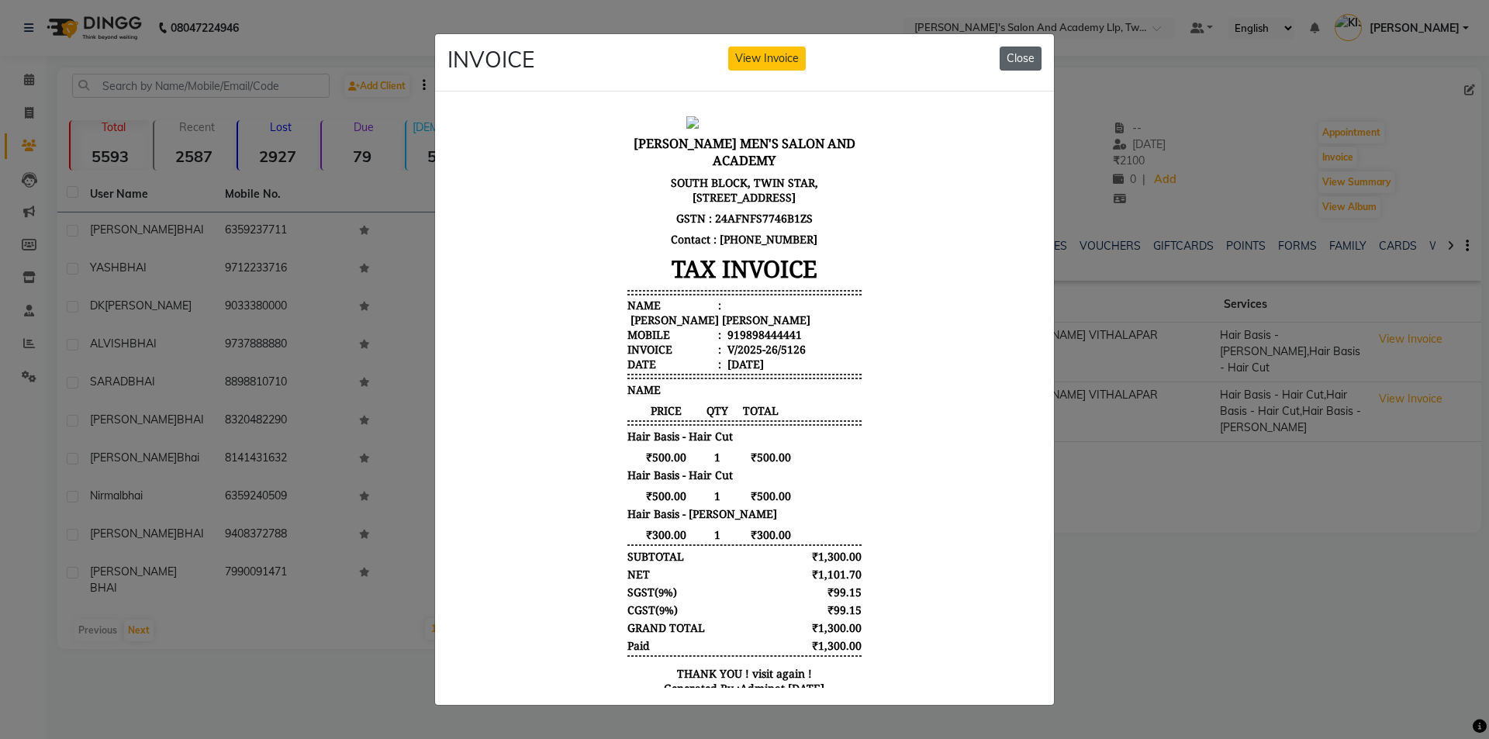
click at [1013, 56] on button "Close" at bounding box center [1020, 59] width 42 height 24
